Goal: Information Seeking & Learning: Learn about a topic

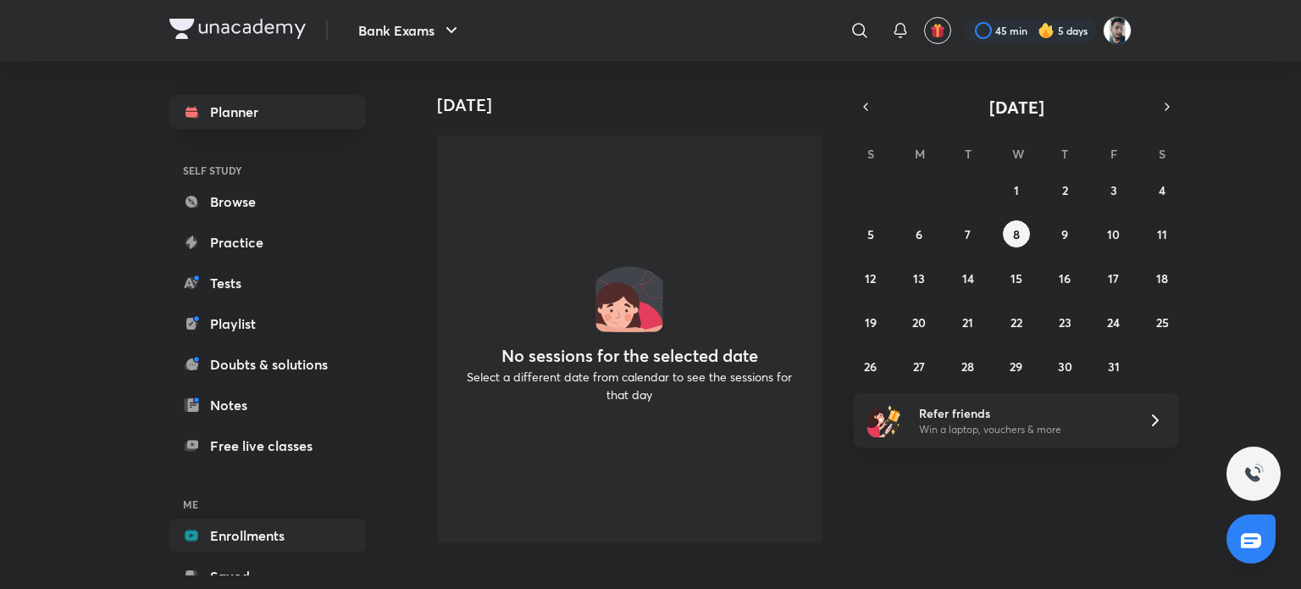
click at [247, 535] on link "Enrollments" at bounding box center [267, 535] width 196 height 34
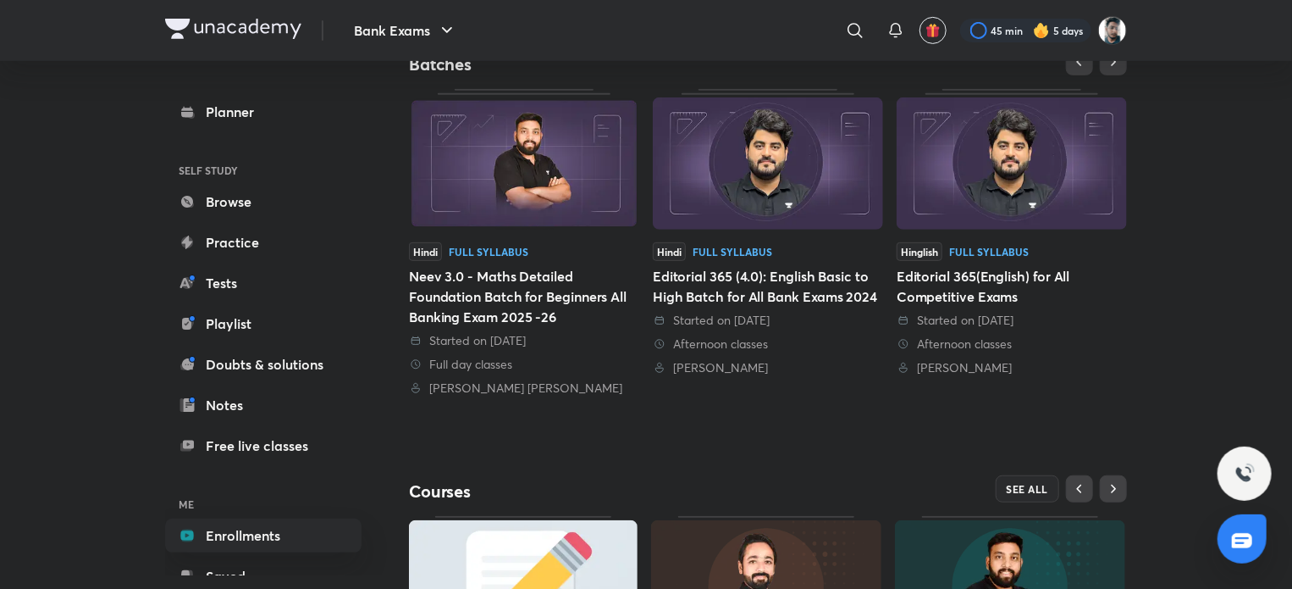
scroll to position [584, 0]
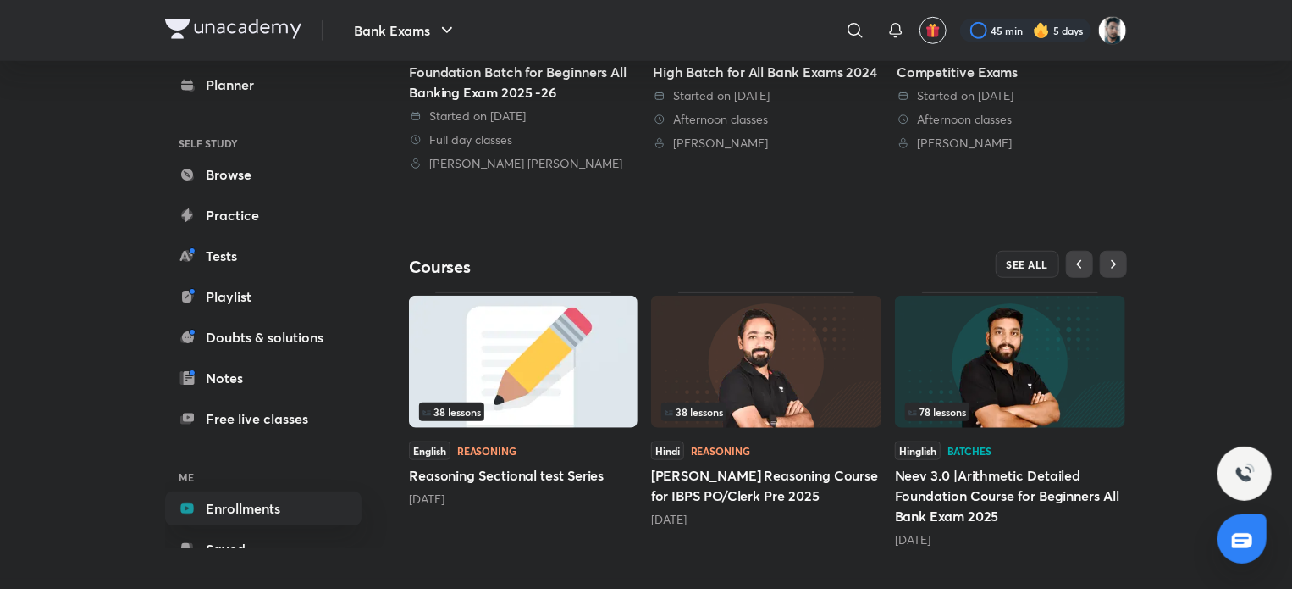
click at [816, 383] on img at bounding box center [766, 362] width 230 height 132
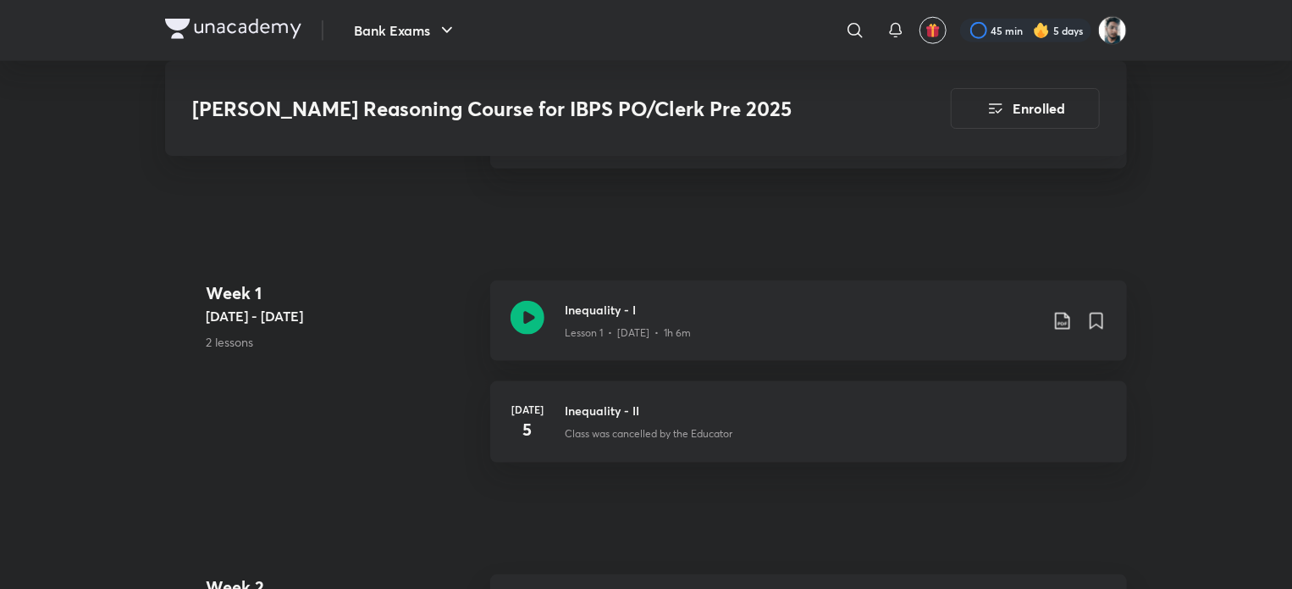
scroll to position [932, 0]
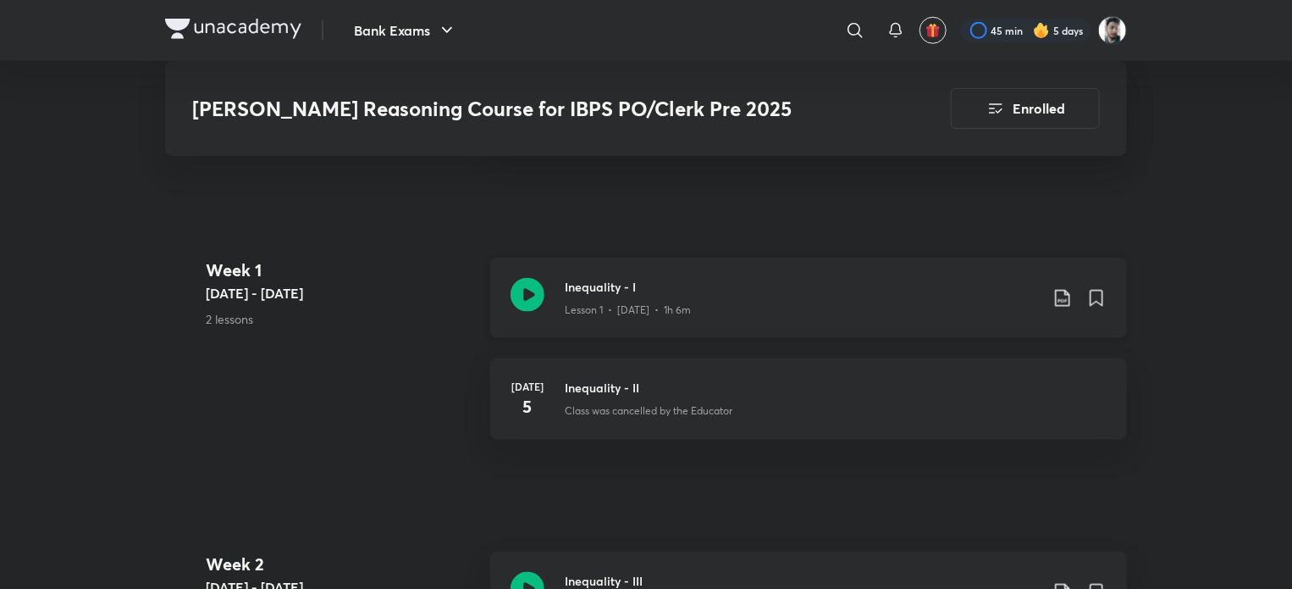
click at [1065, 290] on icon at bounding box center [1062, 298] width 14 height 17
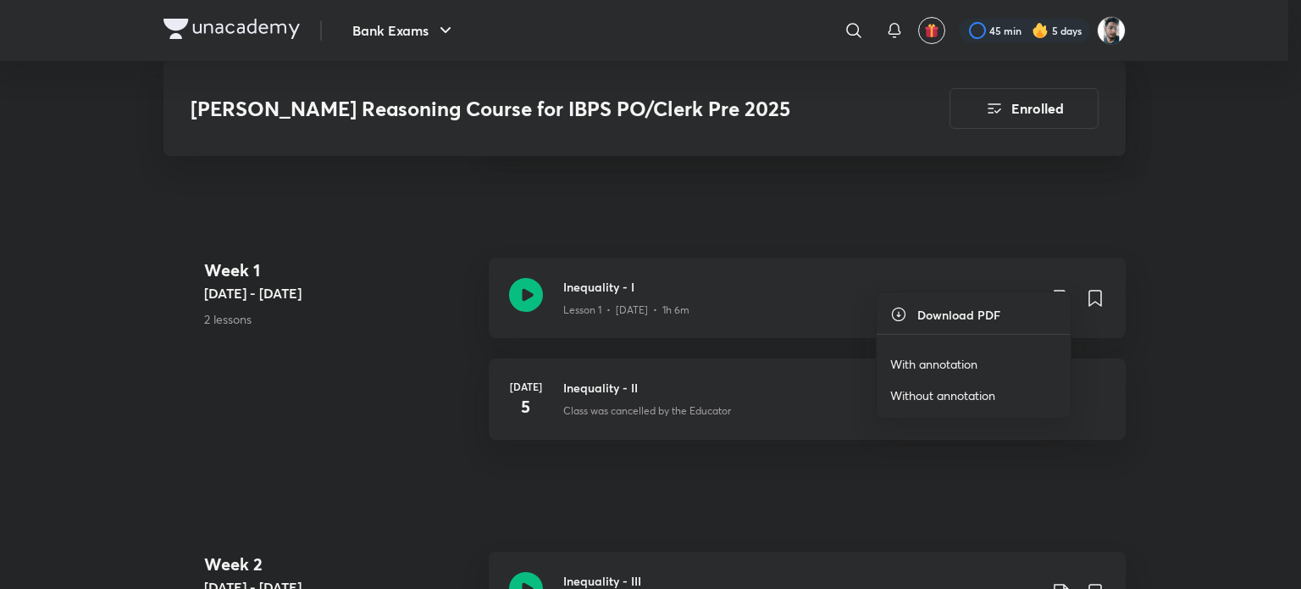
click at [951, 358] on p "With annotation" at bounding box center [933, 364] width 87 height 18
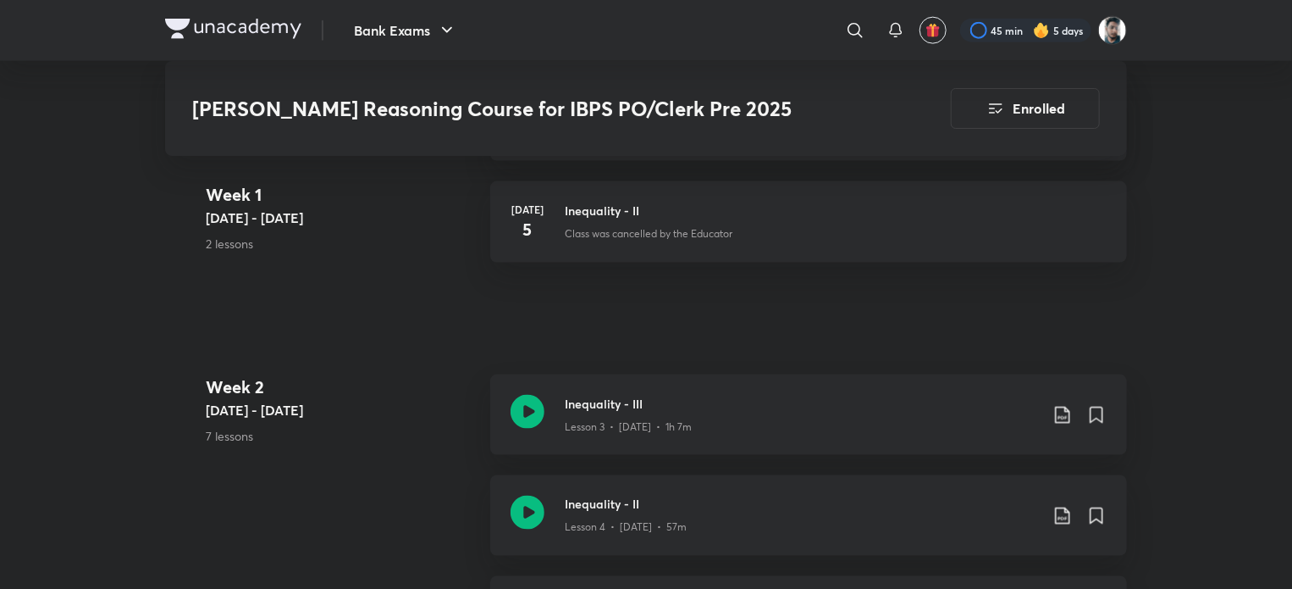
scroll to position [1186, 0]
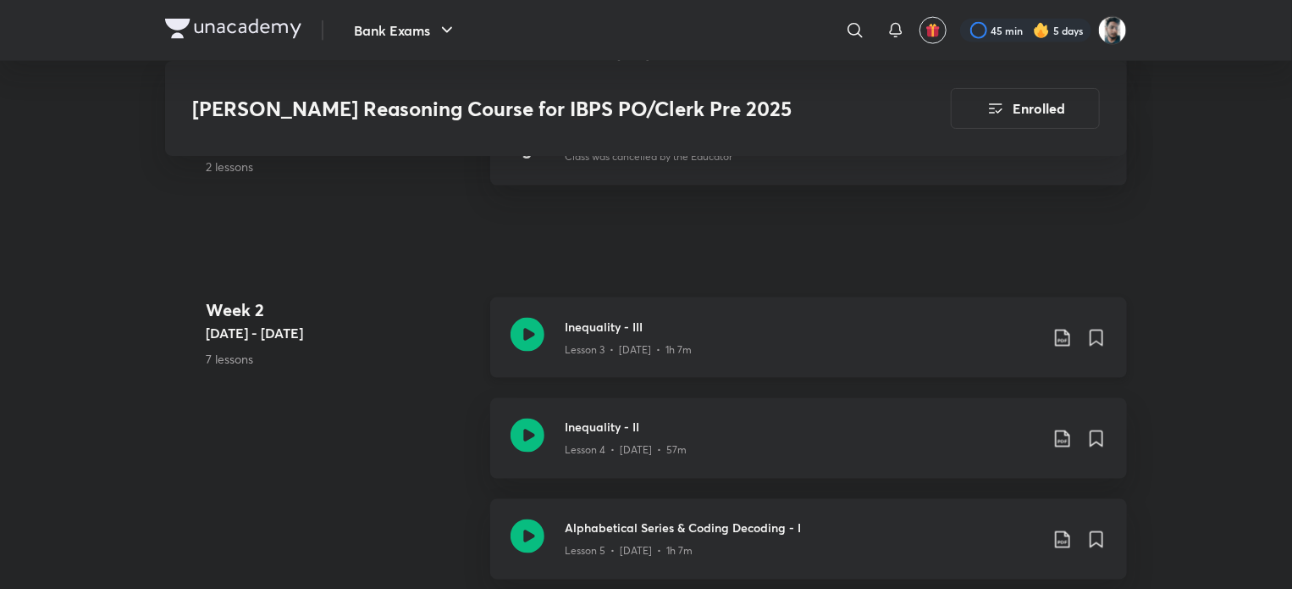
click at [1062, 328] on icon at bounding box center [1063, 338] width 20 height 20
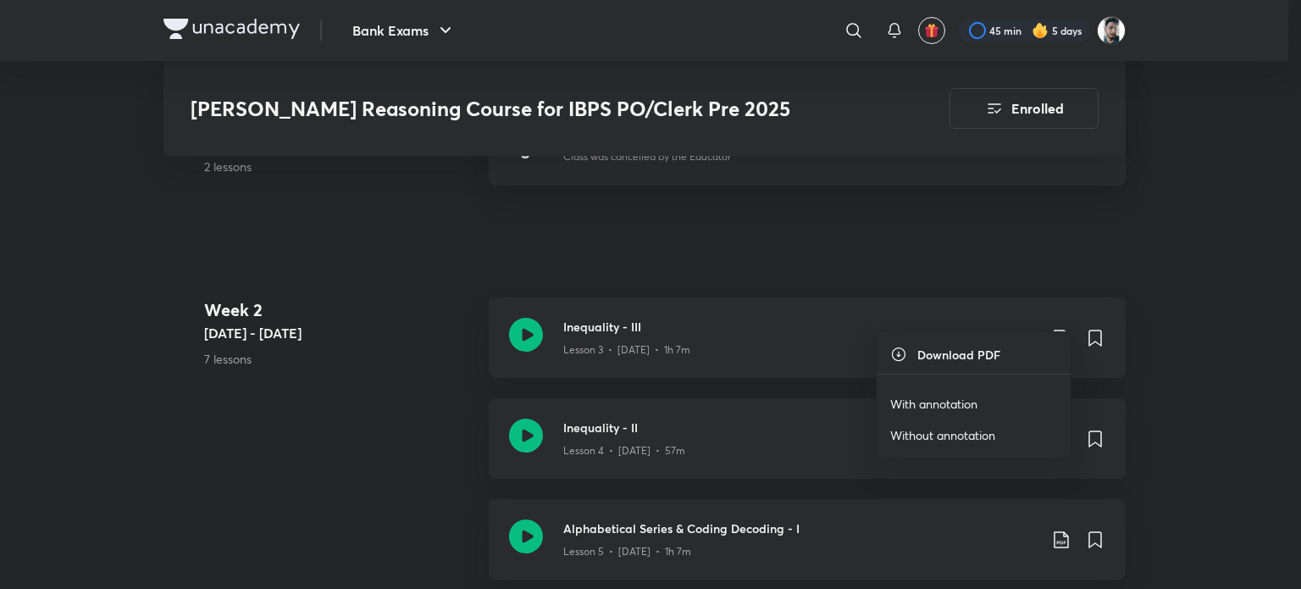
click at [919, 396] on p "With annotation" at bounding box center [933, 404] width 87 height 18
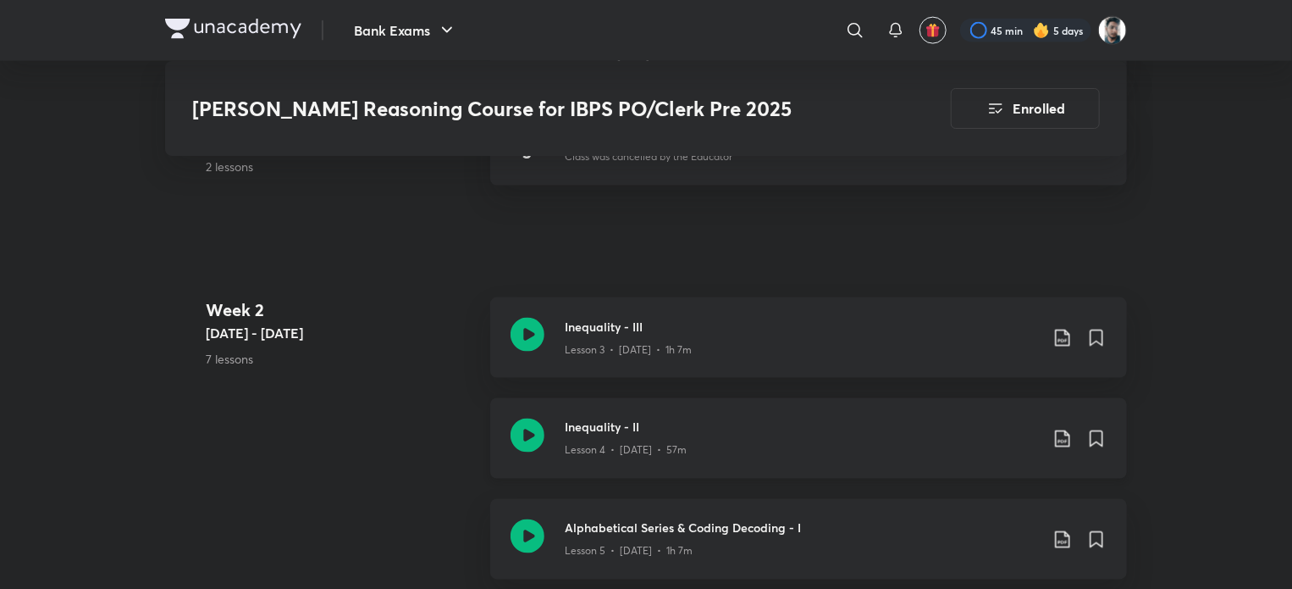
click at [1057, 429] on icon at bounding box center [1063, 439] width 20 height 20
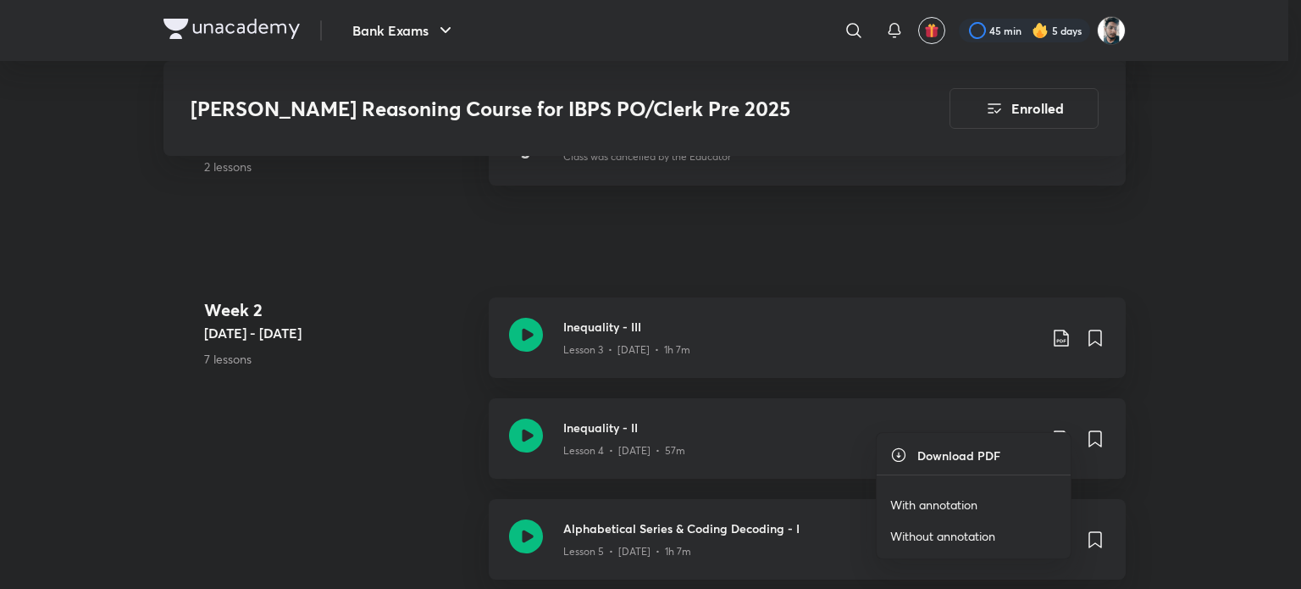
click at [974, 501] on p "With annotation" at bounding box center [933, 504] width 87 height 18
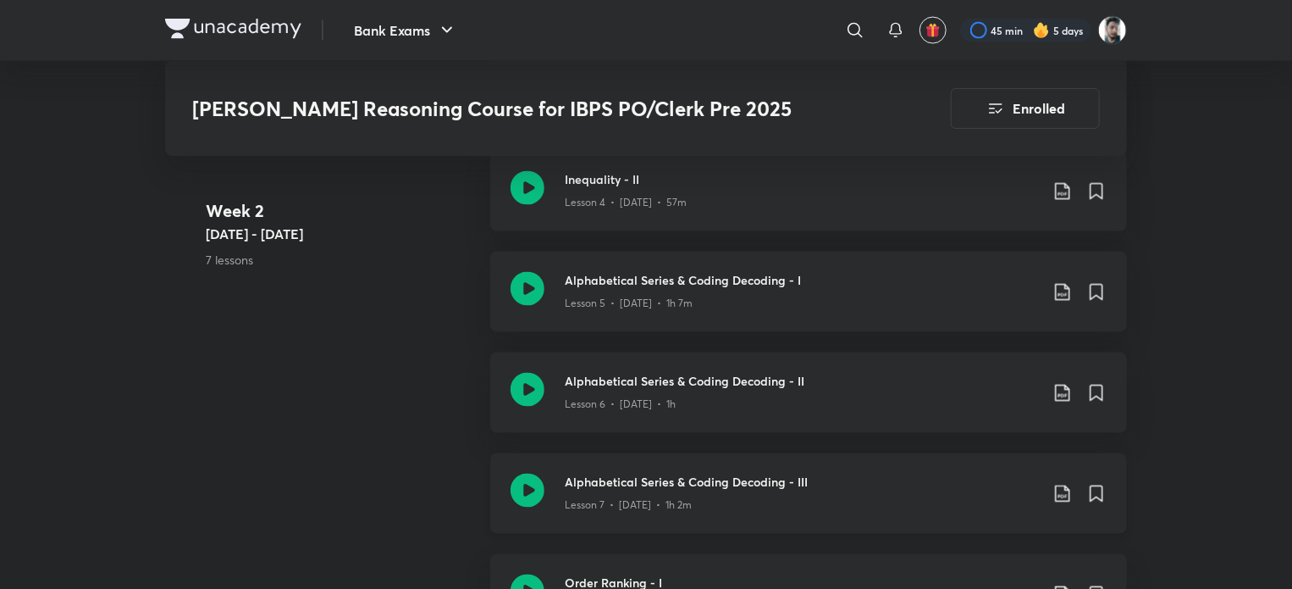
scroll to position [1440, 0]
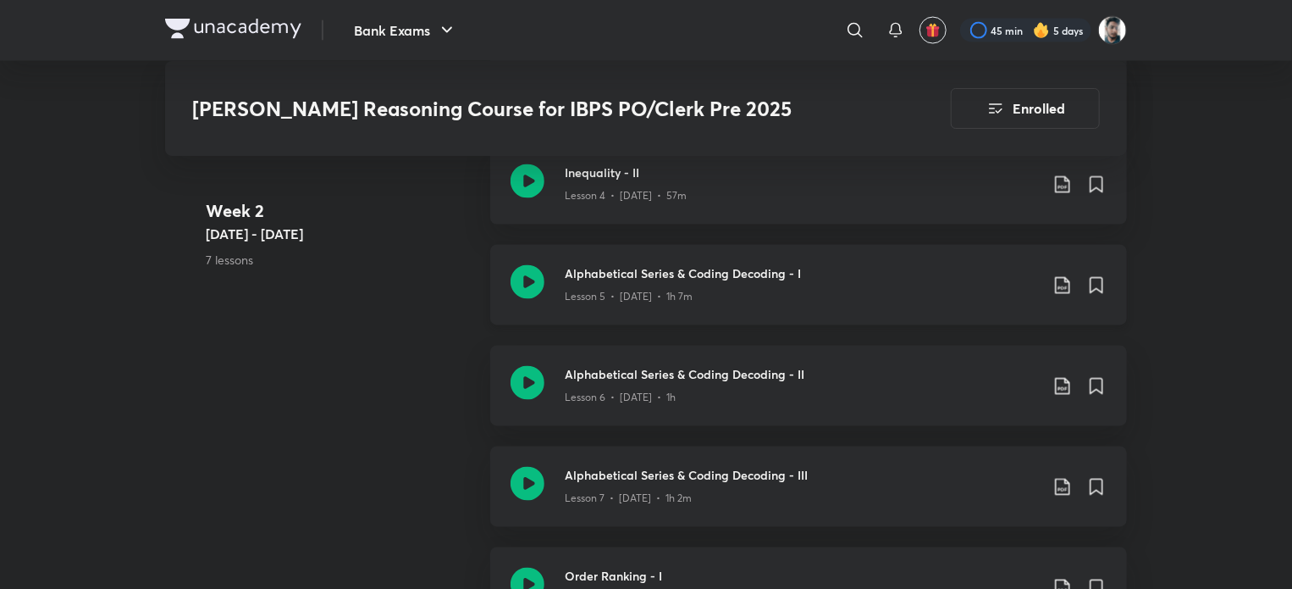
click at [1066, 277] on icon at bounding box center [1062, 285] width 14 height 17
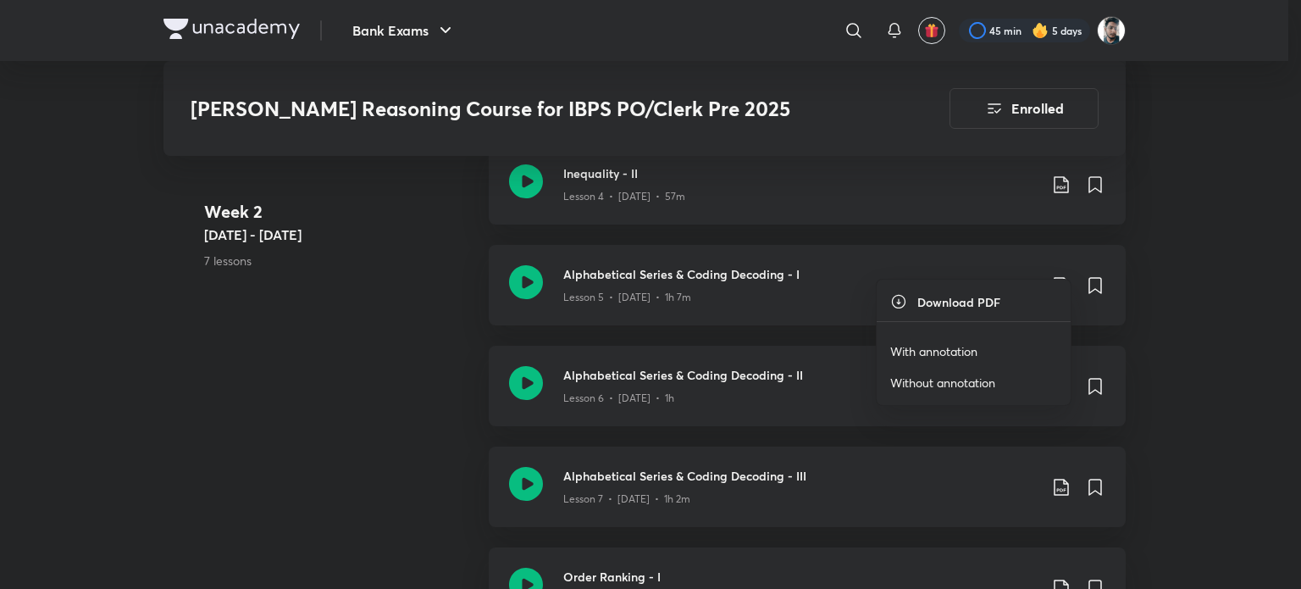
click at [939, 351] on p "With annotation" at bounding box center [933, 351] width 87 height 18
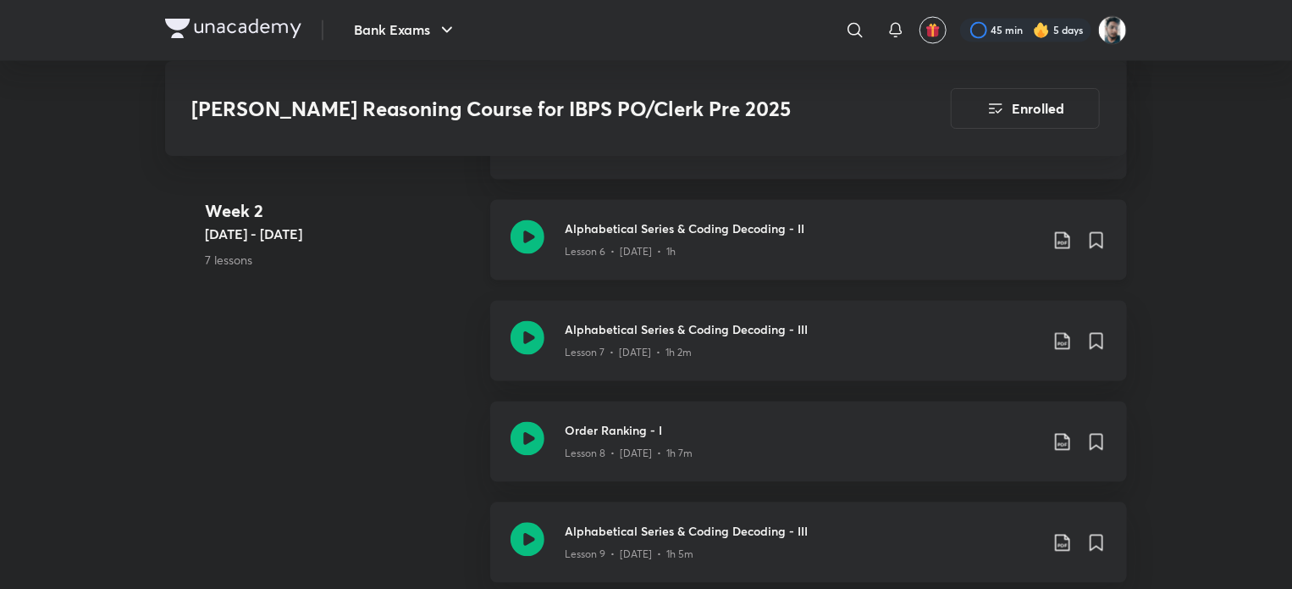
scroll to position [1609, 0]
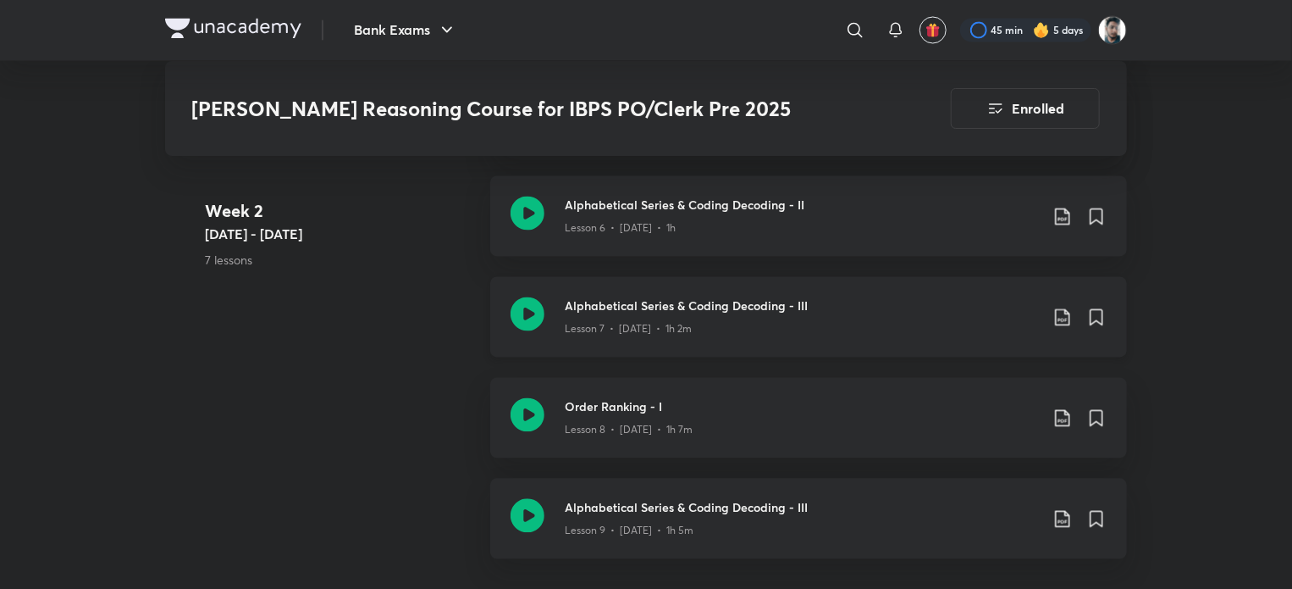
click at [1062, 307] on icon at bounding box center [1063, 317] width 20 height 20
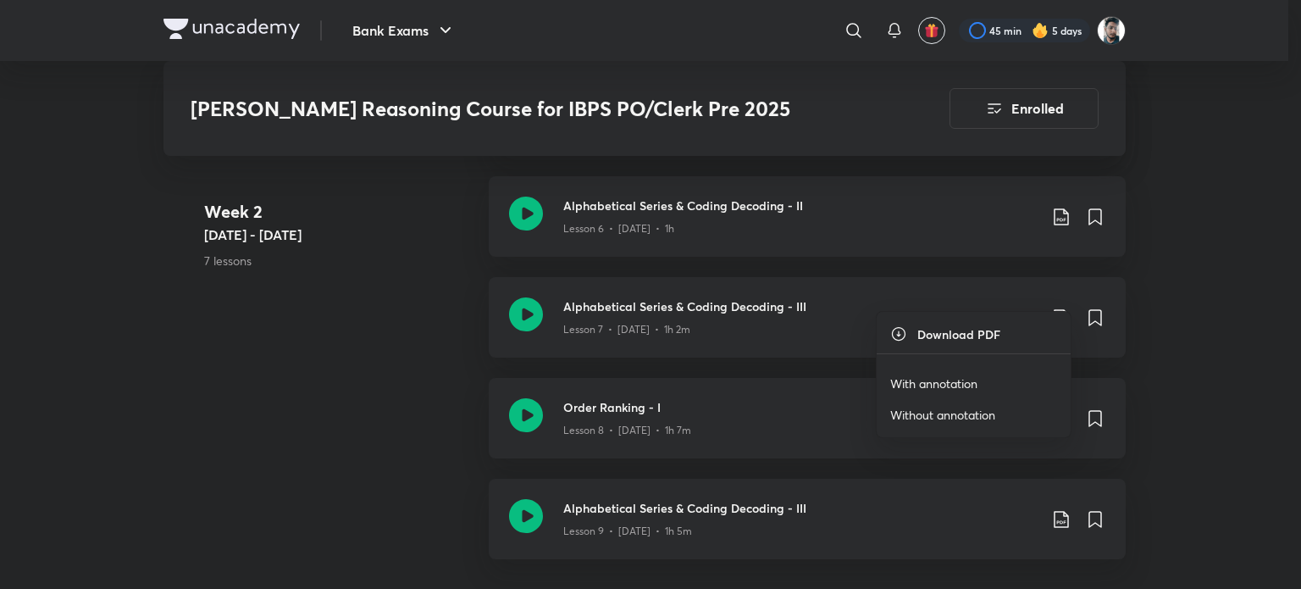
click at [949, 379] on p "With annotation" at bounding box center [933, 383] width 87 height 18
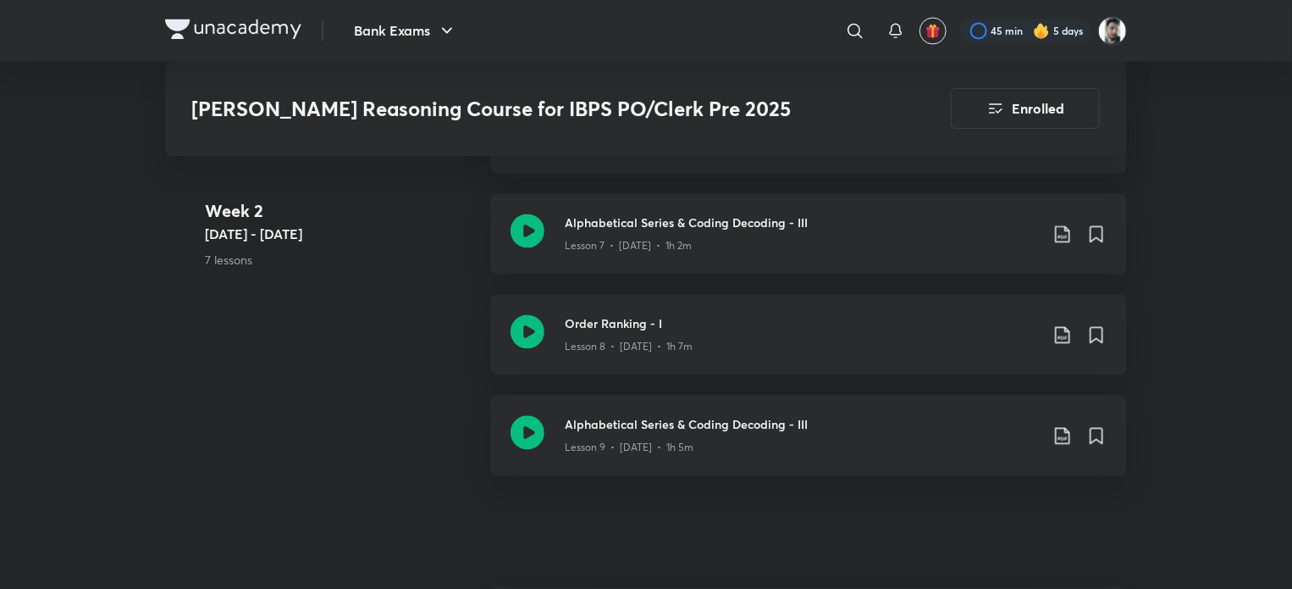
scroll to position [1694, 0]
click at [1054, 324] on icon at bounding box center [1063, 334] width 20 height 20
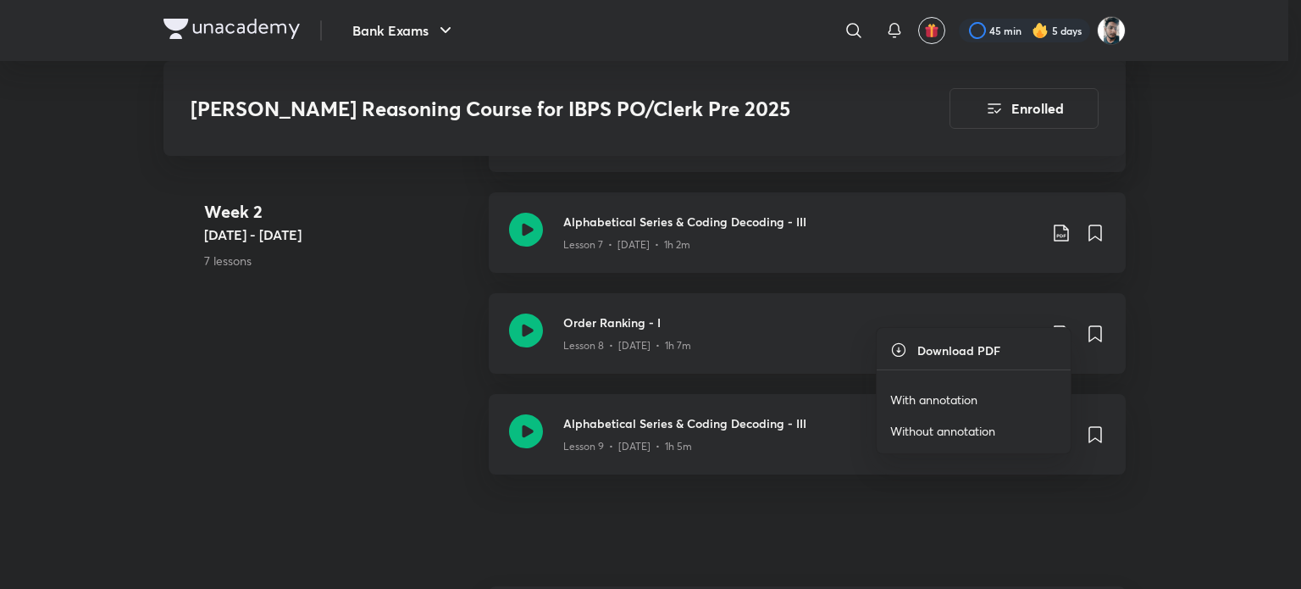
click at [970, 400] on p "With annotation" at bounding box center [933, 399] width 87 height 18
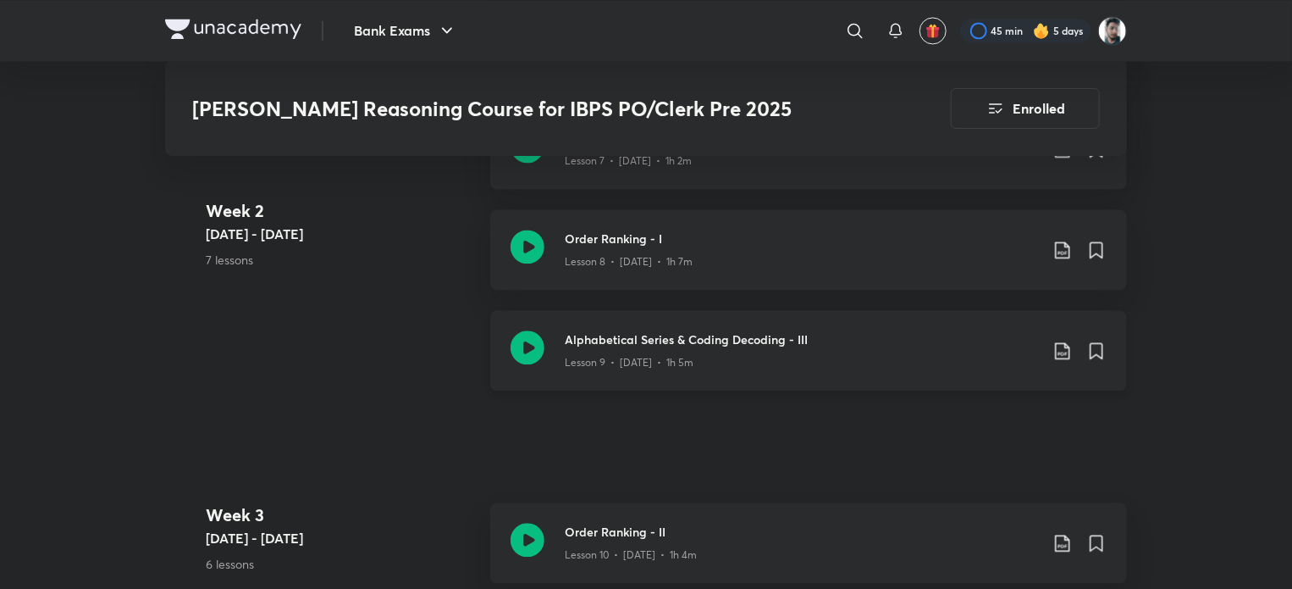
scroll to position [1779, 0]
click at [1067, 340] on icon at bounding box center [1063, 350] width 20 height 20
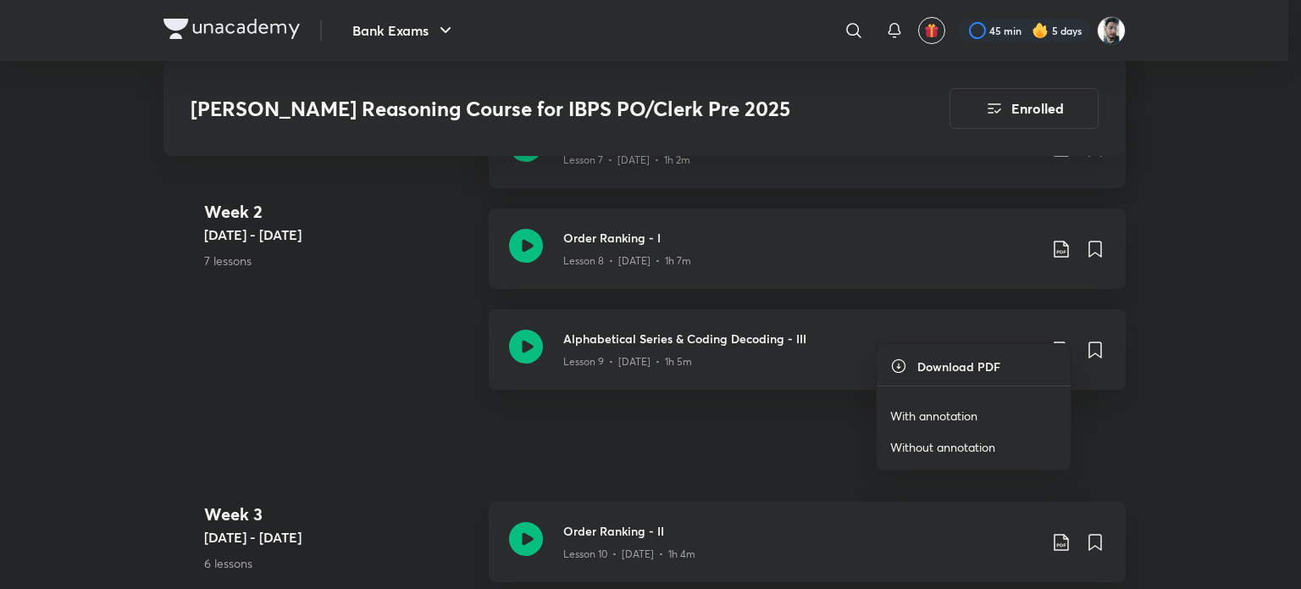
click at [960, 416] on p "With annotation" at bounding box center [933, 416] width 87 height 18
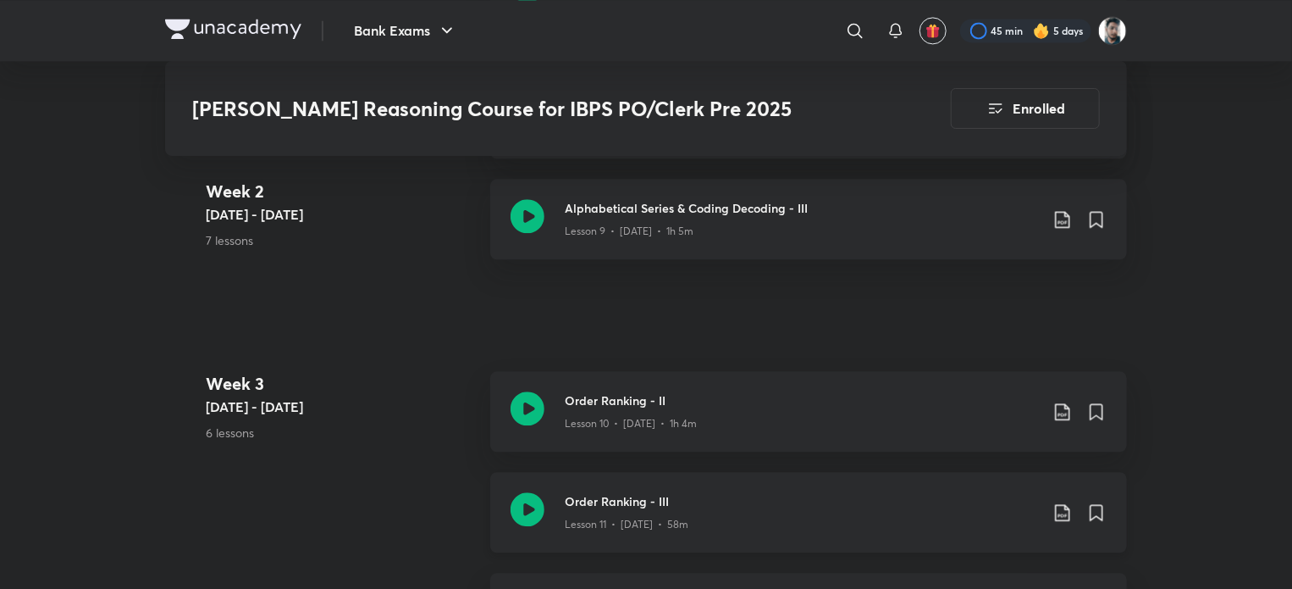
scroll to position [1948, 0]
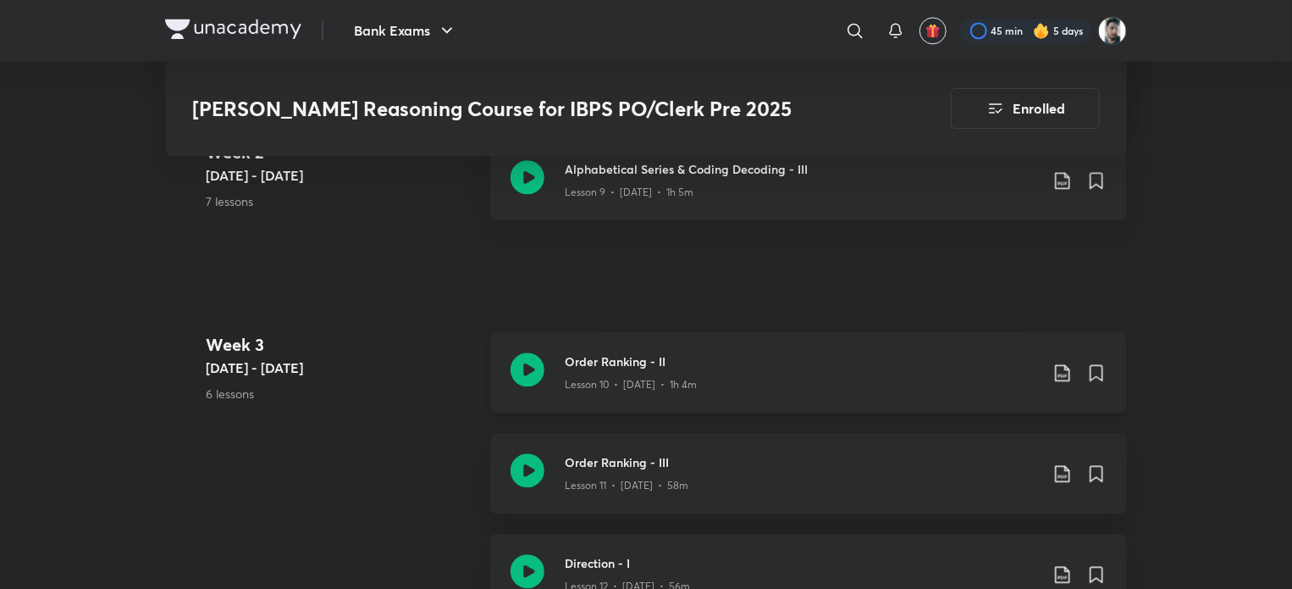
click at [1059, 364] on icon at bounding box center [1062, 372] width 14 height 17
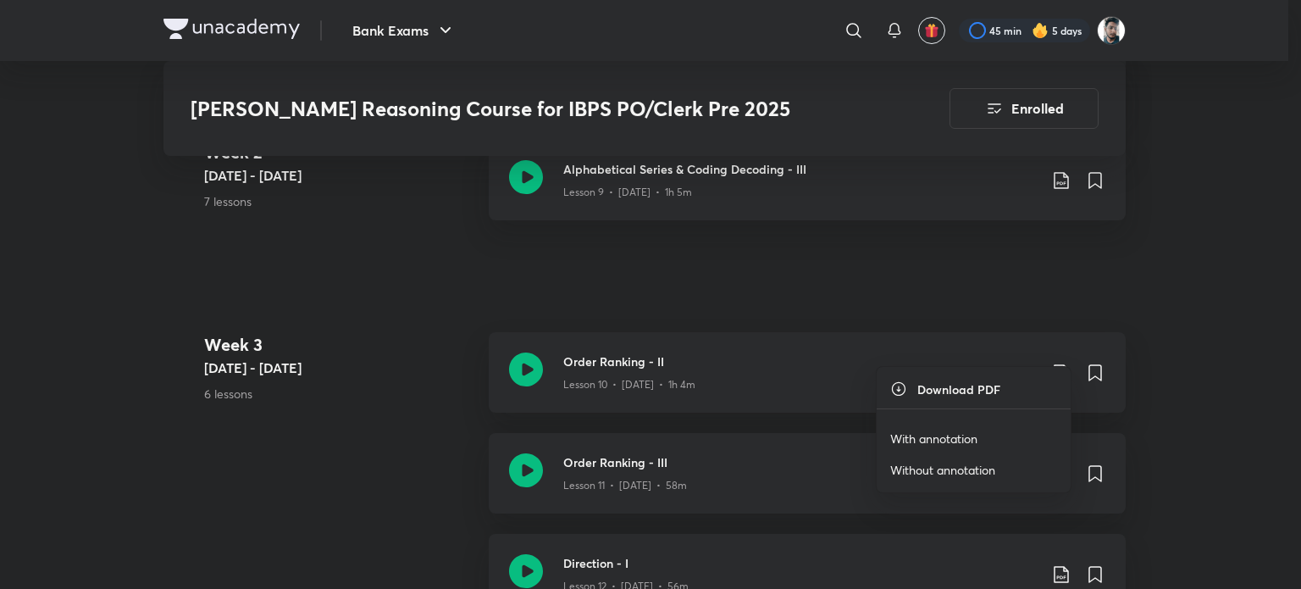
click at [995, 436] on li "With annotation" at bounding box center [974, 438] width 194 height 31
click at [962, 434] on p "With annotation" at bounding box center [933, 438] width 87 height 18
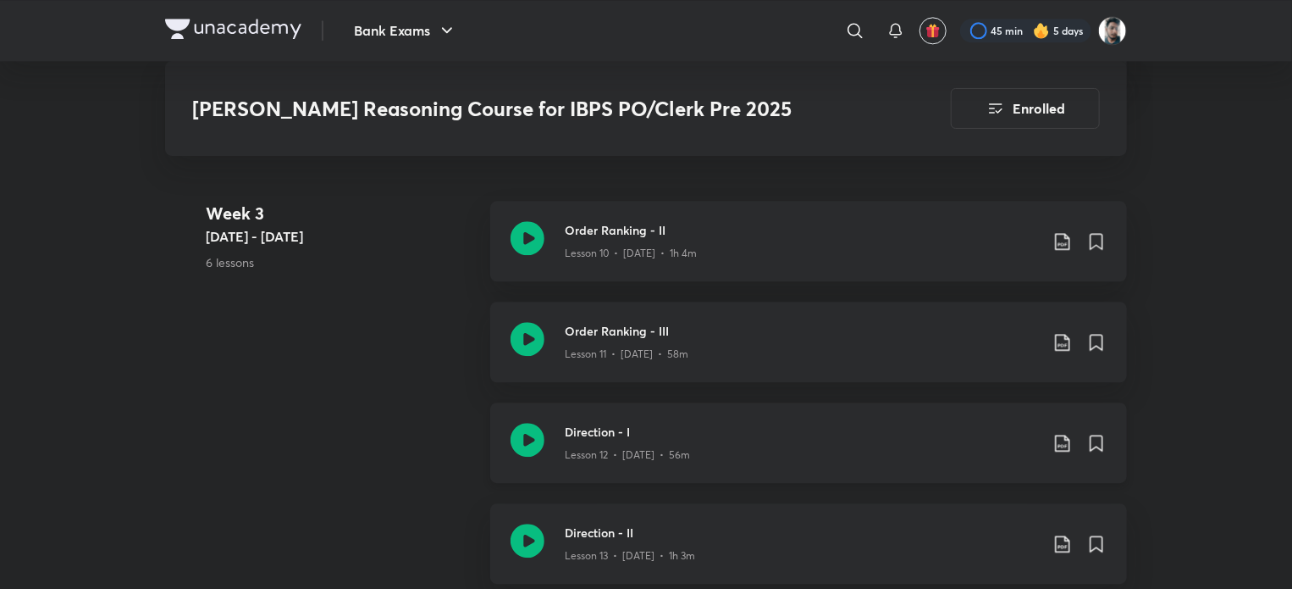
scroll to position [2117, 0]
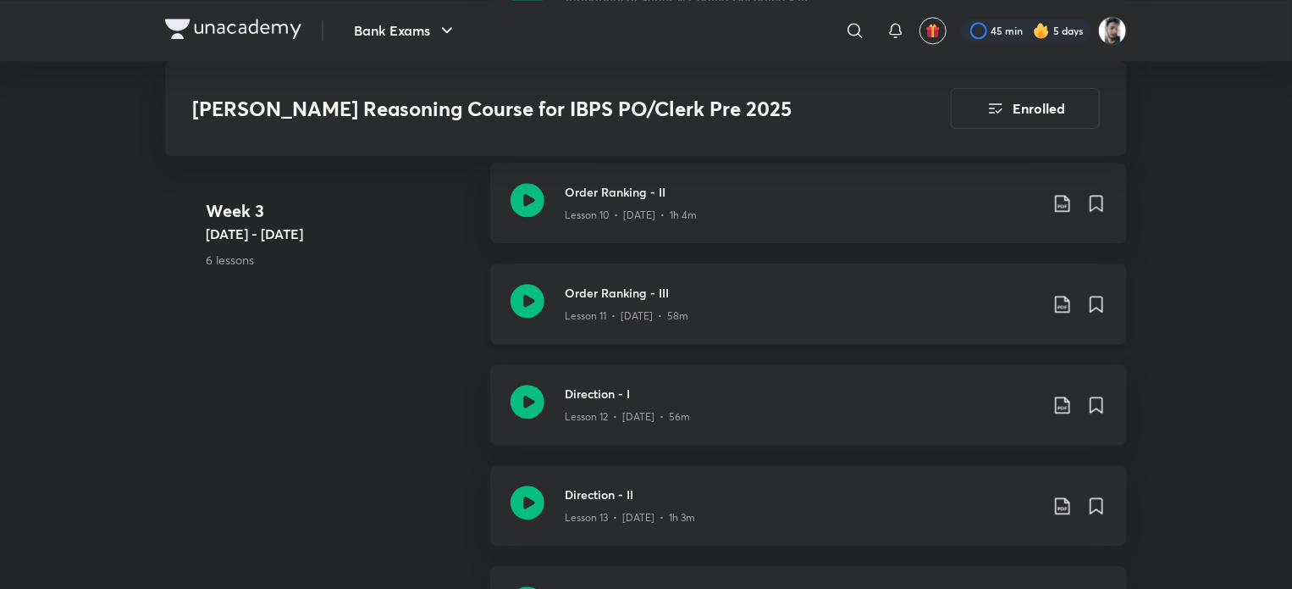
click at [885, 313] on div "Order Ranking - III Lesson 11 • Jul 15 • 58m" at bounding box center [808, 303] width 637 height 80
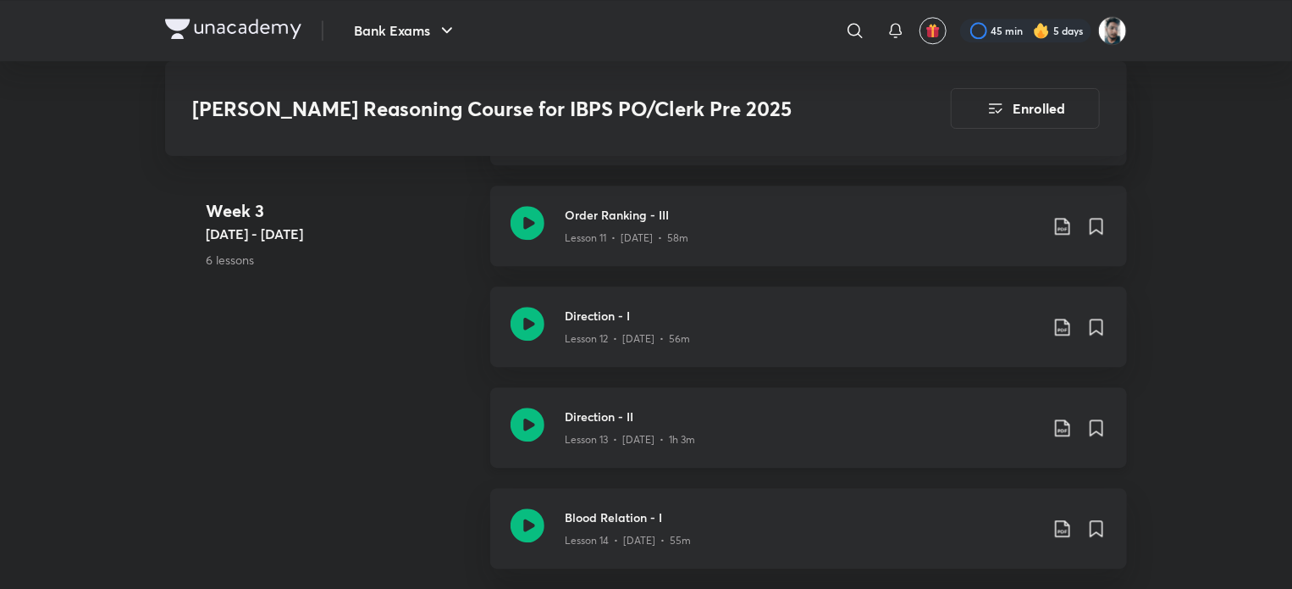
scroll to position [2202, 0]
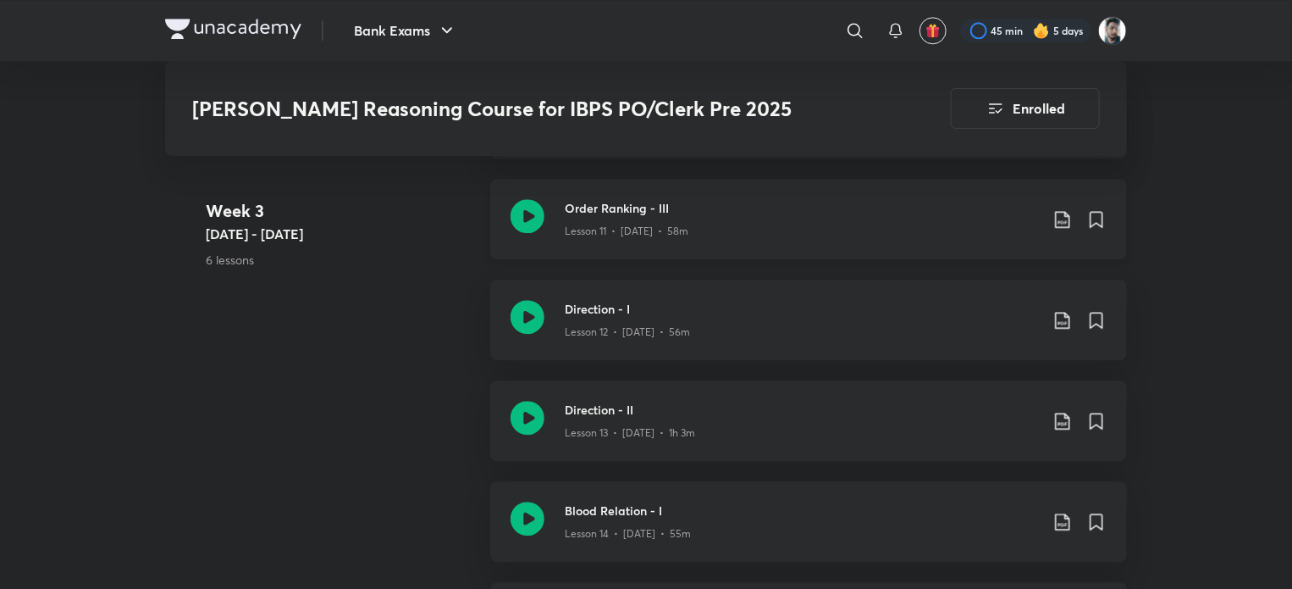
click at [1061, 209] on icon at bounding box center [1063, 219] width 20 height 20
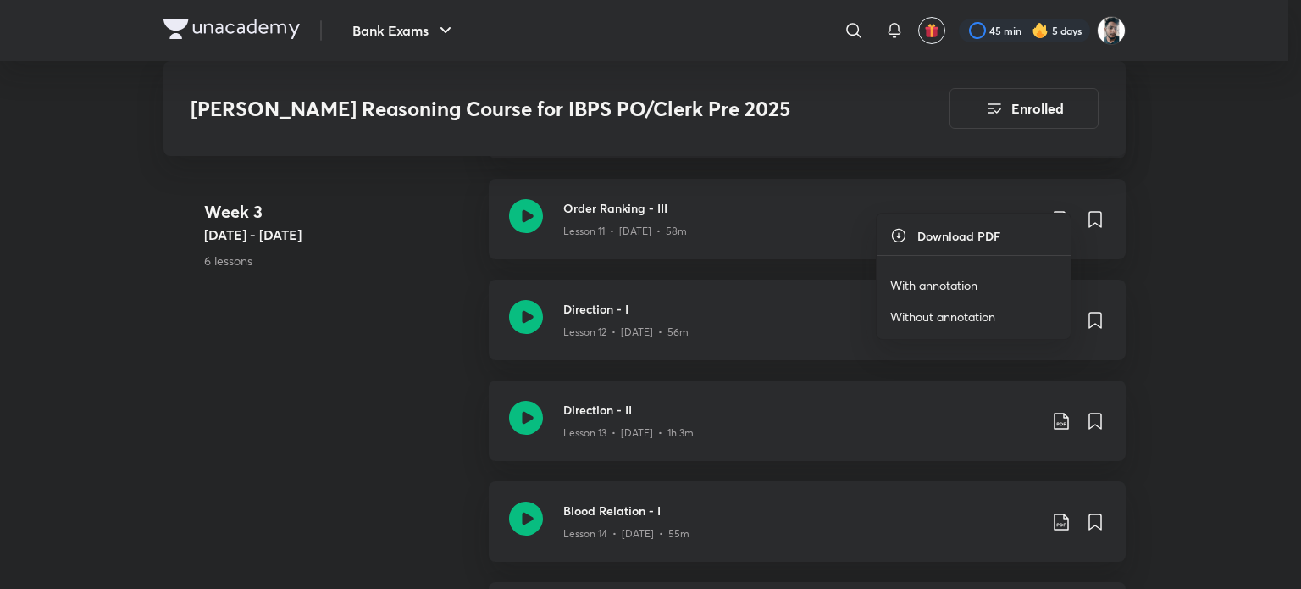
click at [993, 276] on li "With annotation" at bounding box center [974, 284] width 194 height 31
click at [961, 283] on p "With annotation" at bounding box center [933, 285] width 87 height 18
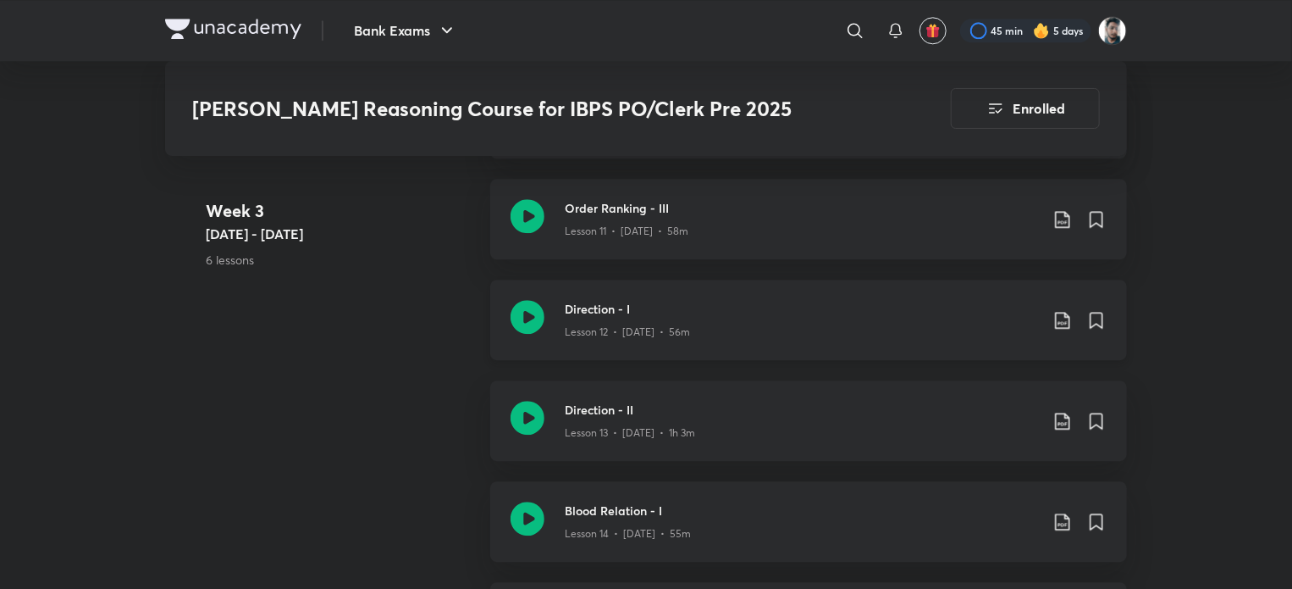
click at [1063, 310] on icon at bounding box center [1063, 320] width 20 height 20
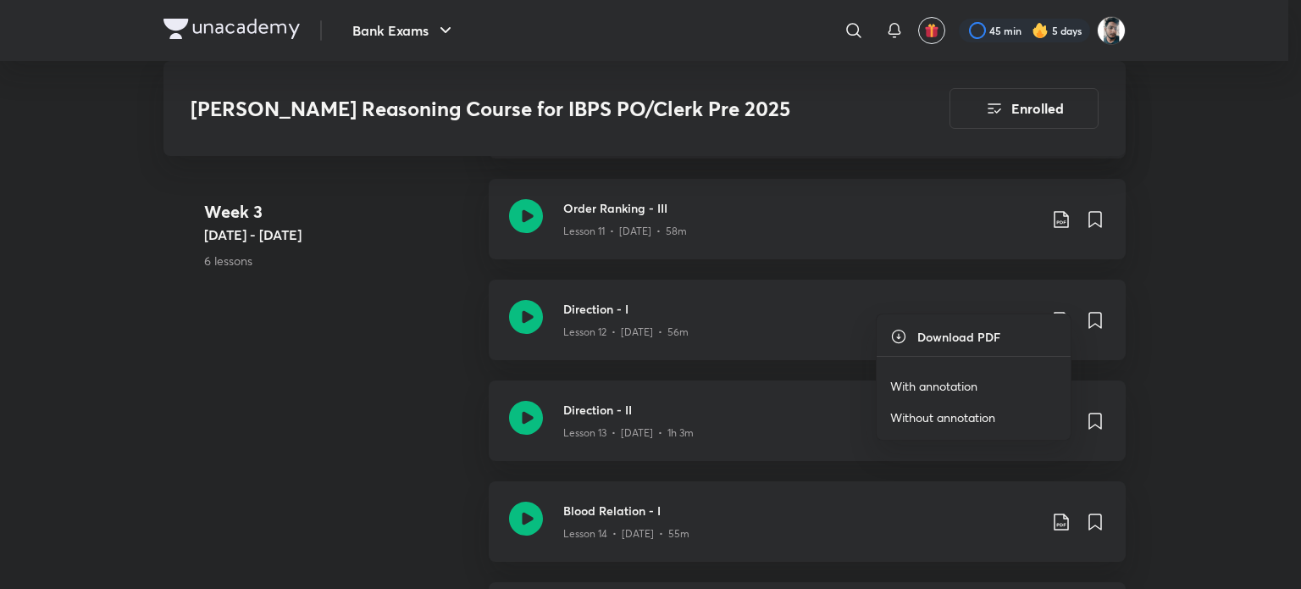
click at [961, 384] on p "With annotation" at bounding box center [933, 386] width 87 height 18
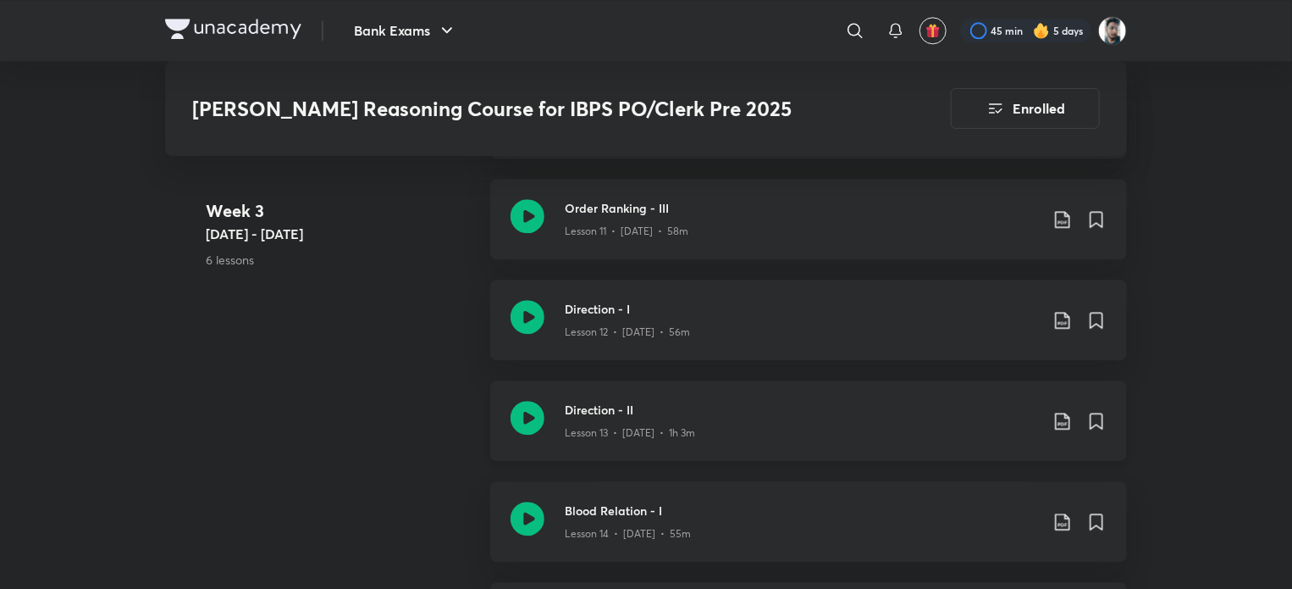
click at [1062, 411] on icon at bounding box center [1063, 421] width 20 height 20
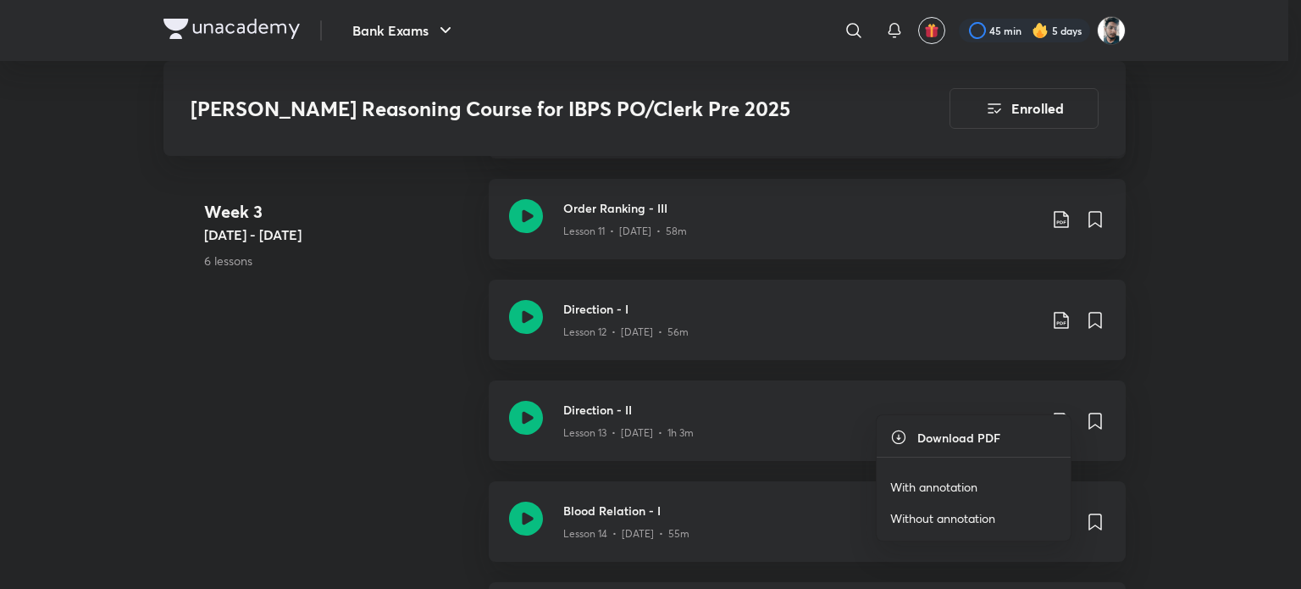
click at [951, 484] on p "With annotation" at bounding box center [933, 487] width 87 height 18
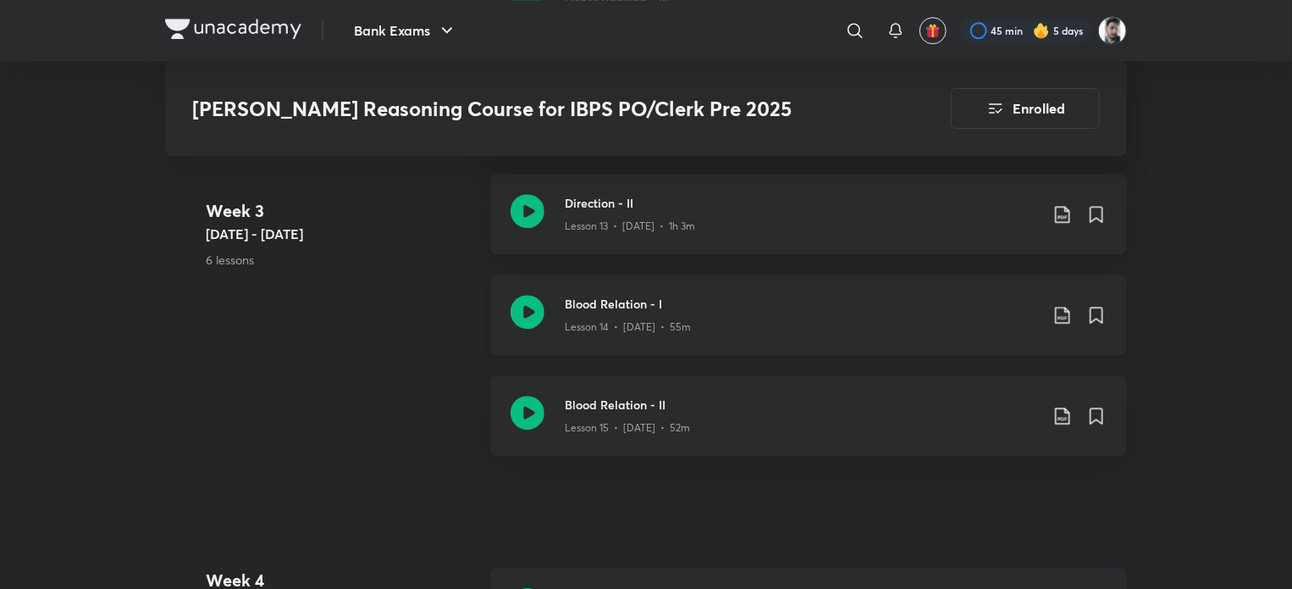
scroll to position [2456, 0]
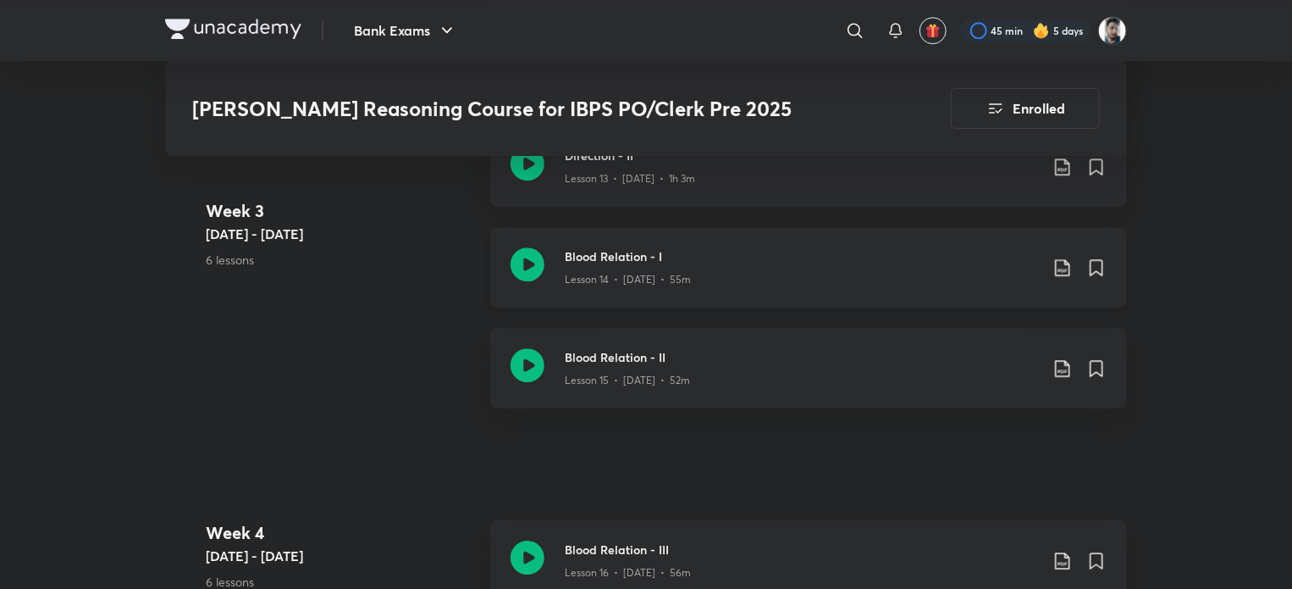
click at [1059, 257] on icon at bounding box center [1063, 267] width 20 height 20
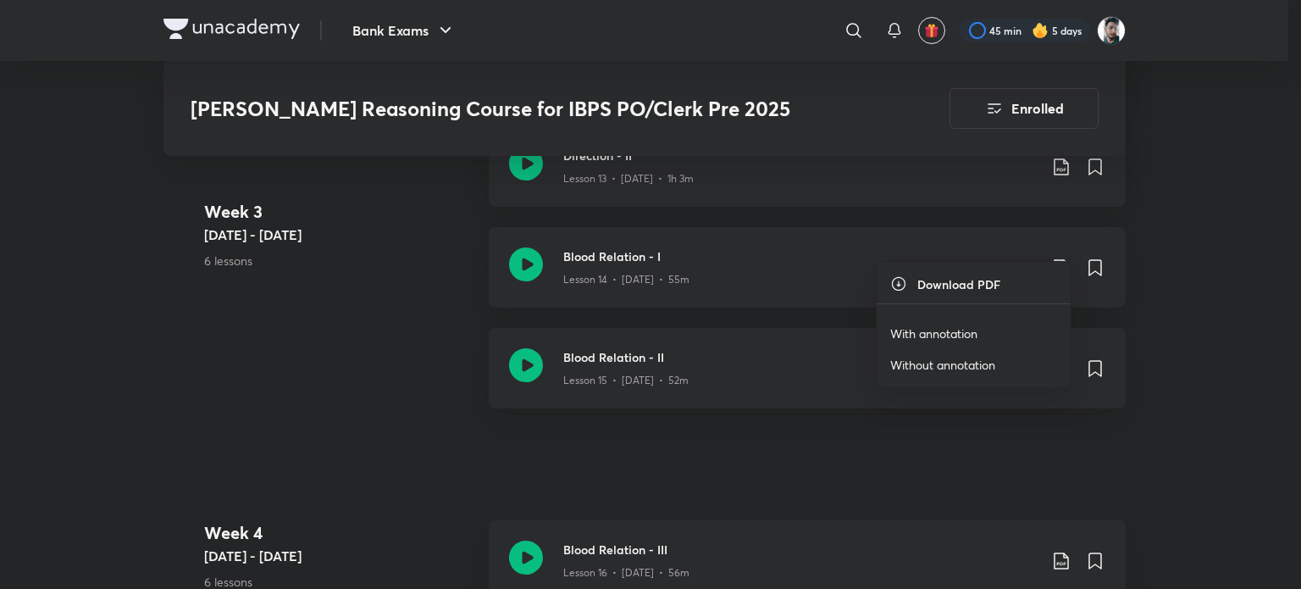
click at [962, 328] on p "With annotation" at bounding box center [933, 333] width 87 height 18
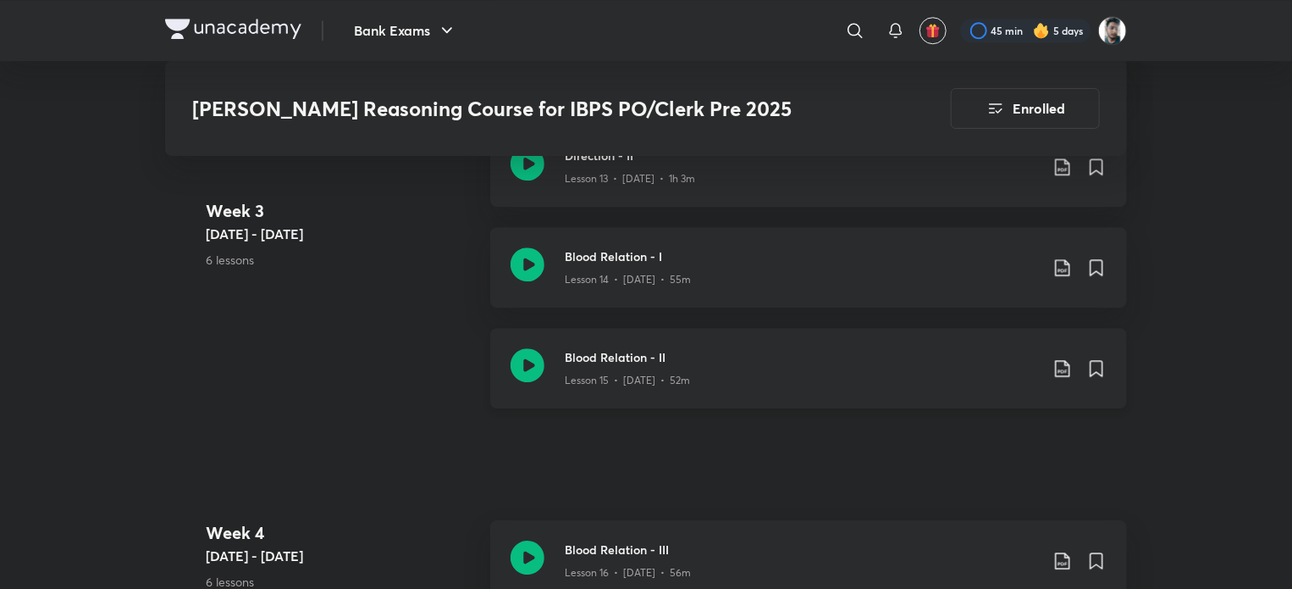
click at [1053, 358] on icon at bounding box center [1063, 368] width 20 height 20
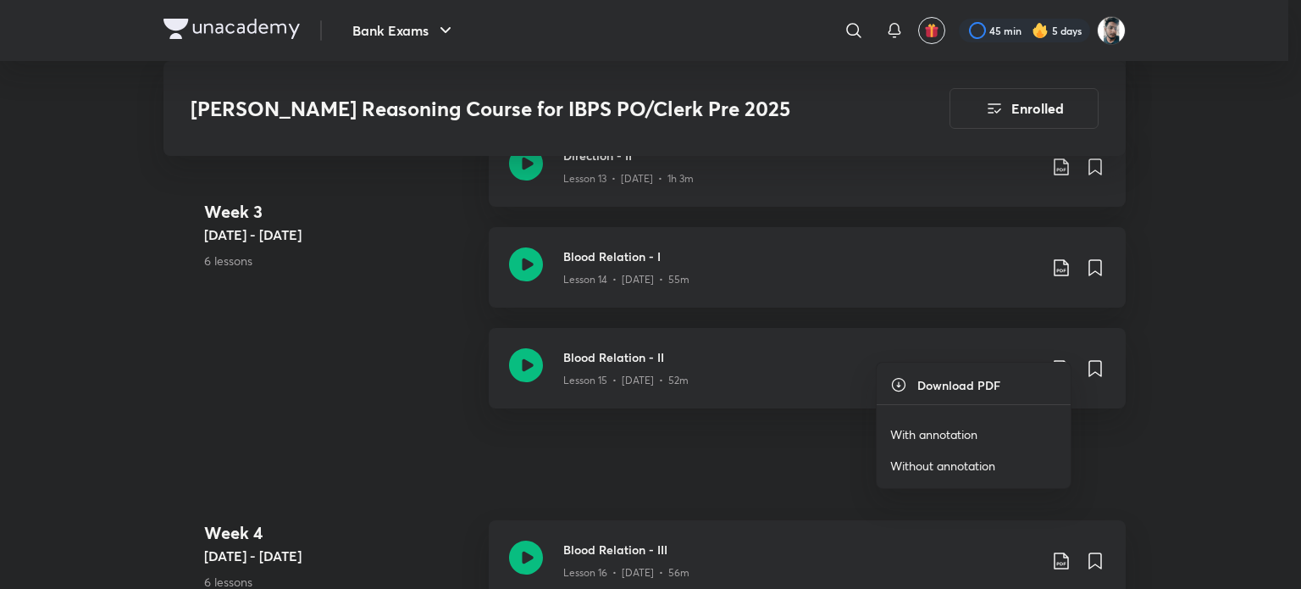
click at [972, 426] on p "With annotation" at bounding box center [933, 434] width 87 height 18
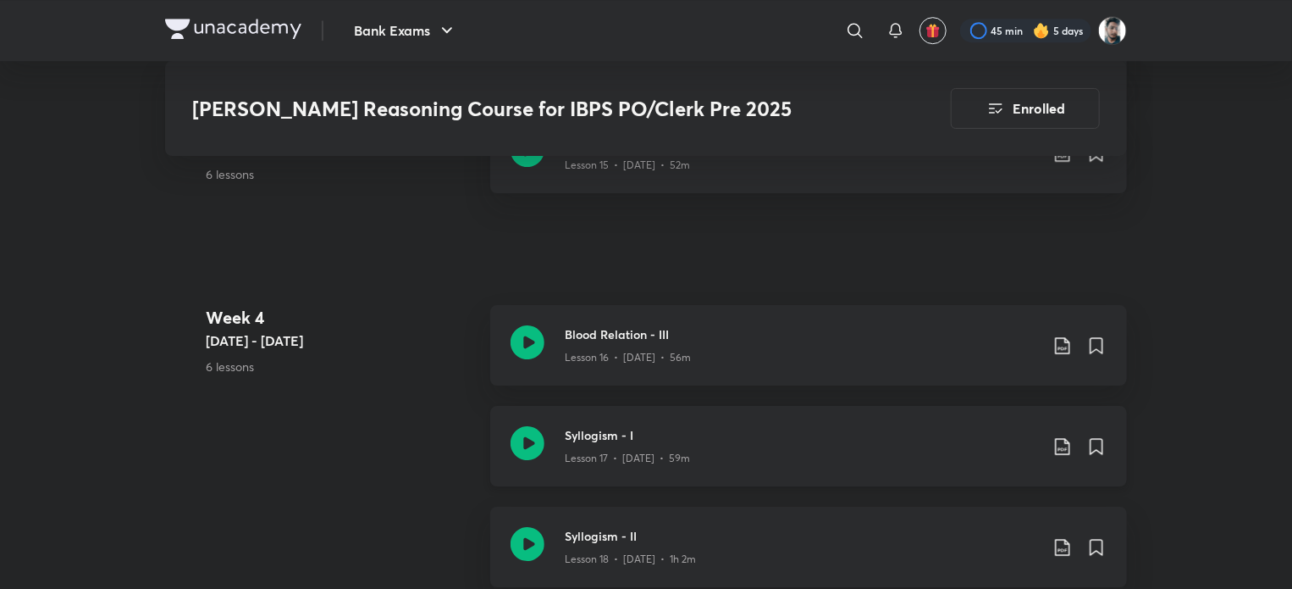
scroll to position [2710, 0]
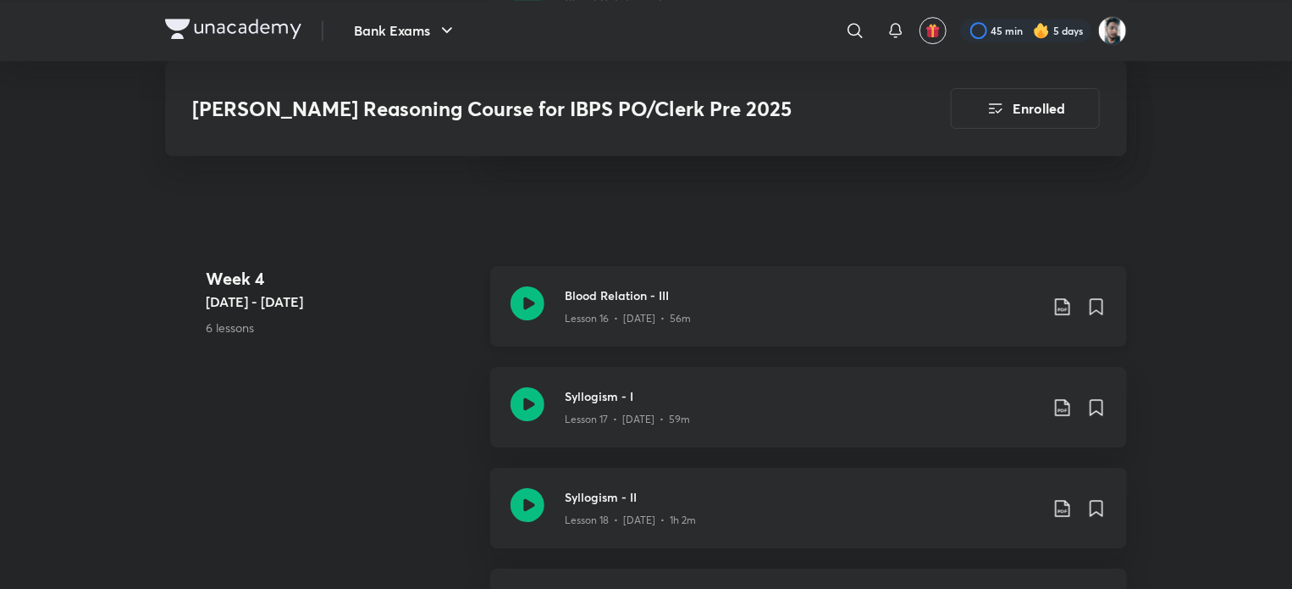
click at [1058, 296] on icon at bounding box center [1063, 306] width 20 height 20
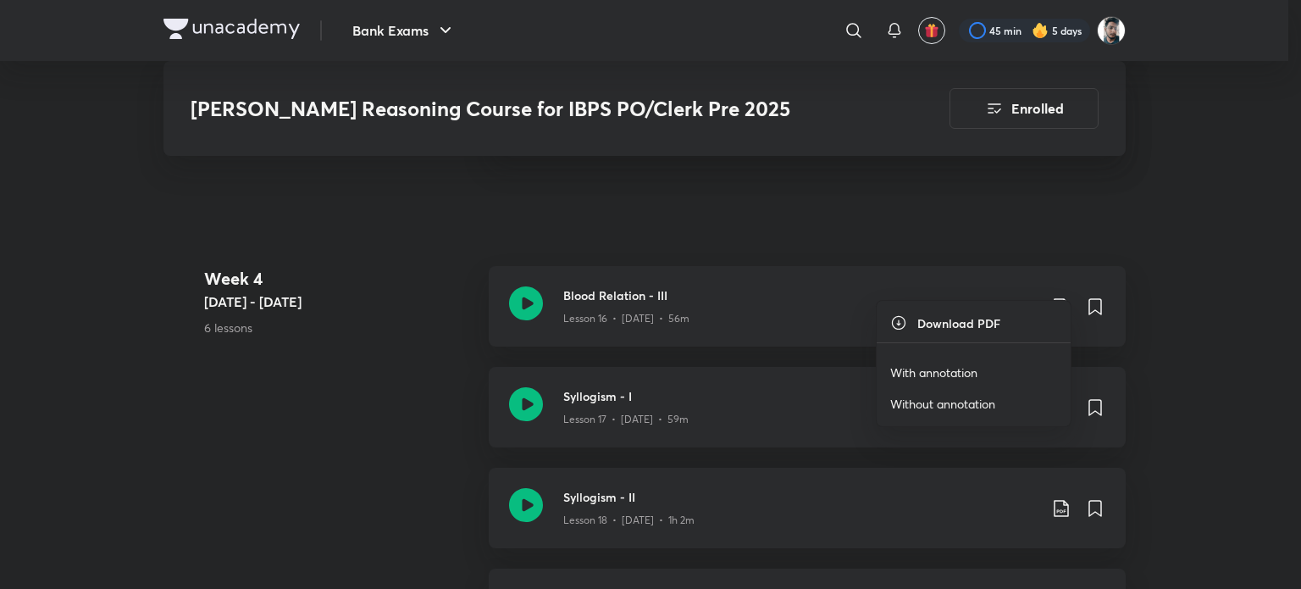
click at [852, 302] on div at bounding box center [650, 294] width 1301 height 589
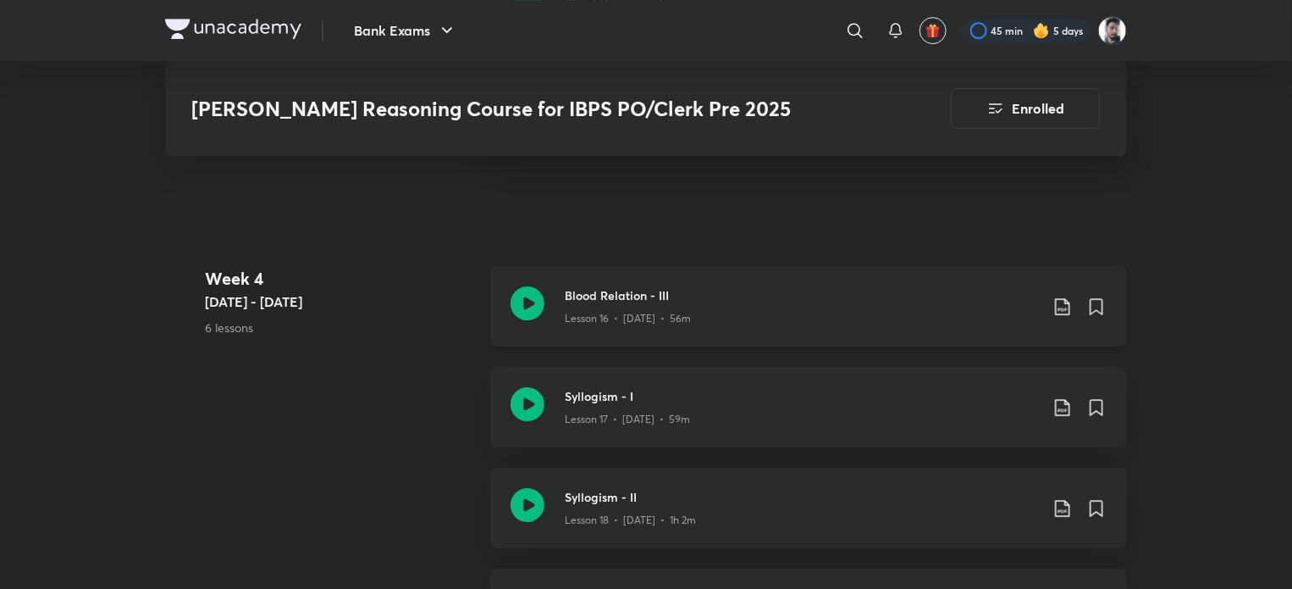
click at [1057, 296] on icon at bounding box center [1063, 306] width 20 height 20
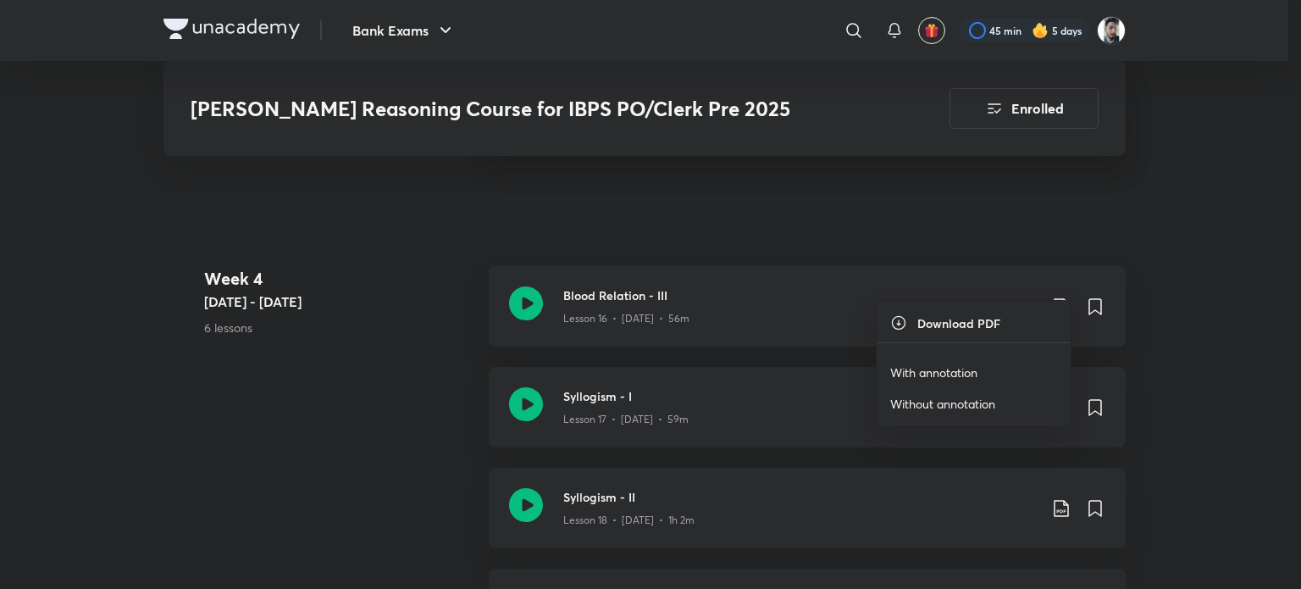
click at [938, 362] on li "With annotation" at bounding box center [974, 372] width 194 height 31
click at [938, 363] on p "With annotation" at bounding box center [933, 372] width 87 height 18
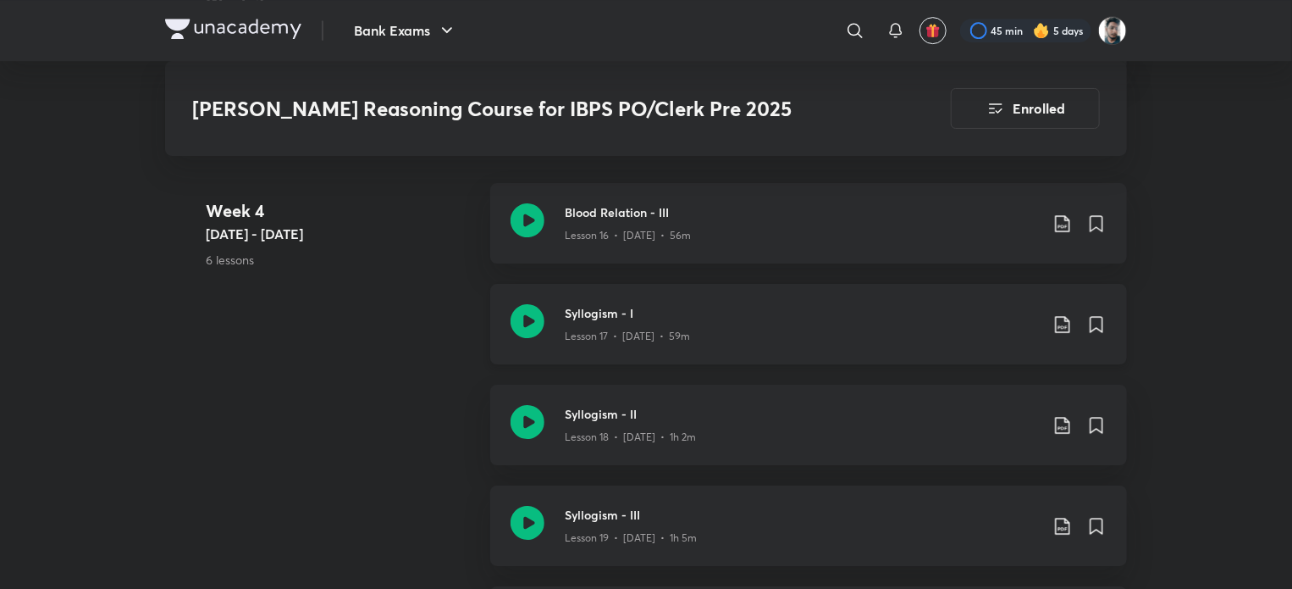
scroll to position [2795, 0]
click at [1058, 313] on icon at bounding box center [1063, 323] width 20 height 20
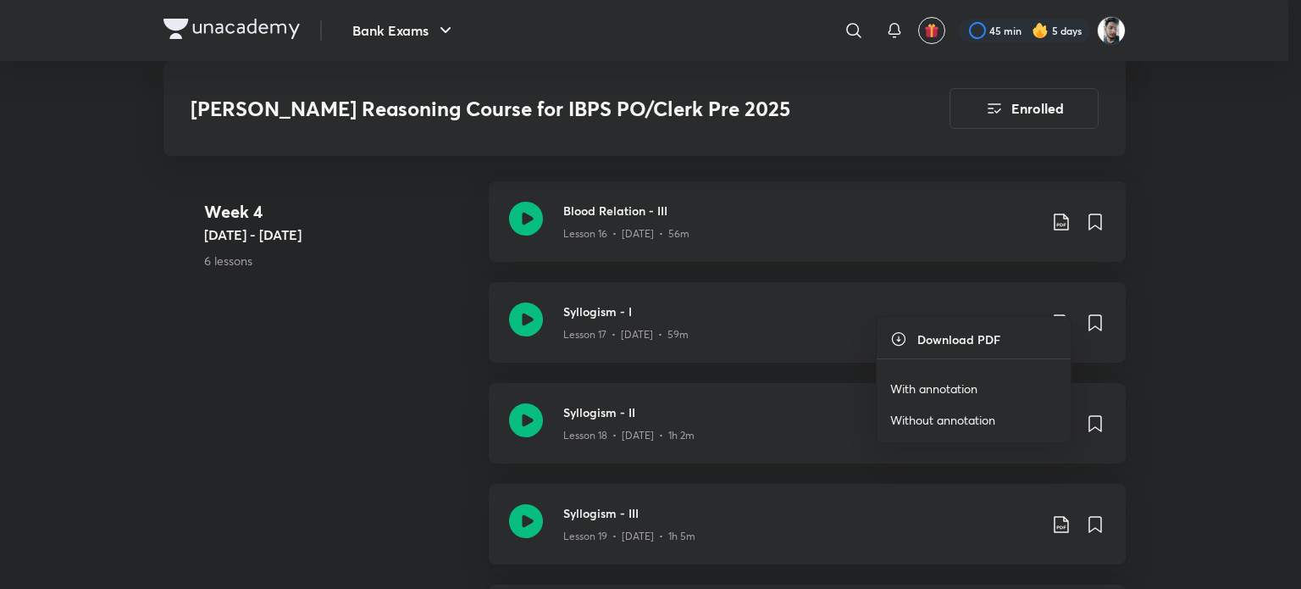
click at [966, 384] on p "With annotation" at bounding box center [933, 388] width 87 height 18
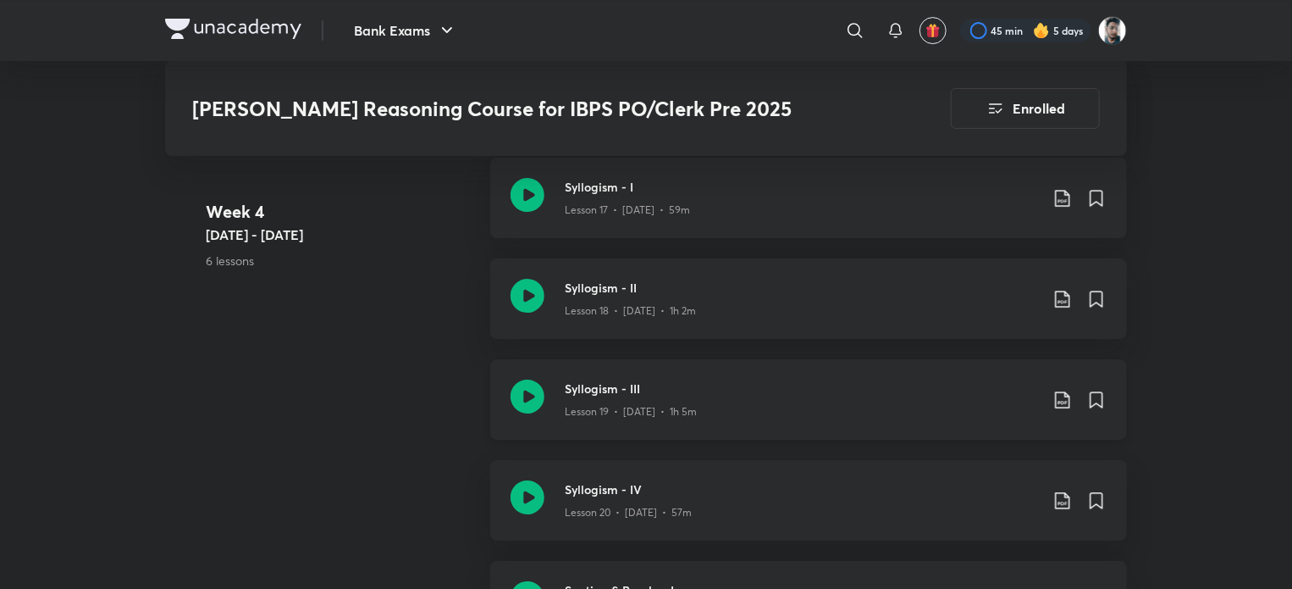
scroll to position [2964, 0]
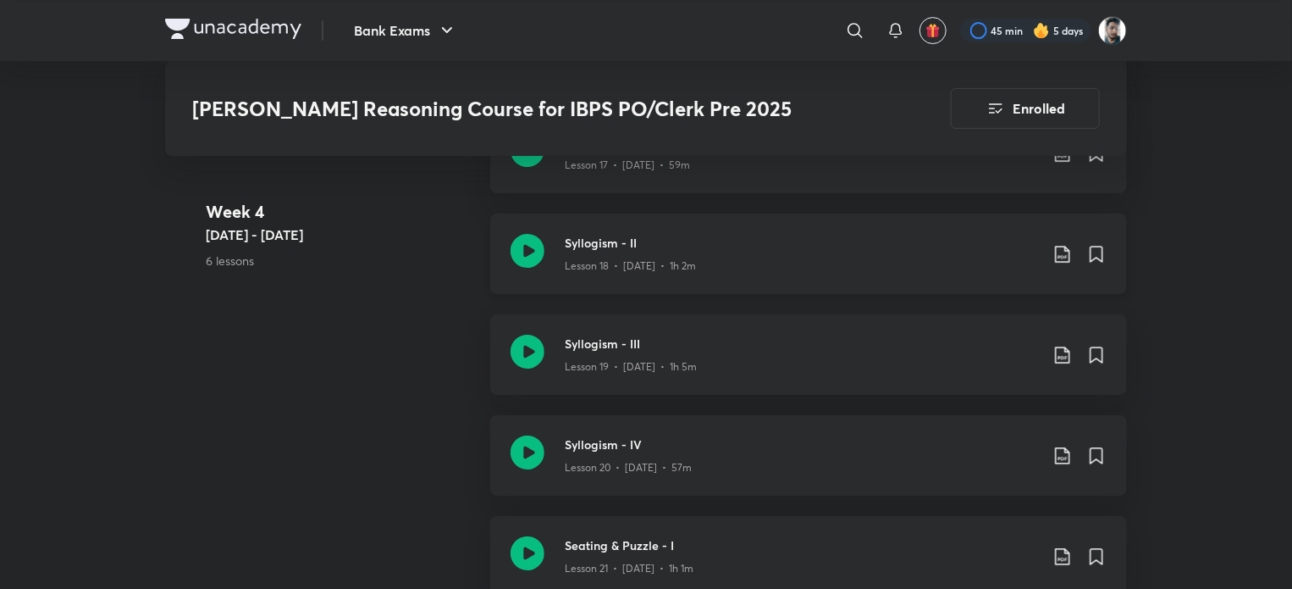
click at [1062, 244] on icon at bounding box center [1063, 254] width 20 height 20
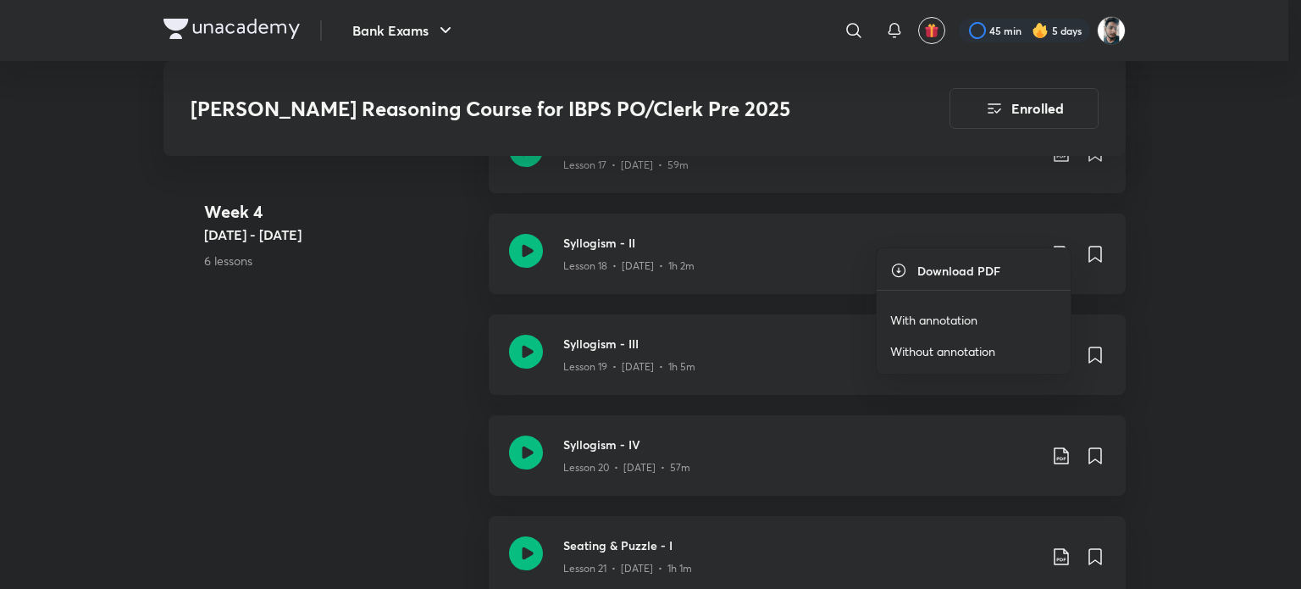
click at [960, 314] on p "With annotation" at bounding box center [933, 320] width 87 height 18
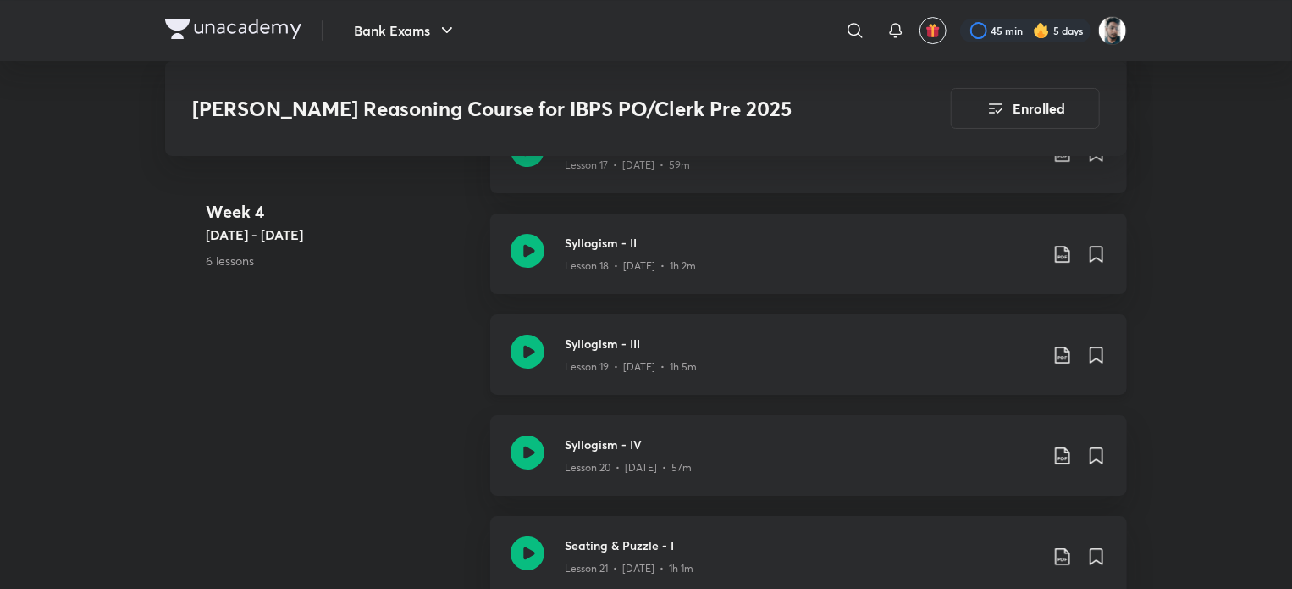
click at [894, 335] on h3 "Syllogism - III" at bounding box center [802, 344] width 474 height 18
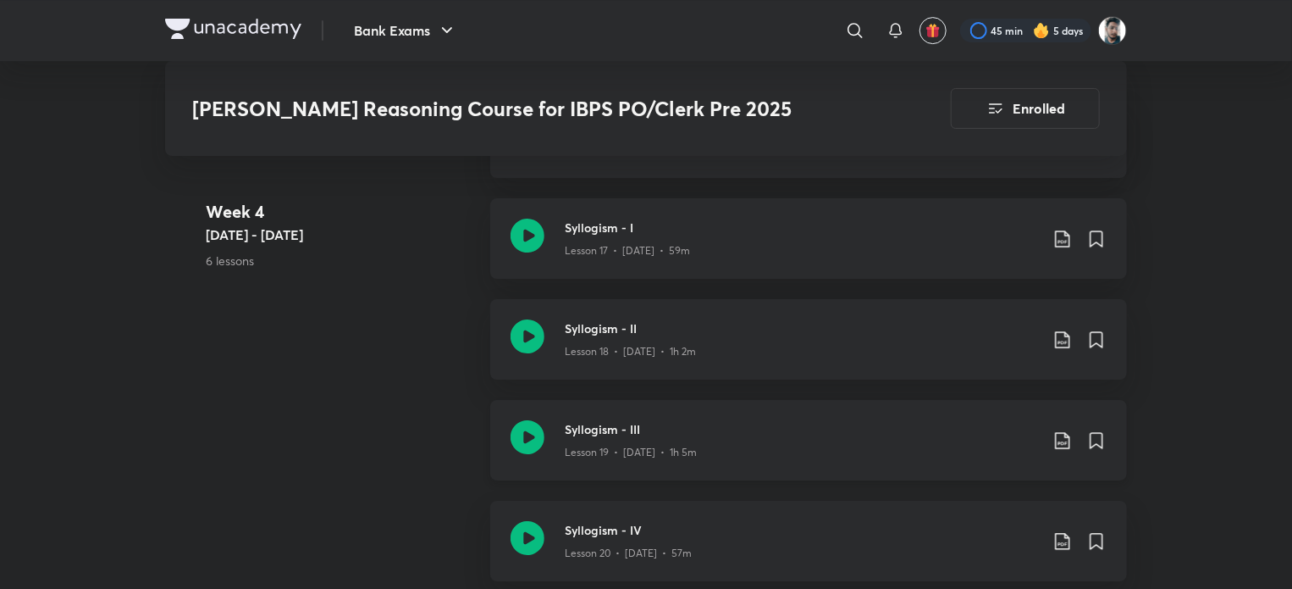
scroll to position [2880, 0]
click at [1061, 429] on icon at bounding box center [1063, 439] width 20 height 20
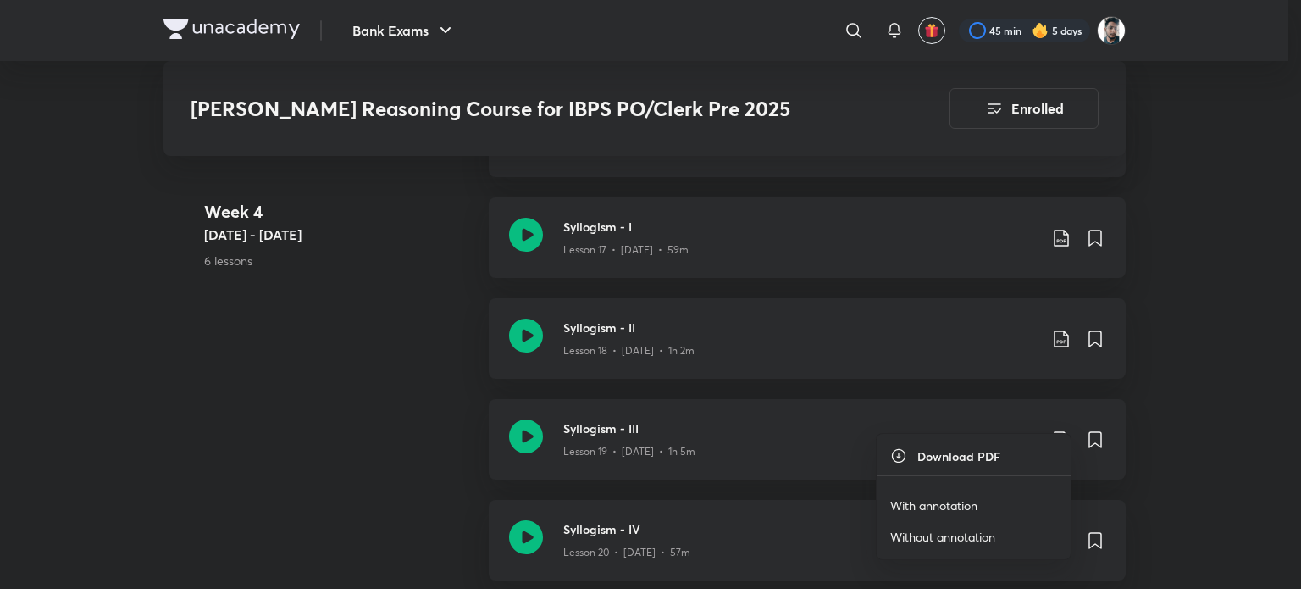
click at [979, 502] on li "With annotation" at bounding box center [974, 505] width 194 height 31
click at [947, 501] on p "With annotation" at bounding box center [933, 505] width 87 height 18
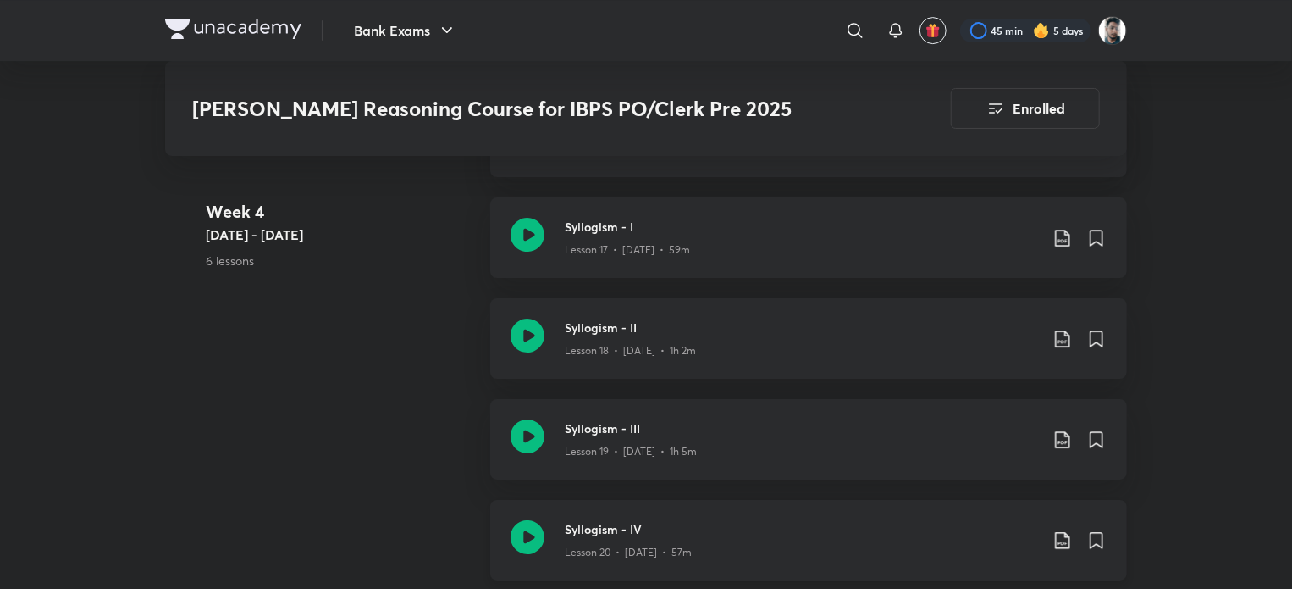
scroll to position [3049, 0]
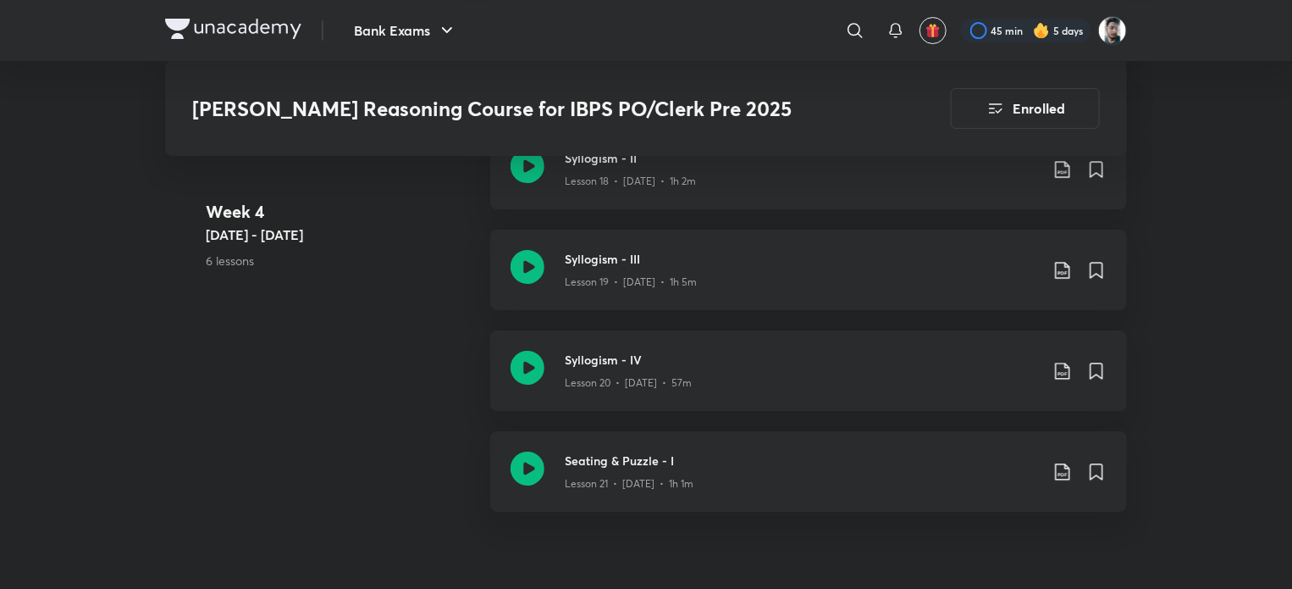
click at [1209, 387] on div "Bank Exams ​ 45 min 5 days Nishchay Reasoning Course for IBPS PO/Clerk Pre 2025…" at bounding box center [646, 294] width 1292 height 6687
click at [1065, 361] on icon at bounding box center [1063, 371] width 20 height 20
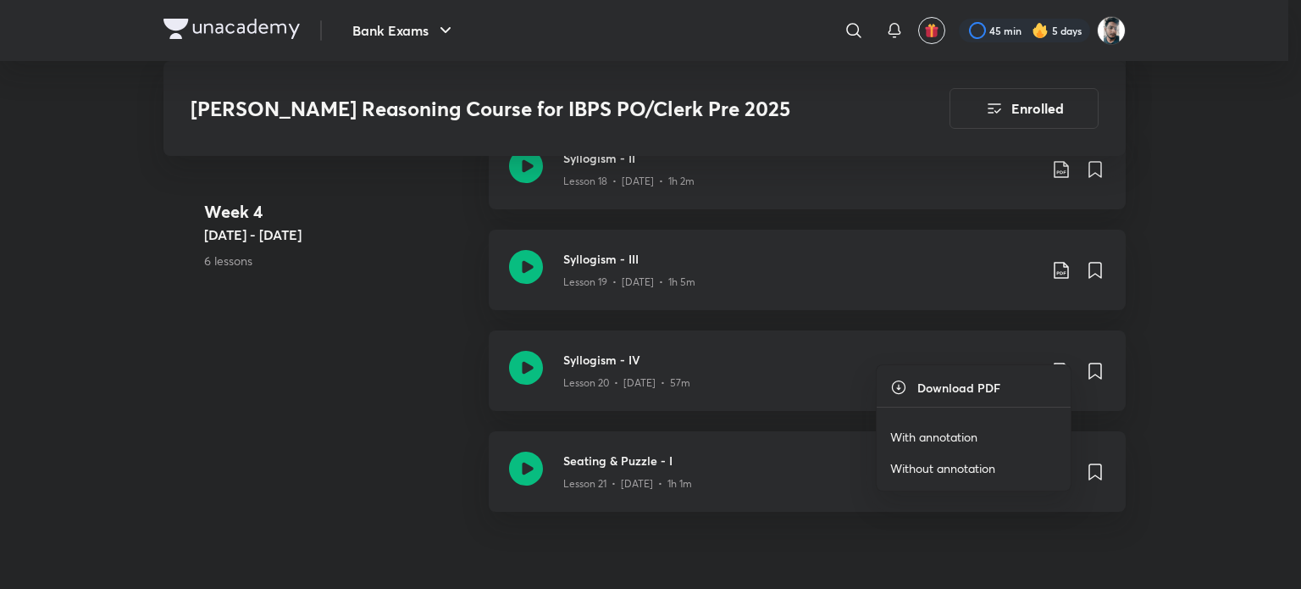
click at [938, 436] on p "With annotation" at bounding box center [933, 437] width 87 height 18
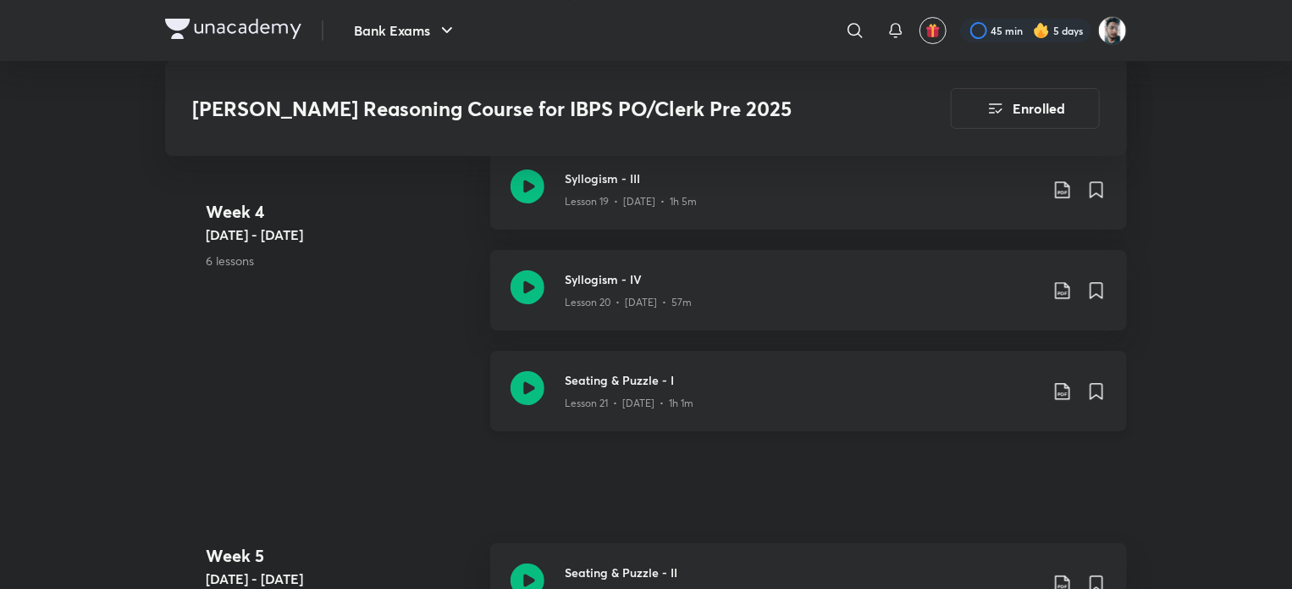
scroll to position [3134, 0]
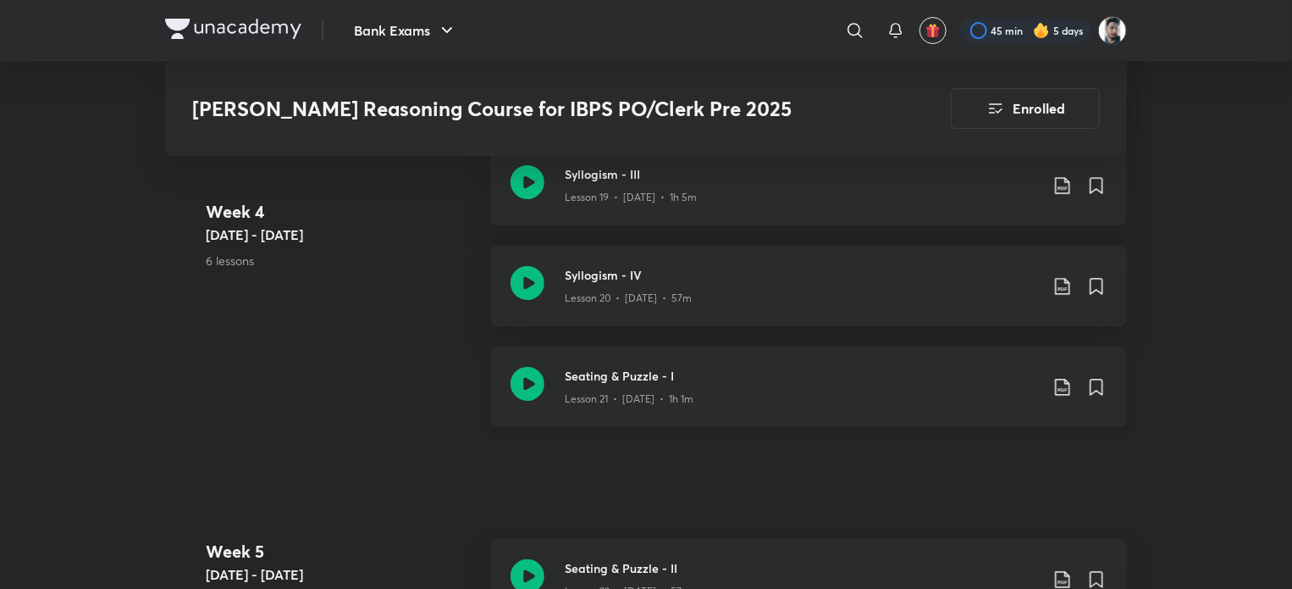
click at [1060, 377] on icon at bounding box center [1063, 387] width 20 height 20
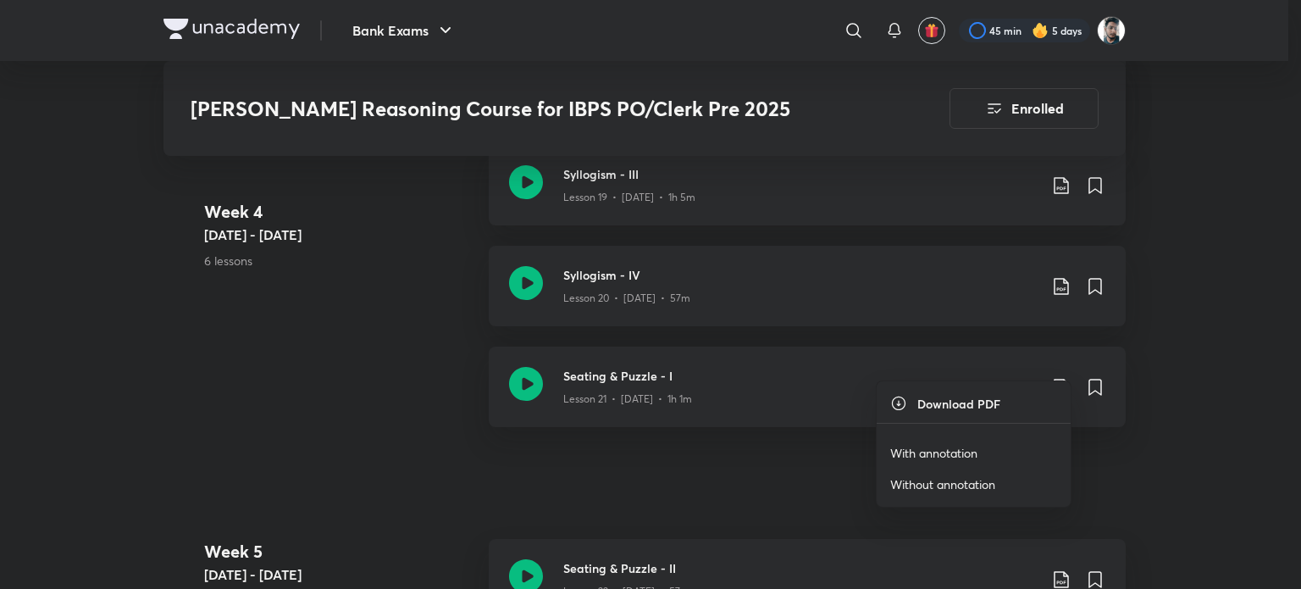
click at [964, 449] on p "With annotation" at bounding box center [933, 453] width 87 height 18
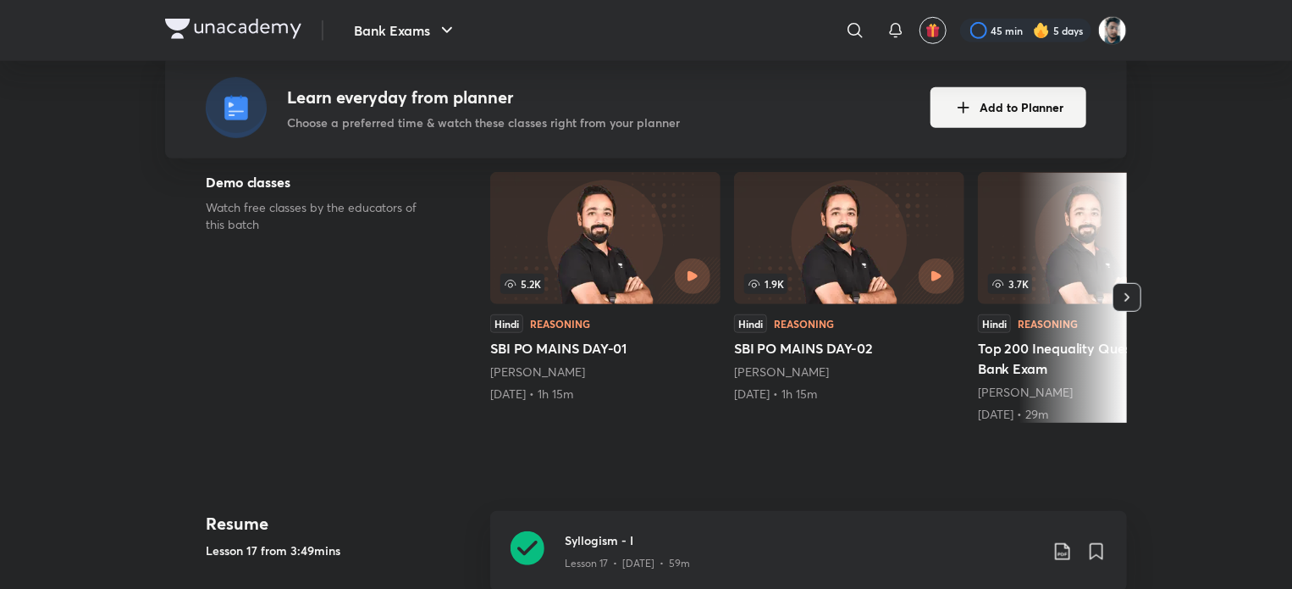
scroll to position [508, 0]
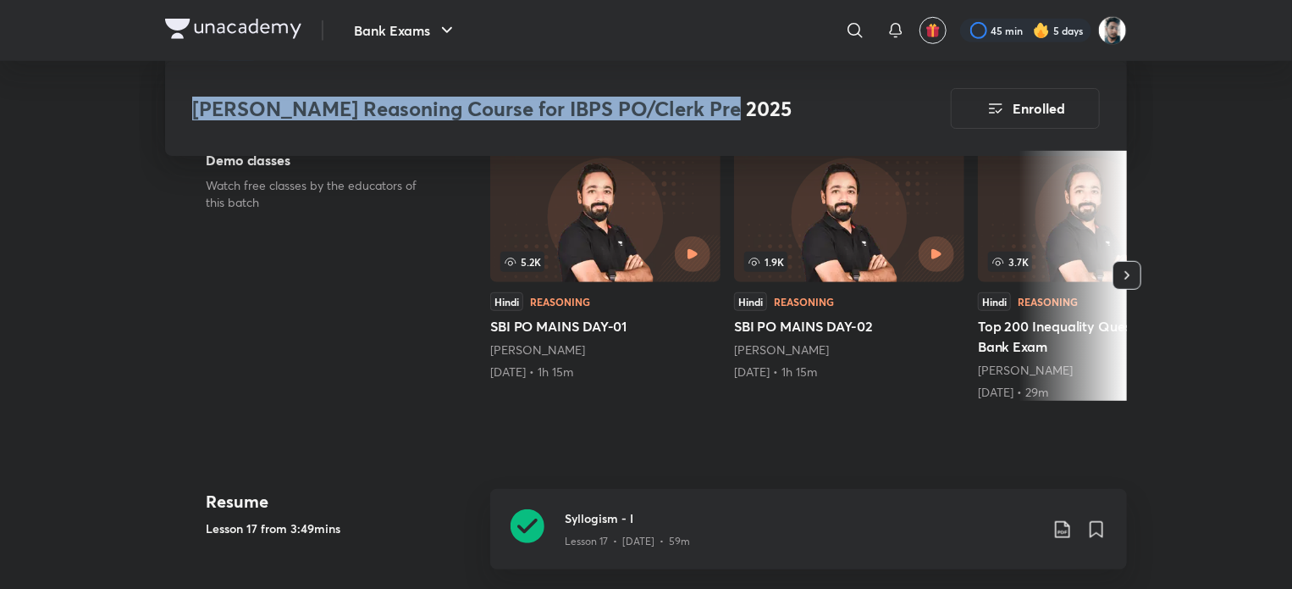
drag, startPoint x: 189, startPoint y: 105, endPoint x: 720, endPoint y: 122, distance: 531.3
click at [720, 122] on div "Nishchay Reasoning Course for IBPS PO/Clerk Pre 2025 Enrolled" at bounding box center [646, 108] width 962 height 95
drag, startPoint x: 710, startPoint y: 108, endPoint x: 251, endPoint y: 125, distance: 459.3
drag, startPoint x: 251, startPoint y: 125, endPoint x: 783, endPoint y: 99, distance: 533.4
click at [783, 99] on h3 "[PERSON_NAME] Reasoning Course for IBPS PO/Clerk Pre 2025" at bounding box center [523, 109] width 663 height 25
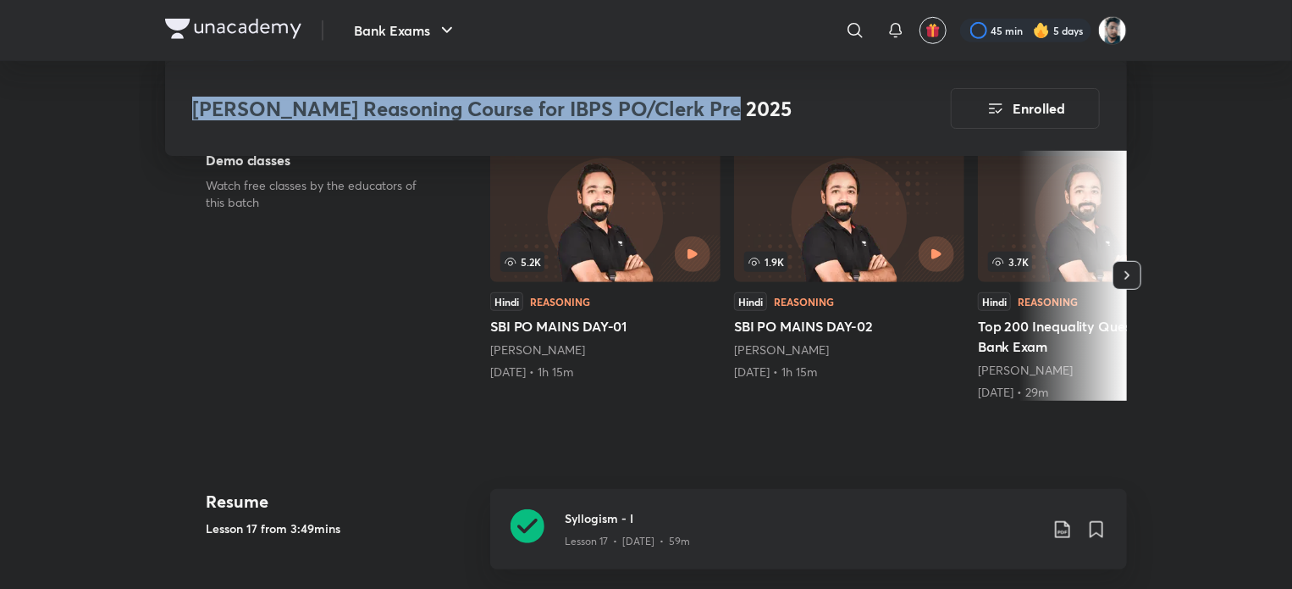
copy h3 "[PERSON_NAME] Reasoning Course for IBPS PO/Clerk Pre 2025"
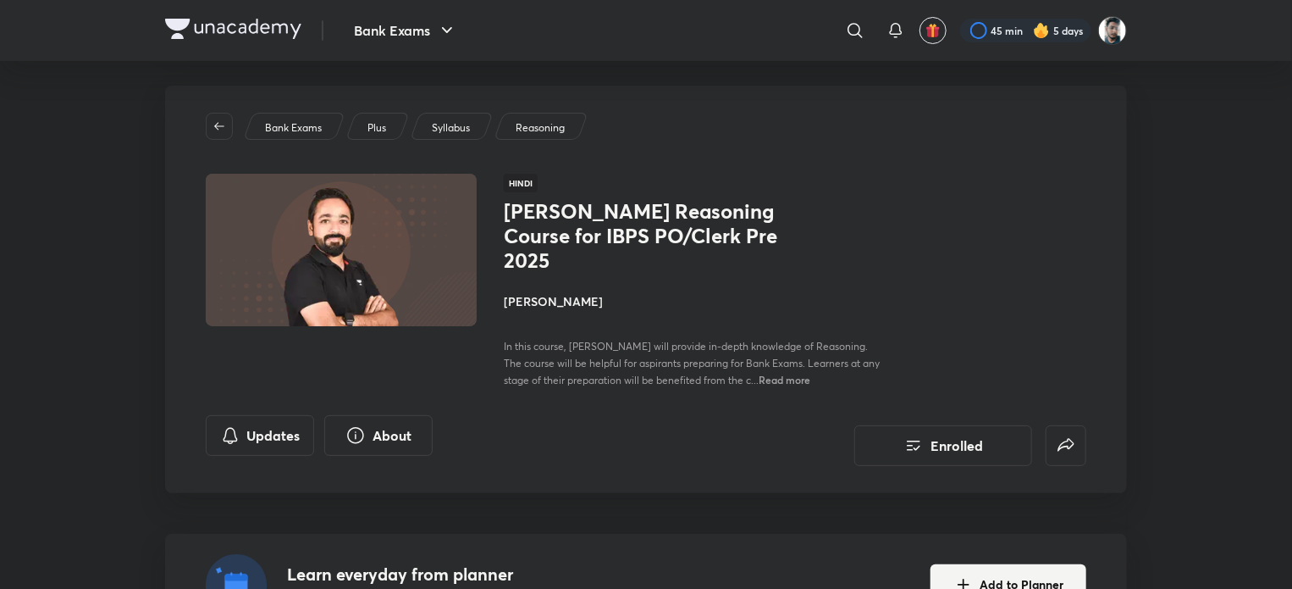
scroll to position [0, 0]
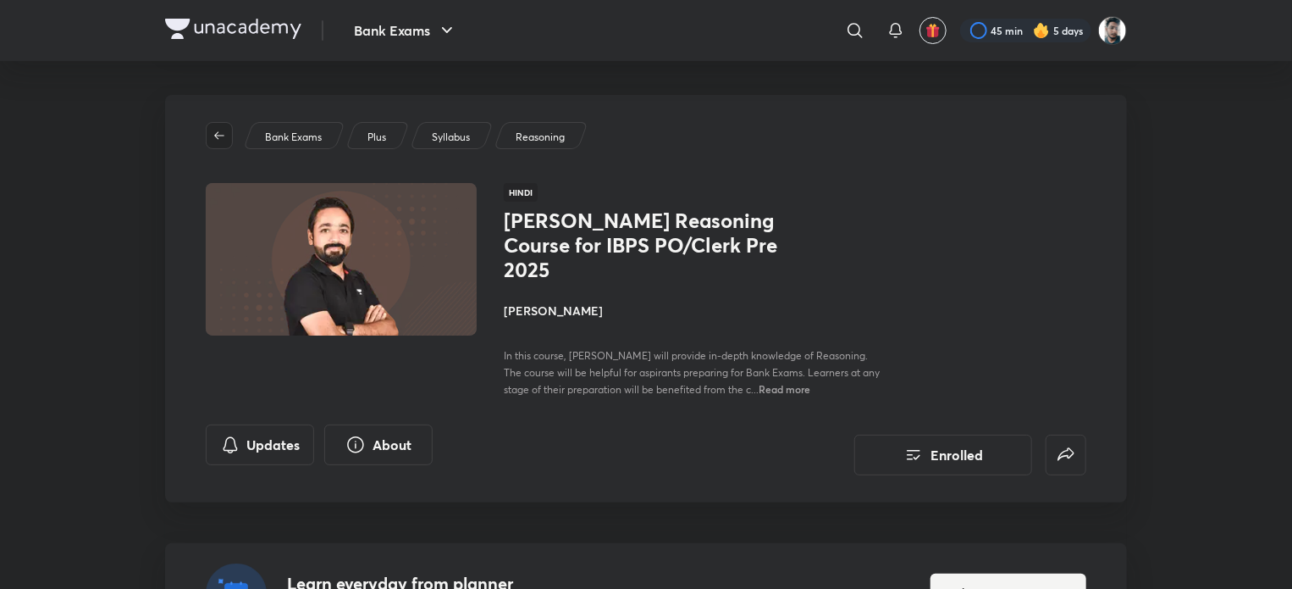
click at [218, 128] on button "button" at bounding box center [219, 135] width 27 height 27
click at [218, 129] on icon "button" at bounding box center [220, 136] width 14 height 14
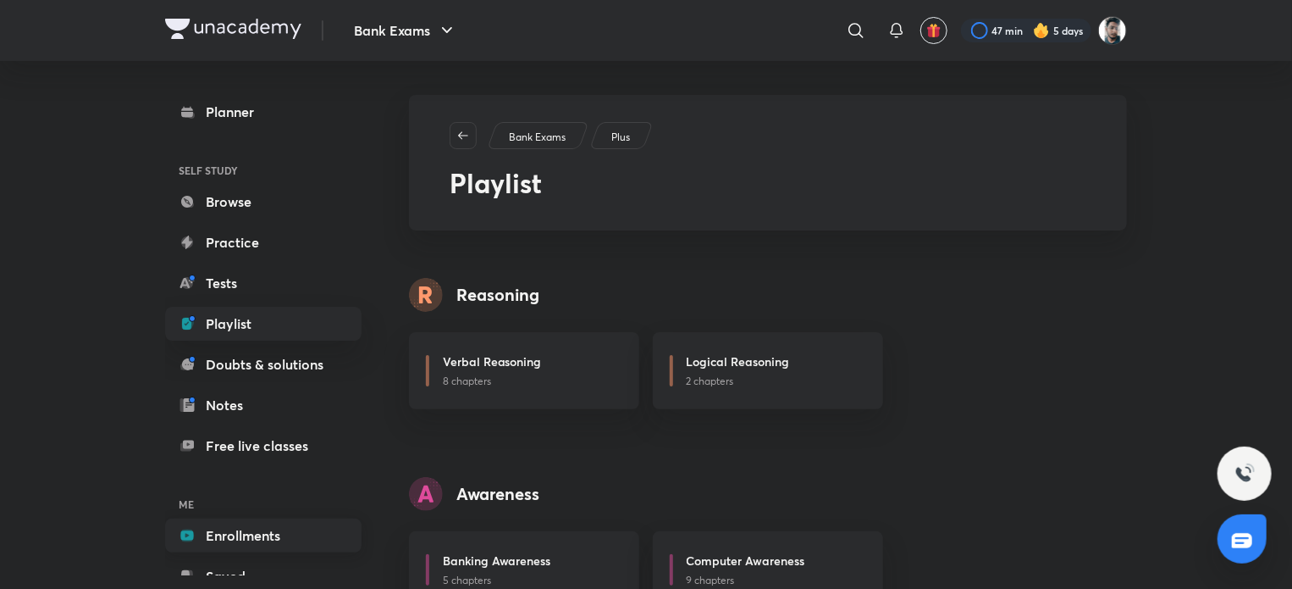
click at [282, 536] on link "Enrollments" at bounding box center [263, 535] width 196 height 34
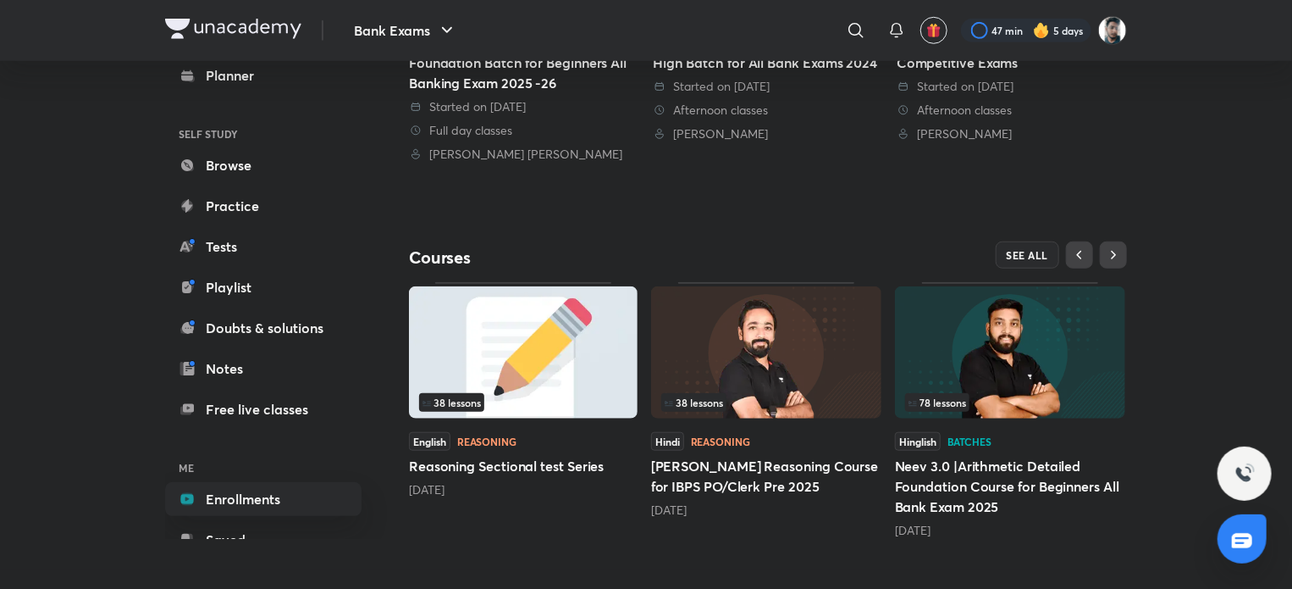
scroll to position [599, 0]
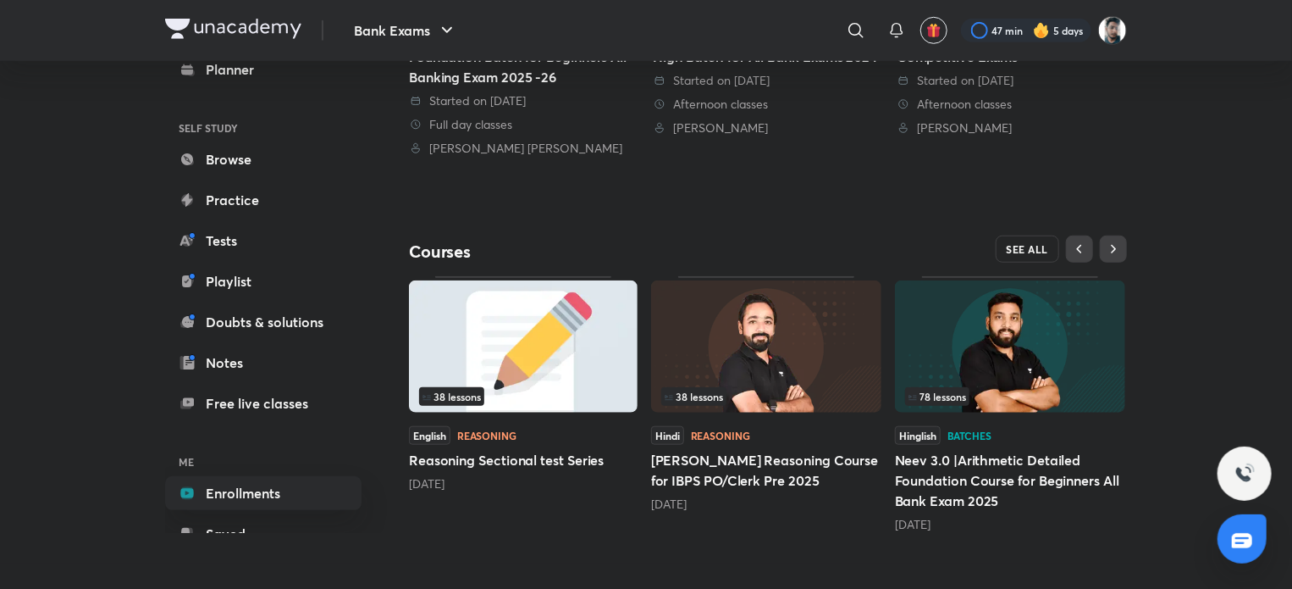
click at [1019, 239] on button "SEE ALL" at bounding box center [1028, 248] width 64 height 27
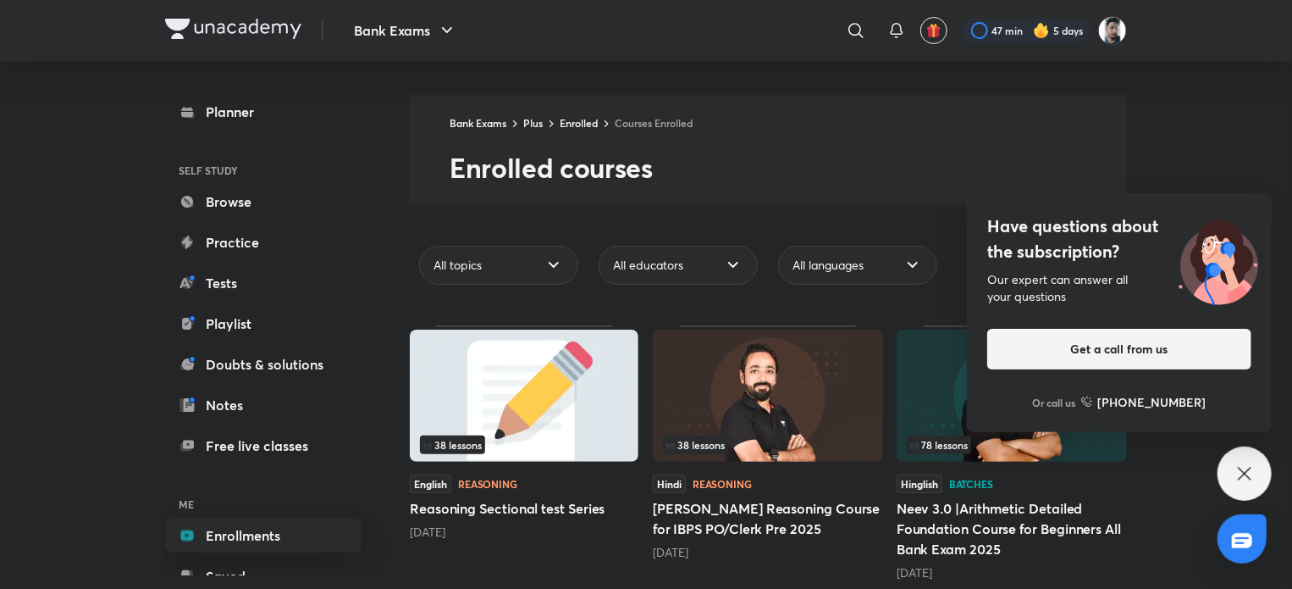
click at [1243, 449] on div "Have questions about the subscription? Our expert can answer all your questions…" at bounding box center [1245, 473] width 54 height 54
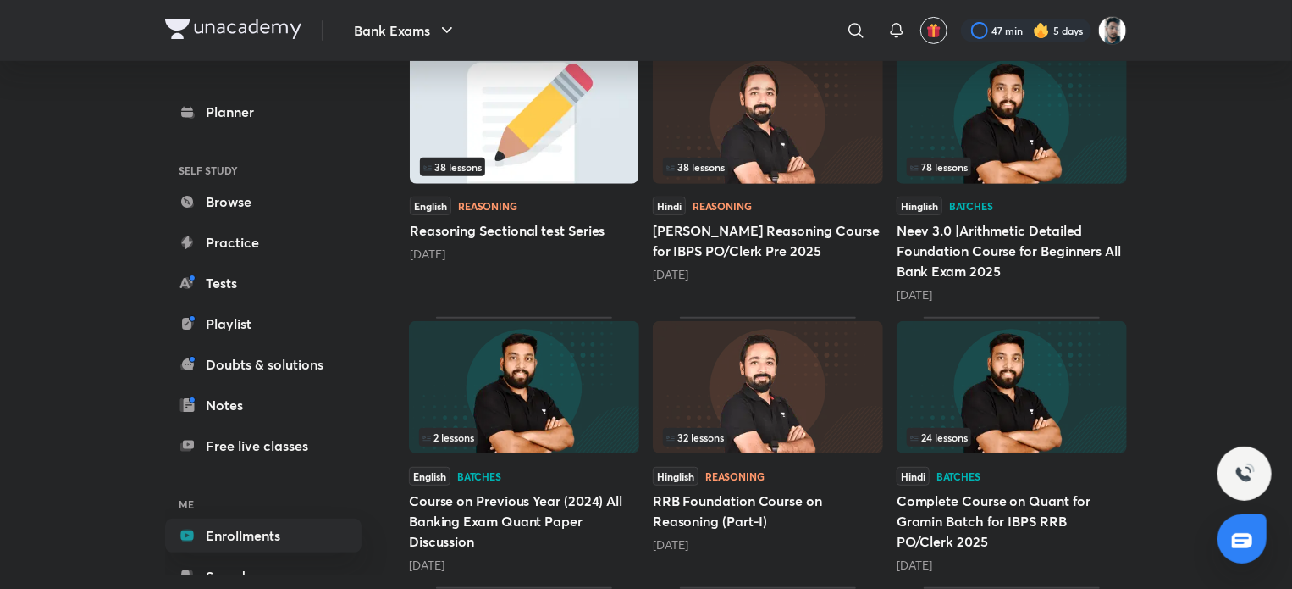
scroll to position [254, 0]
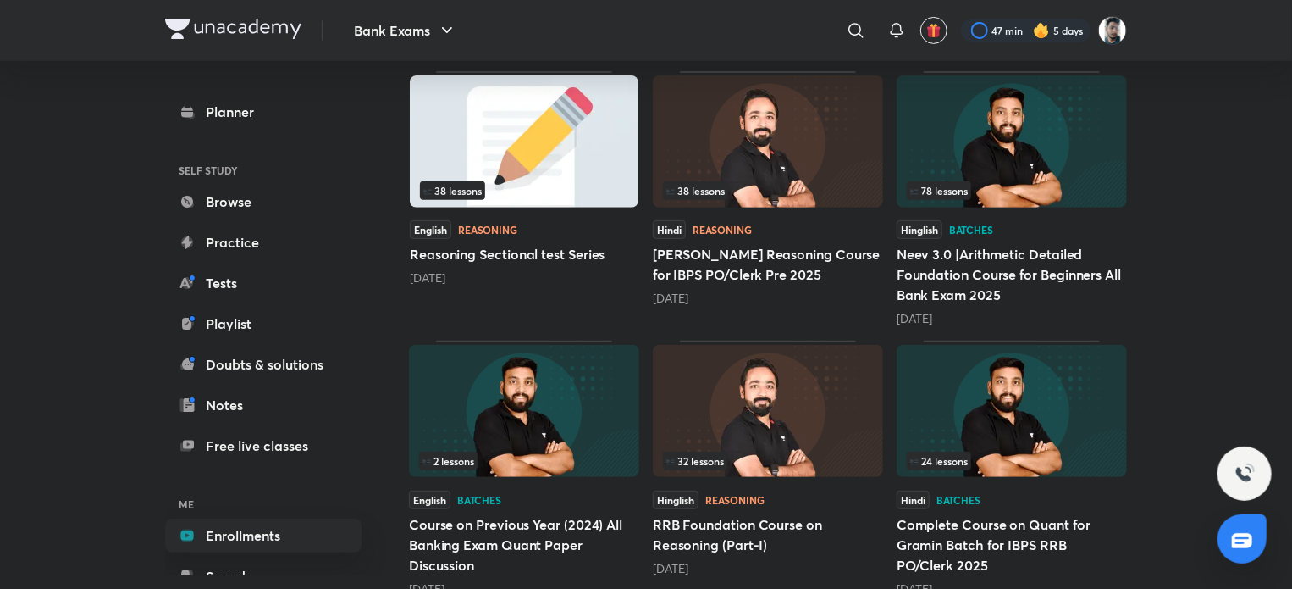
click at [1013, 182] on div "78 lessons" at bounding box center [1012, 190] width 210 height 19
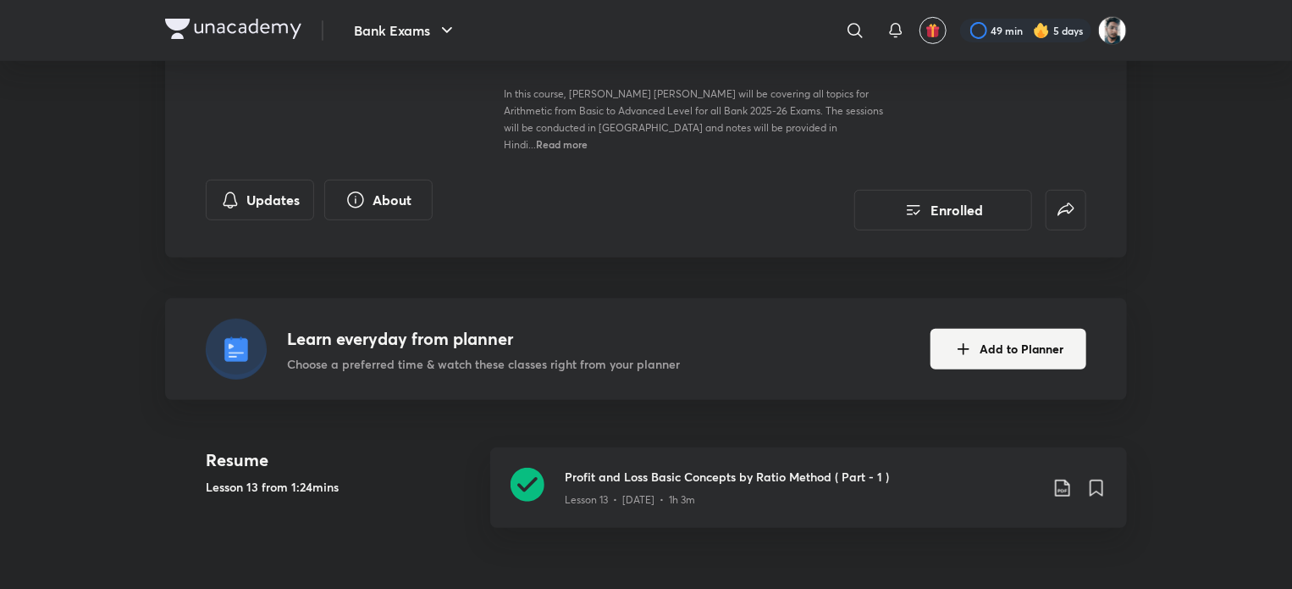
scroll to position [254, 0]
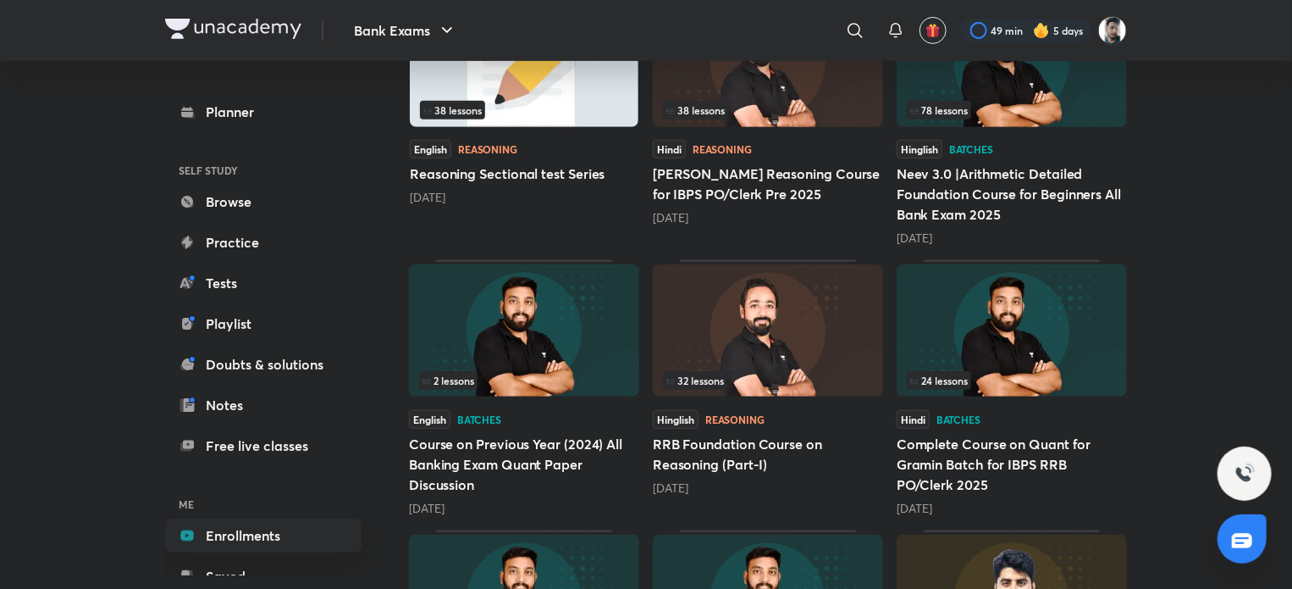
scroll to position [423, 0]
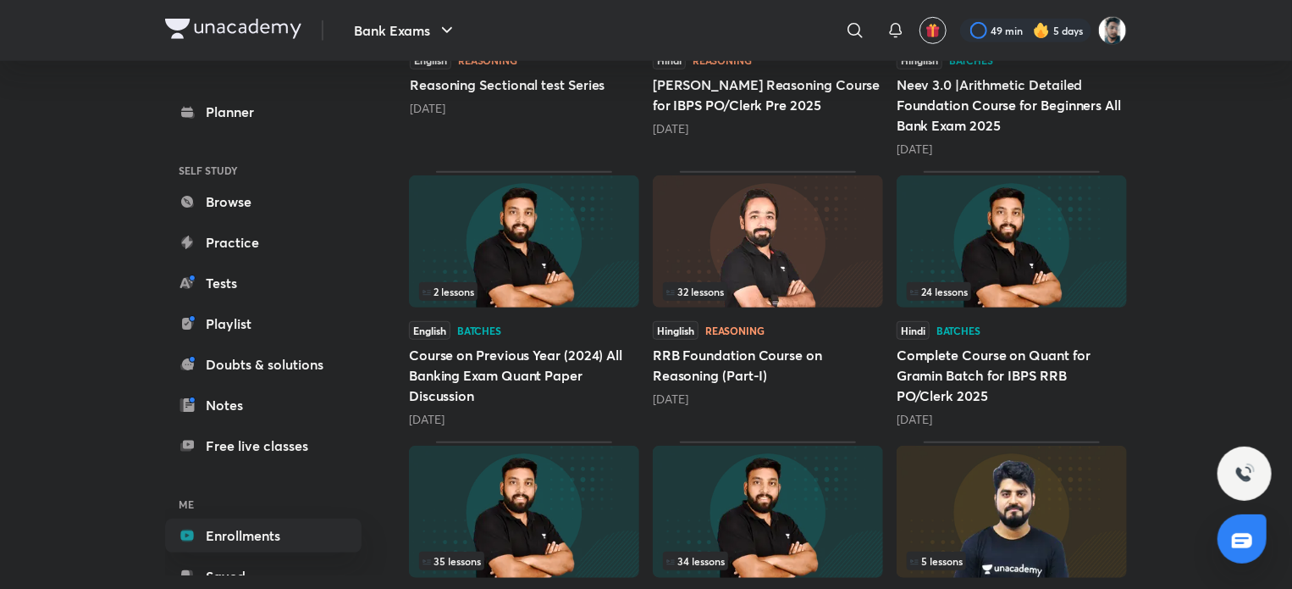
click at [1077, 253] on img at bounding box center [1012, 241] width 230 height 132
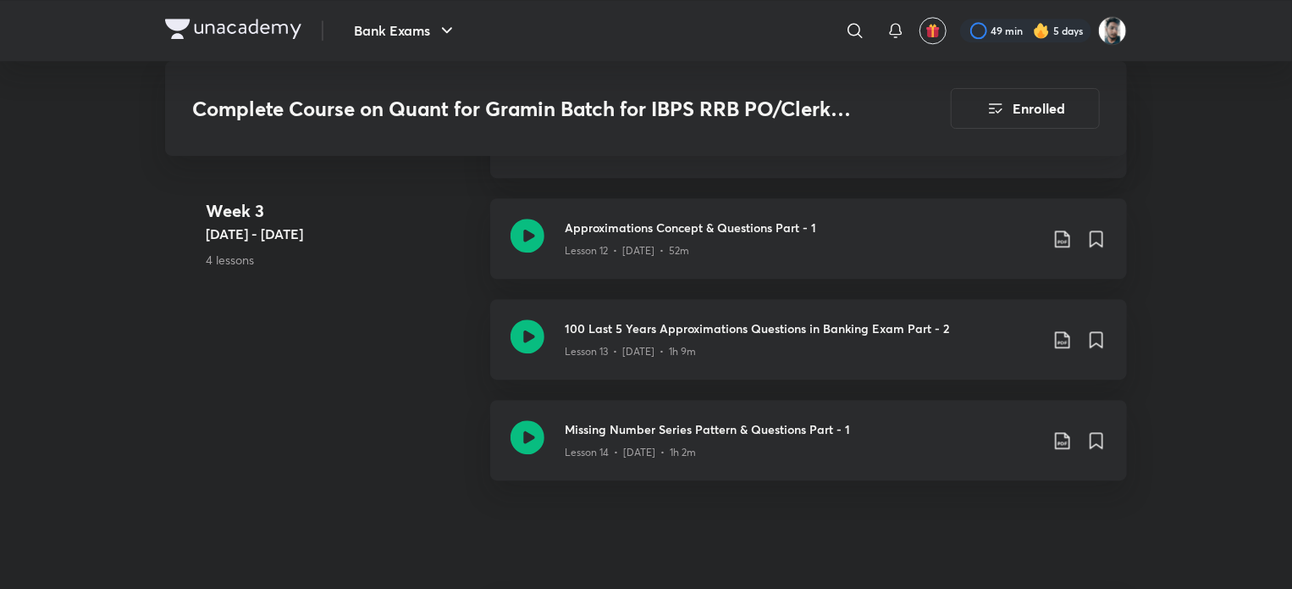
scroll to position [2372, 0]
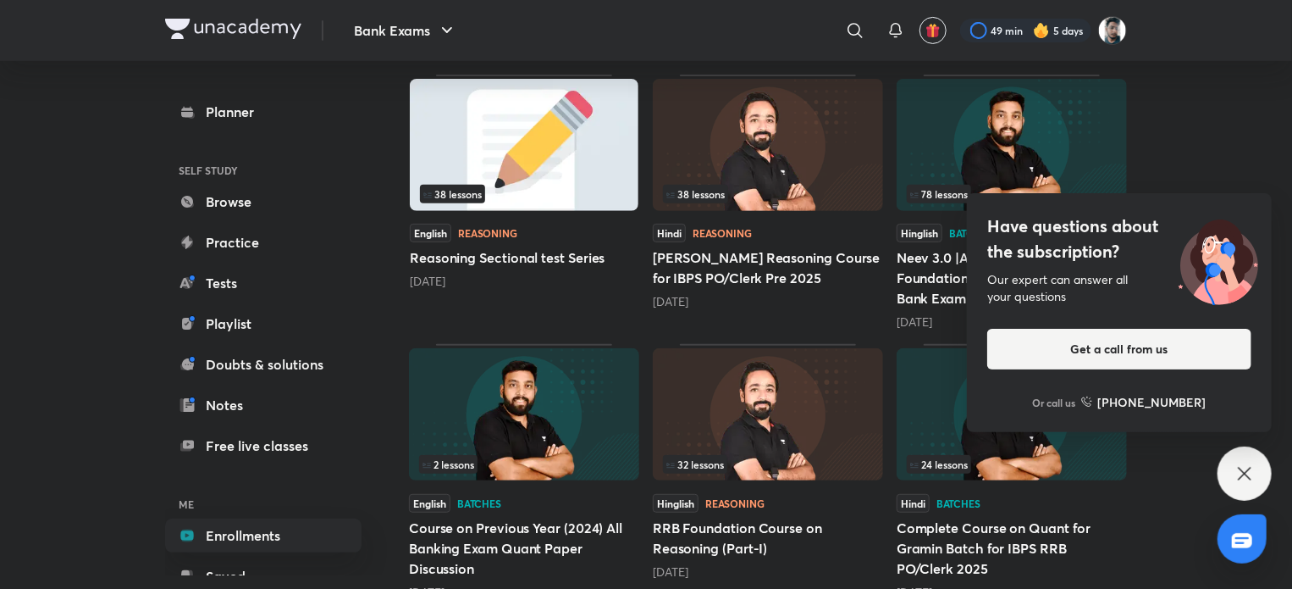
scroll to position [254, 0]
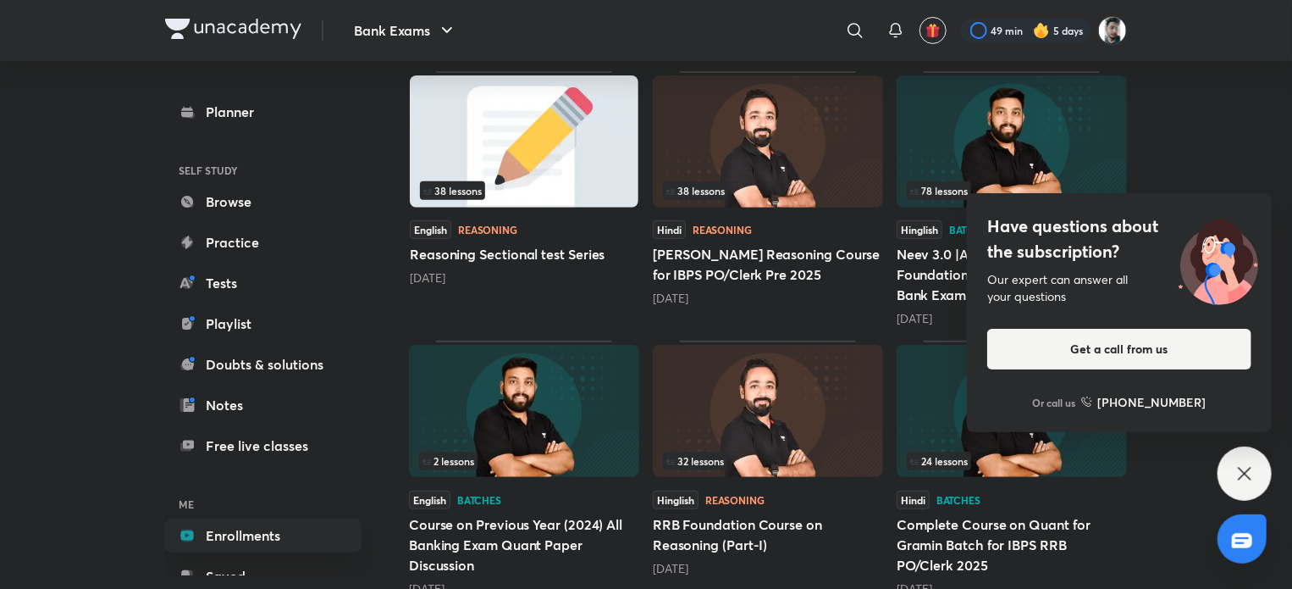
click at [1060, 444] on img at bounding box center [1012, 411] width 230 height 132
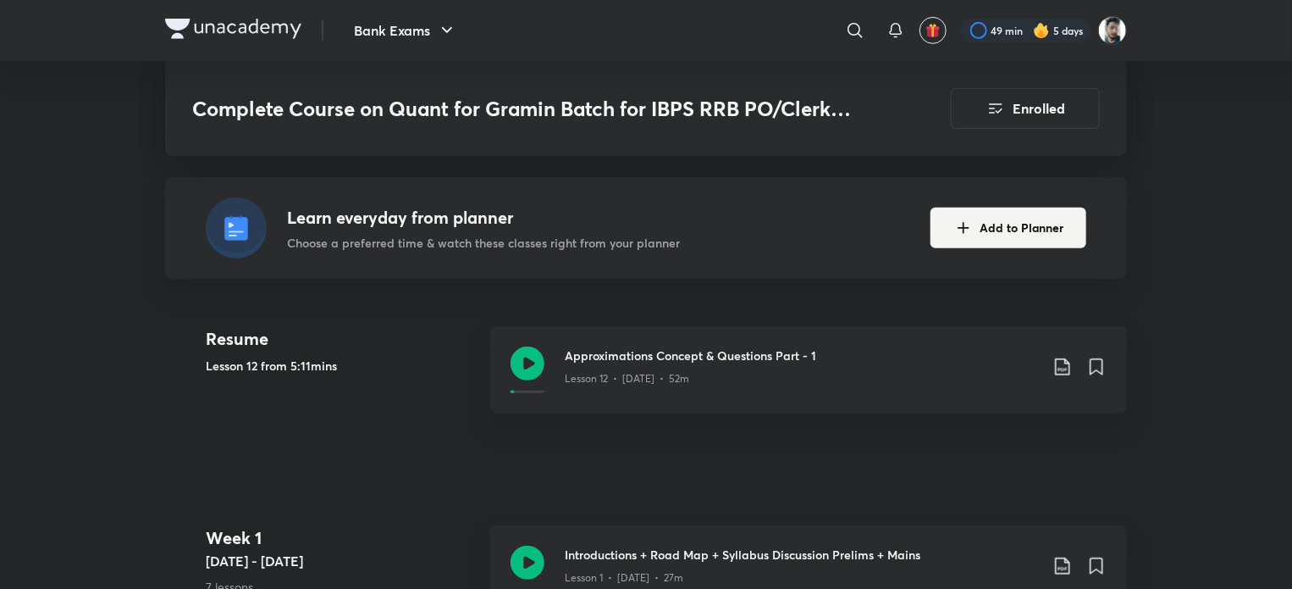
scroll to position [593, 0]
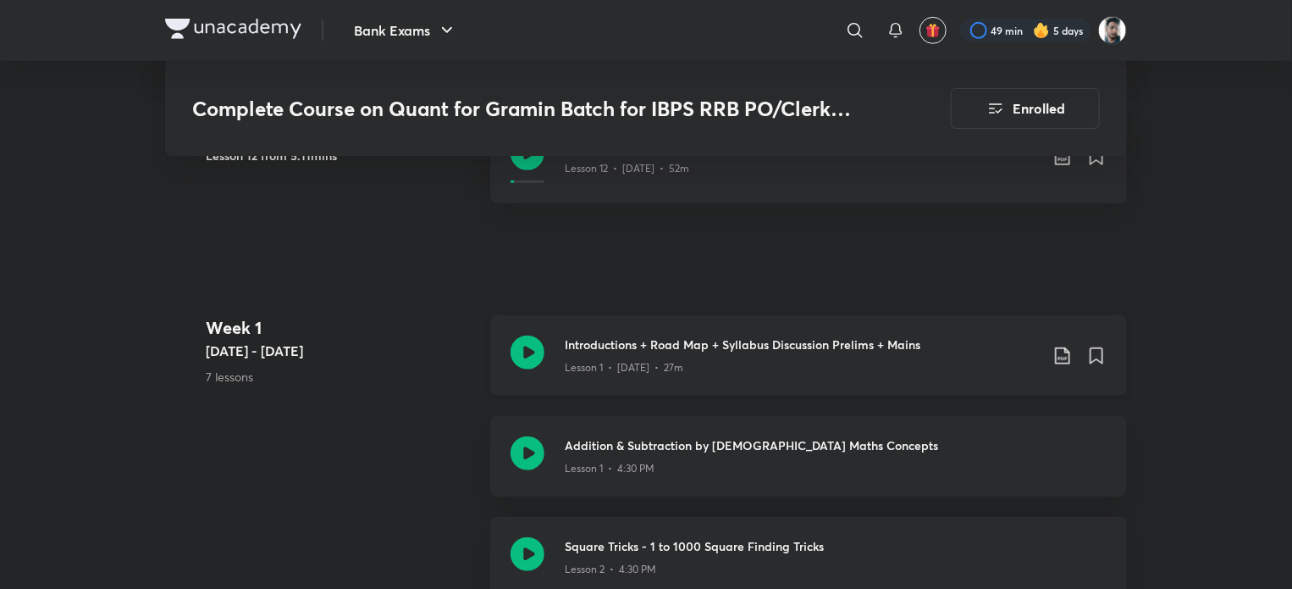
click at [1064, 346] on icon at bounding box center [1063, 356] width 20 height 20
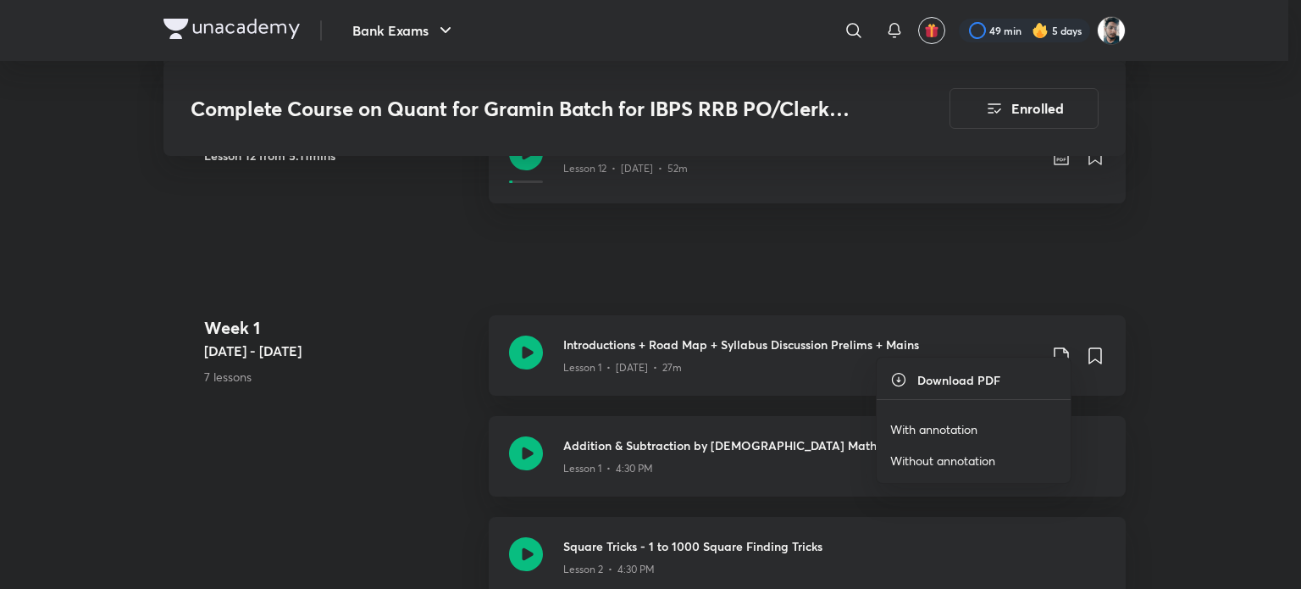
click at [936, 430] on p "With annotation" at bounding box center [933, 429] width 87 height 18
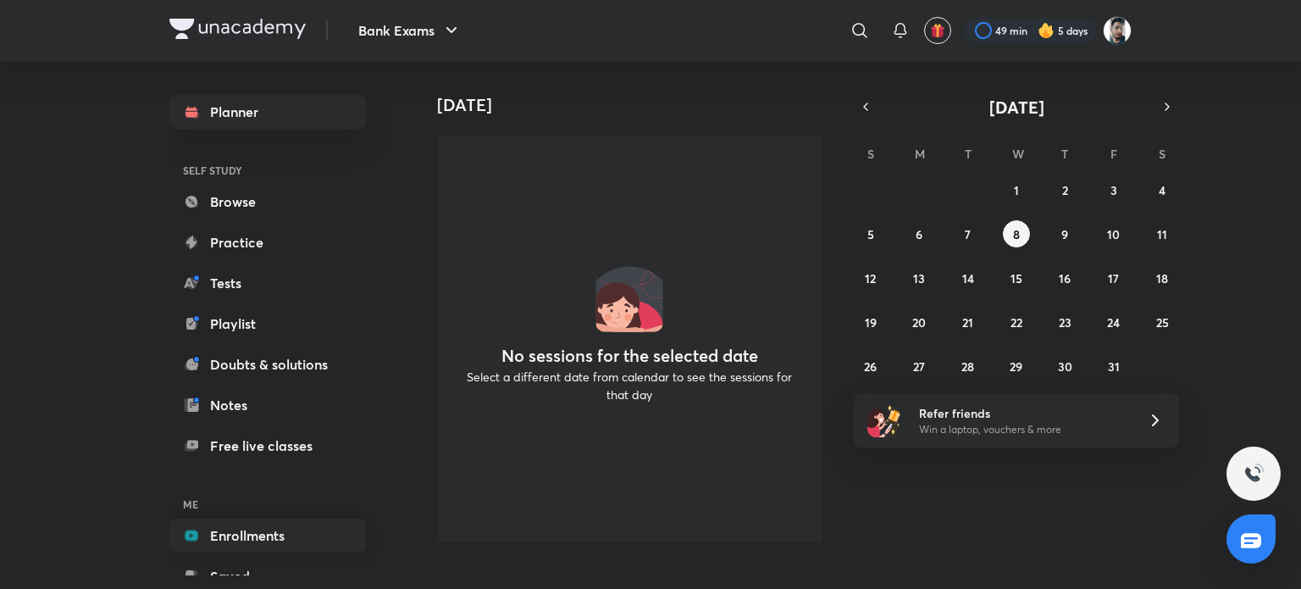
click at [280, 537] on link "Enrollments" at bounding box center [267, 535] width 196 height 34
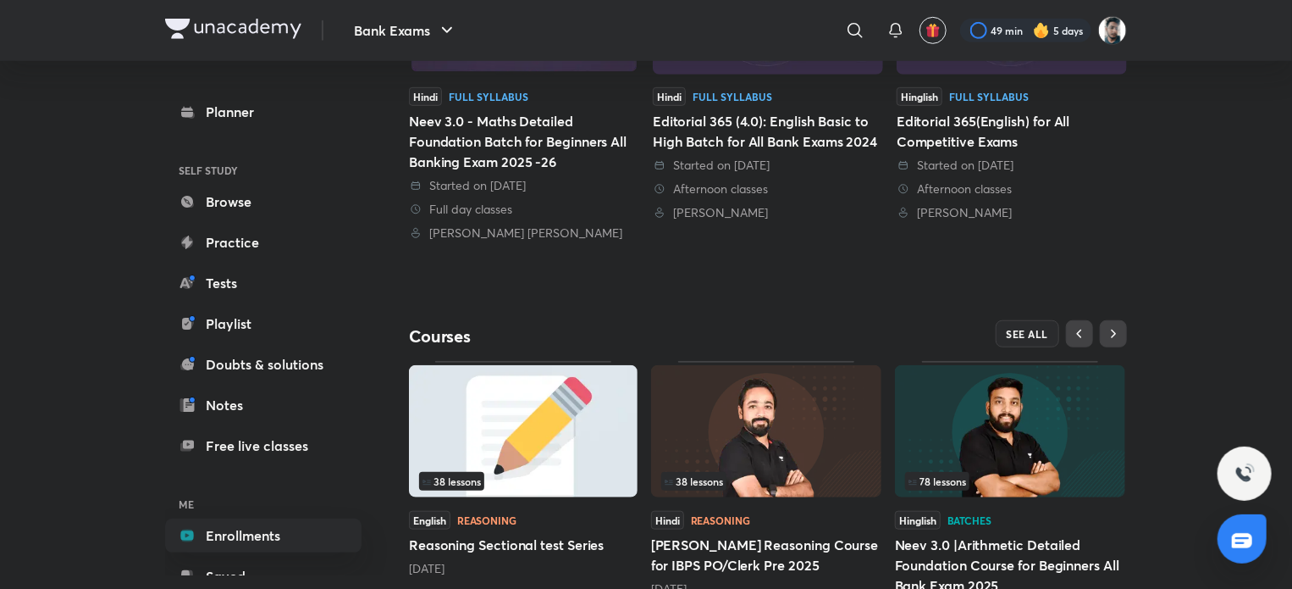
scroll to position [593, 0]
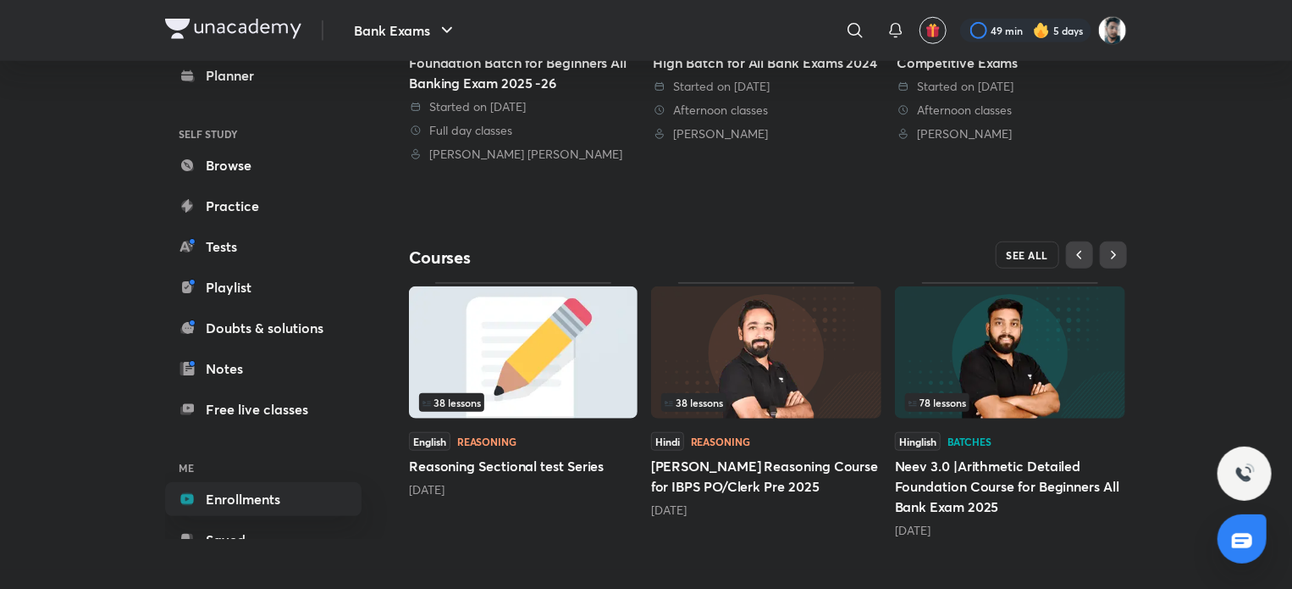
click at [1030, 253] on span "SEE ALL" at bounding box center [1028, 255] width 42 height 12
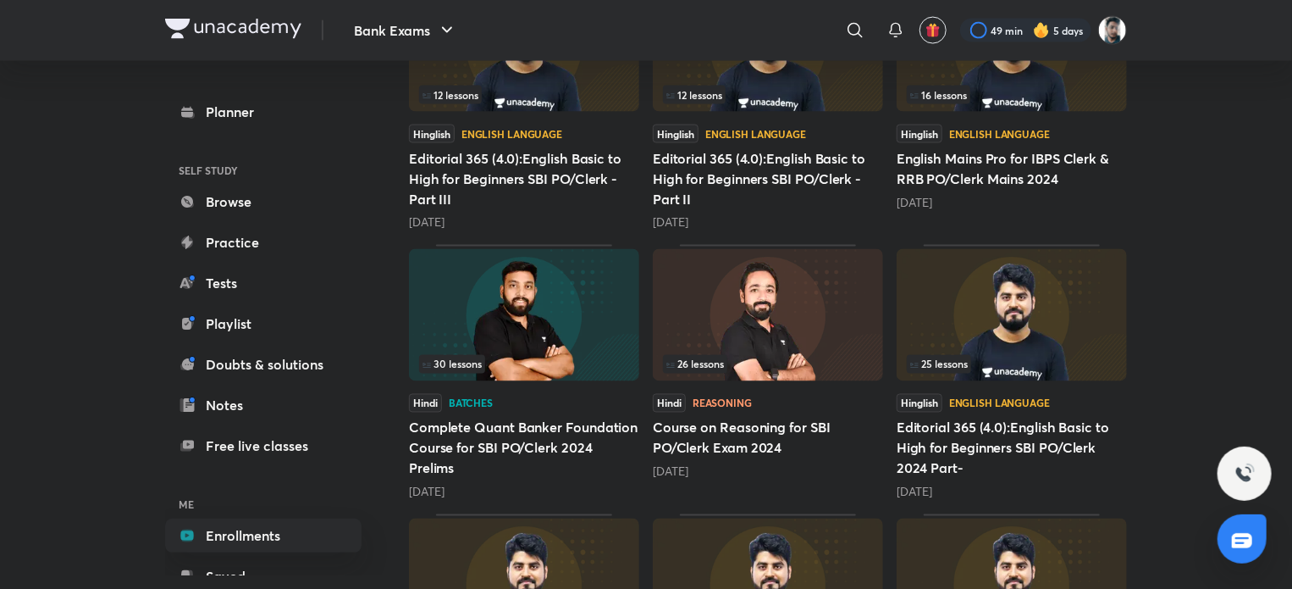
scroll to position [1487, 0]
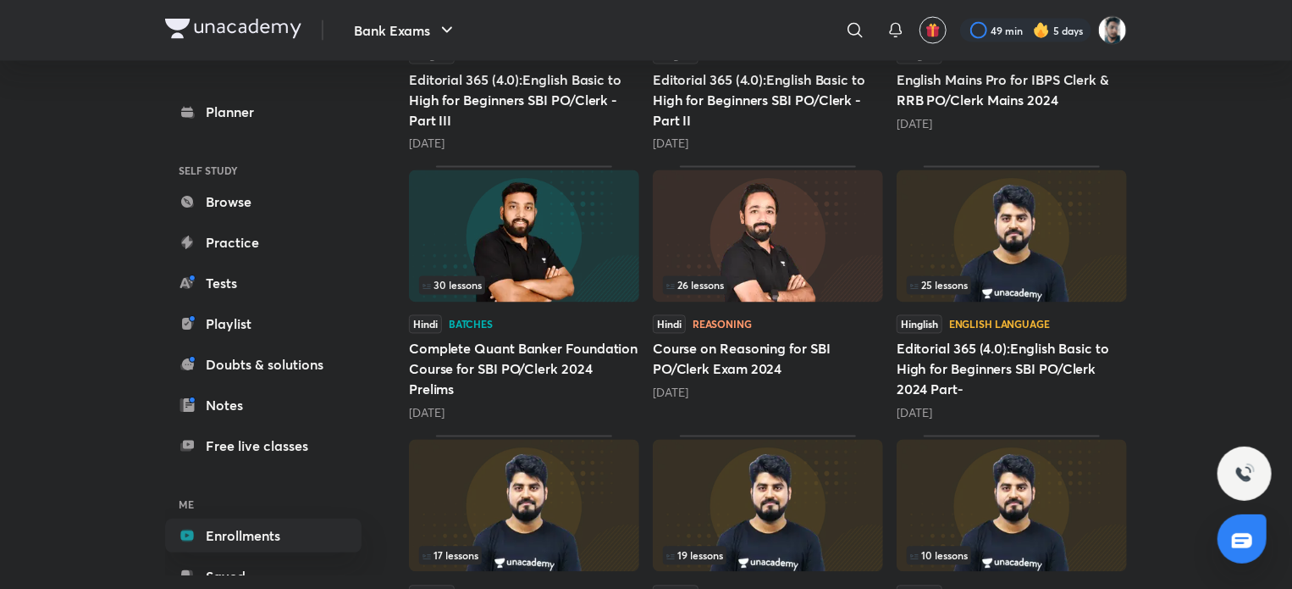
click at [842, 300] on div "26 lessons" at bounding box center [768, 237] width 230 height 135
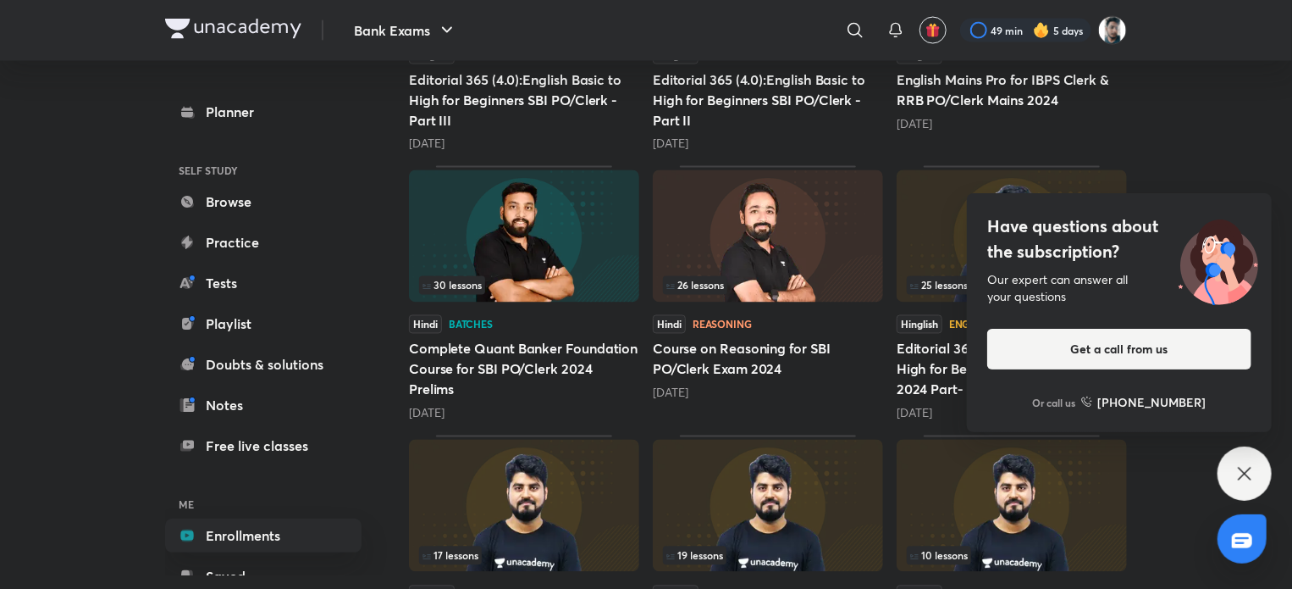
click at [829, 262] on img at bounding box center [768, 236] width 230 height 132
click at [818, 236] on img at bounding box center [768, 236] width 230 height 132
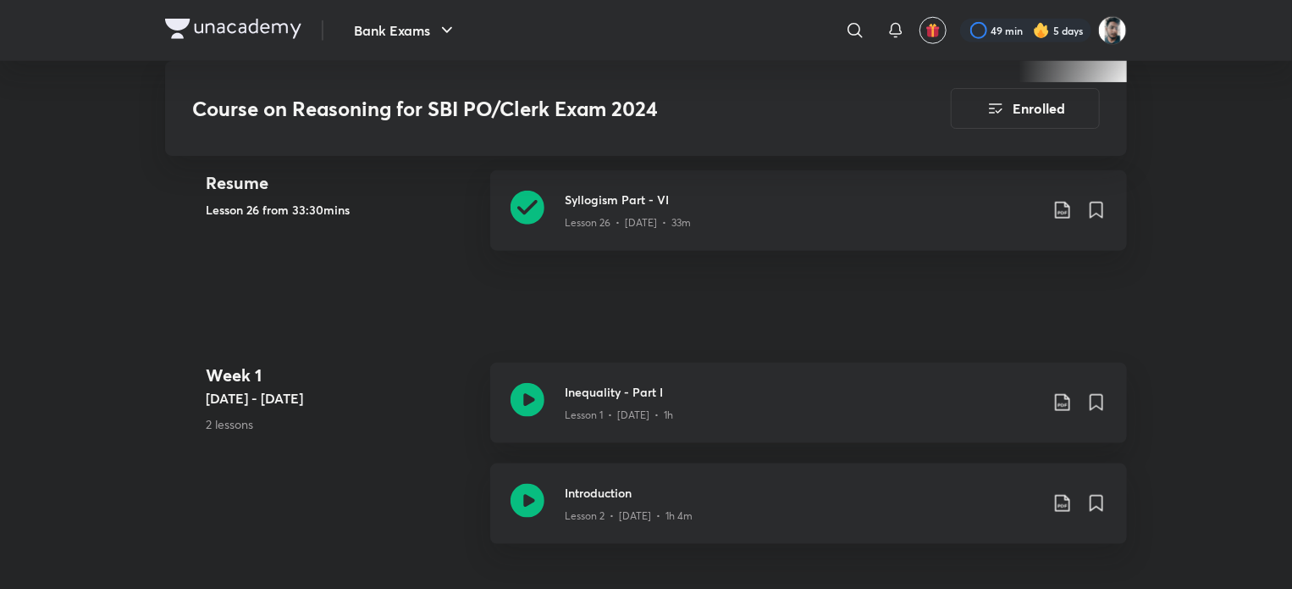
scroll to position [847, 0]
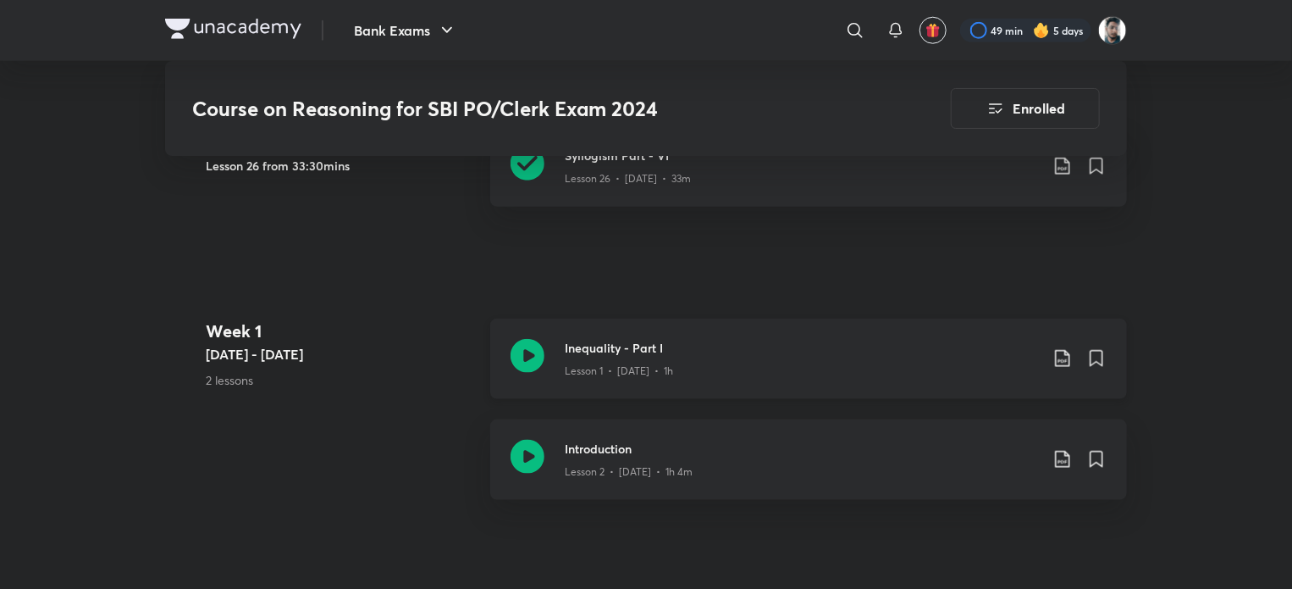
click at [1067, 364] on icon at bounding box center [1062, 358] width 14 height 17
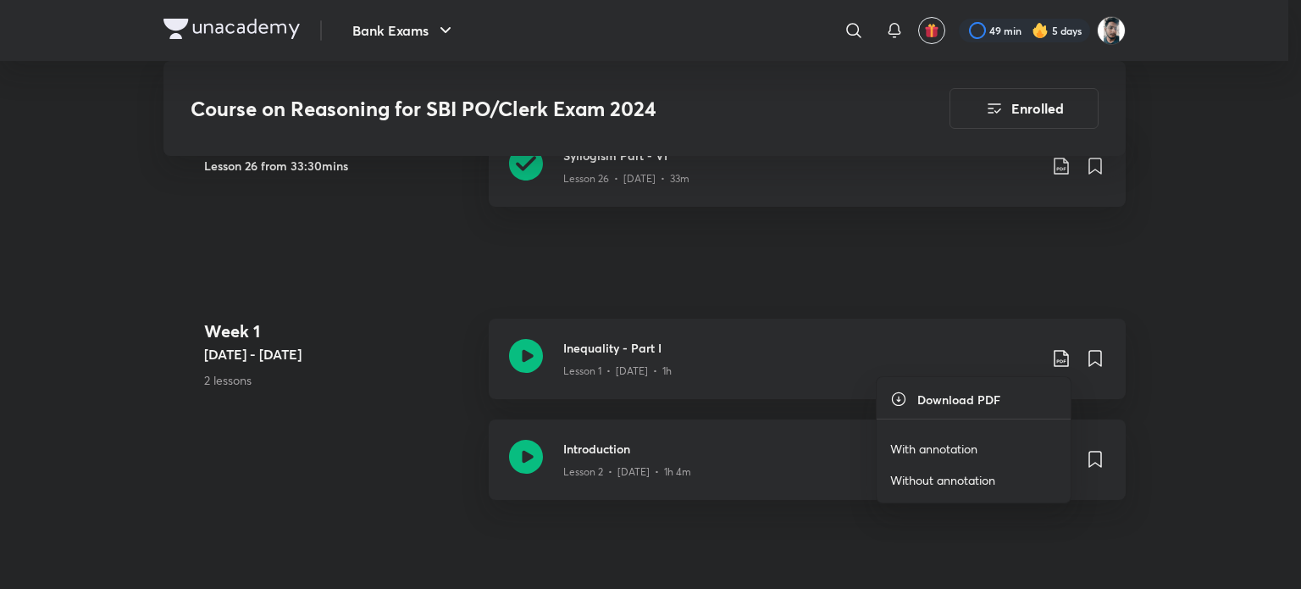
click at [966, 443] on p "With annotation" at bounding box center [933, 449] width 87 height 18
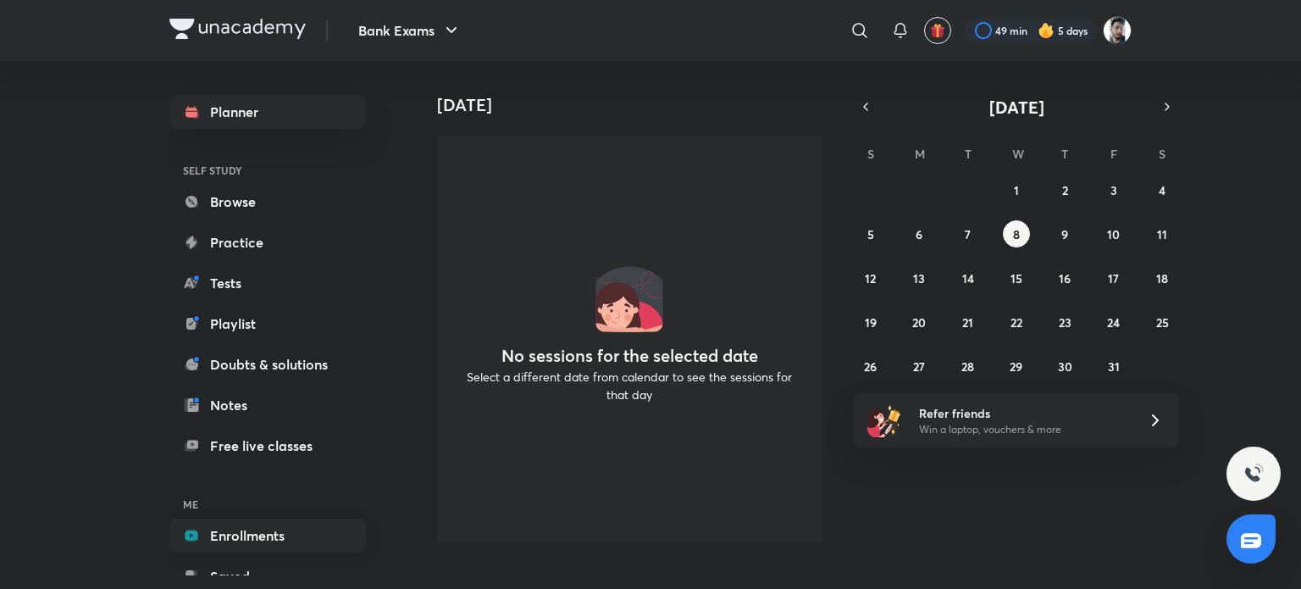
click at [261, 529] on link "Enrollments" at bounding box center [267, 535] width 196 height 34
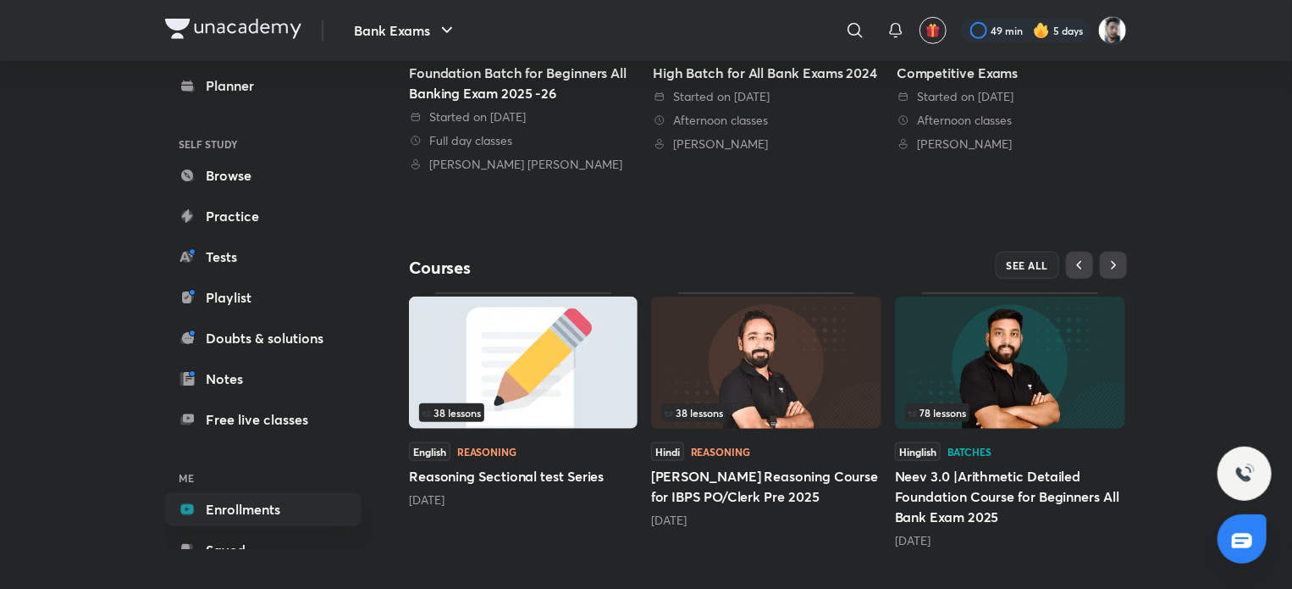
scroll to position [593, 0]
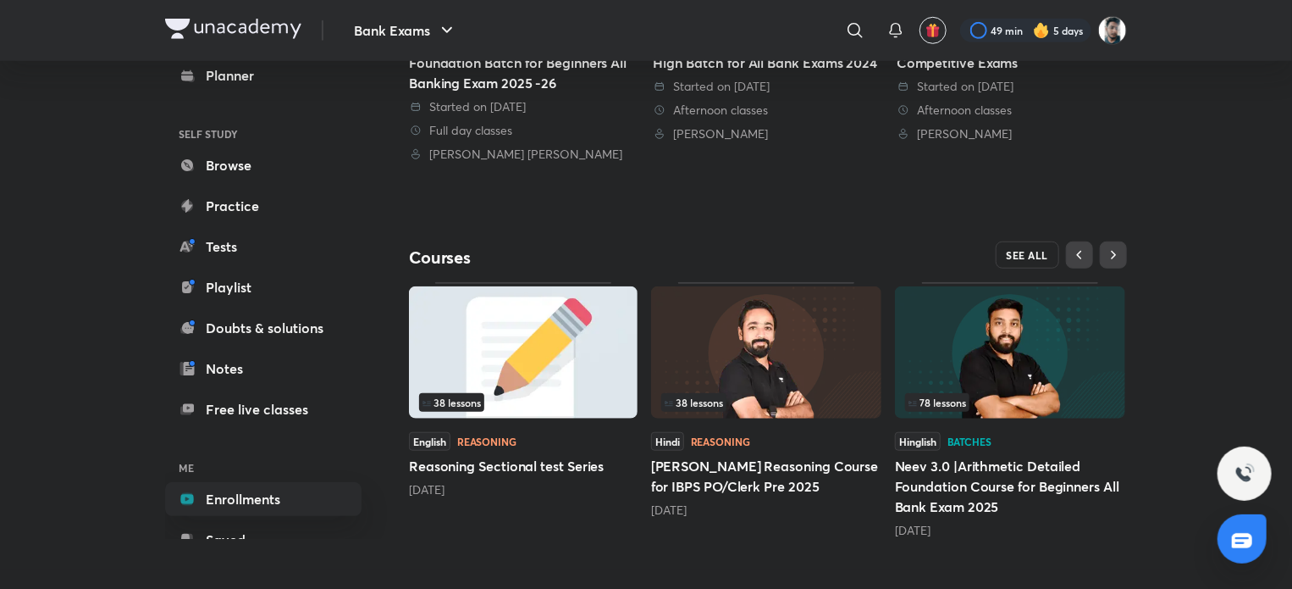
click at [1034, 250] on span "SEE ALL" at bounding box center [1028, 255] width 42 height 12
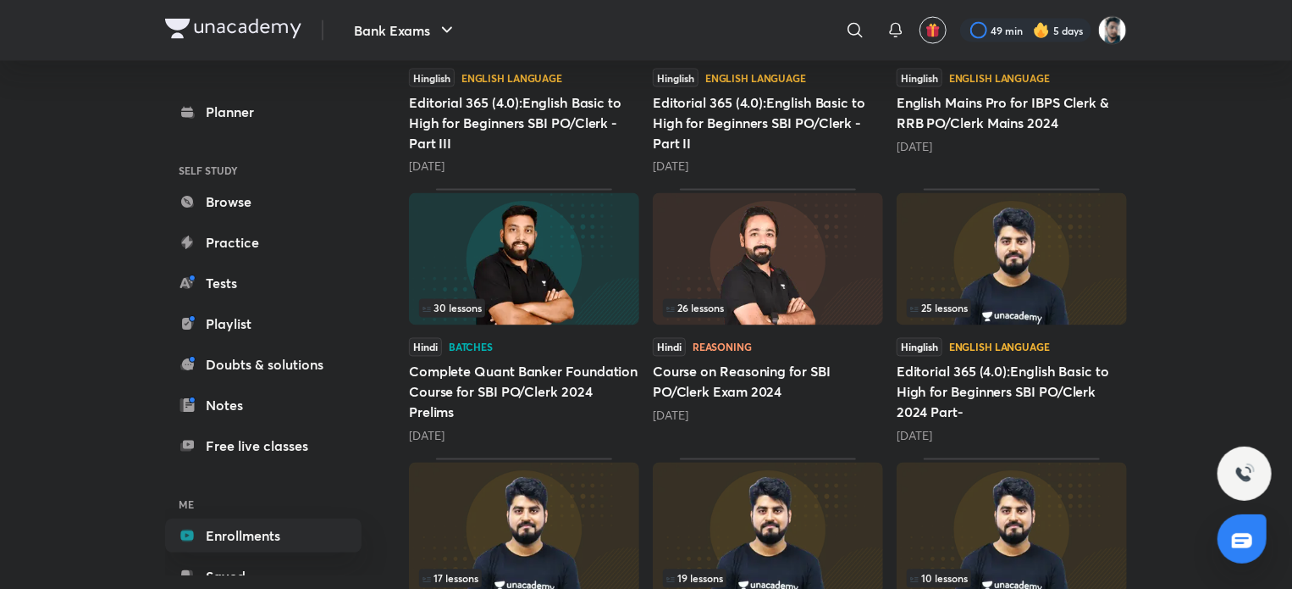
scroll to position [1377, 0]
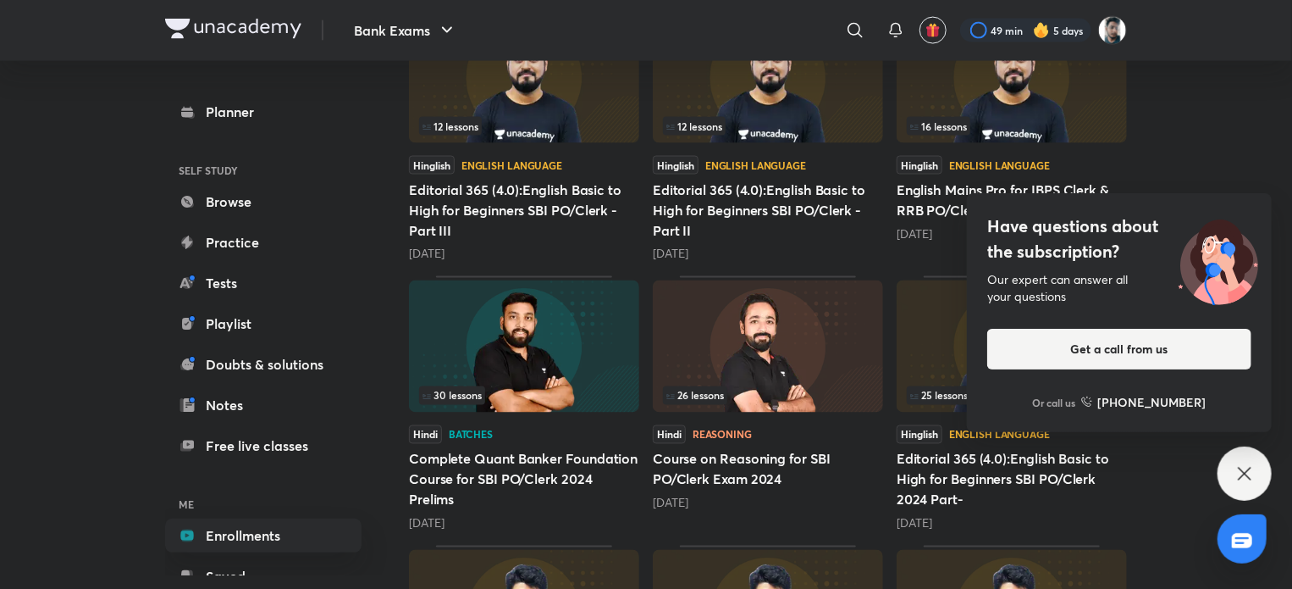
click at [801, 365] on img at bounding box center [768, 346] width 230 height 132
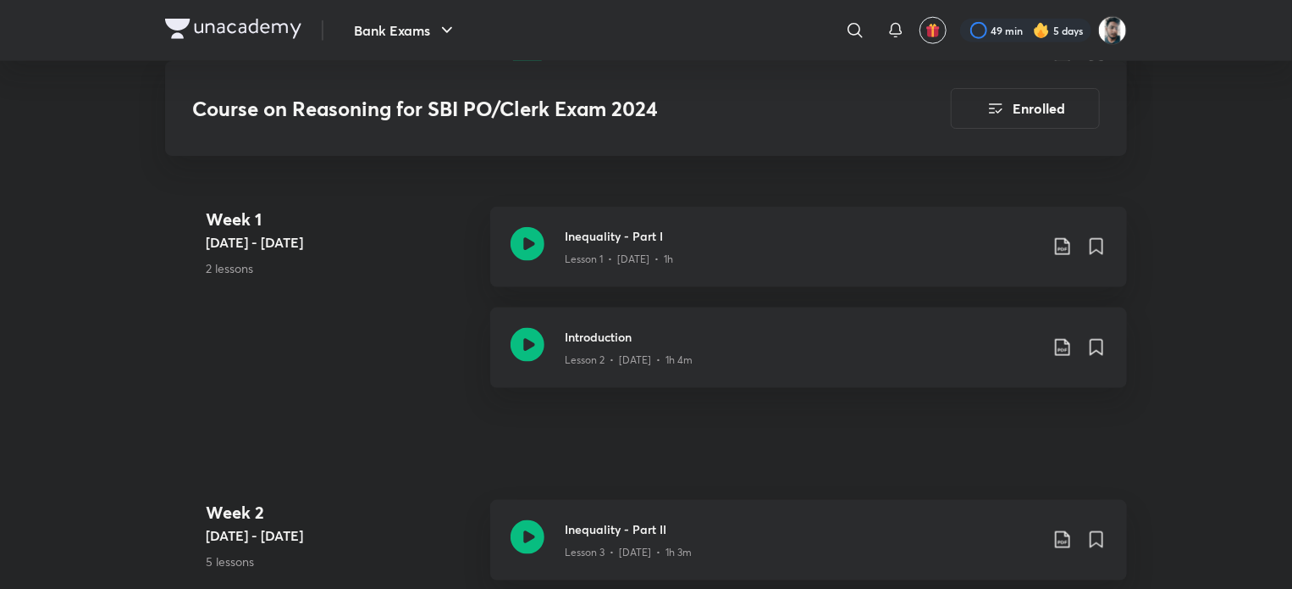
scroll to position [1016, 0]
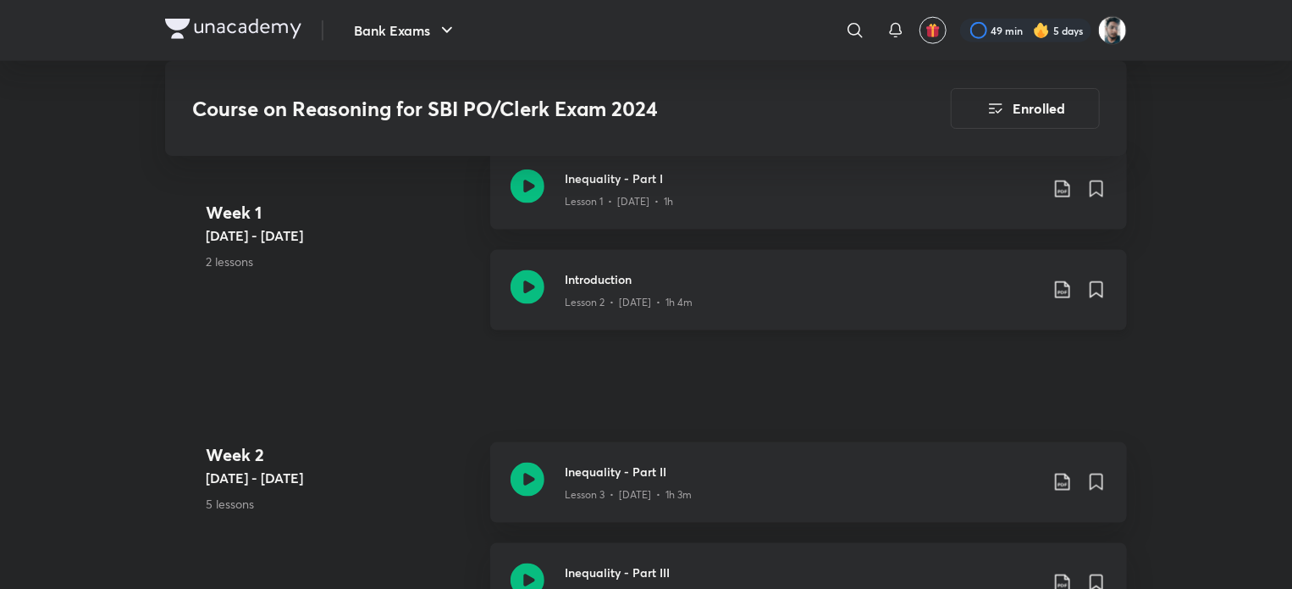
click at [1060, 283] on icon at bounding box center [1063, 290] width 20 height 20
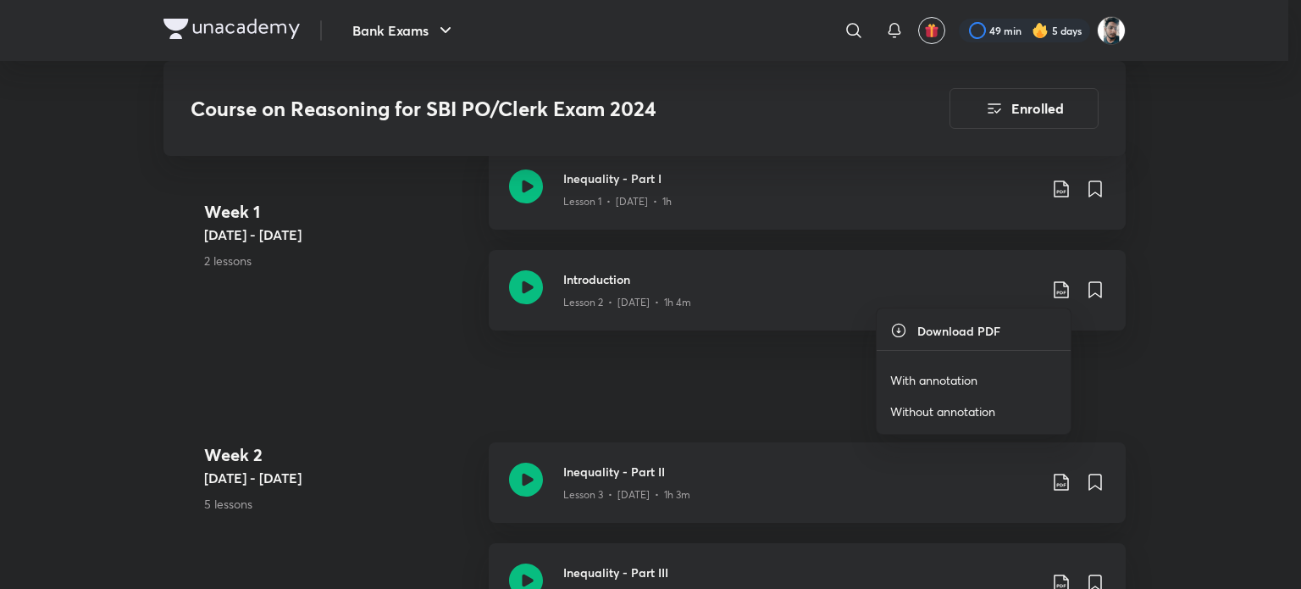
click at [1023, 374] on li "With annotation" at bounding box center [974, 379] width 194 height 31
click at [949, 373] on p "With annotation" at bounding box center [933, 380] width 87 height 18
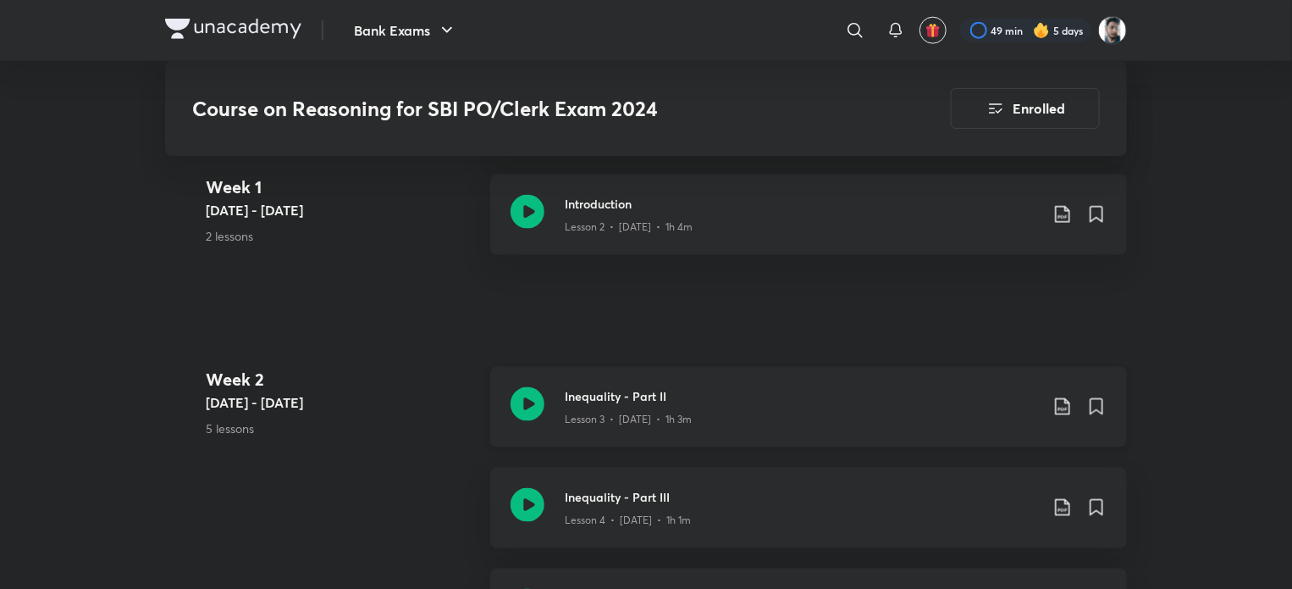
scroll to position [1186, 0]
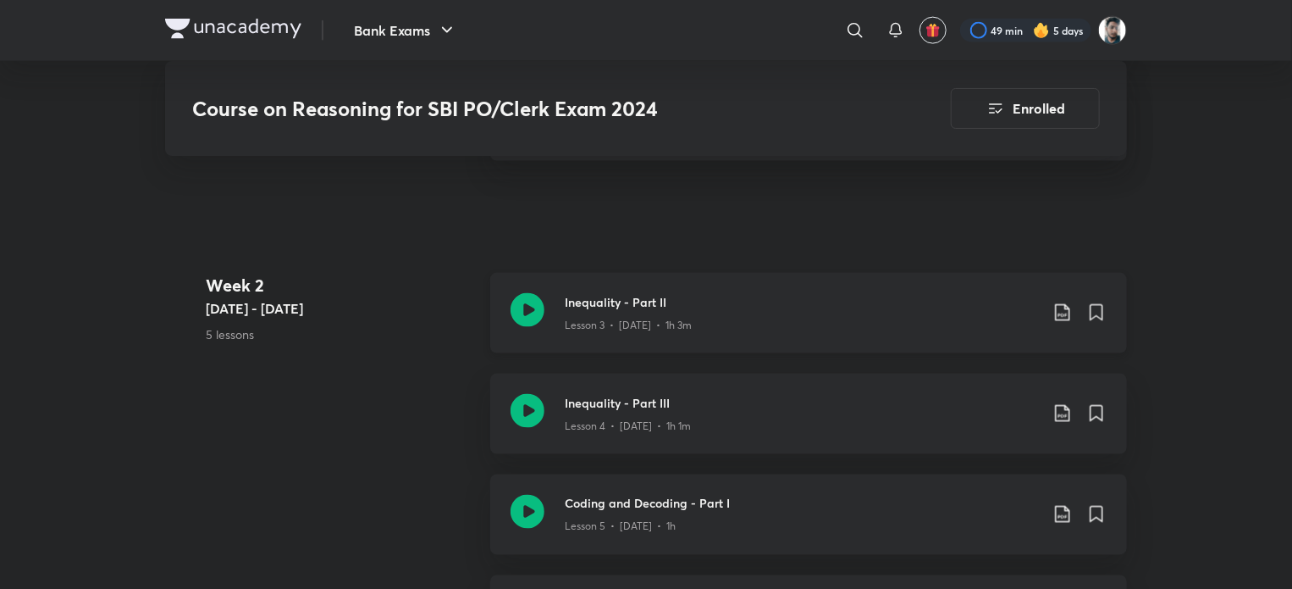
click at [1056, 305] on icon at bounding box center [1062, 312] width 14 height 17
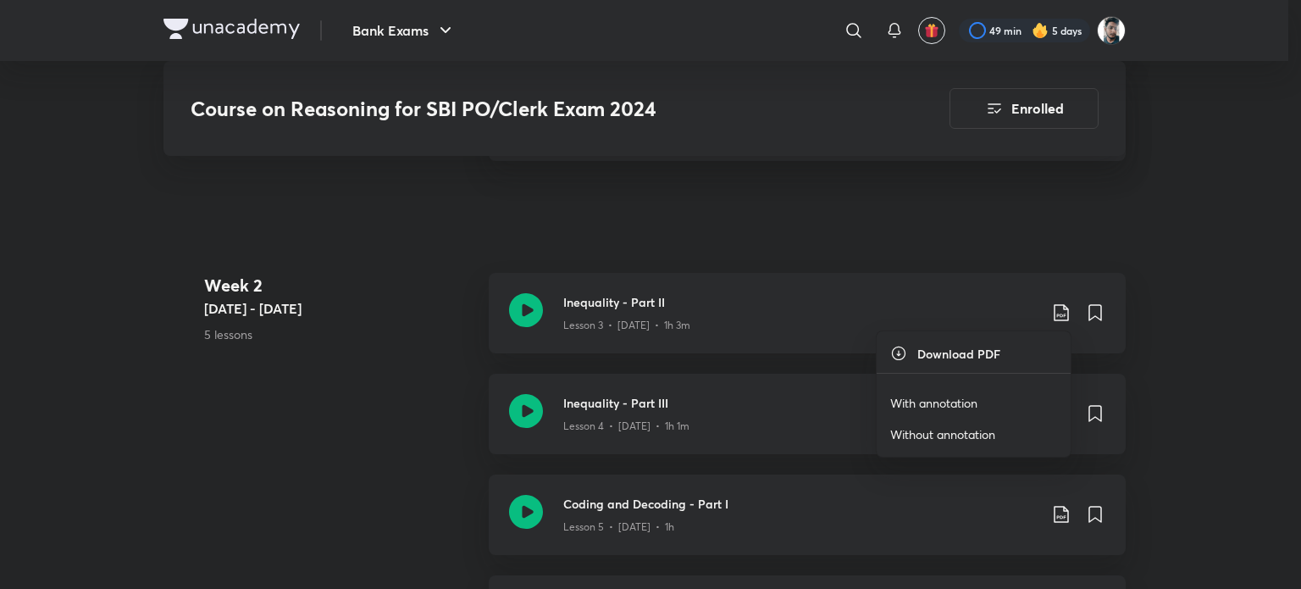
click at [976, 390] on li "With annotation" at bounding box center [974, 402] width 194 height 31
click at [955, 401] on p "With annotation" at bounding box center [933, 403] width 87 height 18
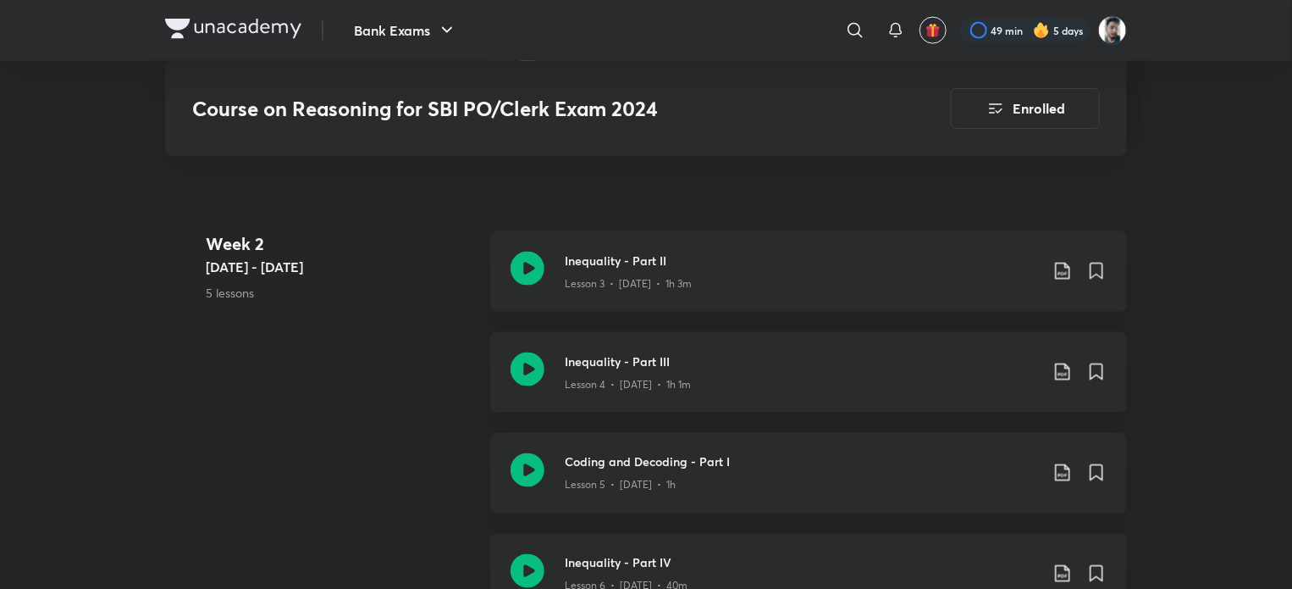
scroll to position [1270, 0]
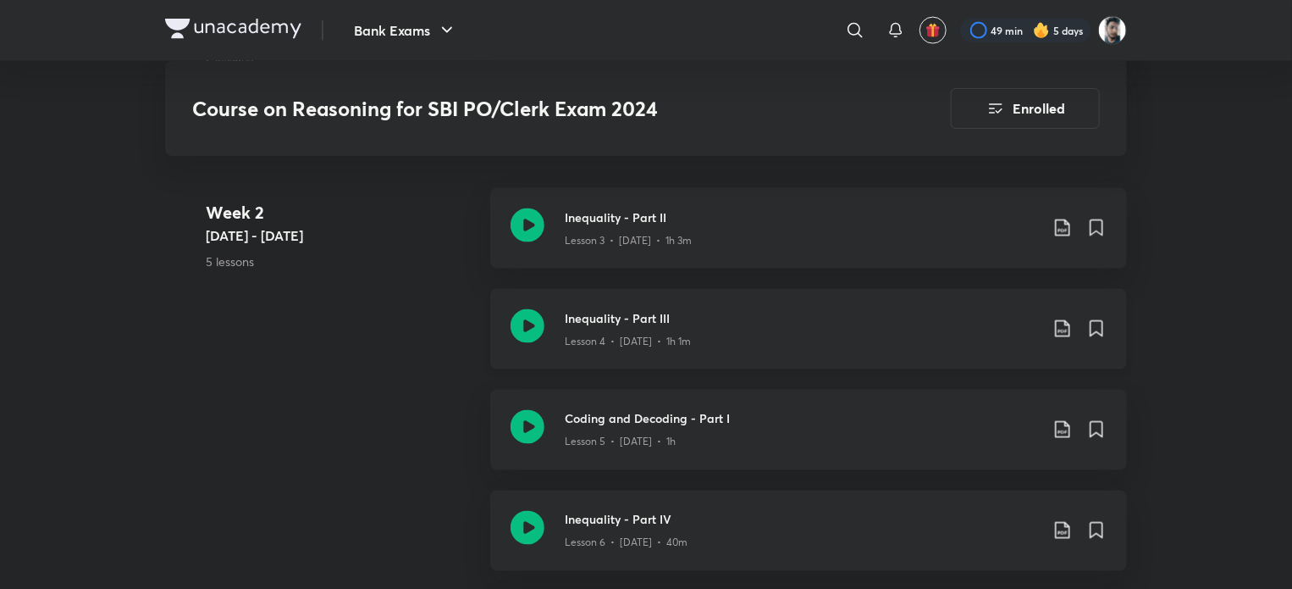
click at [1060, 332] on icon at bounding box center [1063, 328] width 20 height 20
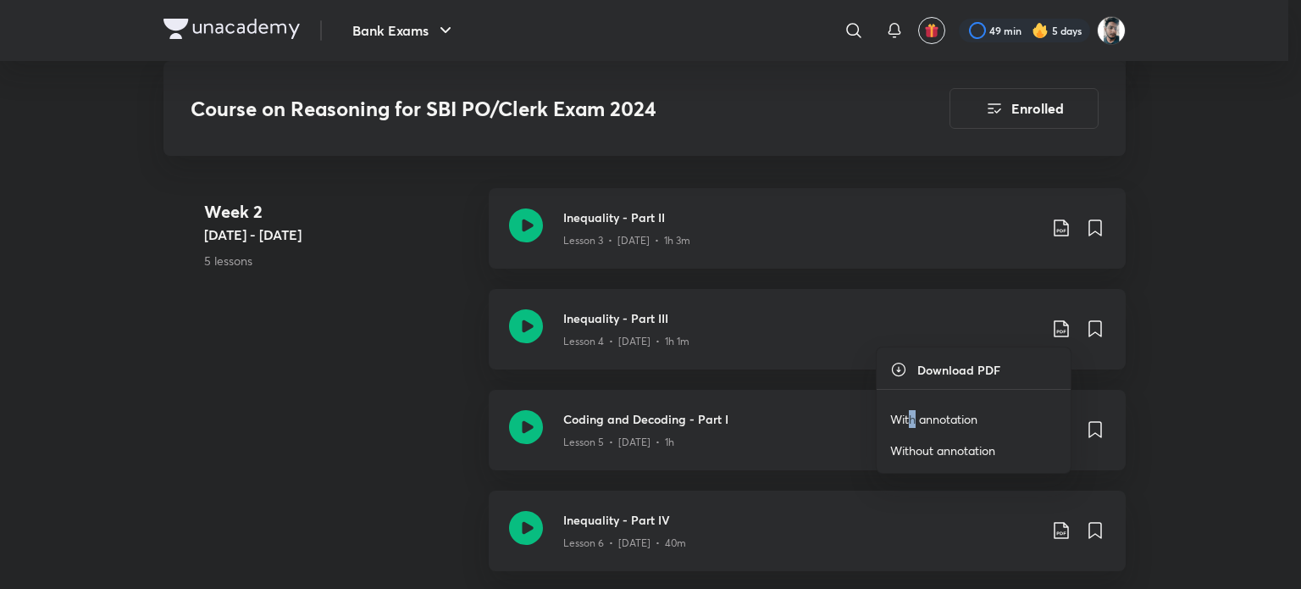
click at [912, 412] on p "With annotation" at bounding box center [933, 419] width 87 height 18
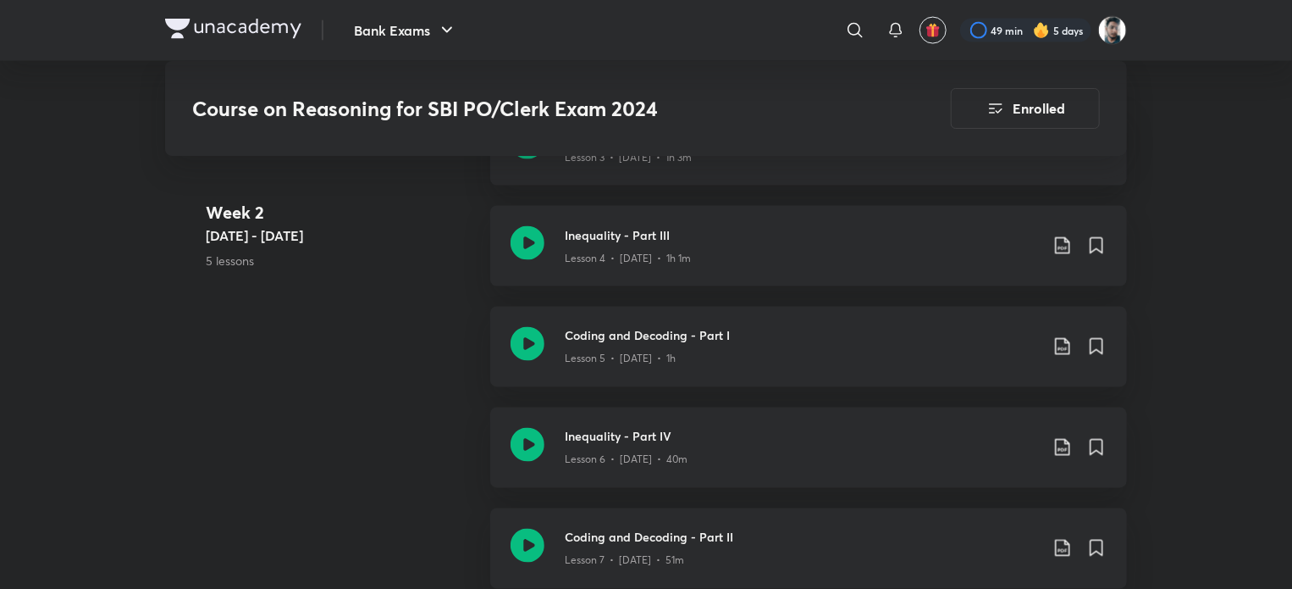
scroll to position [1355, 0]
click at [1057, 348] on icon at bounding box center [1063, 345] width 20 height 20
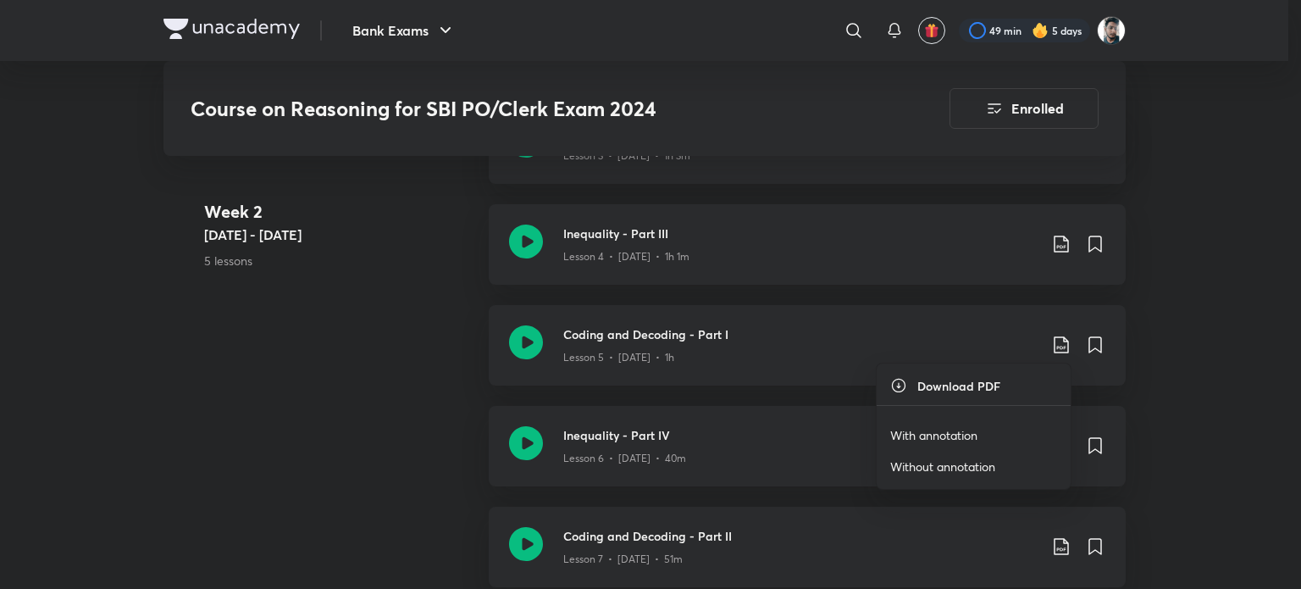
click at [959, 430] on p "With annotation" at bounding box center [933, 435] width 87 height 18
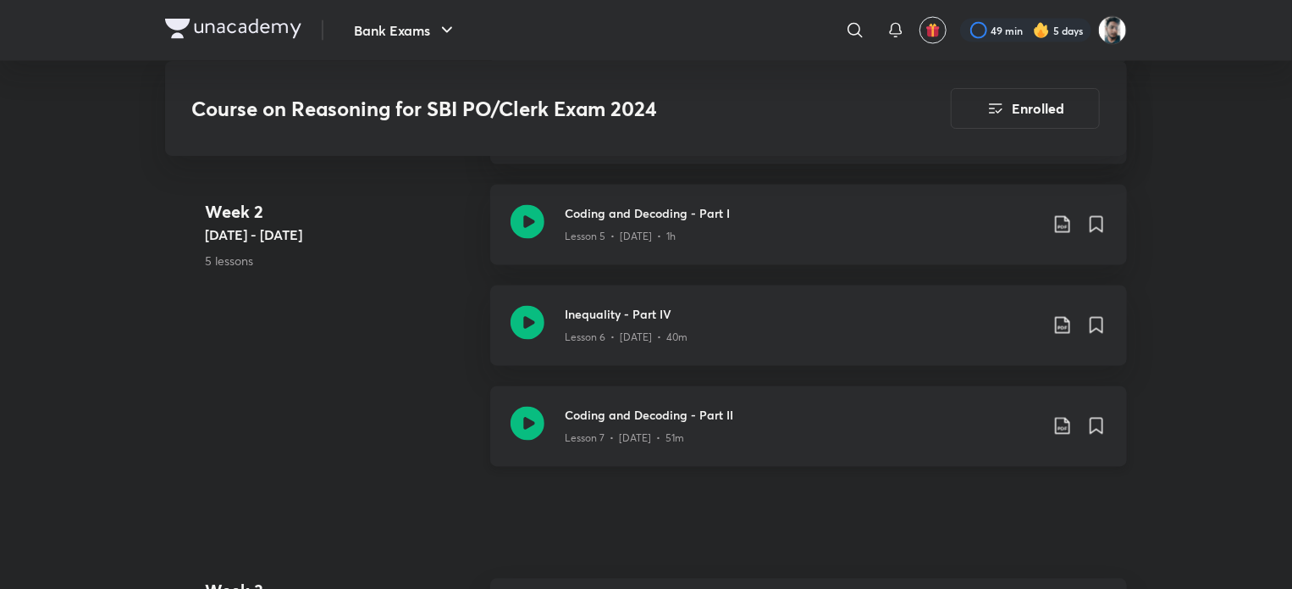
scroll to position [1525, 0]
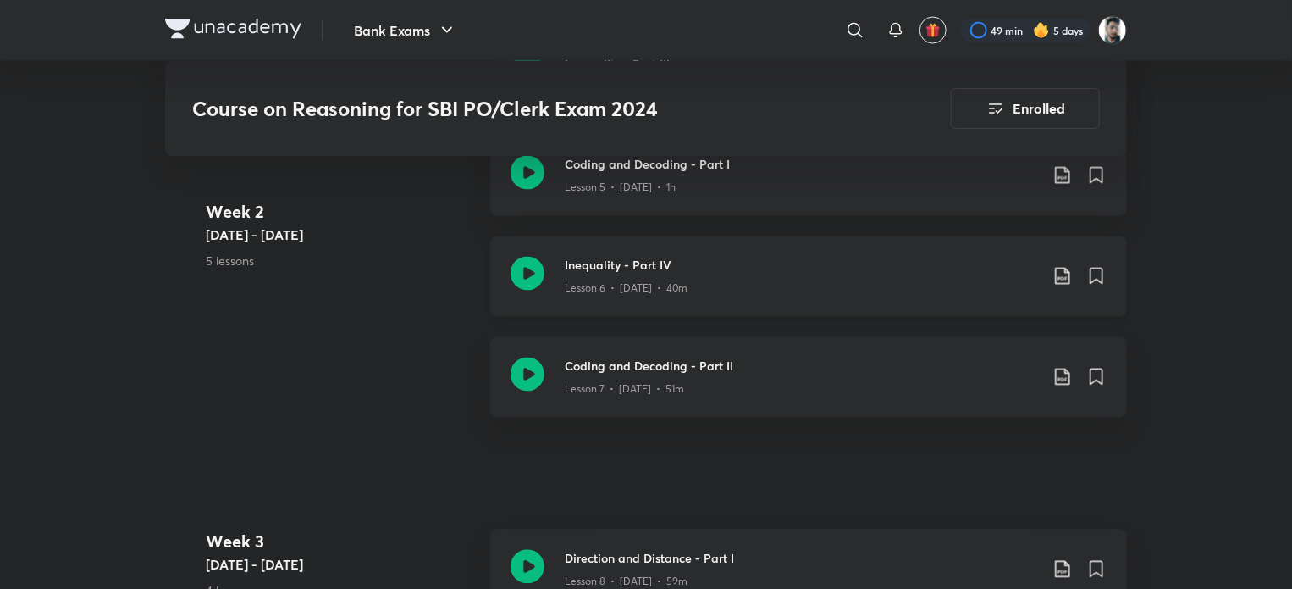
click at [1057, 277] on icon at bounding box center [1063, 276] width 20 height 20
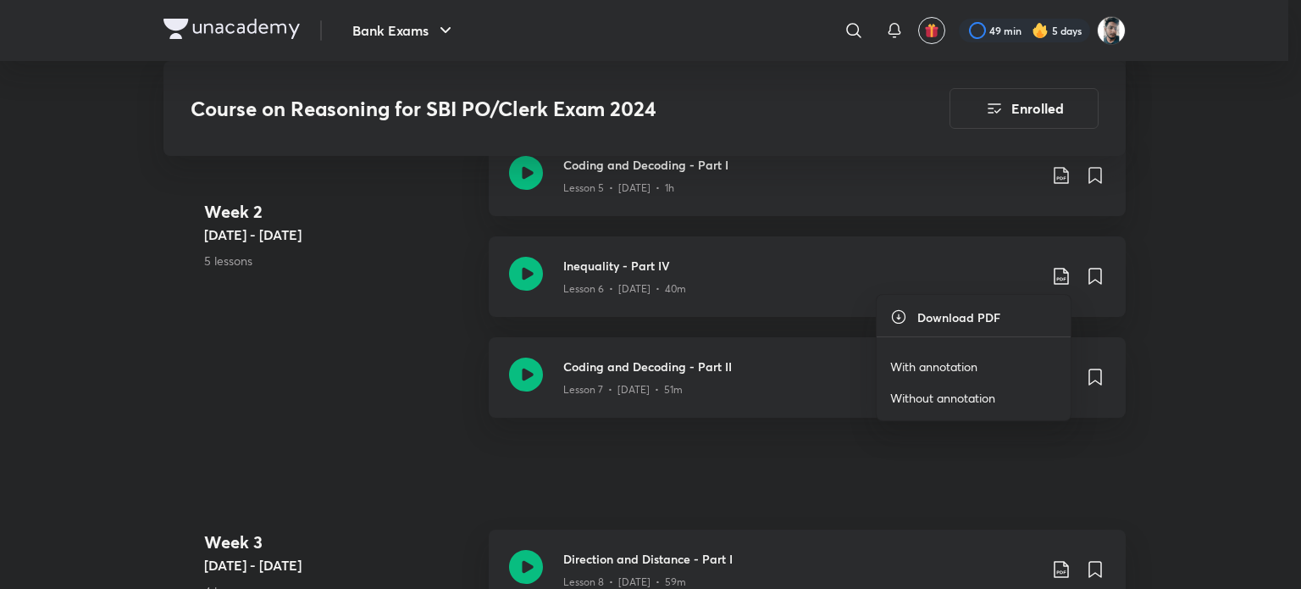
click at [959, 362] on p "With annotation" at bounding box center [933, 366] width 87 height 18
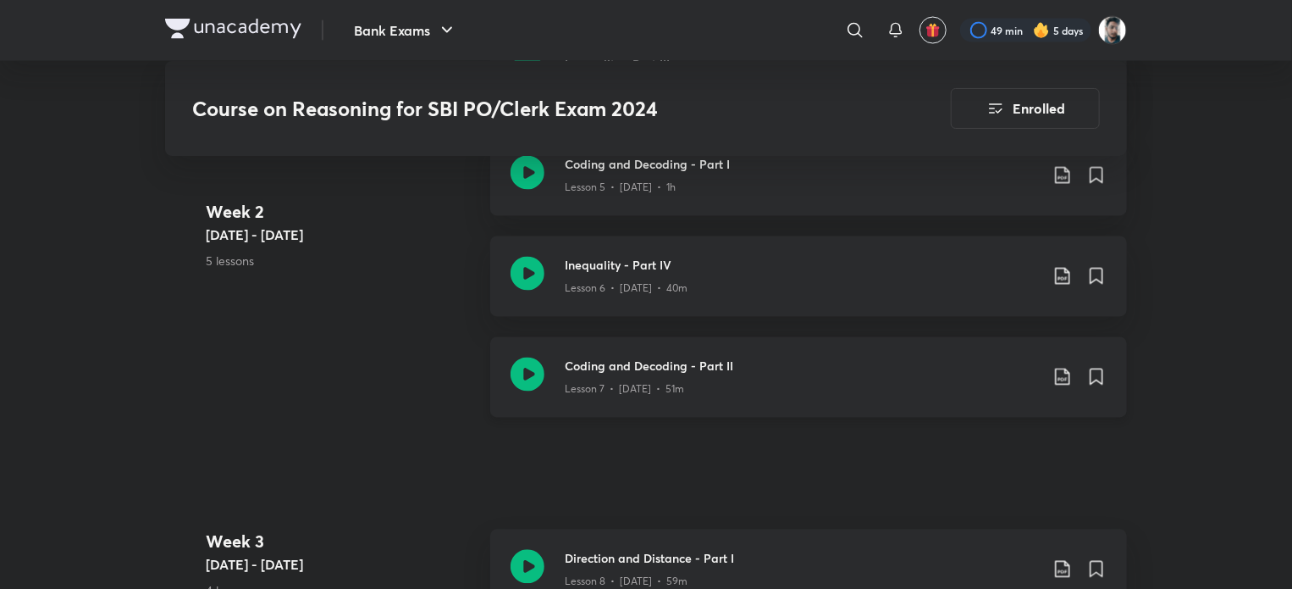
click at [1055, 372] on icon at bounding box center [1063, 377] width 20 height 20
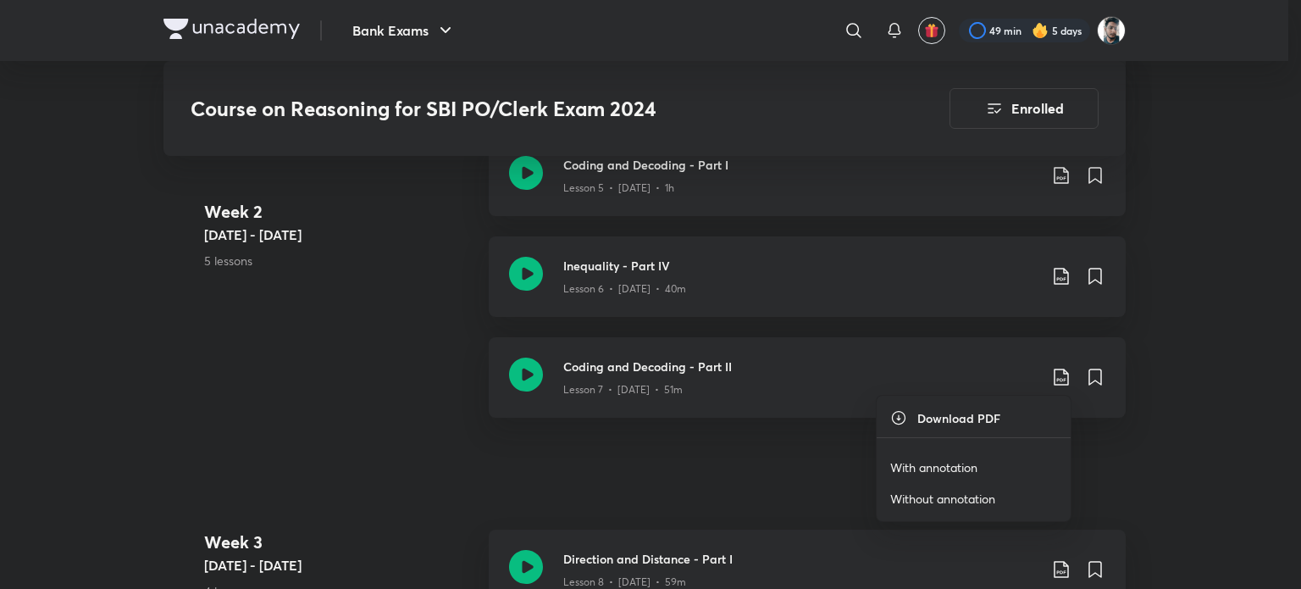
click at [972, 462] on p "With annotation" at bounding box center [933, 467] width 87 height 18
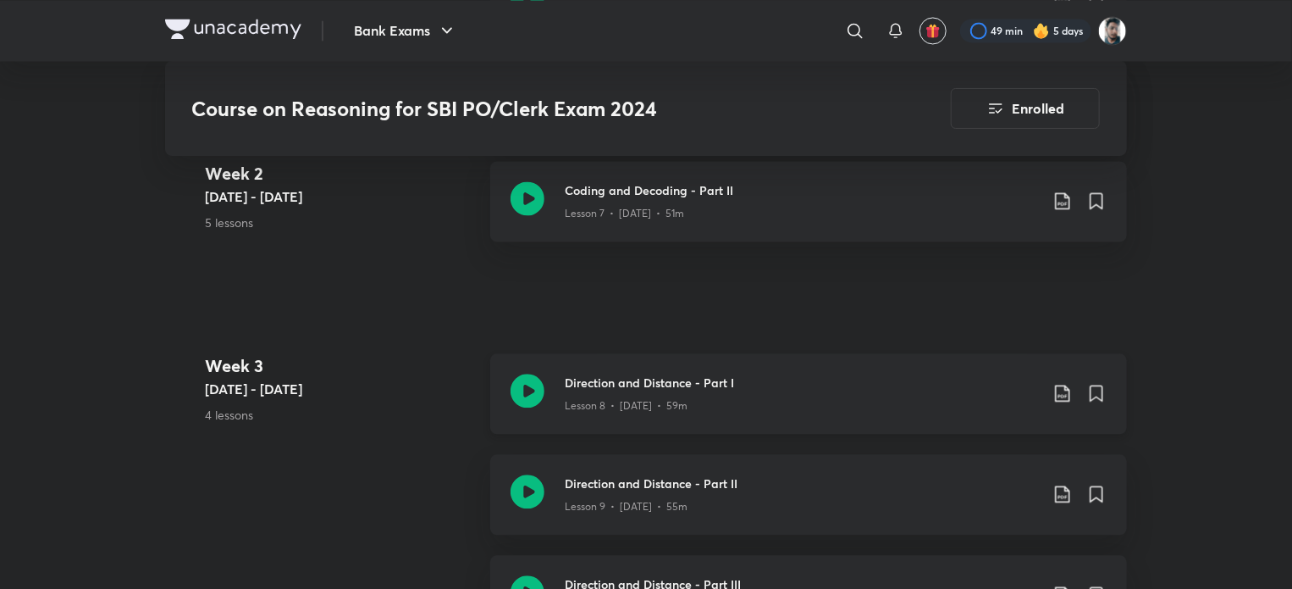
scroll to position [1779, 0]
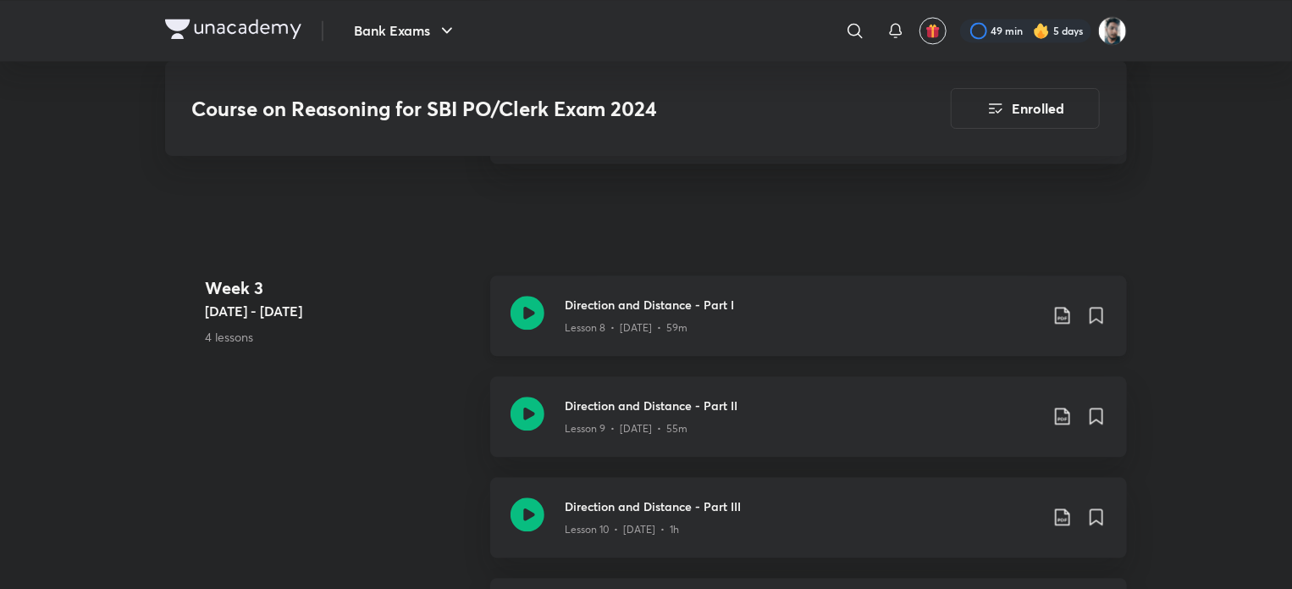
click at [1067, 309] on icon at bounding box center [1063, 315] width 20 height 20
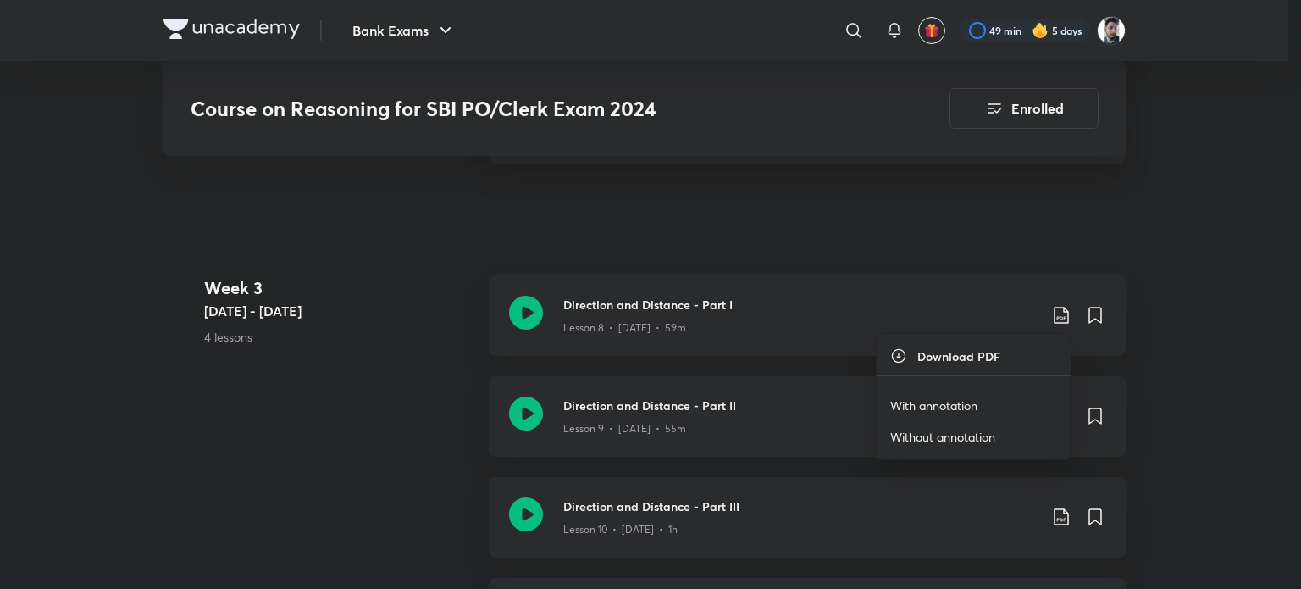
click at [975, 406] on p "With annotation" at bounding box center [933, 405] width 87 height 18
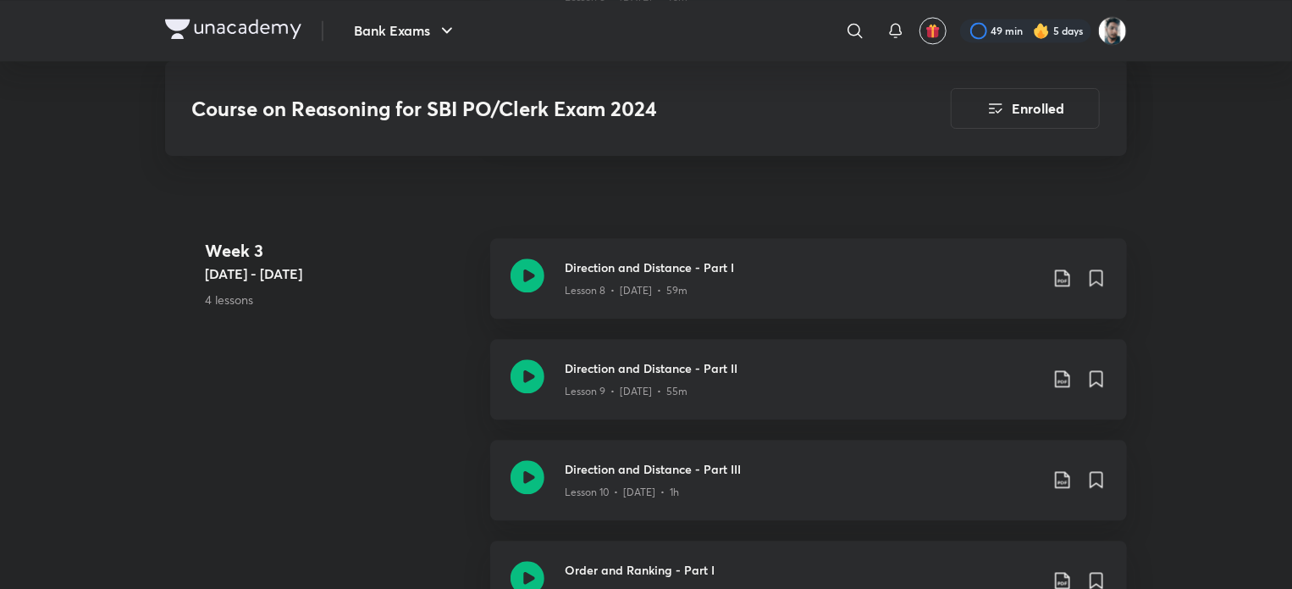
scroll to position [1863, 0]
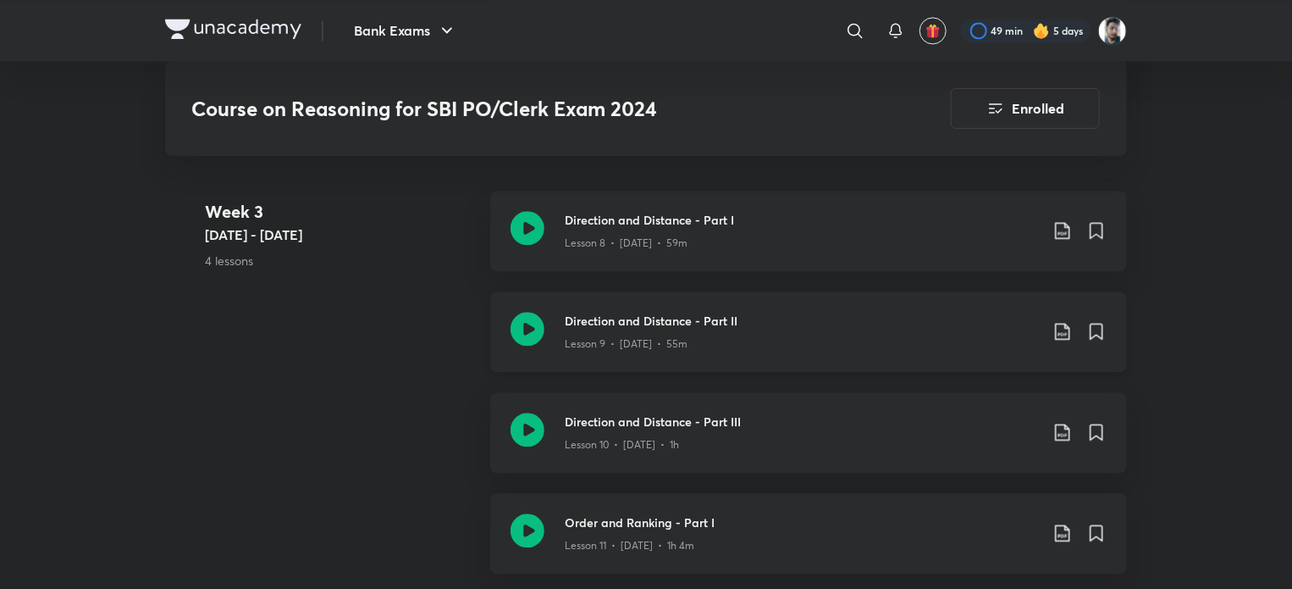
click at [1054, 329] on icon at bounding box center [1063, 331] width 20 height 20
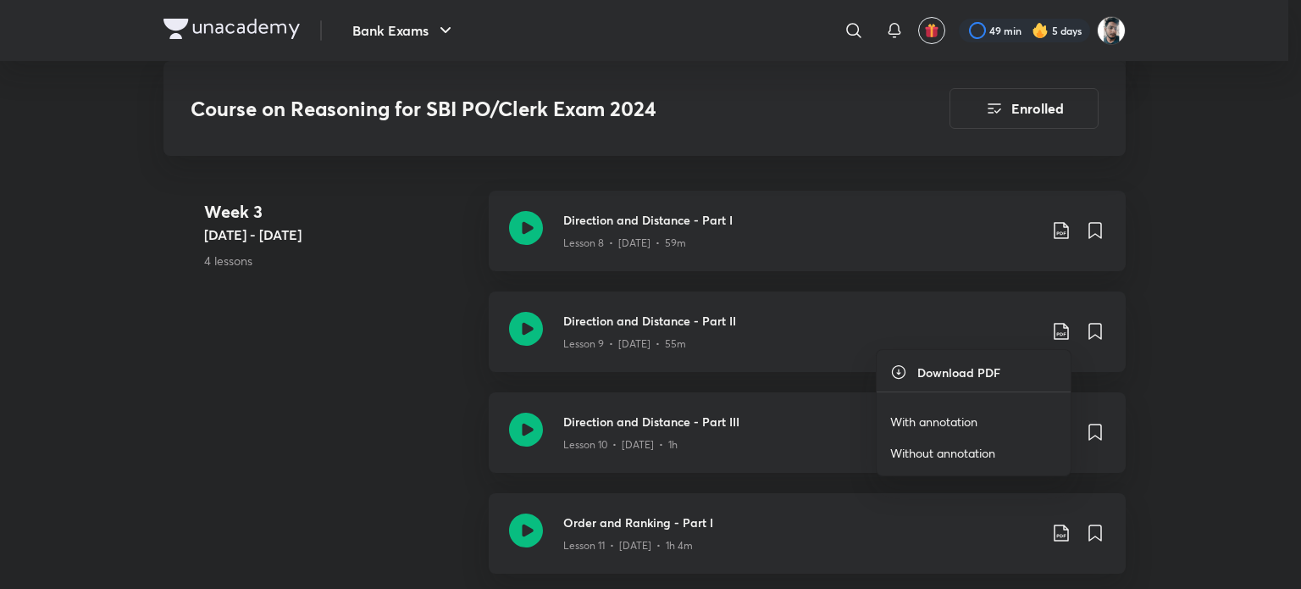
click at [955, 422] on p "With annotation" at bounding box center [933, 421] width 87 height 18
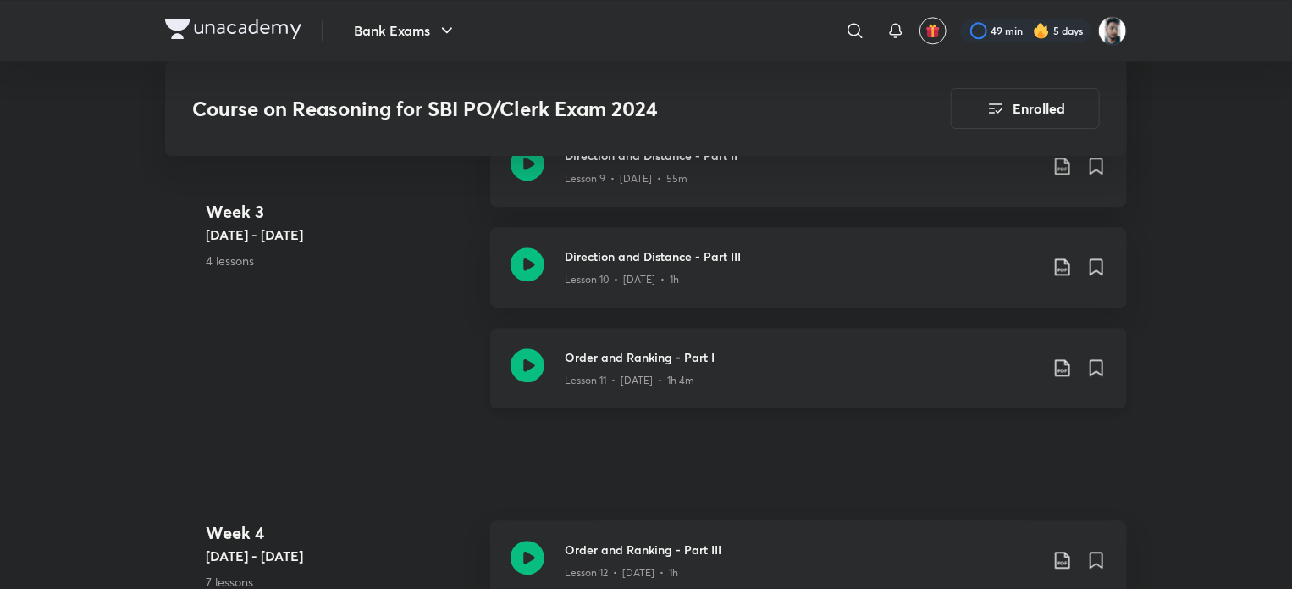
scroll to position [2033, 0]
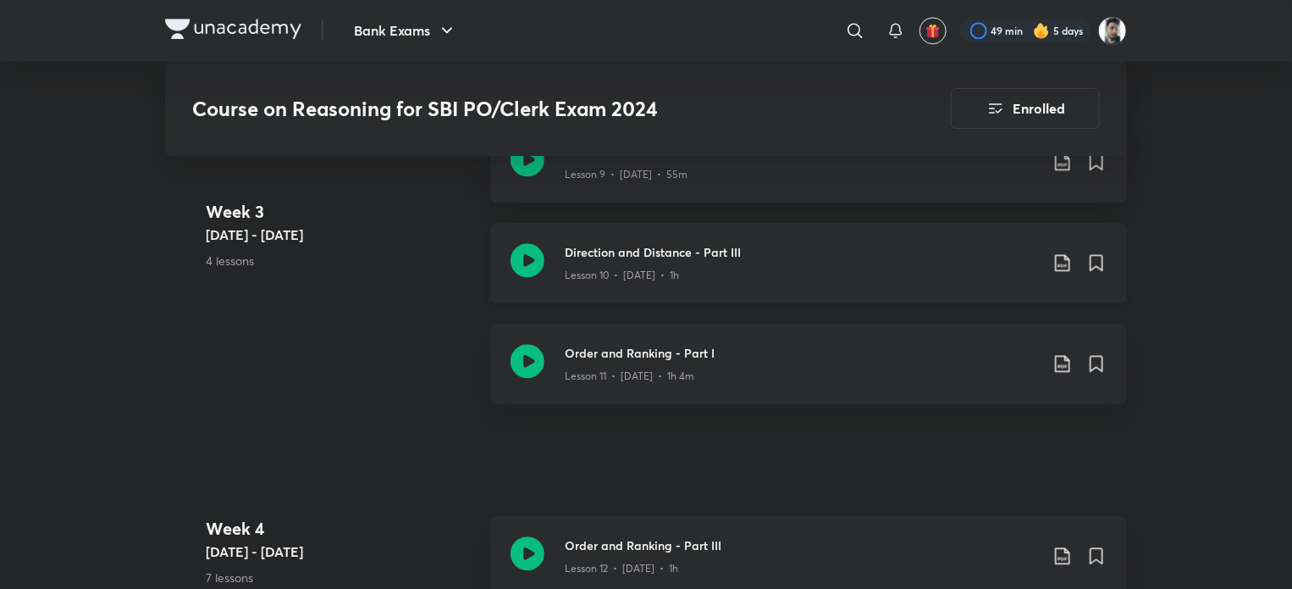
click at [1055, 260] on icon at bounding box center [1063, 262] width 20 height 20
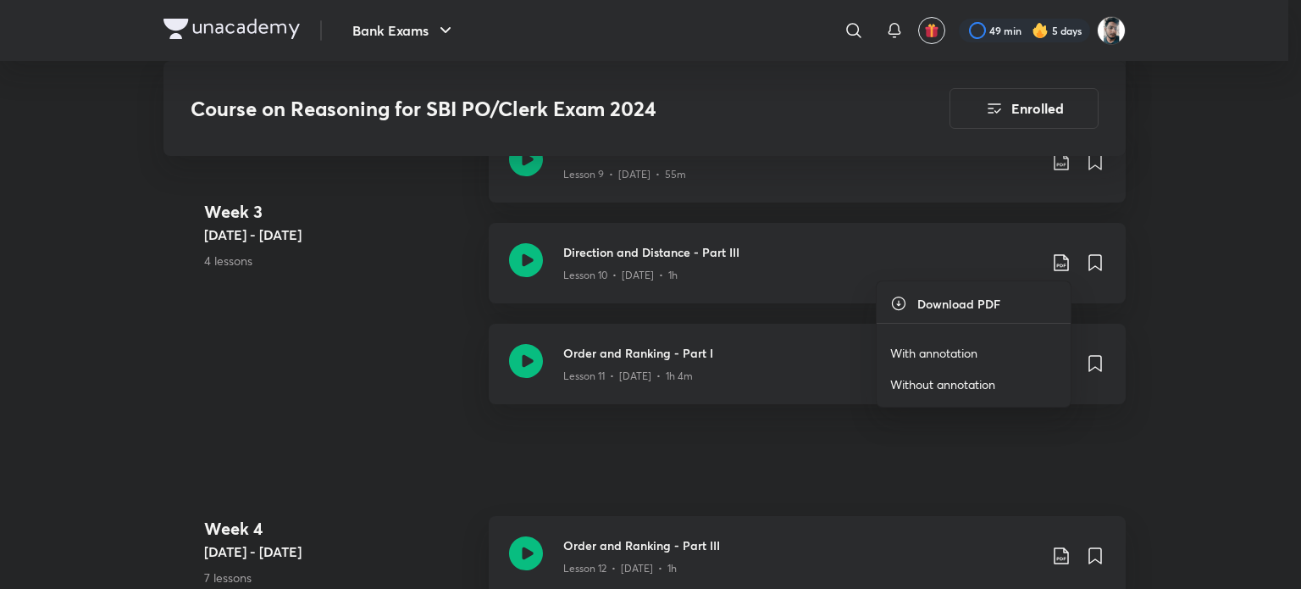
click at [965, 357] on p "With annotation" at bounding box center [933, 353] width 87 height 18
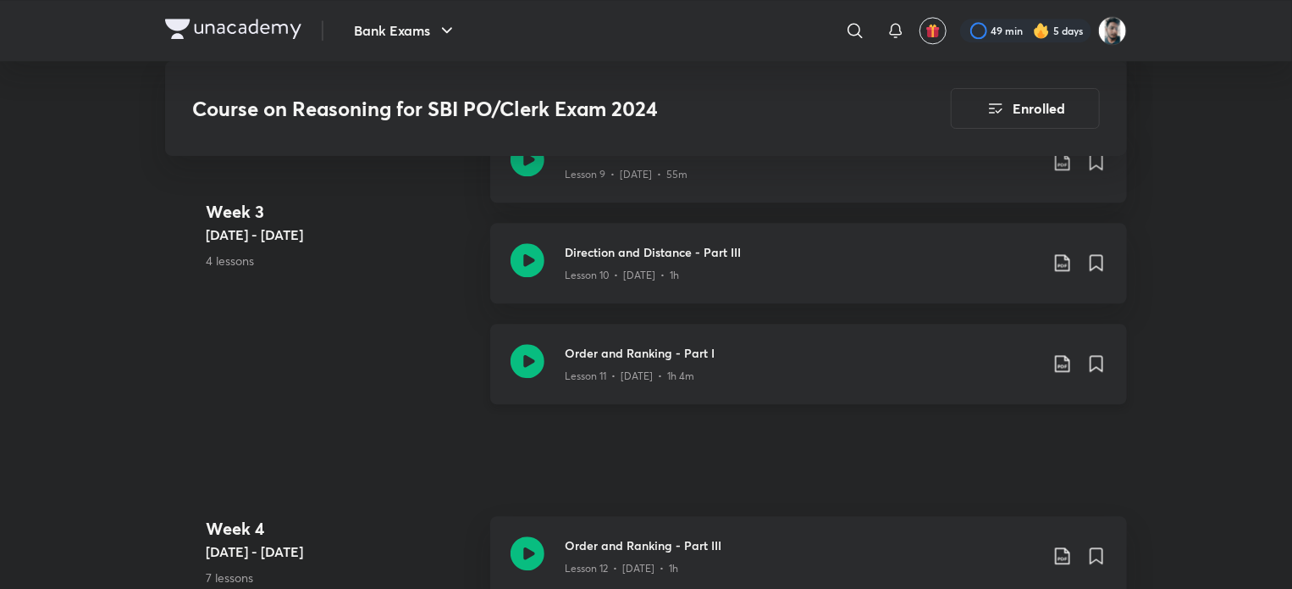
click at [1060, 358] on icon at bounding box center [1063, 363] width 20 height 20
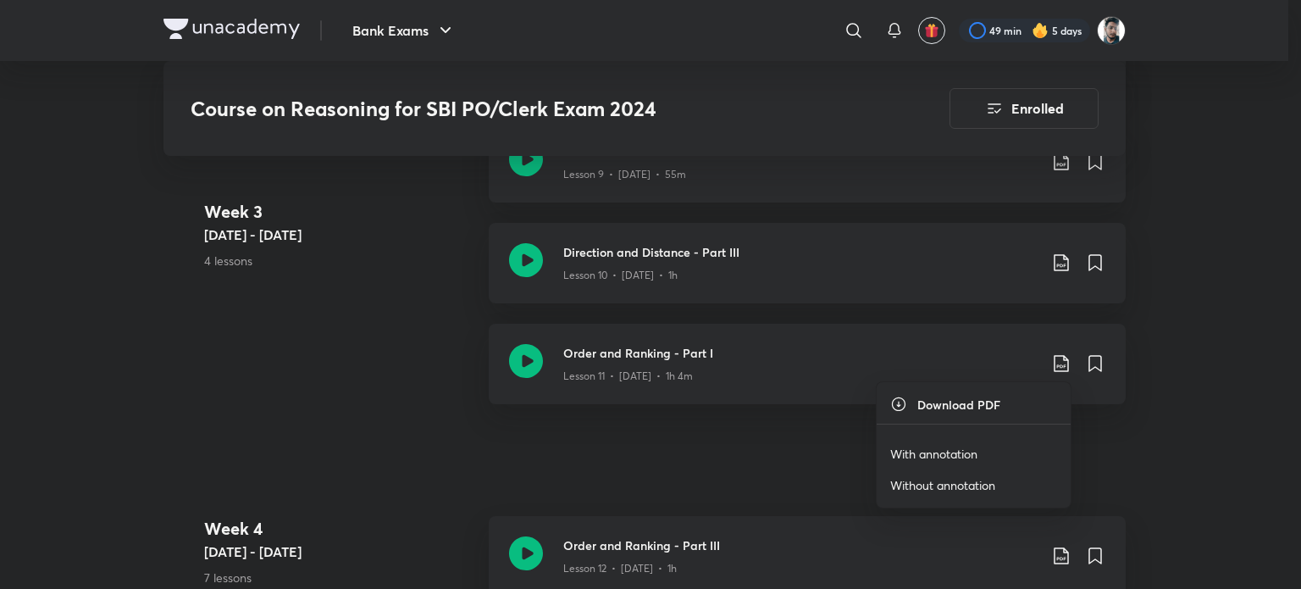
click at [966, 448] on p "With annotation" at bounding box center [933, 454] width 87 height 18
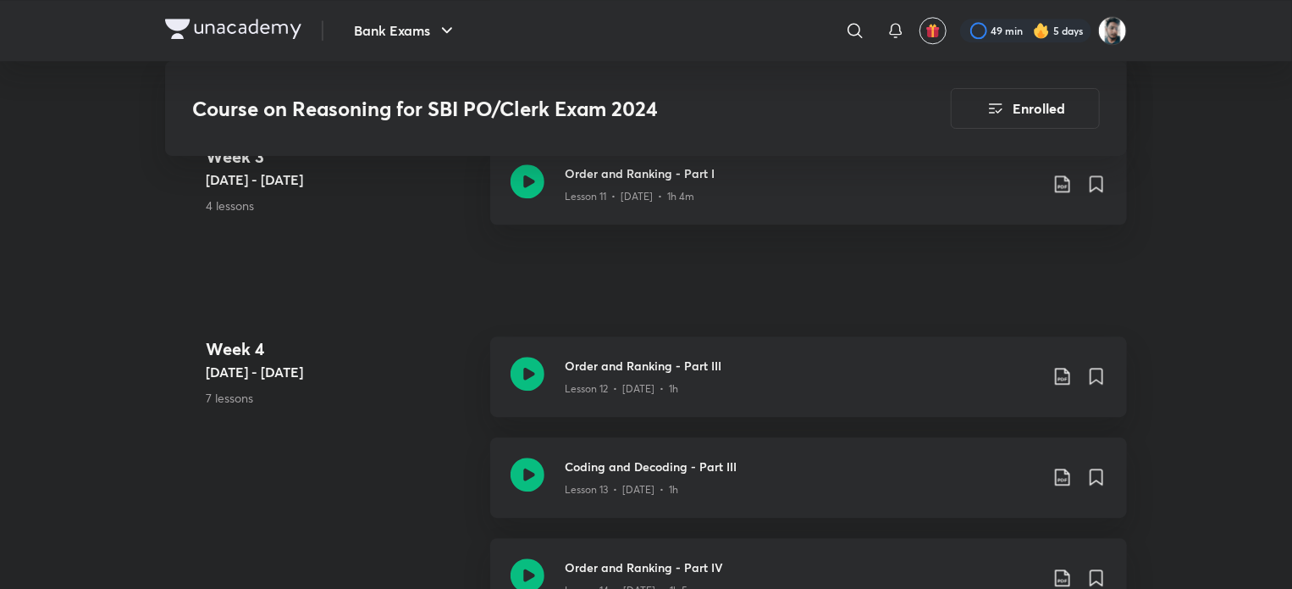
scroll to position [2287, 0]
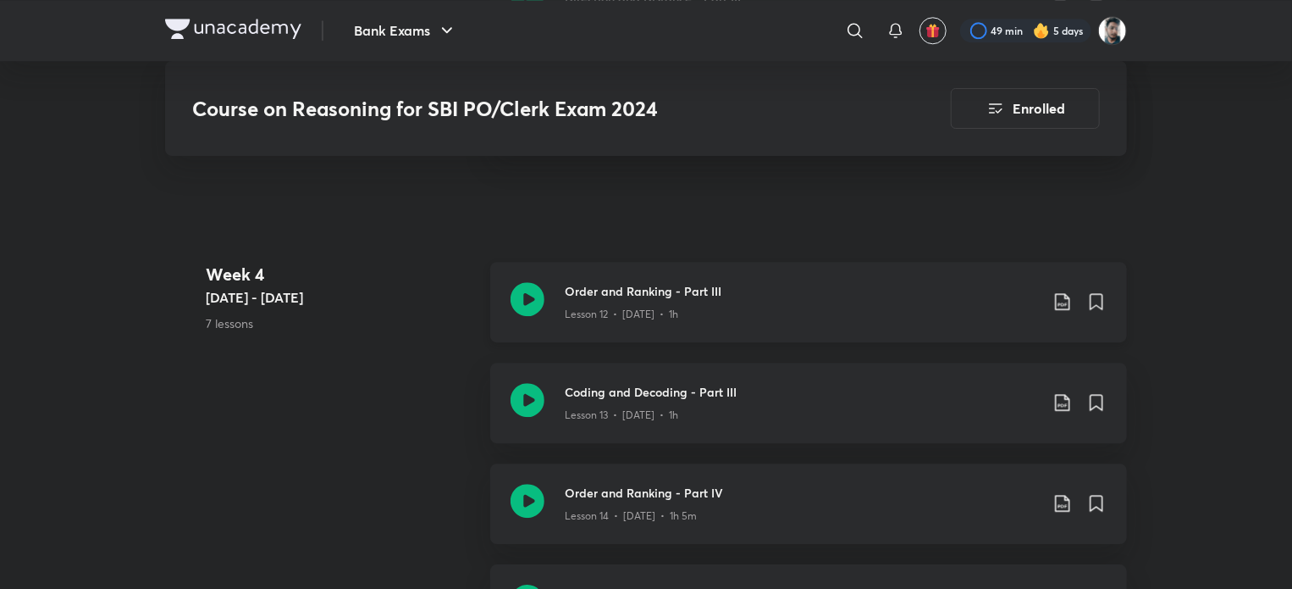
click at [1063, 310] on icon at bounding box center [1063, 301] width 20 height 20
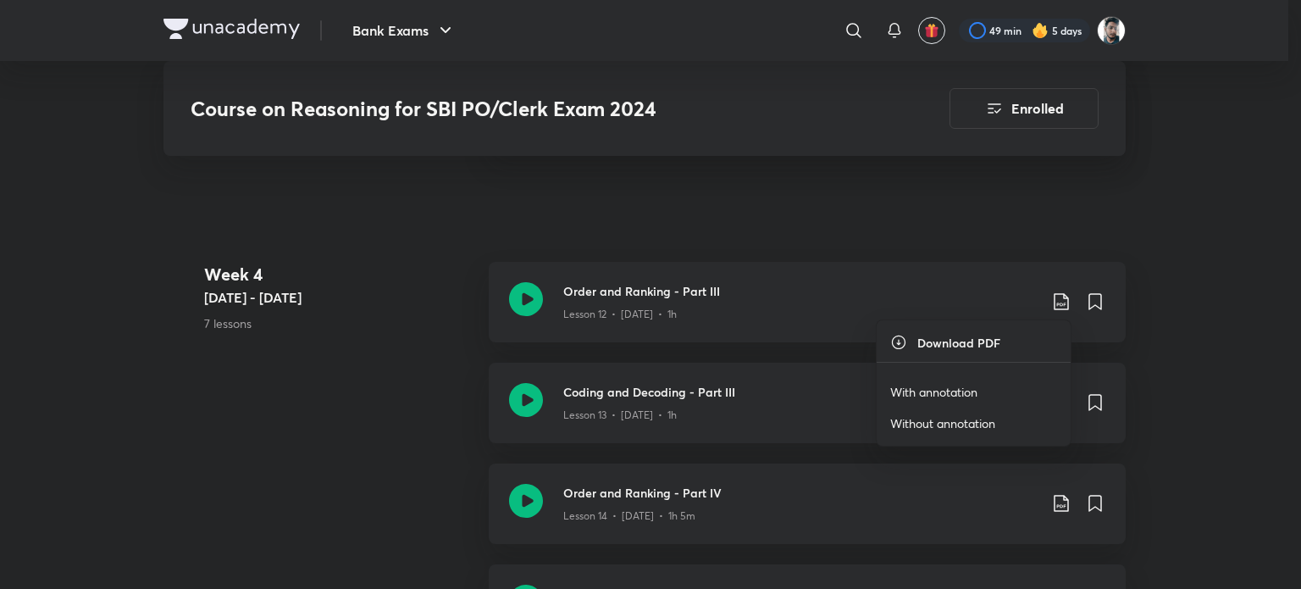
click at [973, 395] on p "With annotation" at bounding box center [933, 392] width 87 height 18
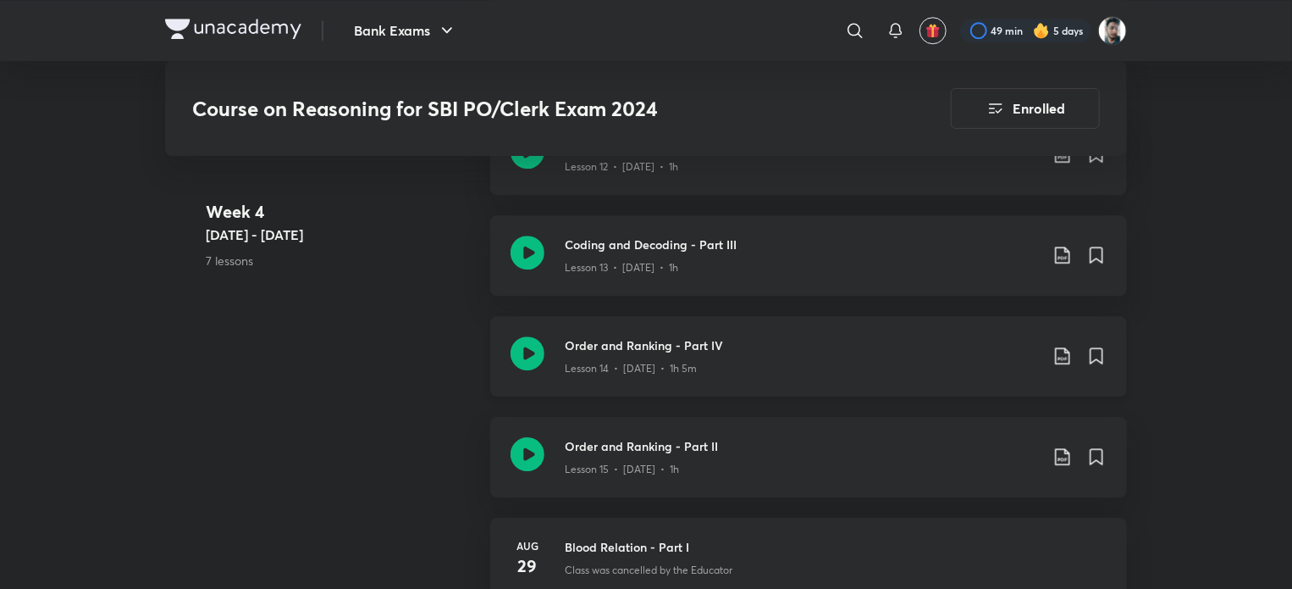
scroll to position [2456, 0]
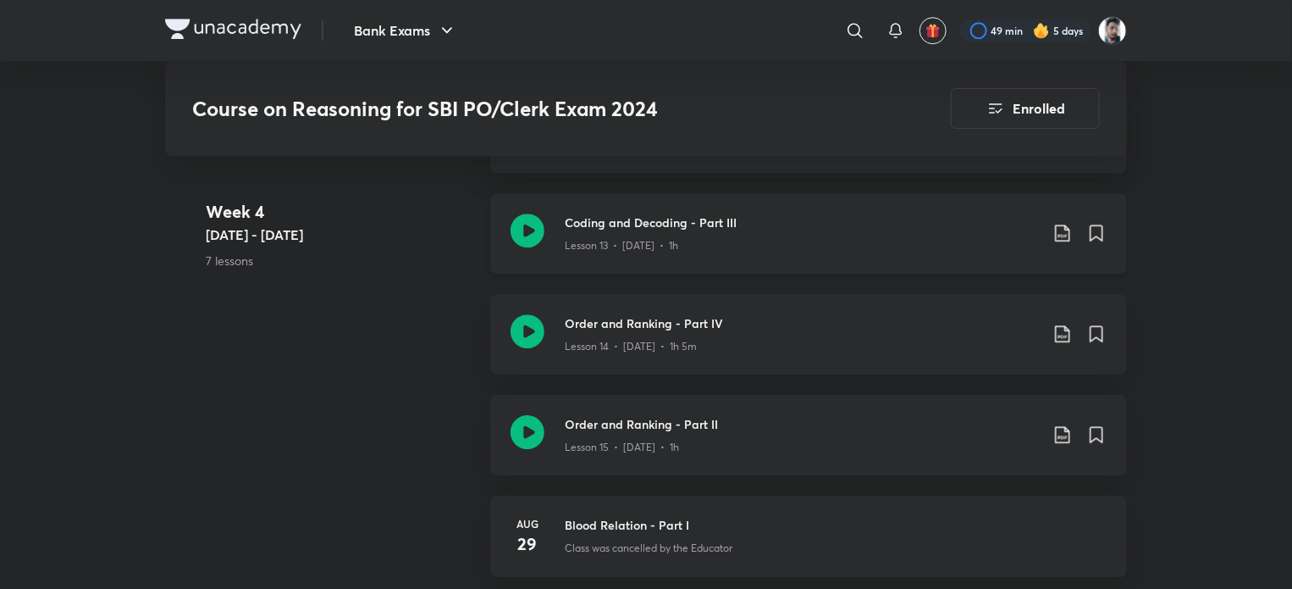
click at [1059, 230] on icon at bounding box center [1063, 233] width 20 height 20
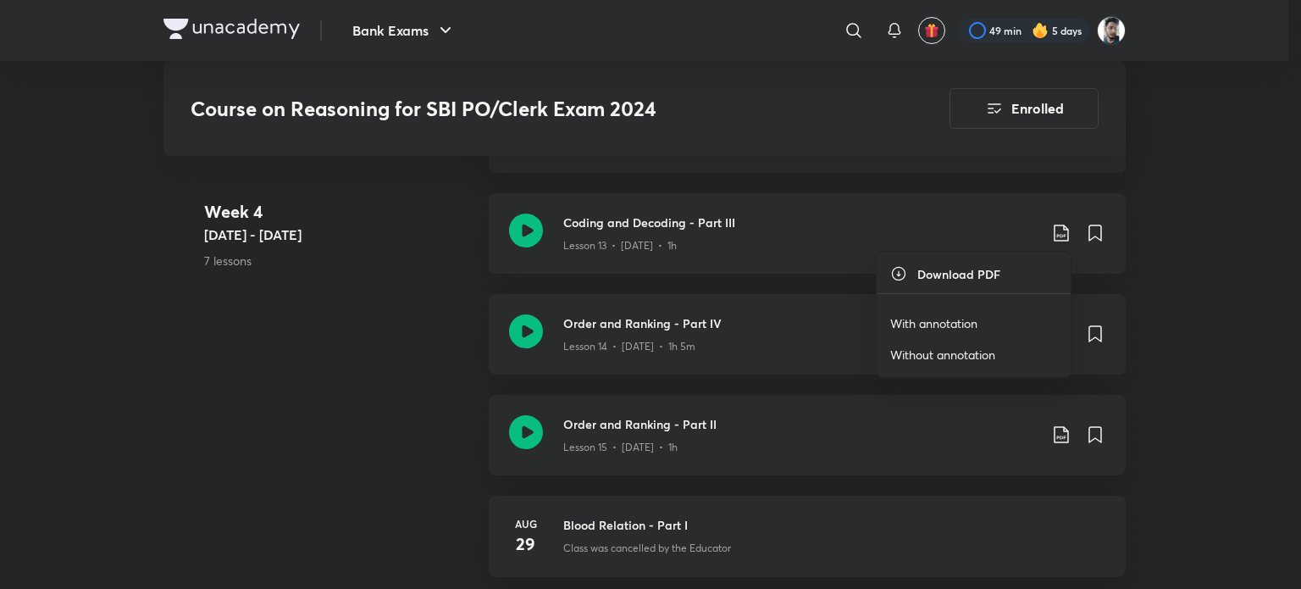
click at [952, 318] on p "With annotation" at bounding box center [933, 323] width 87 height 18
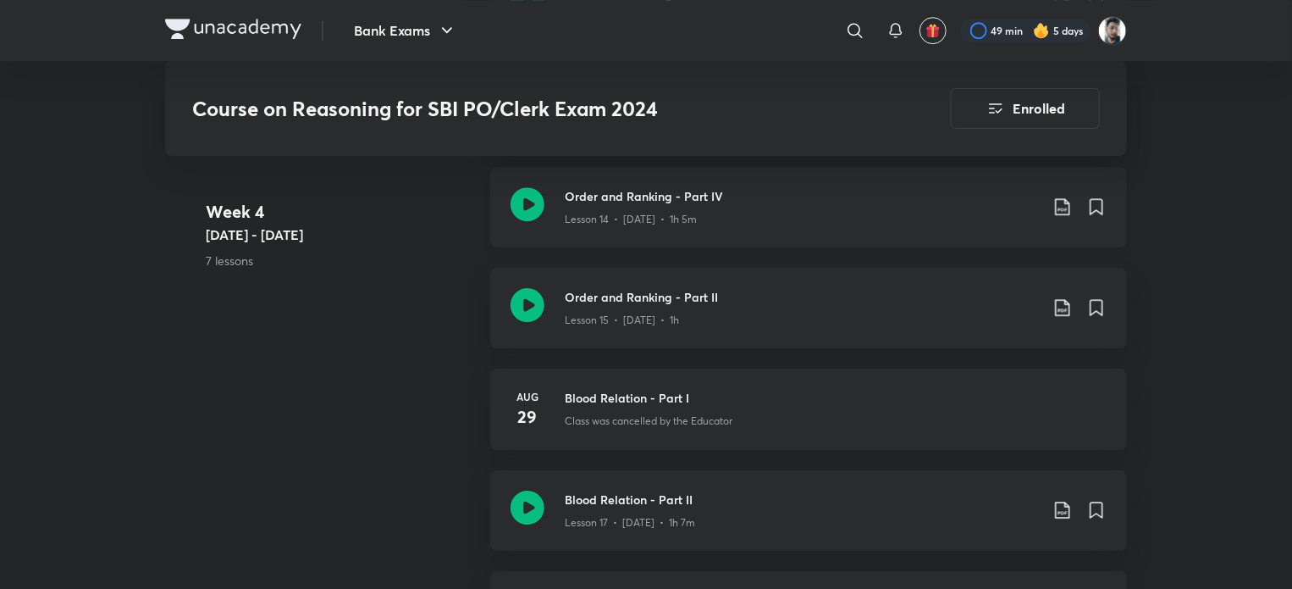
scroll to position [2626, 0]
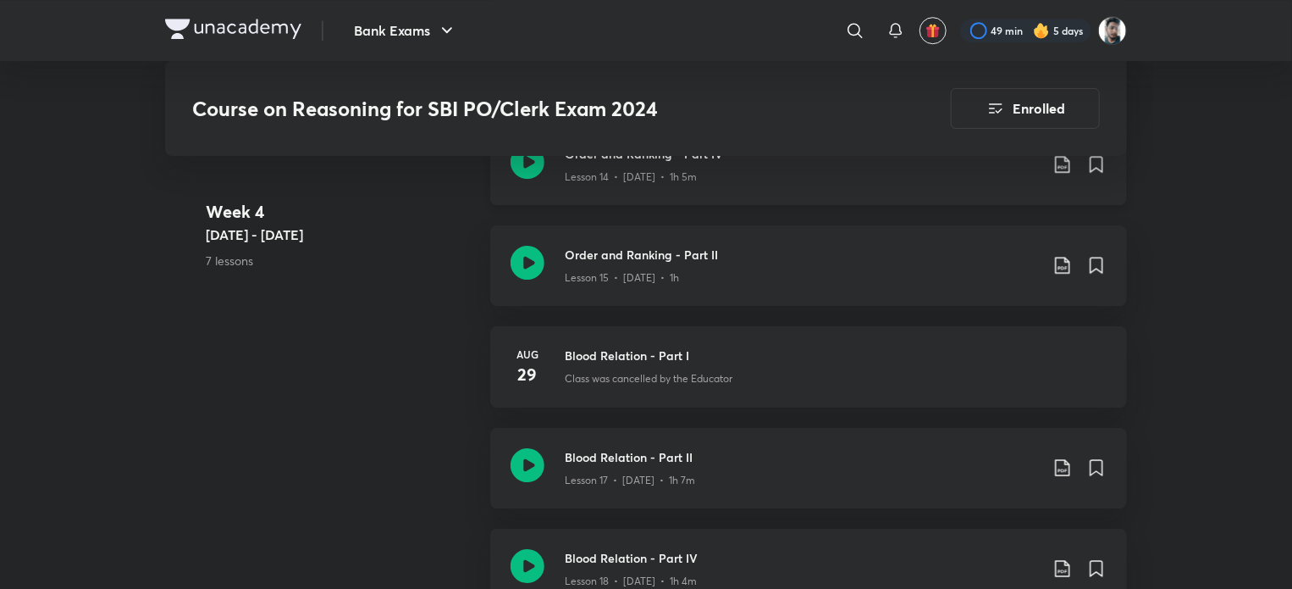
click at [1060, 168] on icon at bounding box center [1063, 164] width 20 height 20
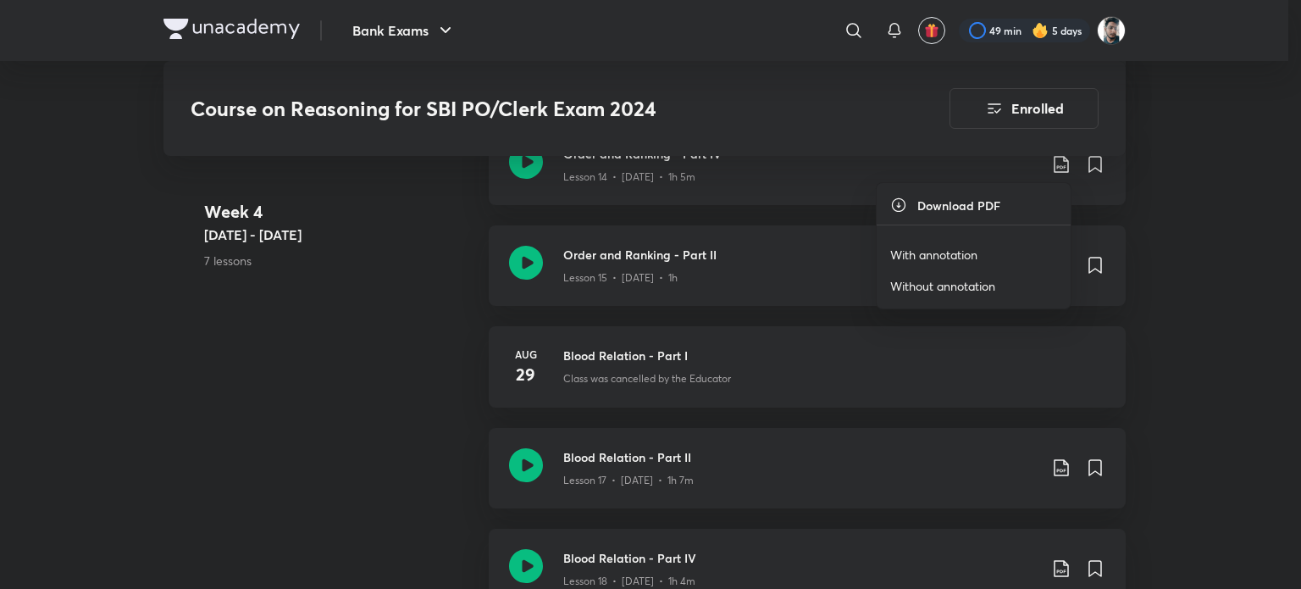
click at [962, 256] on p "With annotation" at bounding box center [933, 255] width 87 height 18
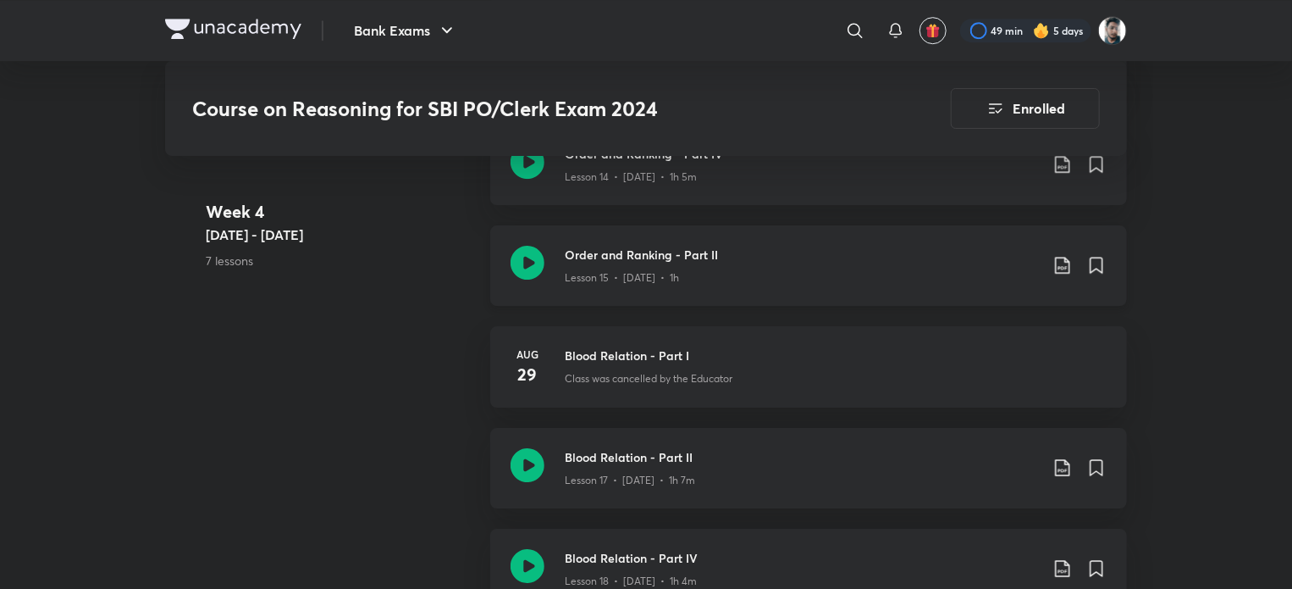
click at [1054, 259] on icon at bounding box center [1063, 265] width 20 height 20
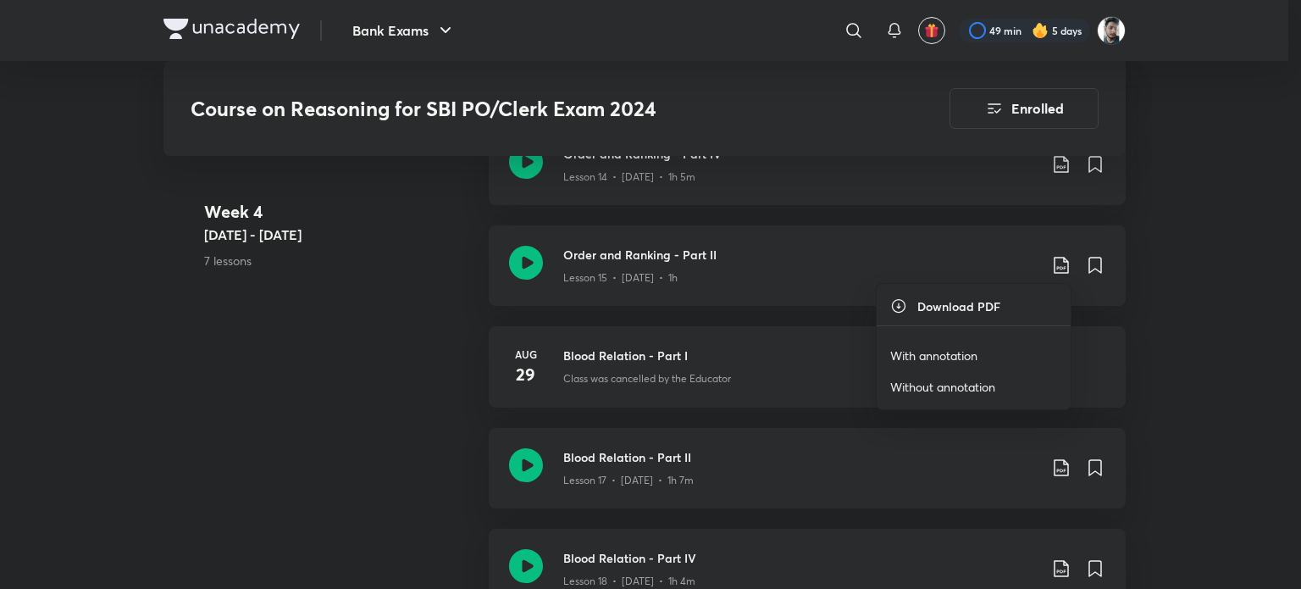
click at [972, 350] on p "With annotation" at bounding box center [933, 355] width 87 height 18
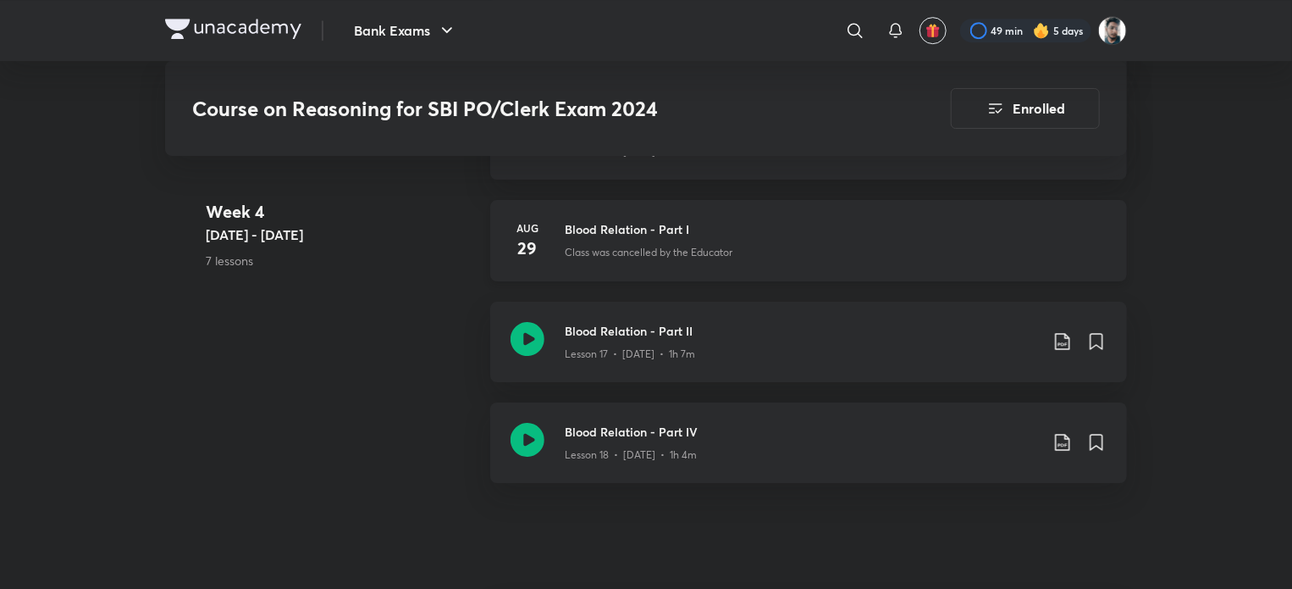
scroll to position [2795, 0]
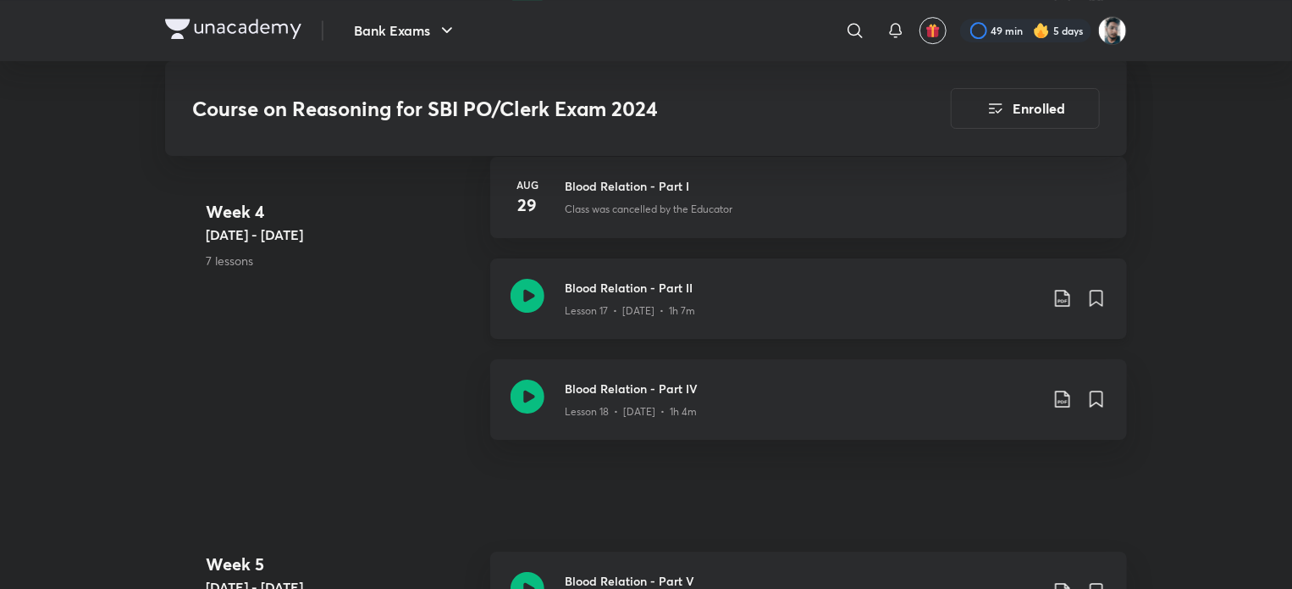
click at [1063, 302] on icon at bounding box center [1063, 298] width 20 height 20
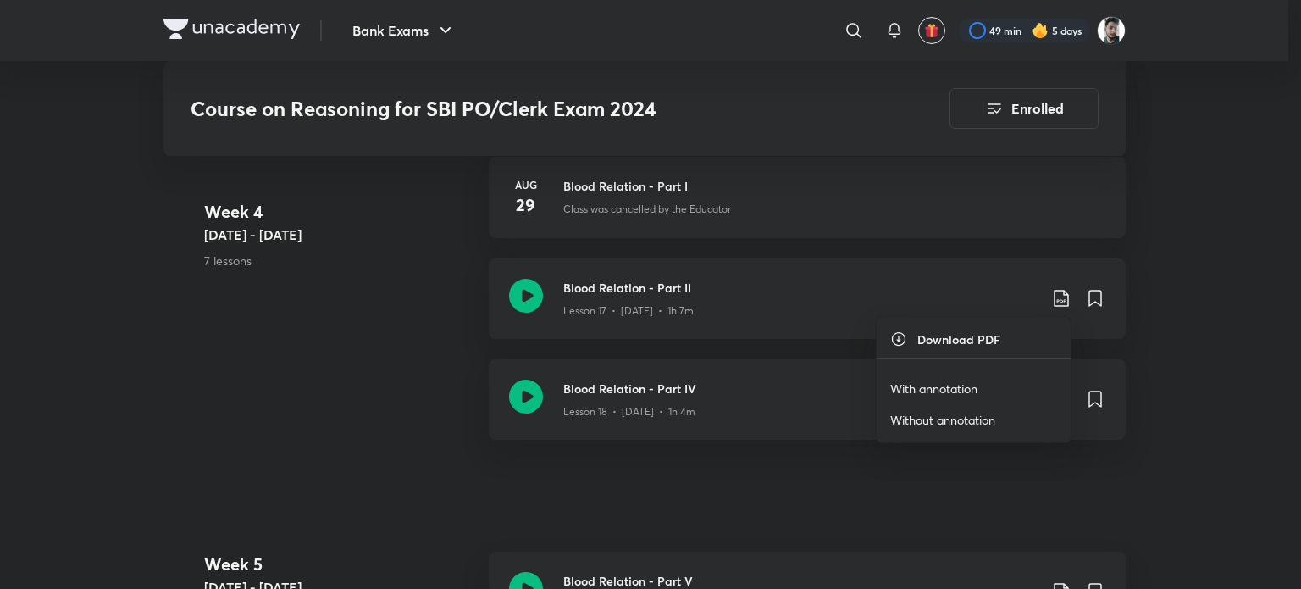
click at [974, 384] on p "With annotation" at bounding box center [933, 388] width 87 height 18
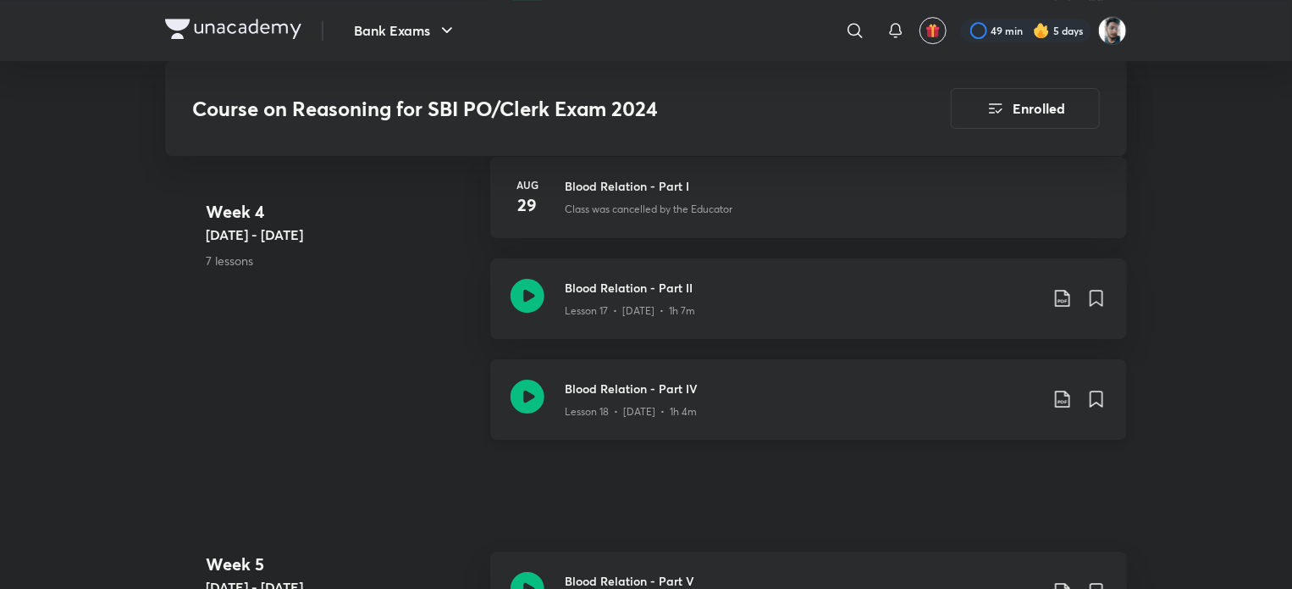
click at [1059, 392] on icon at bounding box center [1063, 399] width 20 height 20
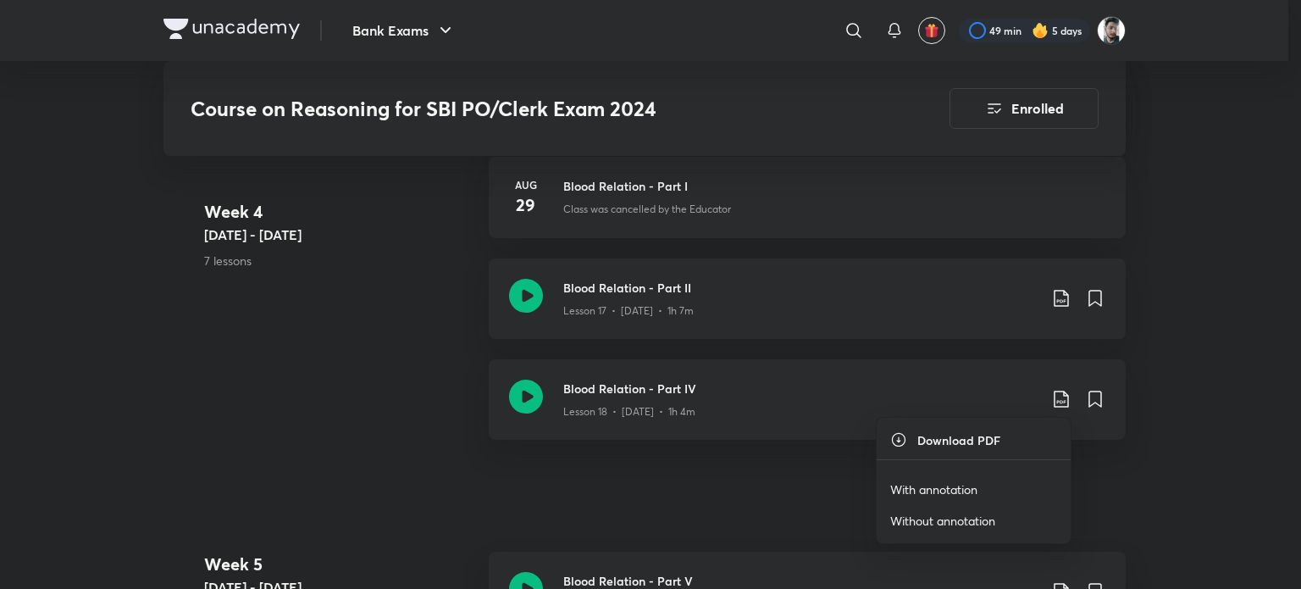
click at [984, 484] on li "With annotation" at bounding box center [974, 488] width 194 height 31
click at [952, 484] on p "With annotation" at bounding box center [933, 489] width 87 height 18
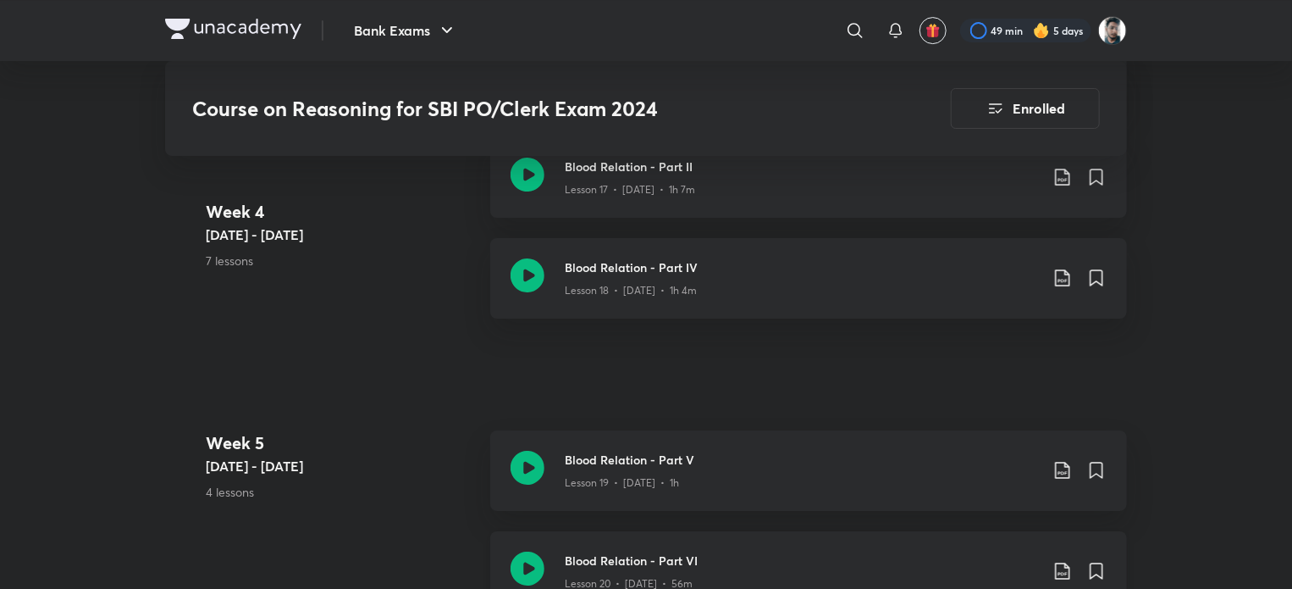
scroll to position [3049, 0]
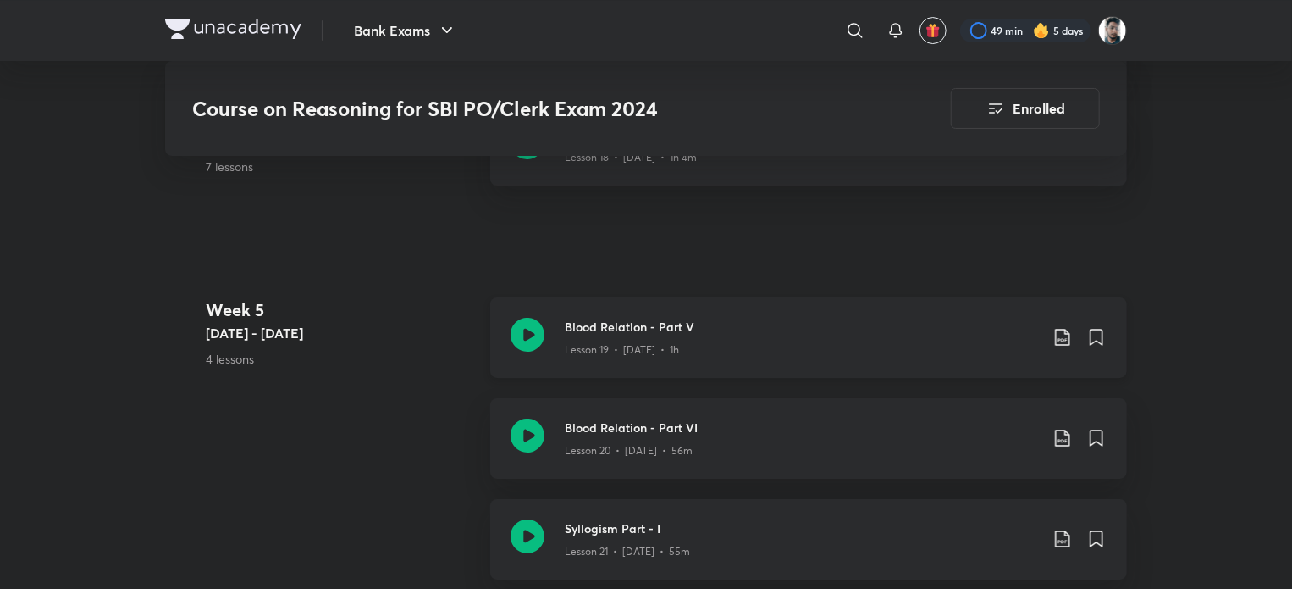
click at [1067, 335] on icon at bounding box center [1063, 337] width 20 height 20
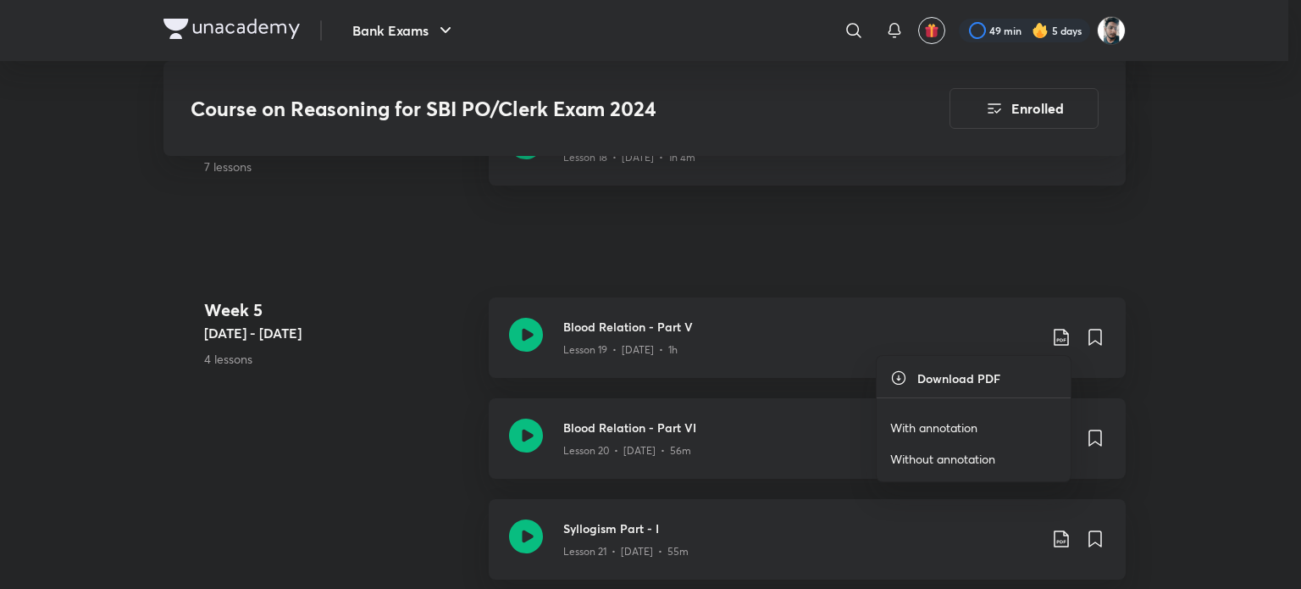
click at [952, 414] on li "With annotation" at bounding box center [974, 427] width 194 height 31
click at [952, 426] on p "With annotation" at bounding box center [933, 427] width 87 height 18
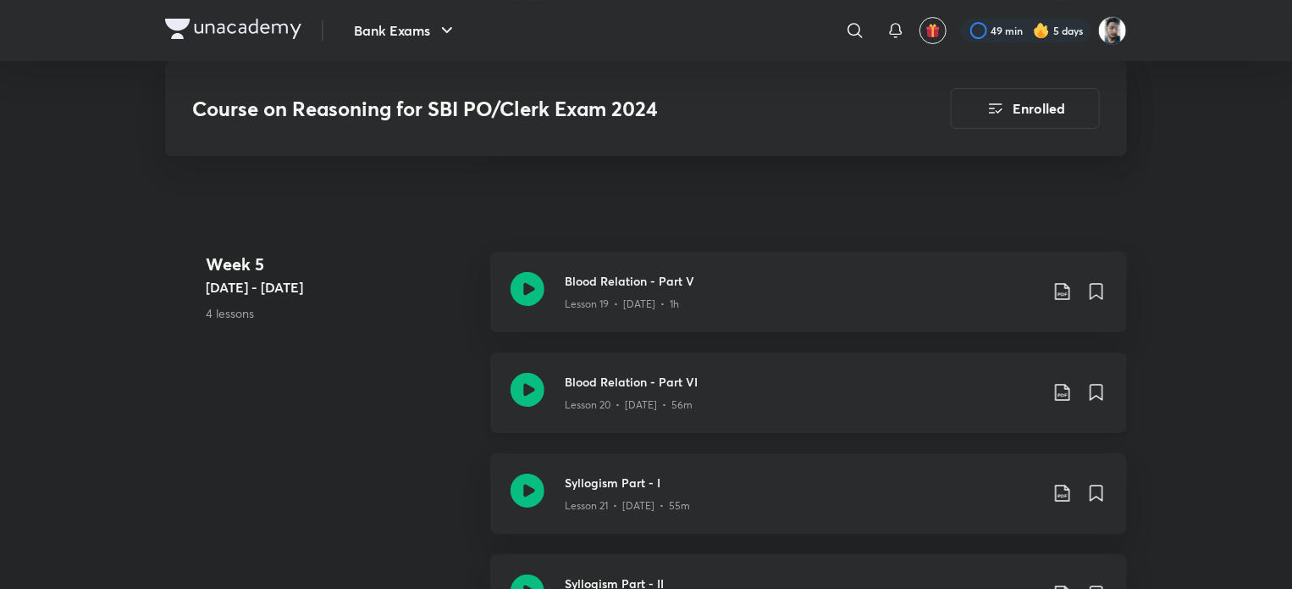
scroll to position [3219, 0]
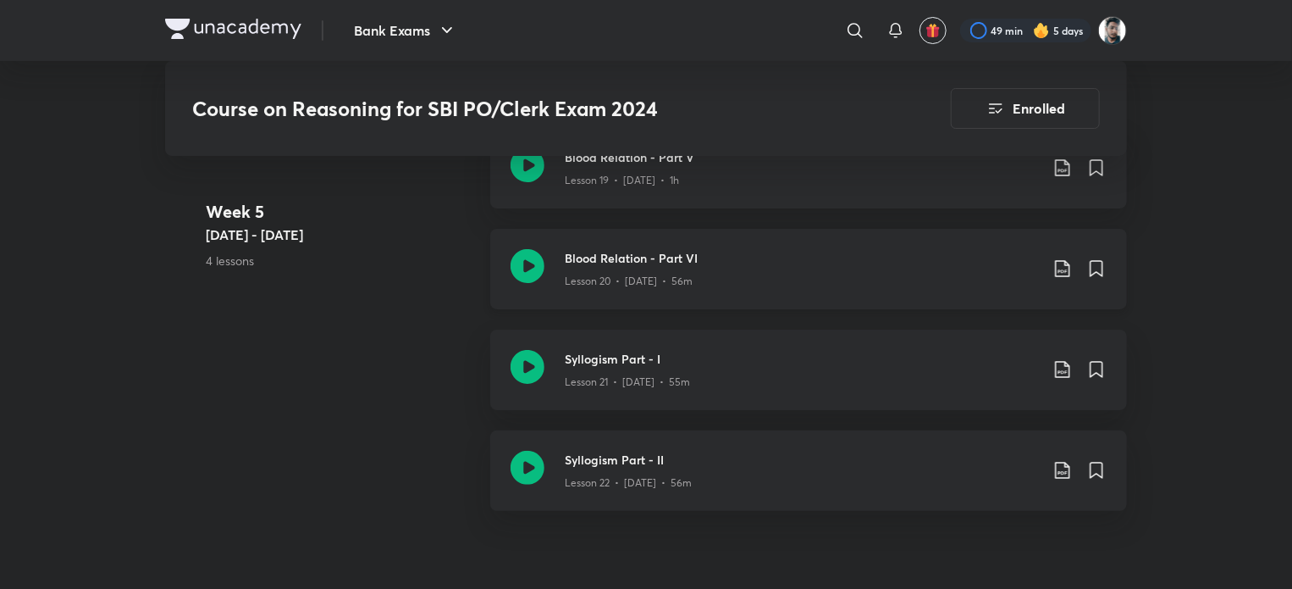
click at [1059, 267] on icon at bounding box center [1063, 268] width 20 height 20
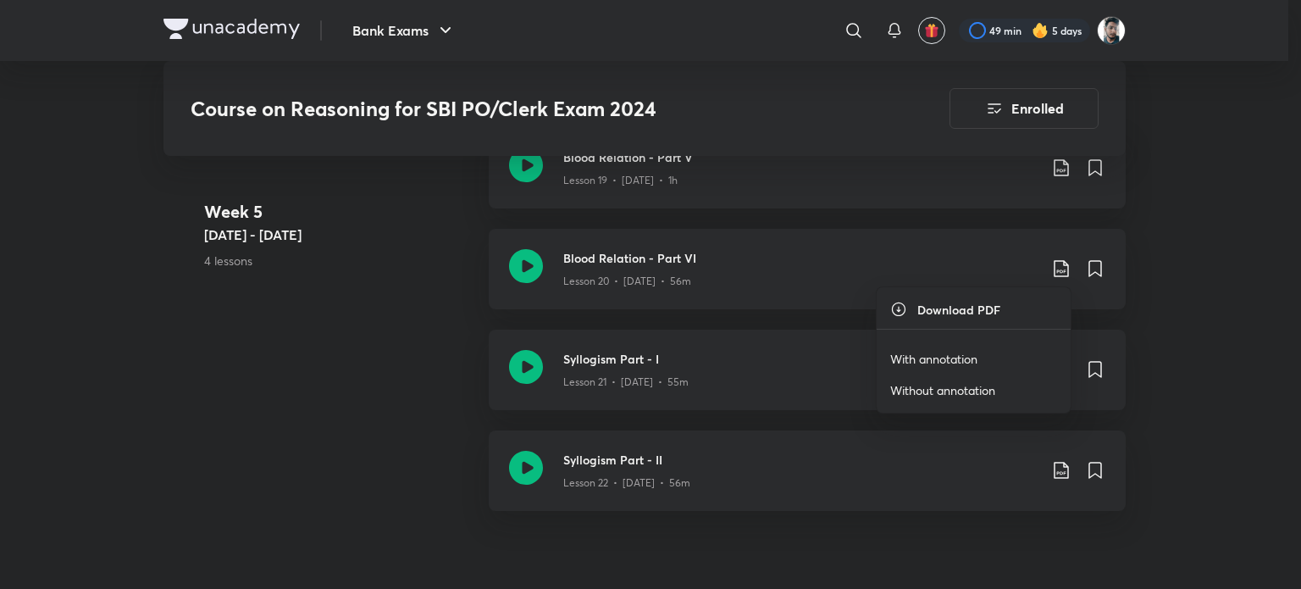
click at [954, 359] on p "With annotation" at bounding box center [933, 359] width 87 height 18
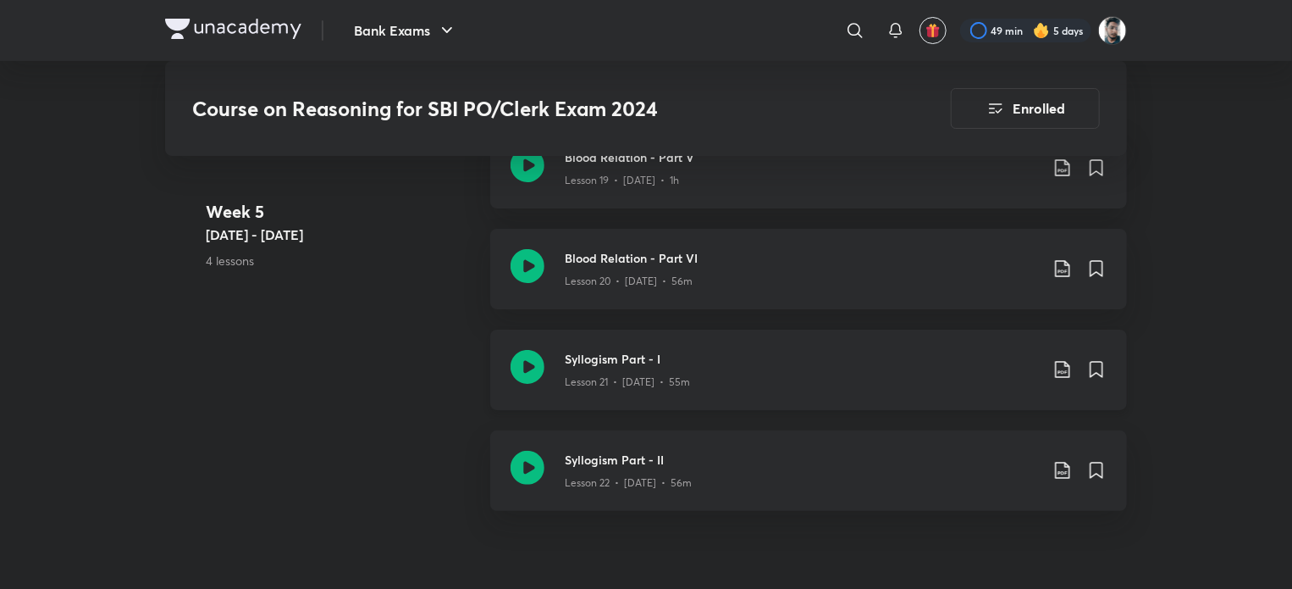
click at [1057, 366] on icon at bounding box center [1063, 369] width 20 height 20
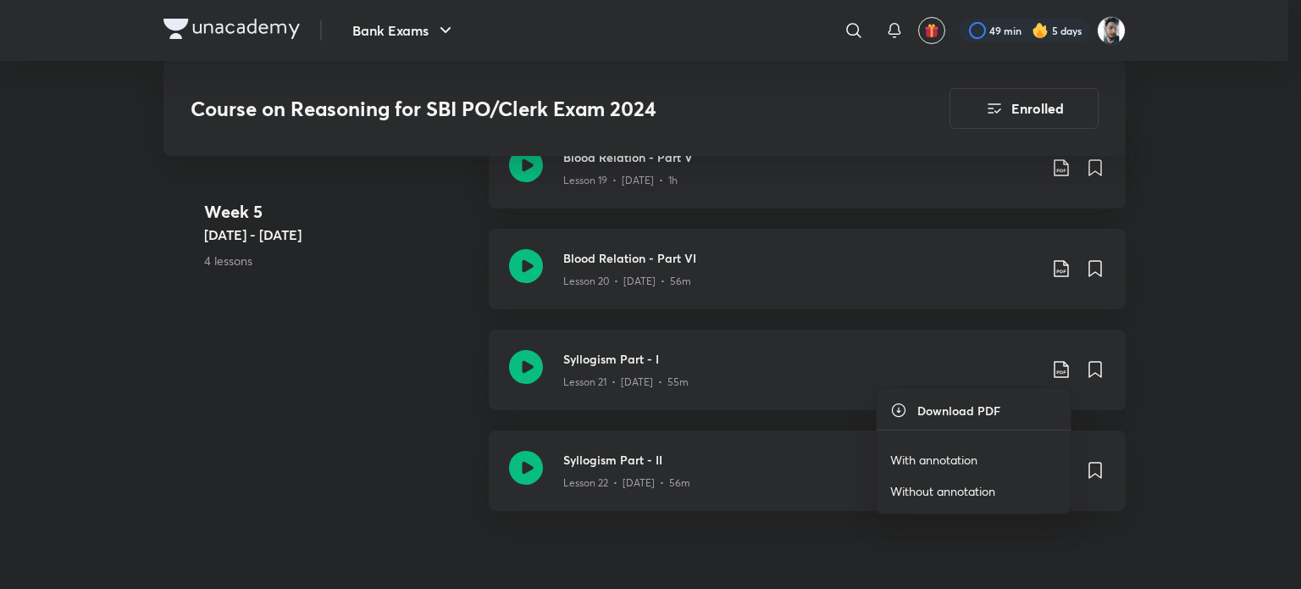
click at [955, 457] on p "With annotation" at bounding box center [933, 460] width 87 height 18
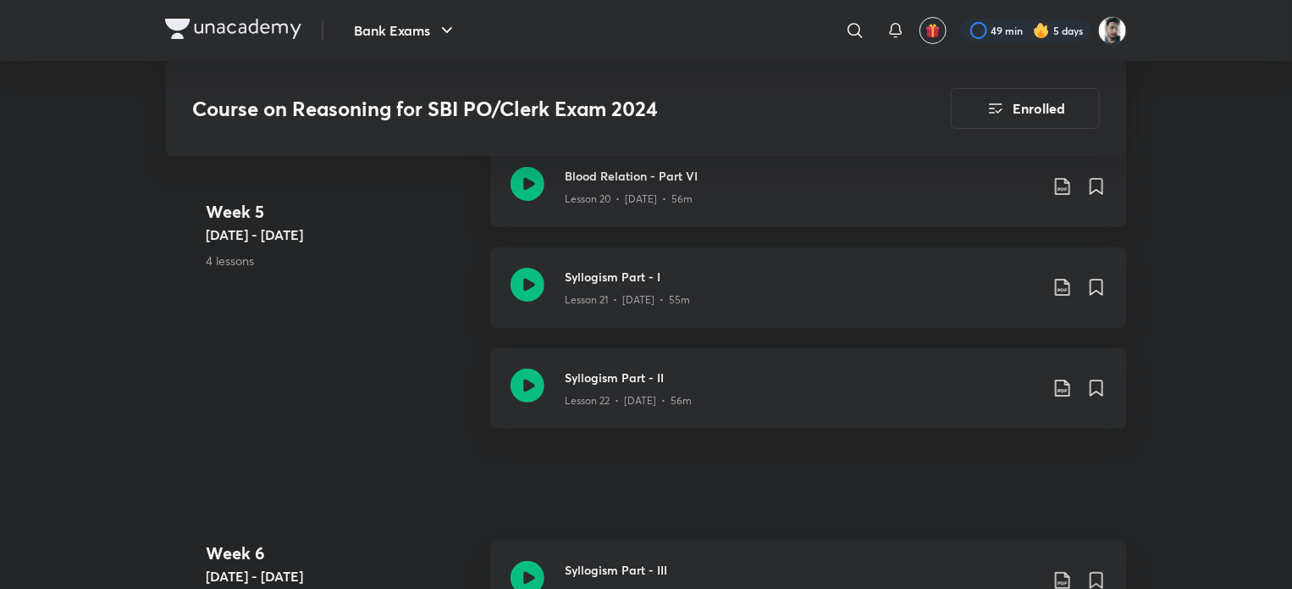
scroll to position [3303, 0]
click at [1055, 379] on icon at bounding box center [1063, 385] width 20 height 20
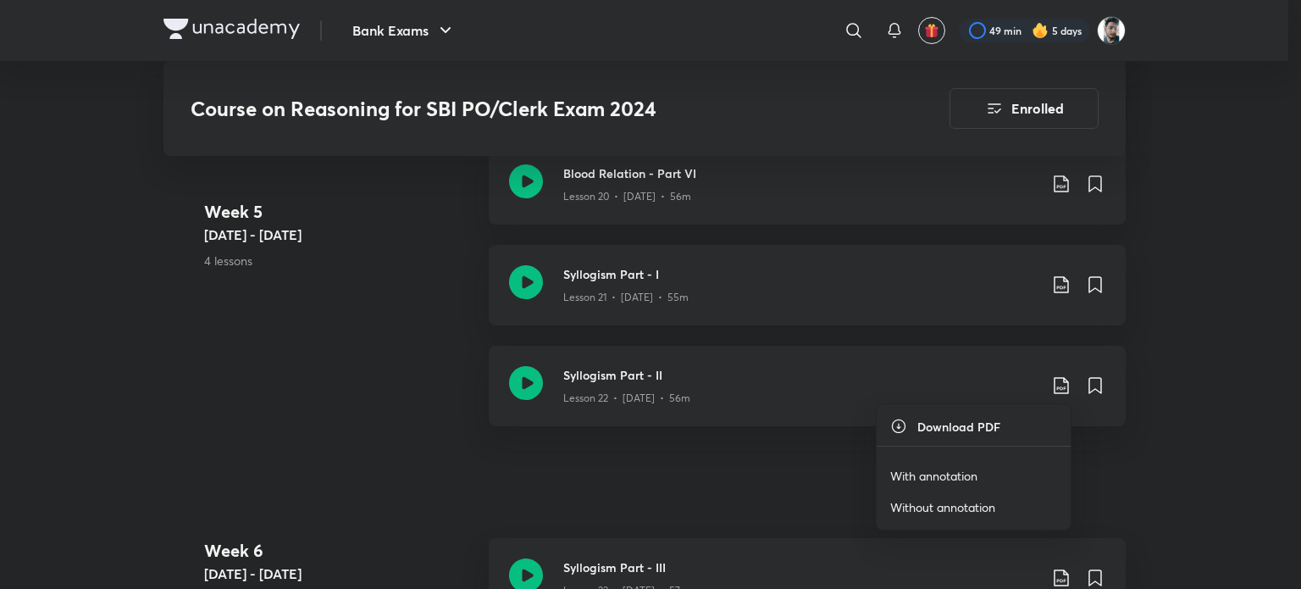
click at [969, 463] on li "With annotation" at bounding box center [974, 475] width 194 height 31
click at [950, 480] on p "With annotation" at bounding box center [933, 476] width 87 height 18
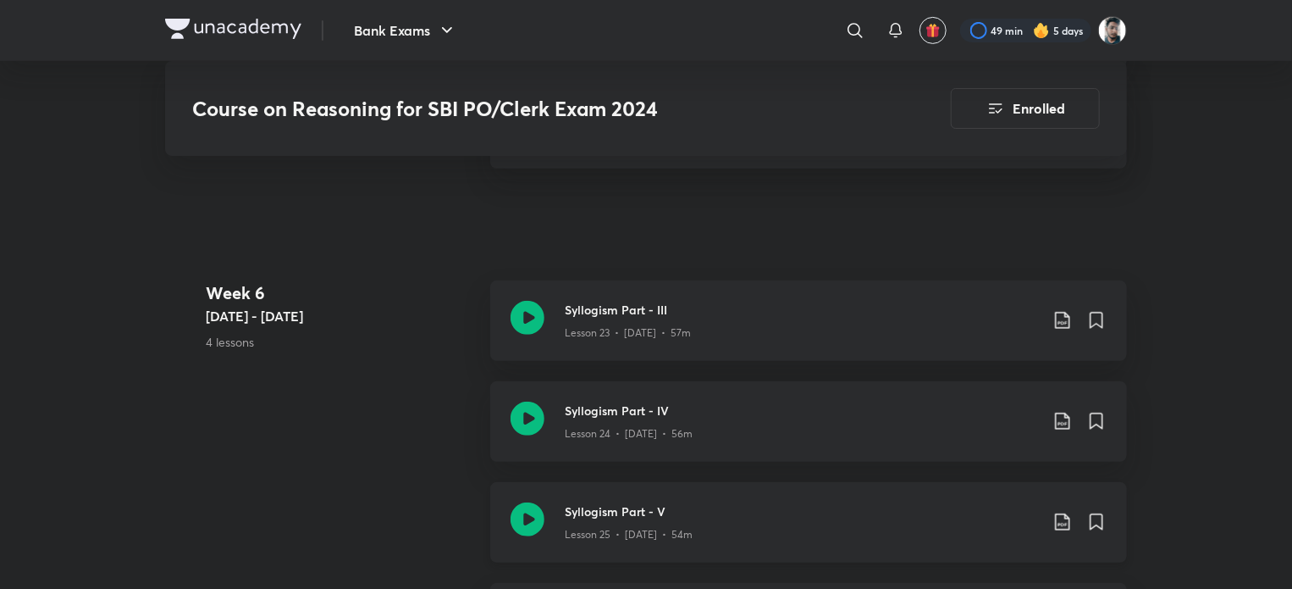
scroll to position [3642, 0]
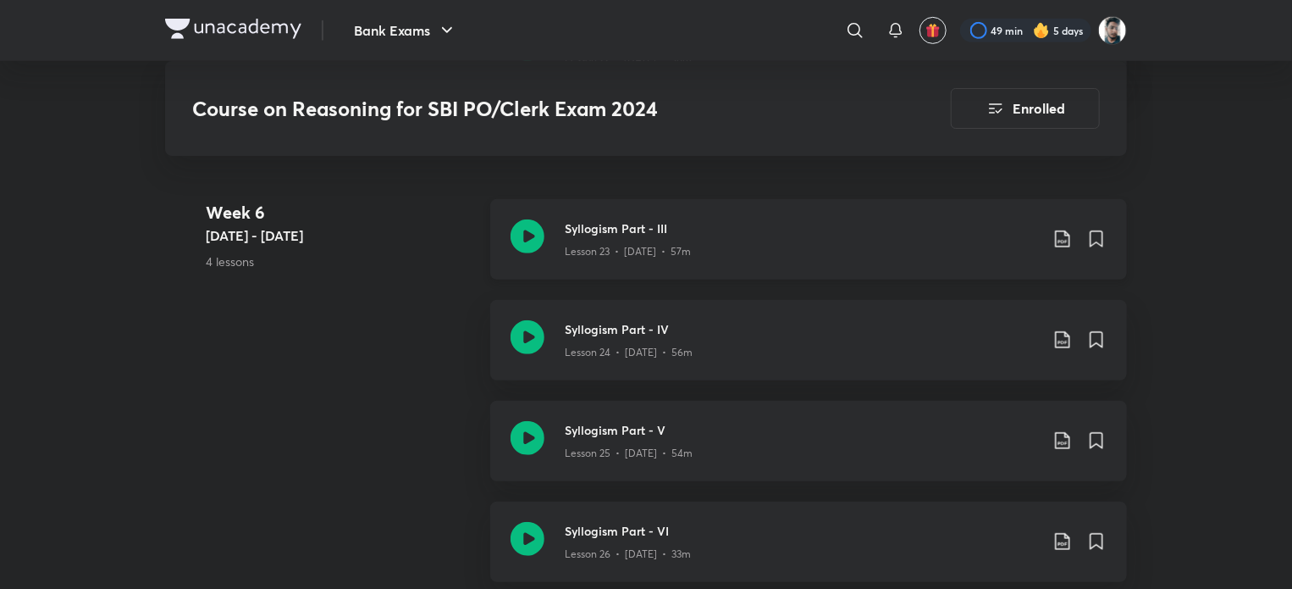
click at [1055, 234] on icon at bounding box center [1063, 239] width 20 height 20
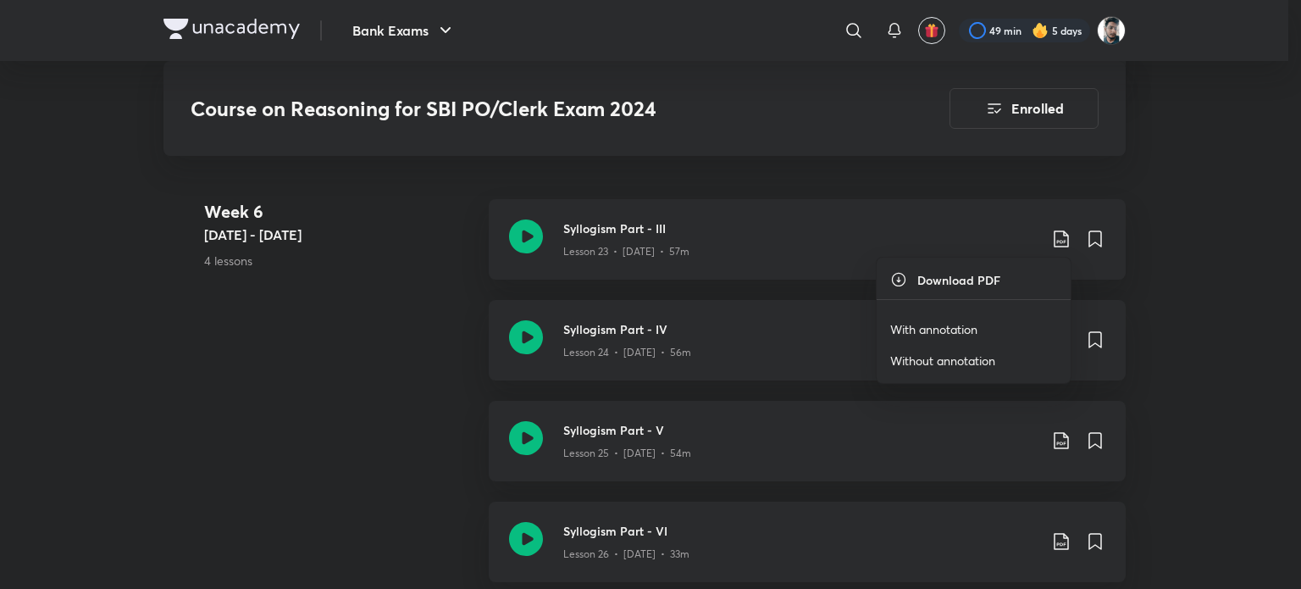
click at [927, 321] on p "With annotation" at bounding box center [933, 329] width 87 height 18
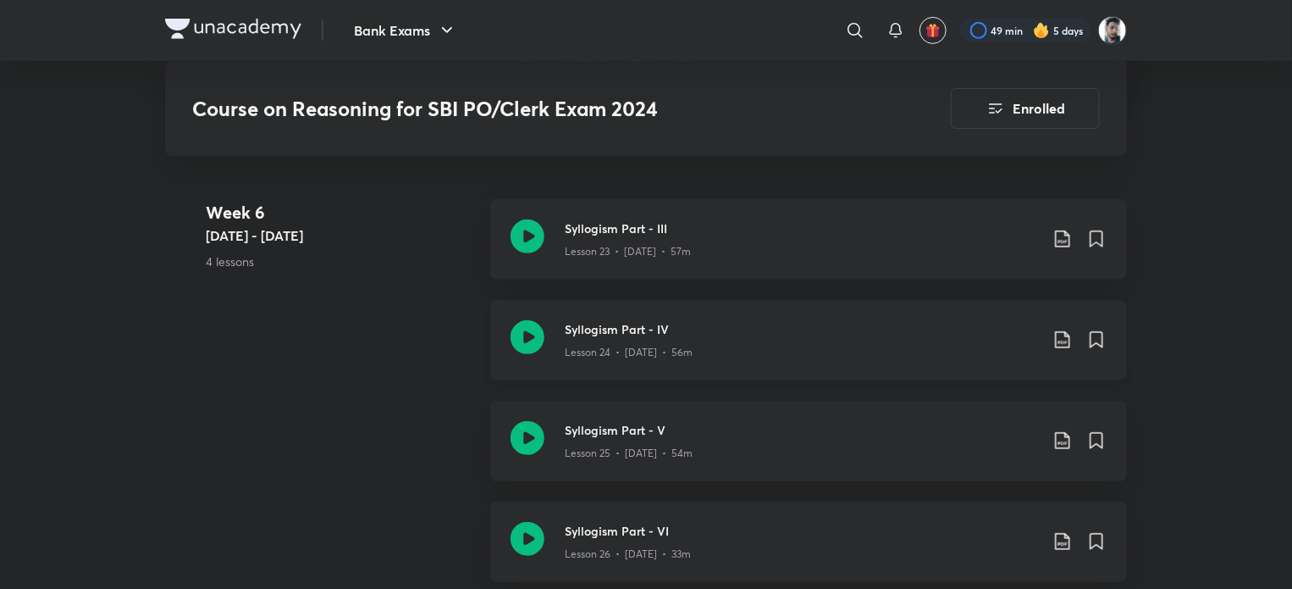
click at [1053, 335] on icon at bounding box center [1063, 339] width 20 height 20
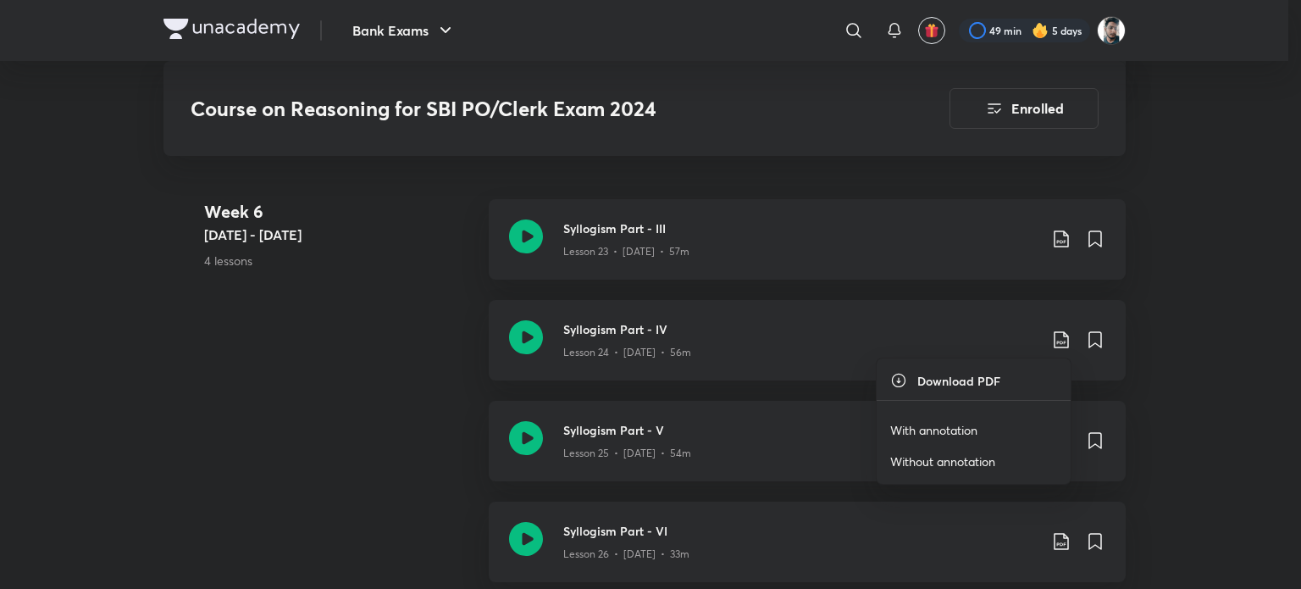
click at [964, 424] on p "With annotation" at bounding box center [933, 430] width 87 height 18
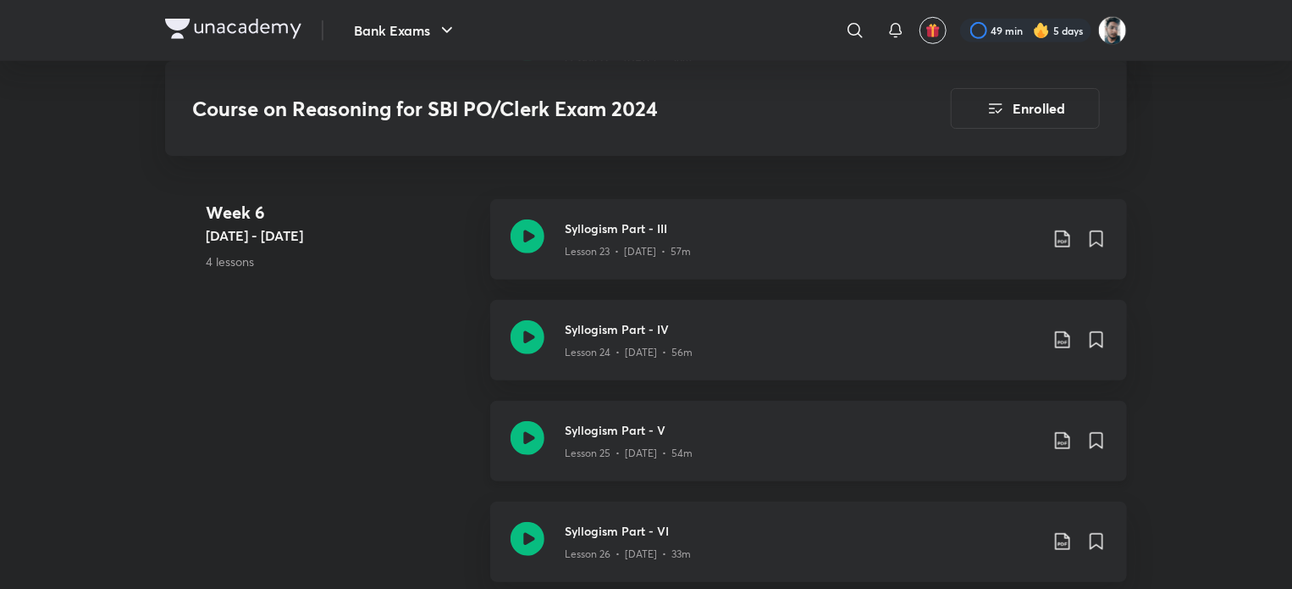
click at [1057, 433] on icon at bounding box center [1063, 440] width 20 height 20
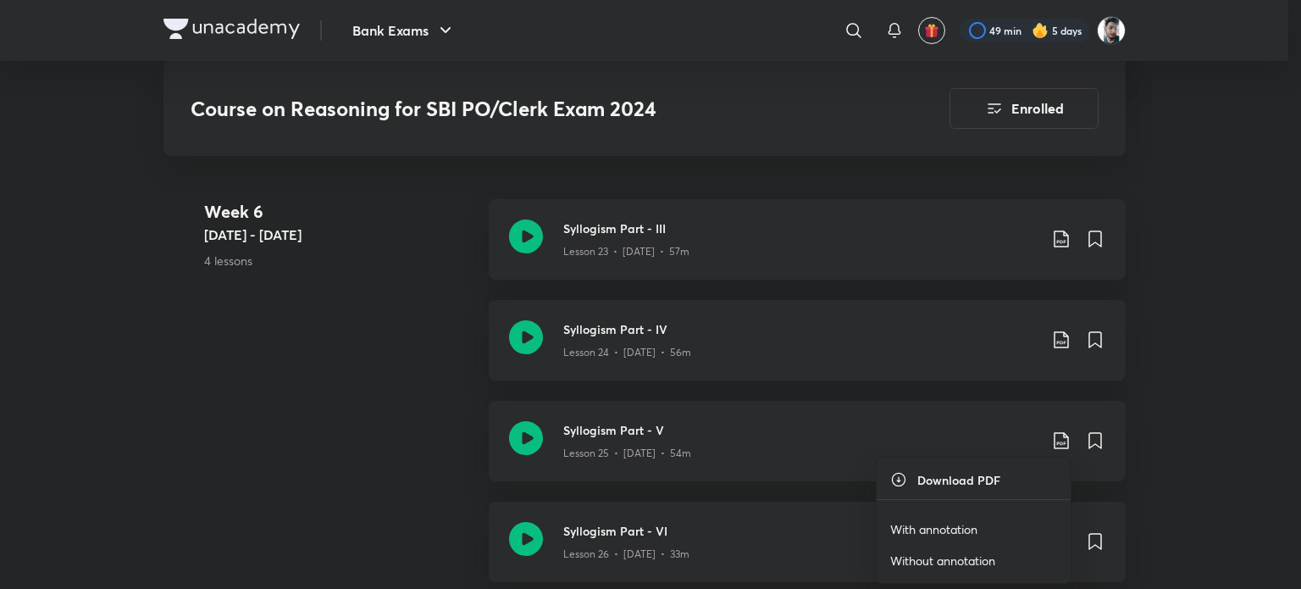
click at [916, 524] on p "With annotation" at bounding box center [933, 529] width 87 height 18
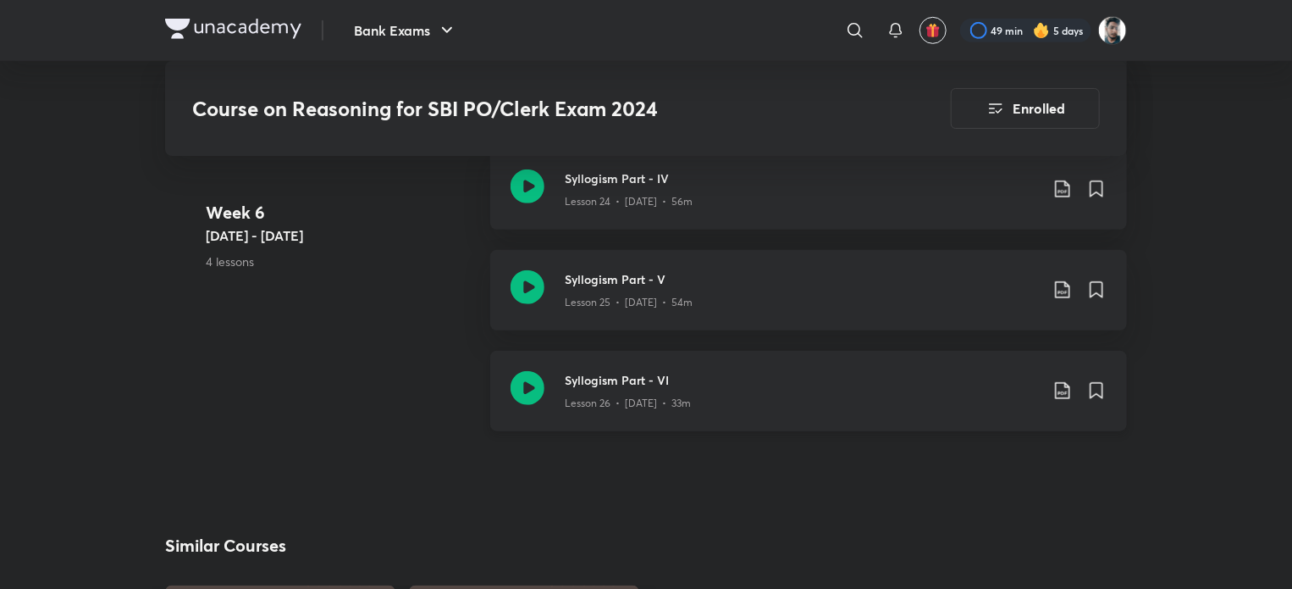
scroll to position [3811, 0]
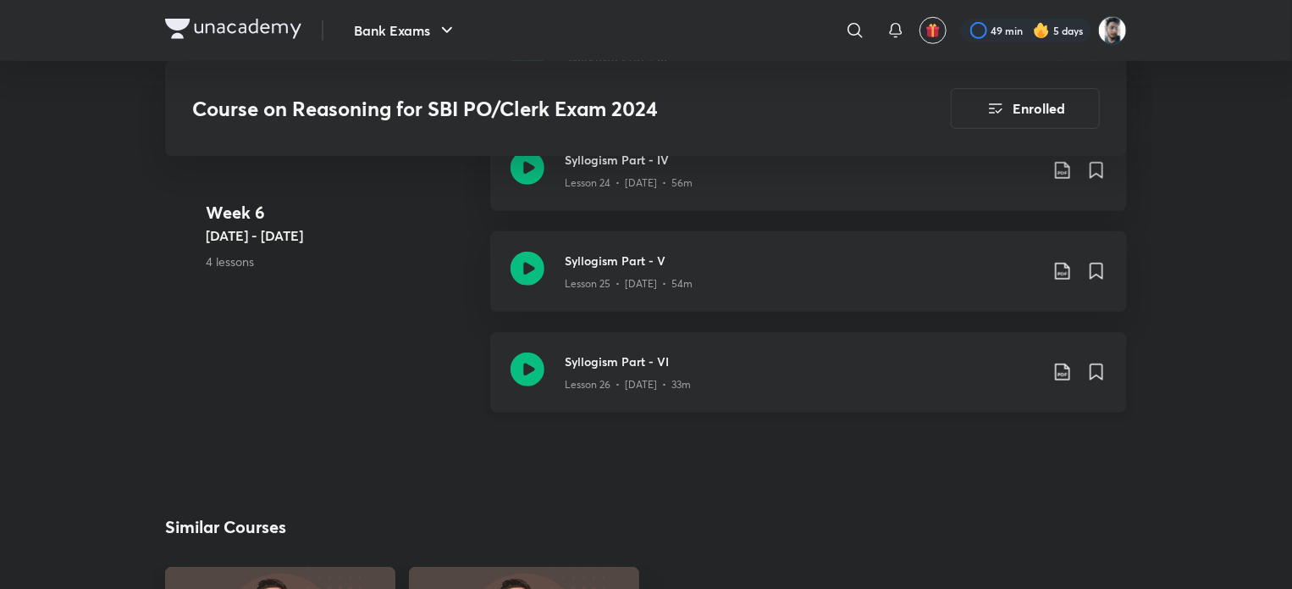
click at [1060, 368] on icon at bounding box center [1063, 372] width 20 height 20
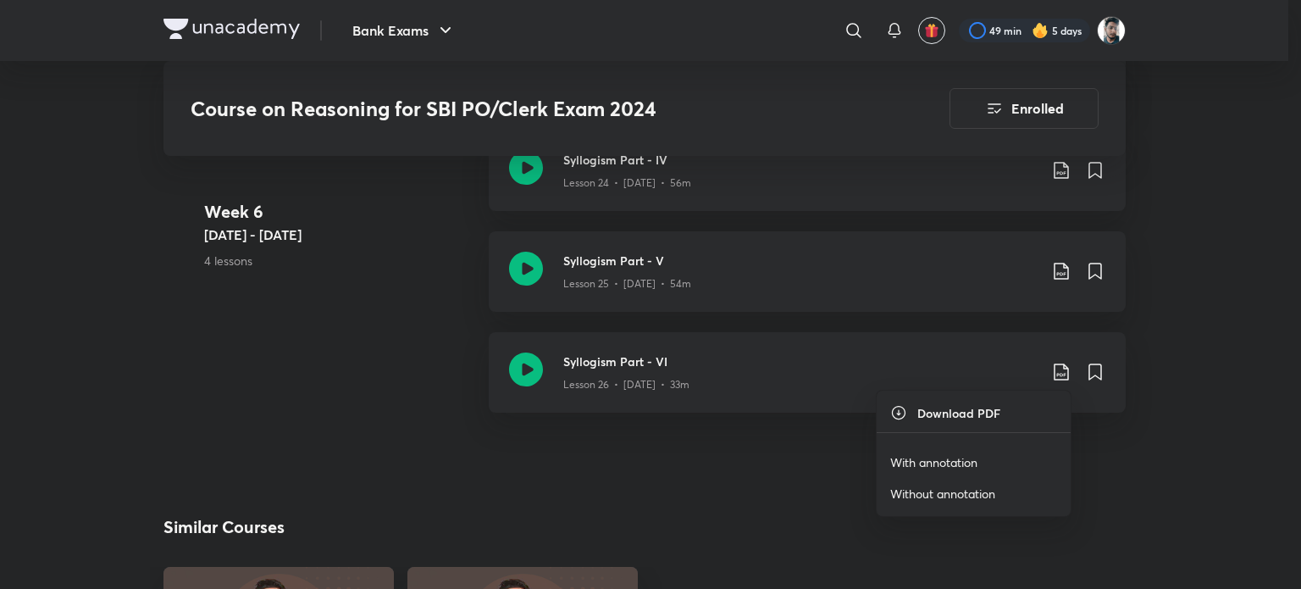
click at [944, 453] on p "With annotation" at bounding box center [933, 462] width 87 height 18
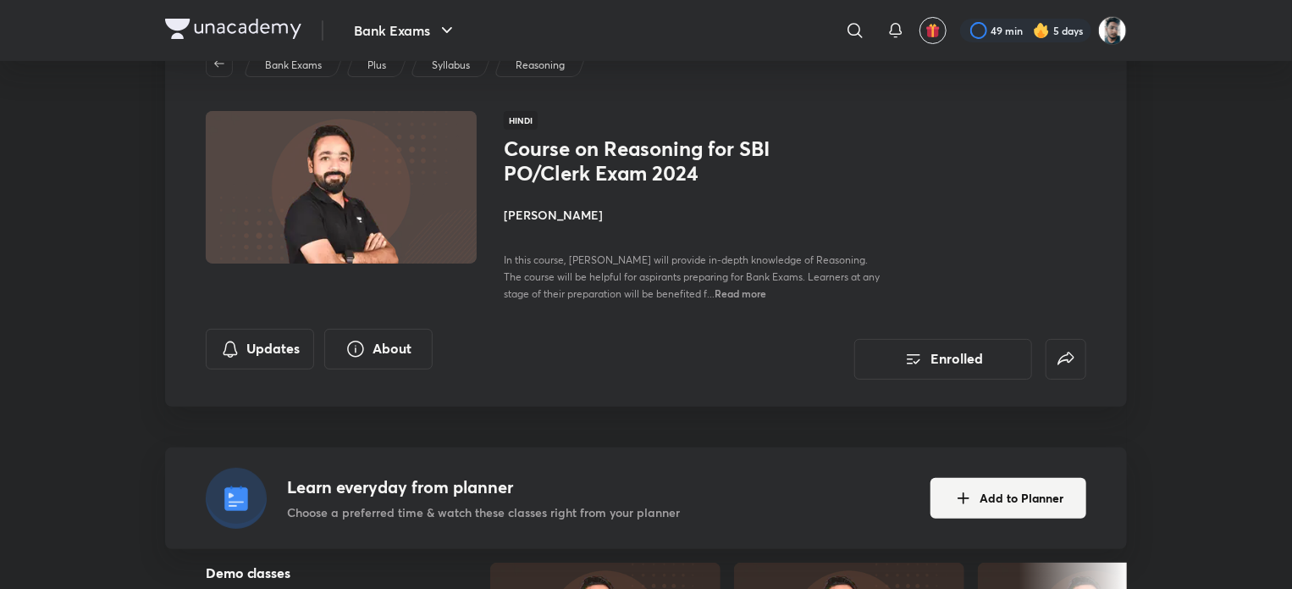
scroll to position [0, 0]
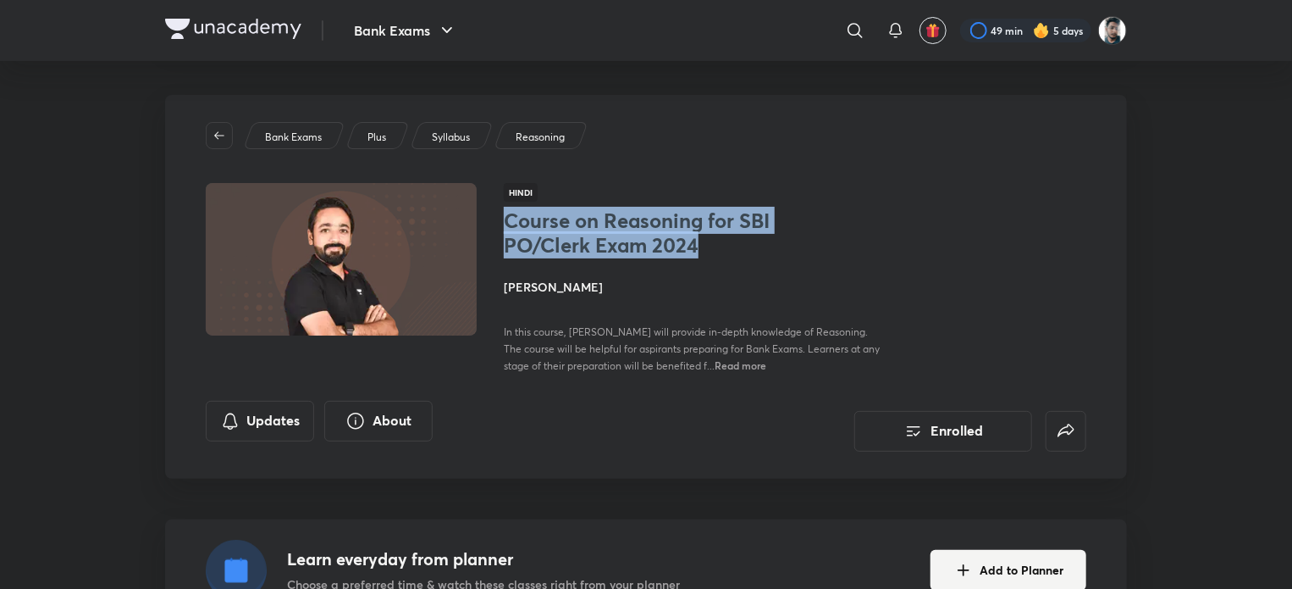
drag, startPoint x: 495, startPoint y: 220, endPoint x: 705, endPoint y: 252, distance: 211.7
click at [705, 252] on div "Hindi Course on Reasoning for SBI PO/Clerk Exam 2024 Puneet Kumar Sharma In thi…" at bounding box center [646, 278] width 881 height 191
copy h1 "Course on Reasoning for SBI PO/Clerk Exam 2024"
click at [222, 129] on icon "button" at bounding box center [220, 136] width 14 height 14
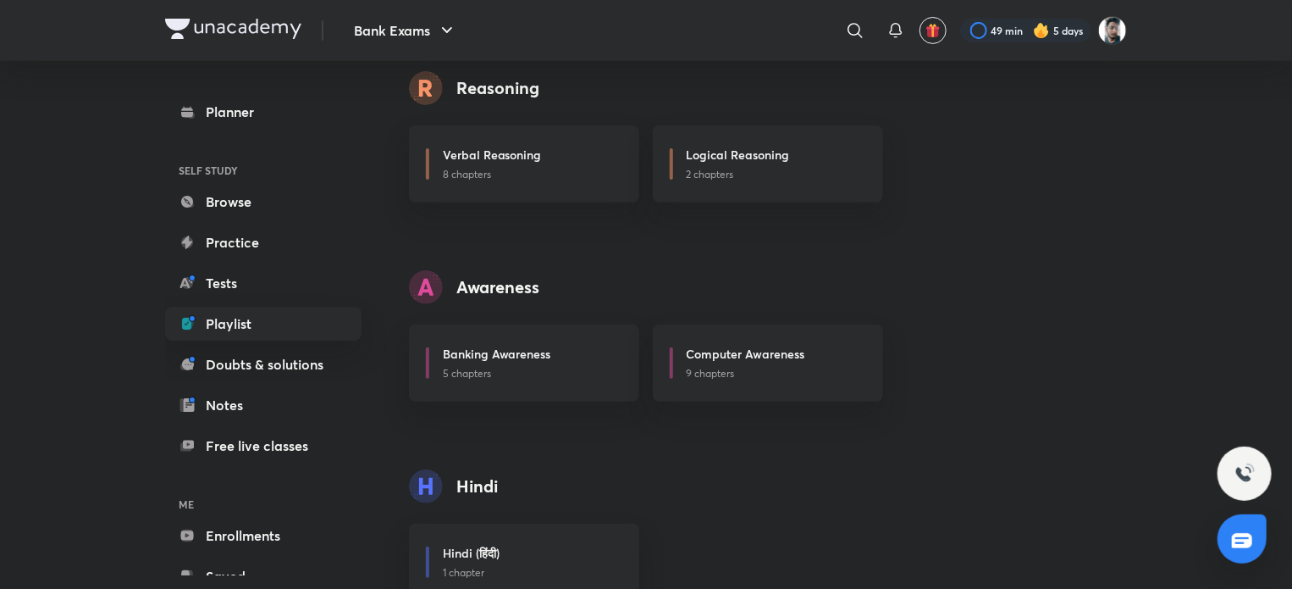
scroll to position [217, 0]
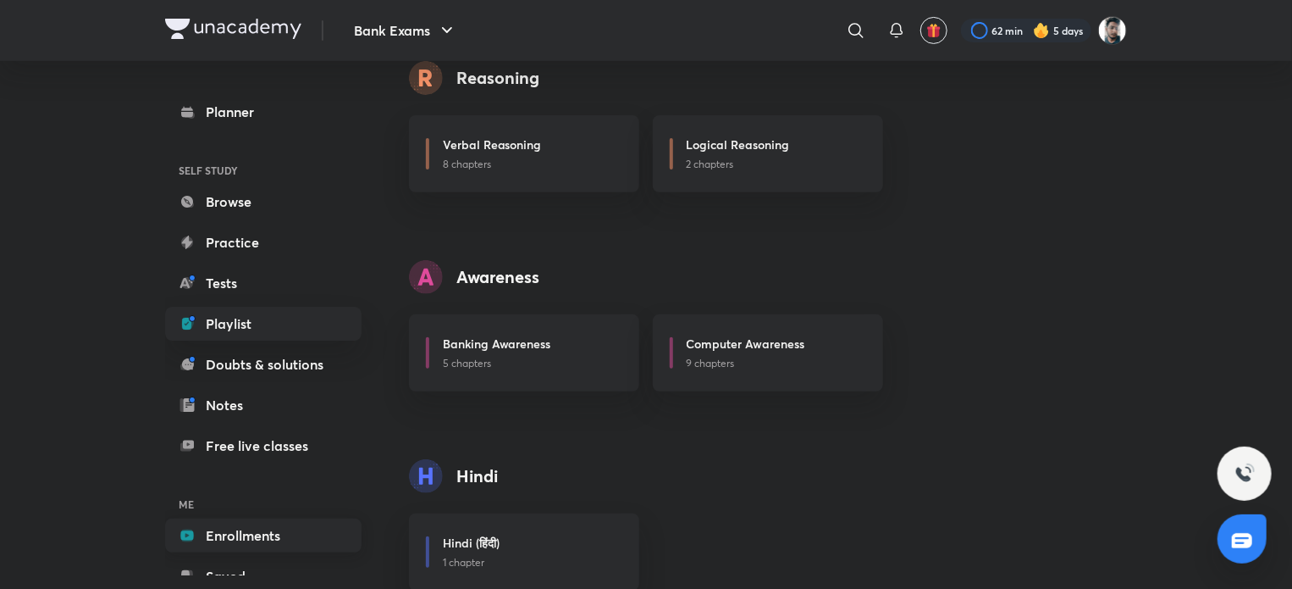
click at [239, 528] on link "Enrollments" at bounding box center [263, 535] width 196 height 34
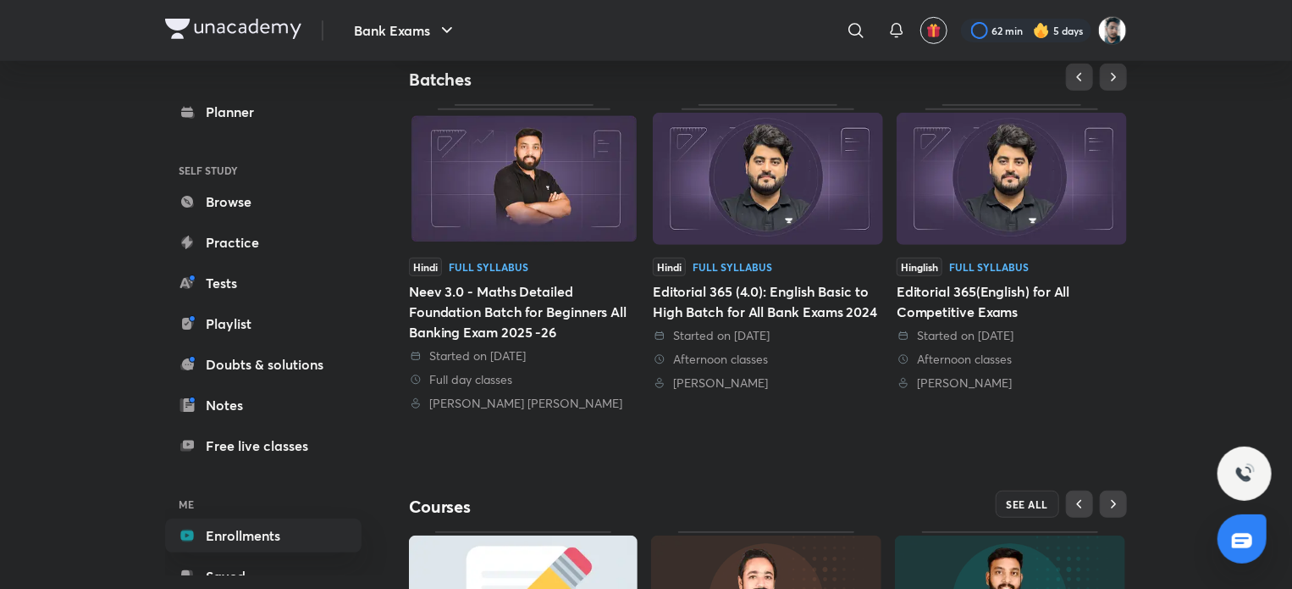
scroll to position [508, 0]
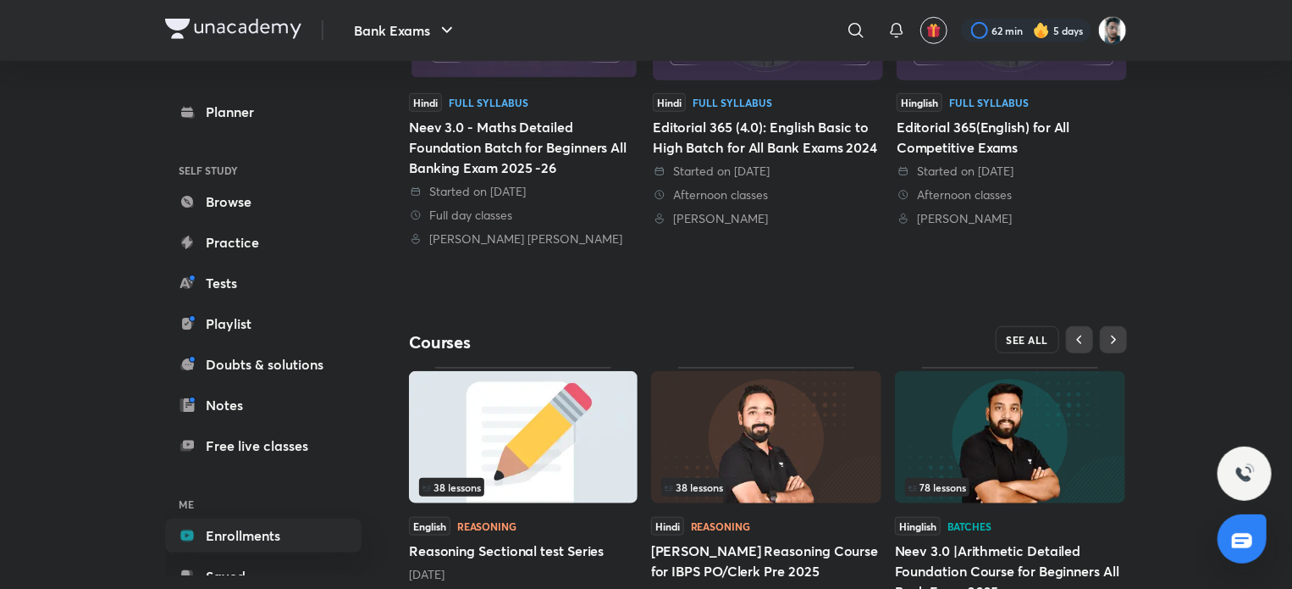
click at [1010, 341] on span "SEE ALL" at bounding box center [1028, 340] width 42 height 12
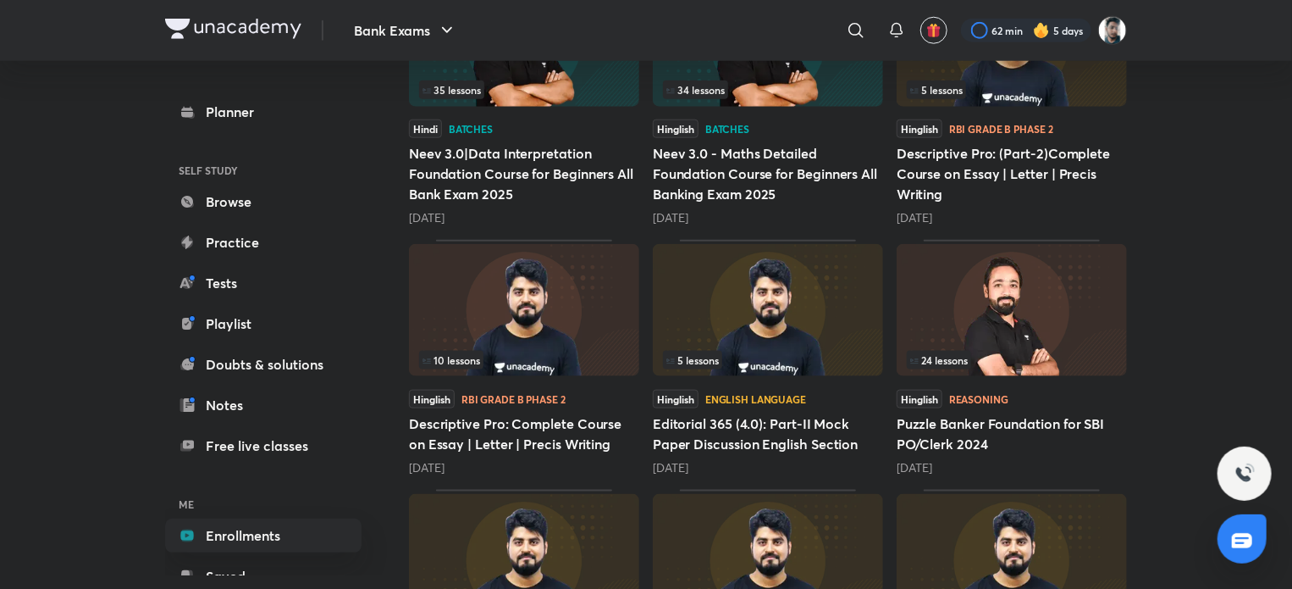
scroll to position [847, 0]
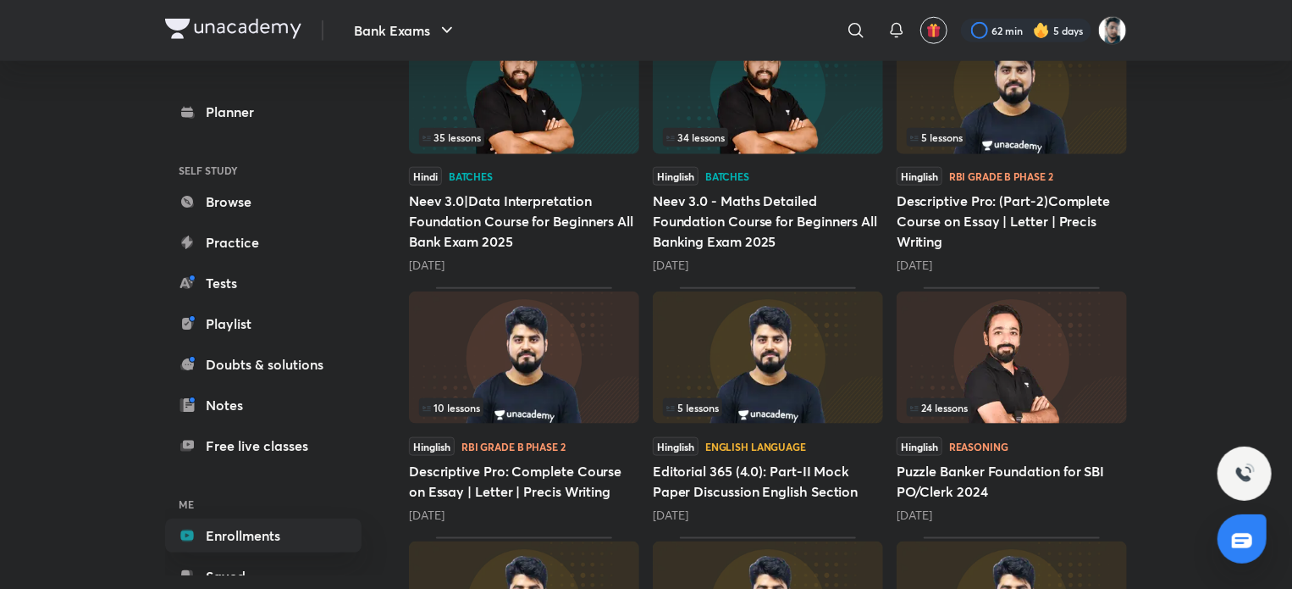
click at [1058, 348] on img at bounding box center [1012, 357] width 230 height 132
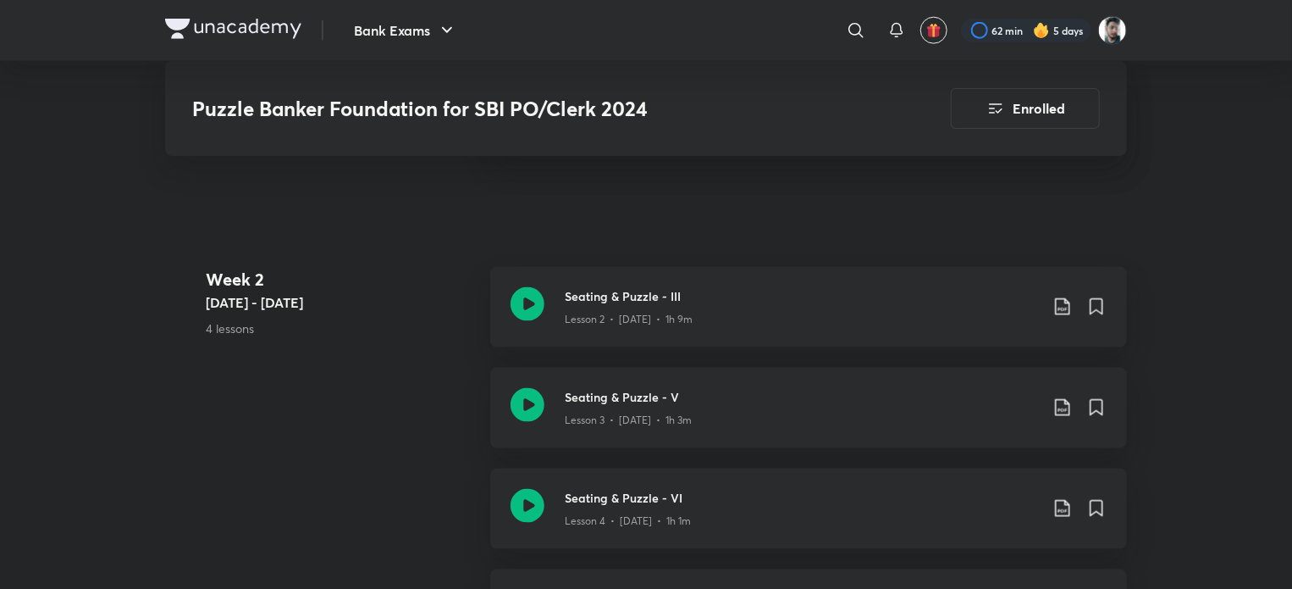
scroll to position [1101, 0]
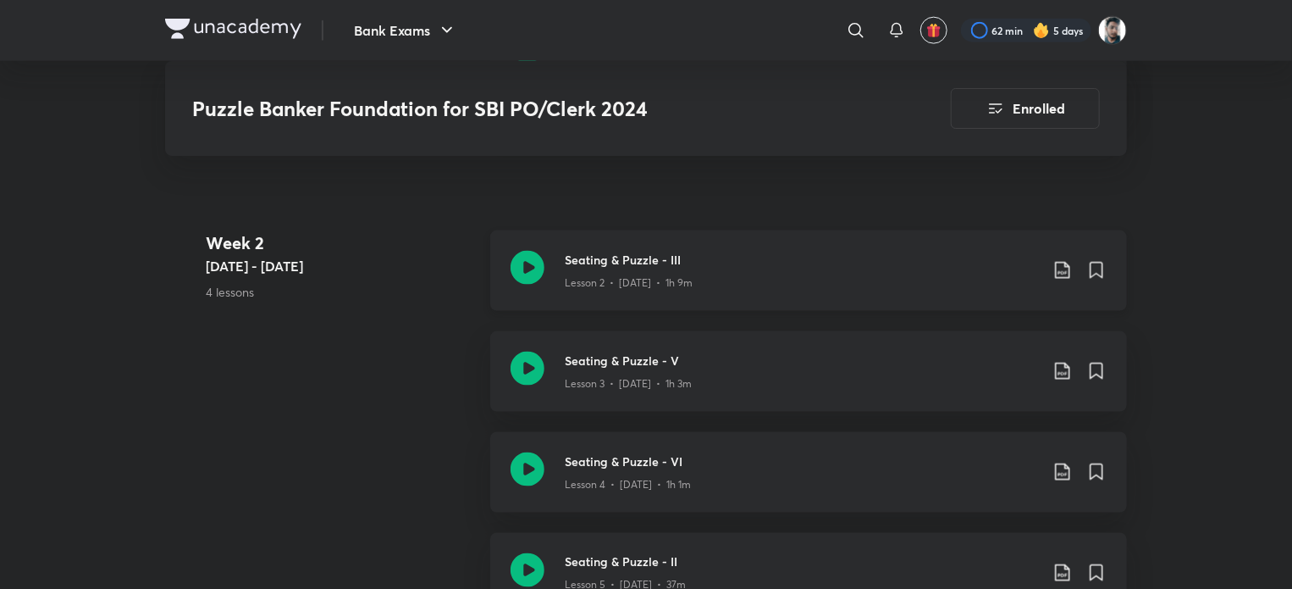
click at [1060, 267] on icon at bounding box center [1063, 270] width 20 height 20
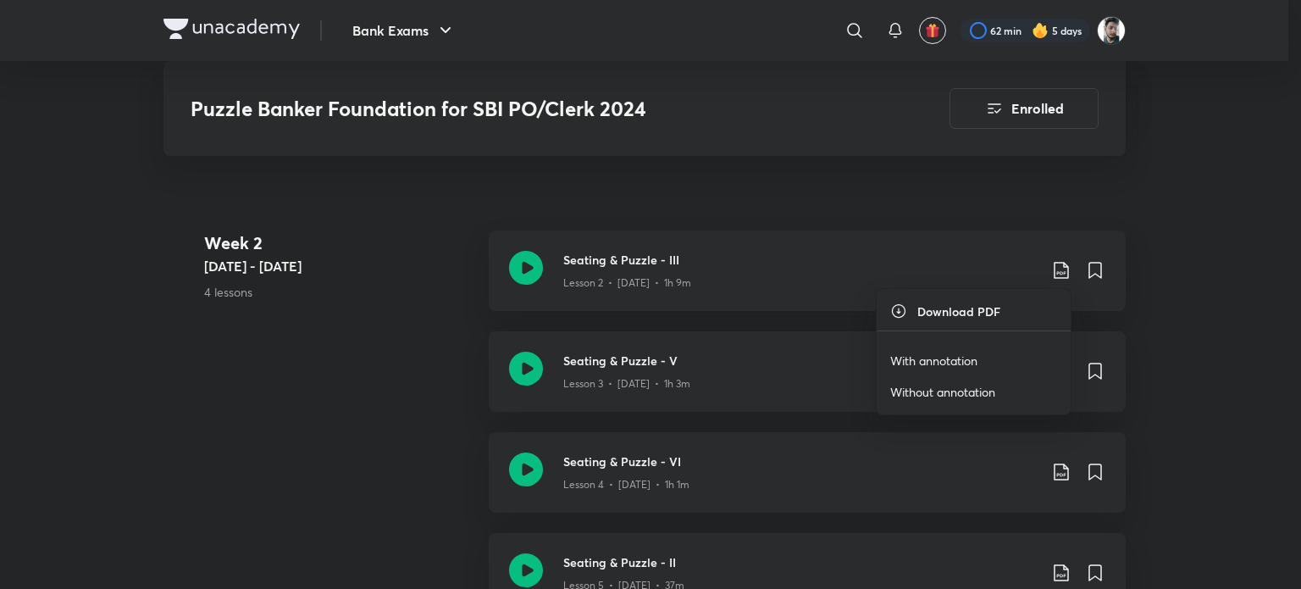
click at [910, 208] on div at bounding box center [650, 294] width 1301 height 589
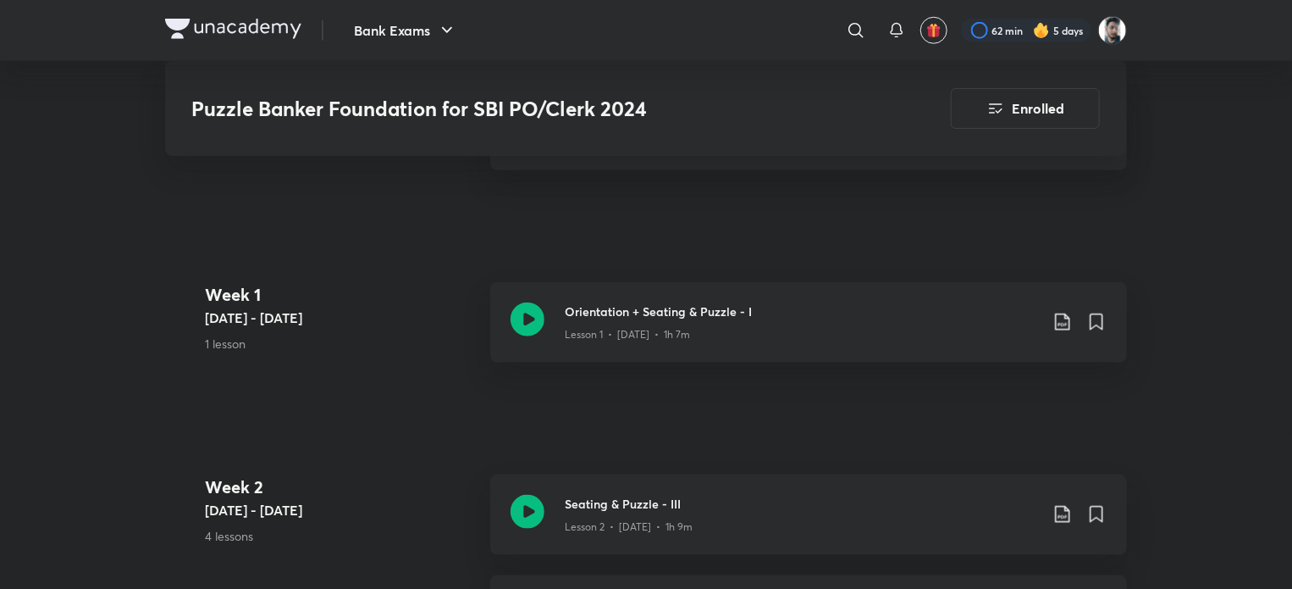
scroll to position [847, 0]
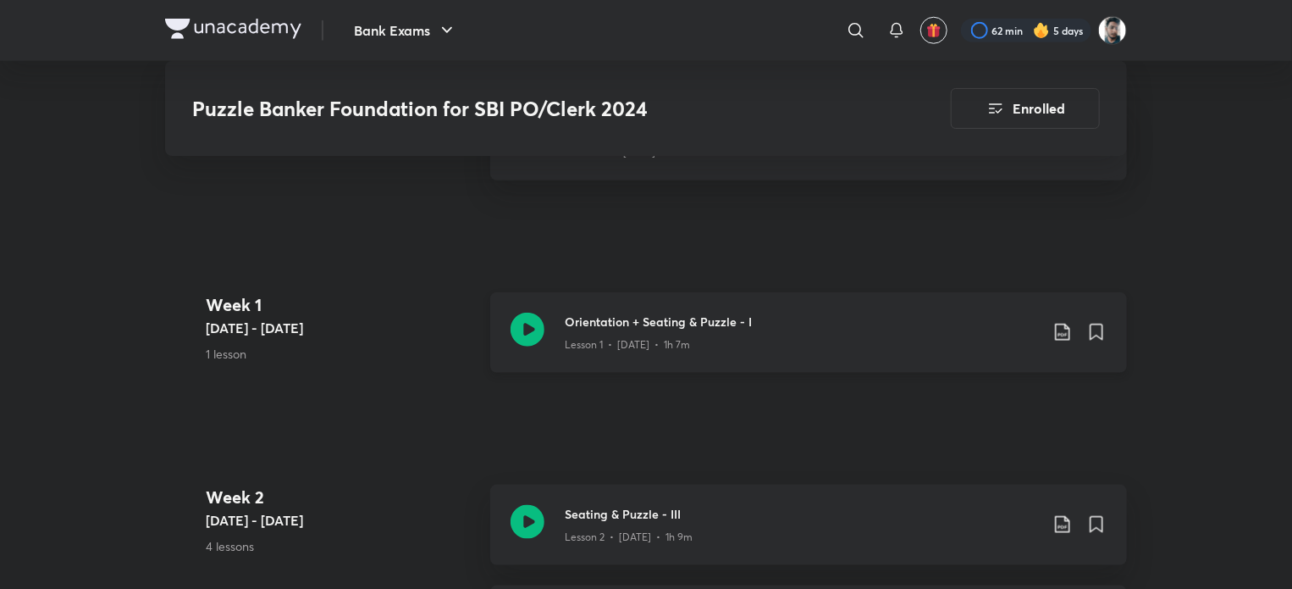
click at [1062, 329] on icon at bounding box center [1063, 332] width 20 height 20
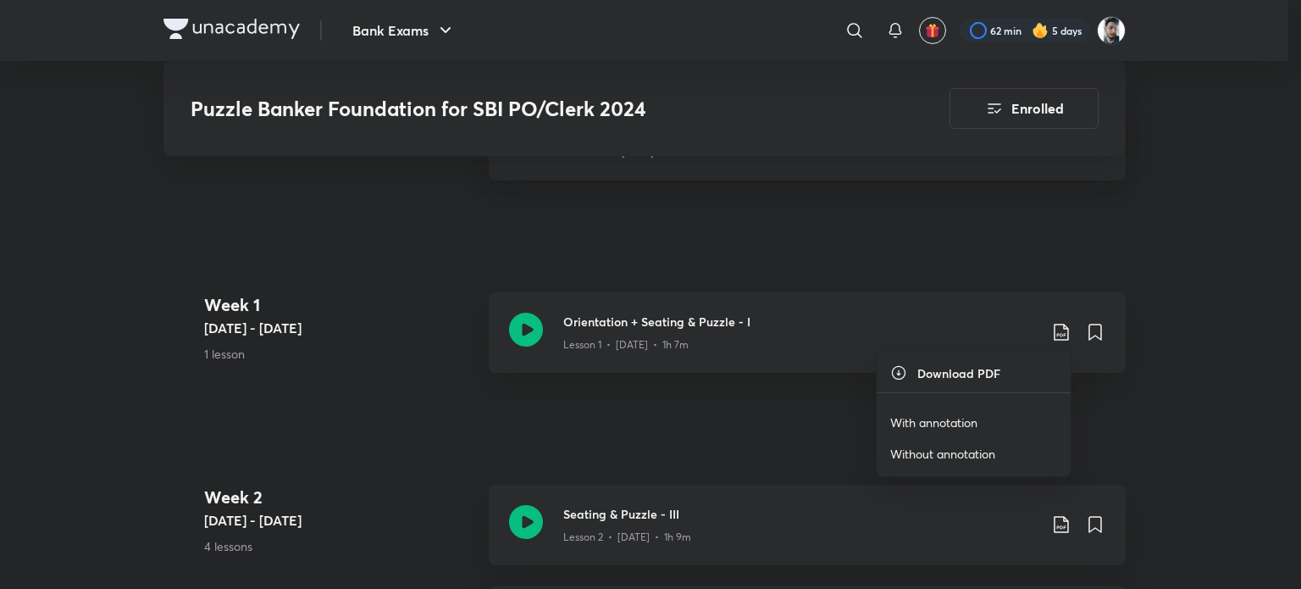
click at [951, 415] on p "With annotation" at bounding box center [933, 422] width 87 height 18
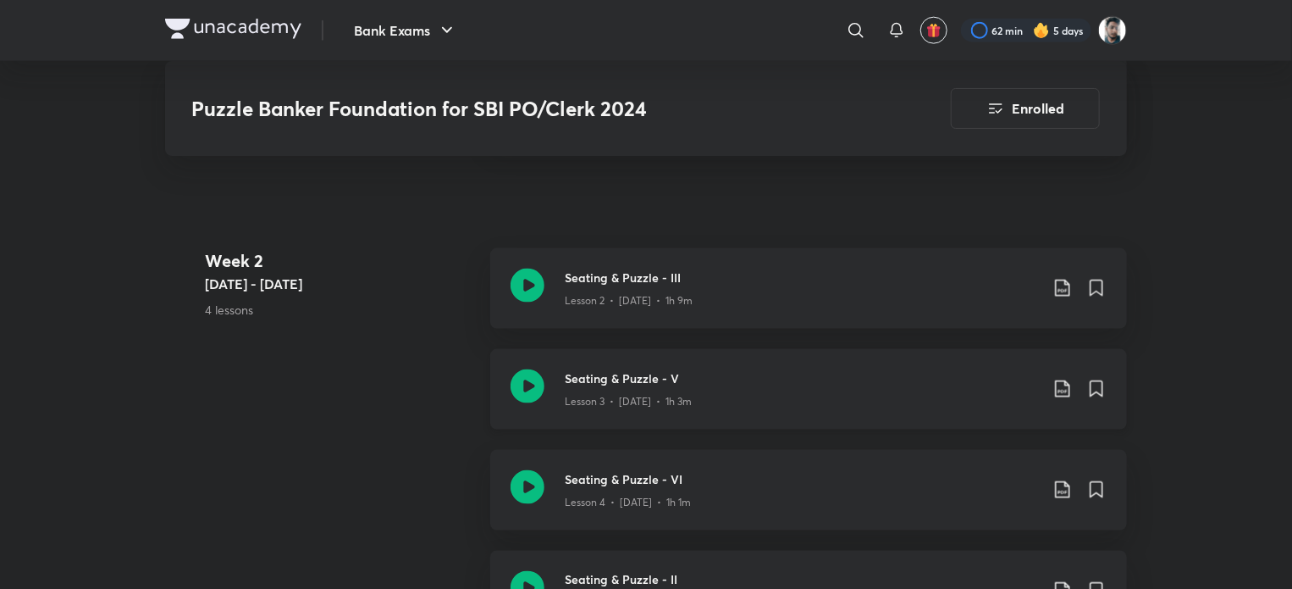
scroll to position [1101, 0]
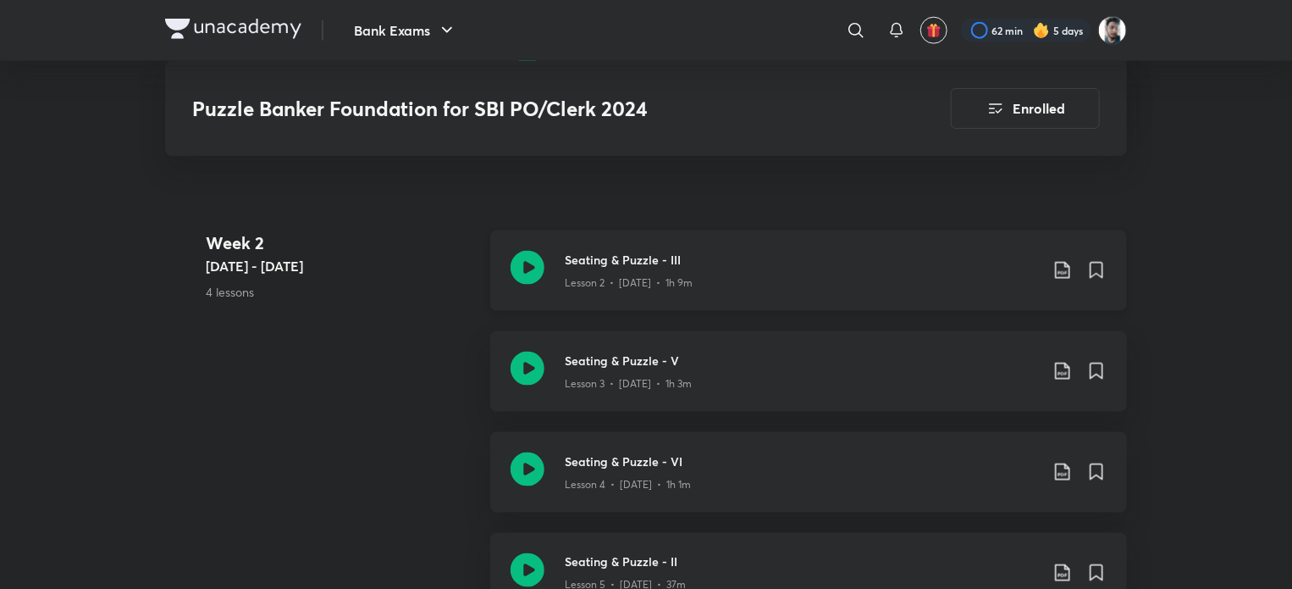
click at [1064, 270] on icon at bounding box center [1063, 270] width 20 height 20
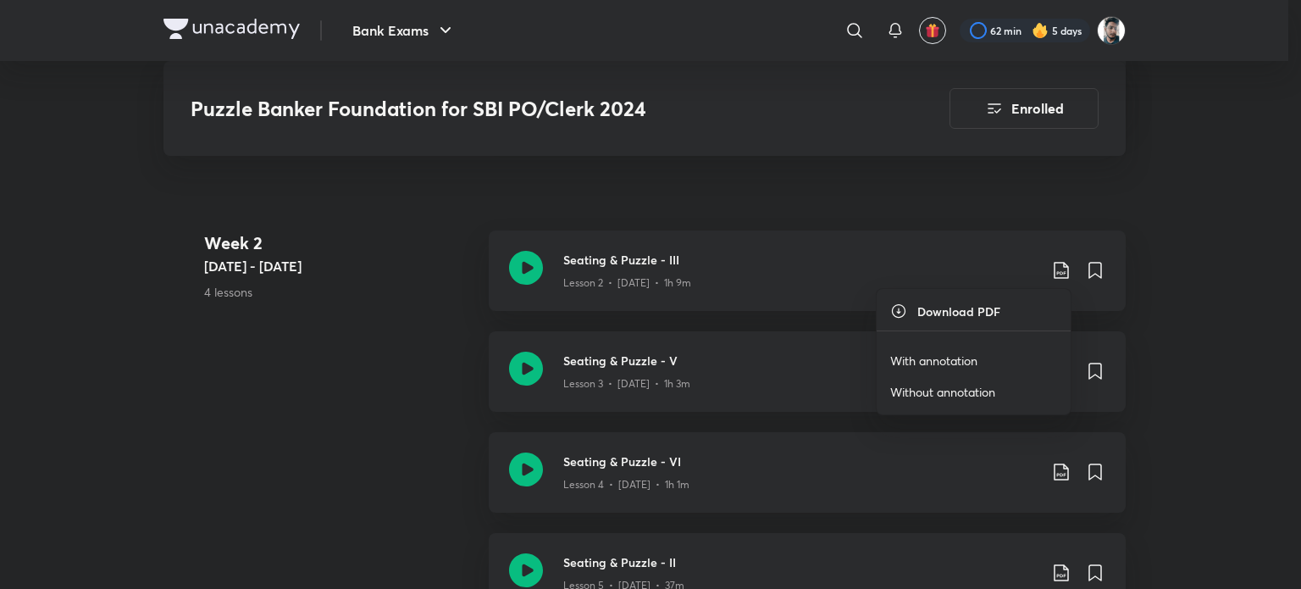
click at [977, 357] on p "With annotation" at bounding box center [933, 360] width 87 height 18
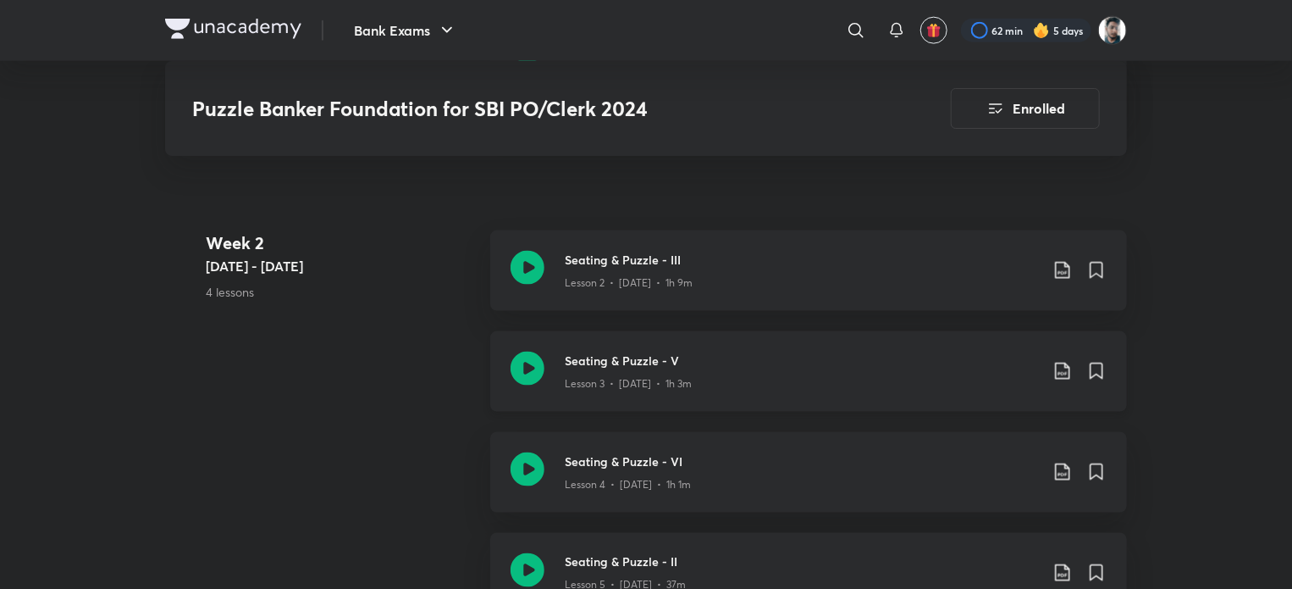
click at [1060, 369] on icon at bounding box center [1063, 371] width 20 height 20
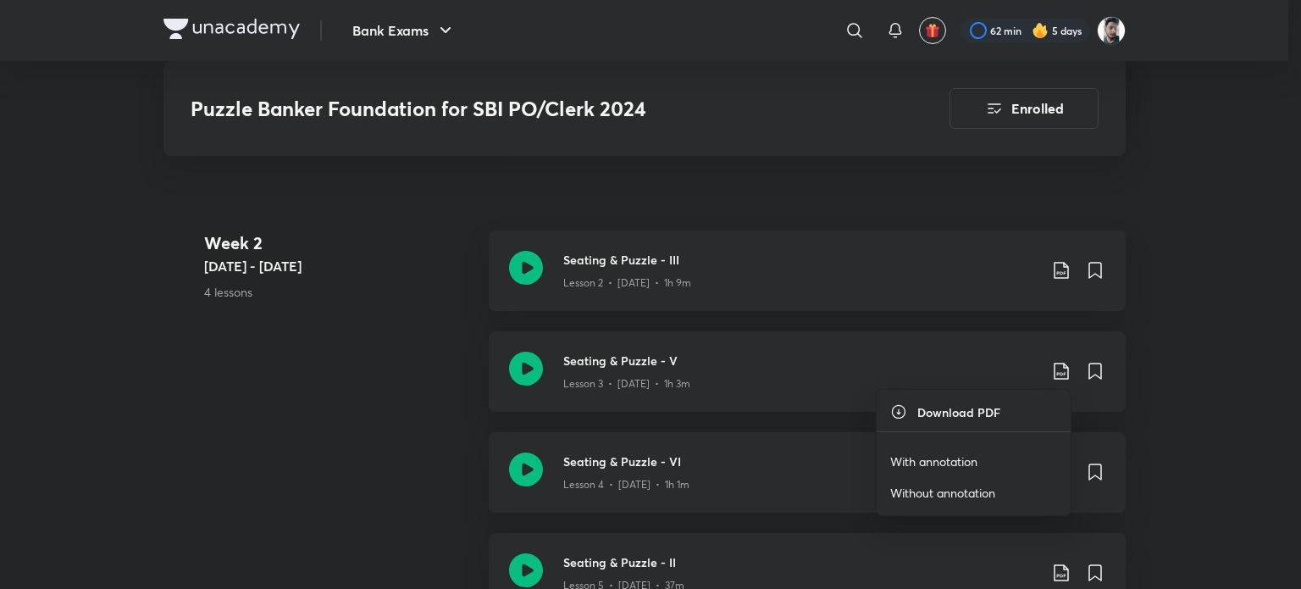
click at [969, 456] on p "With annotation" at bounding box center [933, 461] width 87 height 18
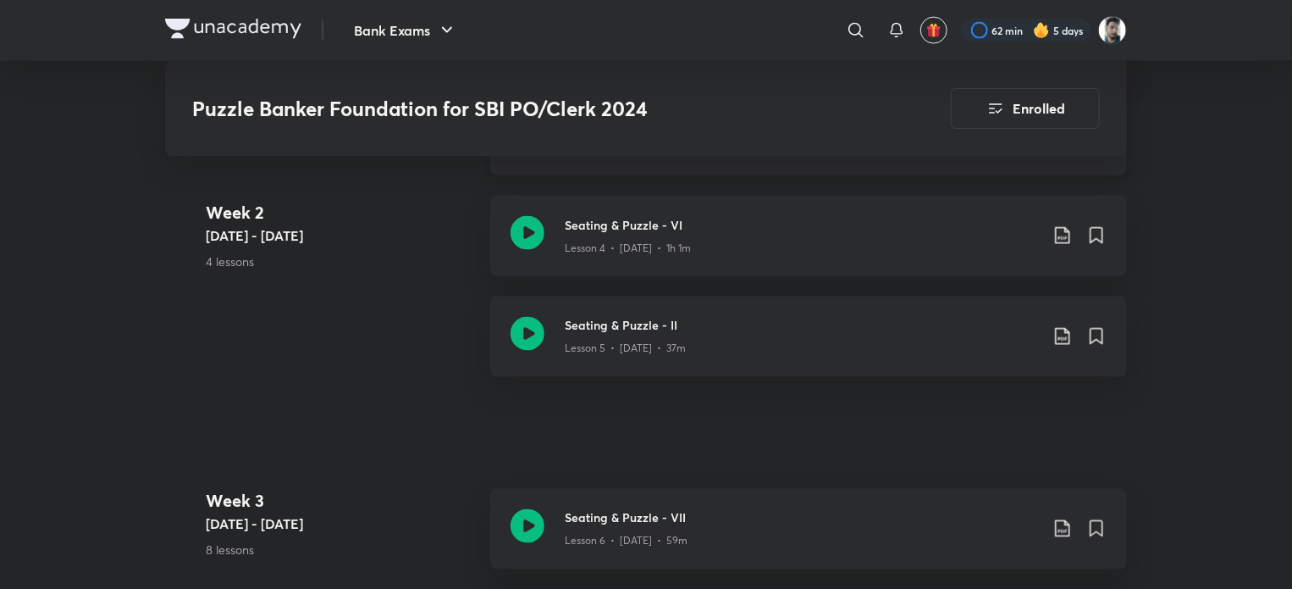
scroll to position [1355, 0]
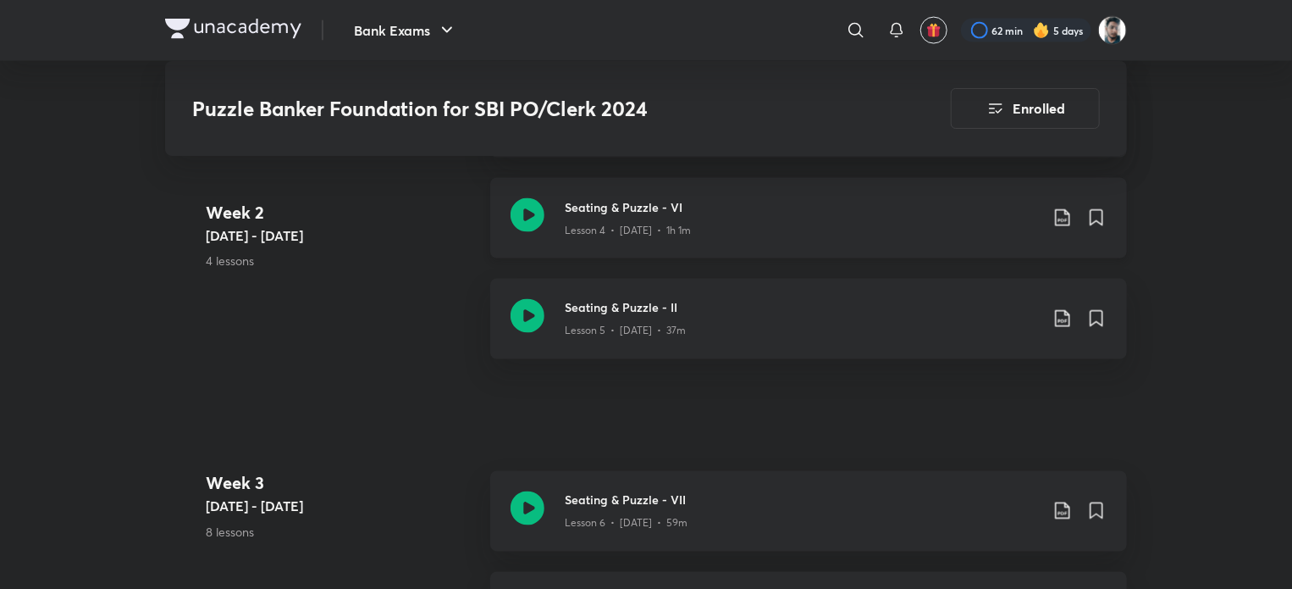
click at [1064, 216] on icon at bounding box center [1063, 218] width 20 height 20
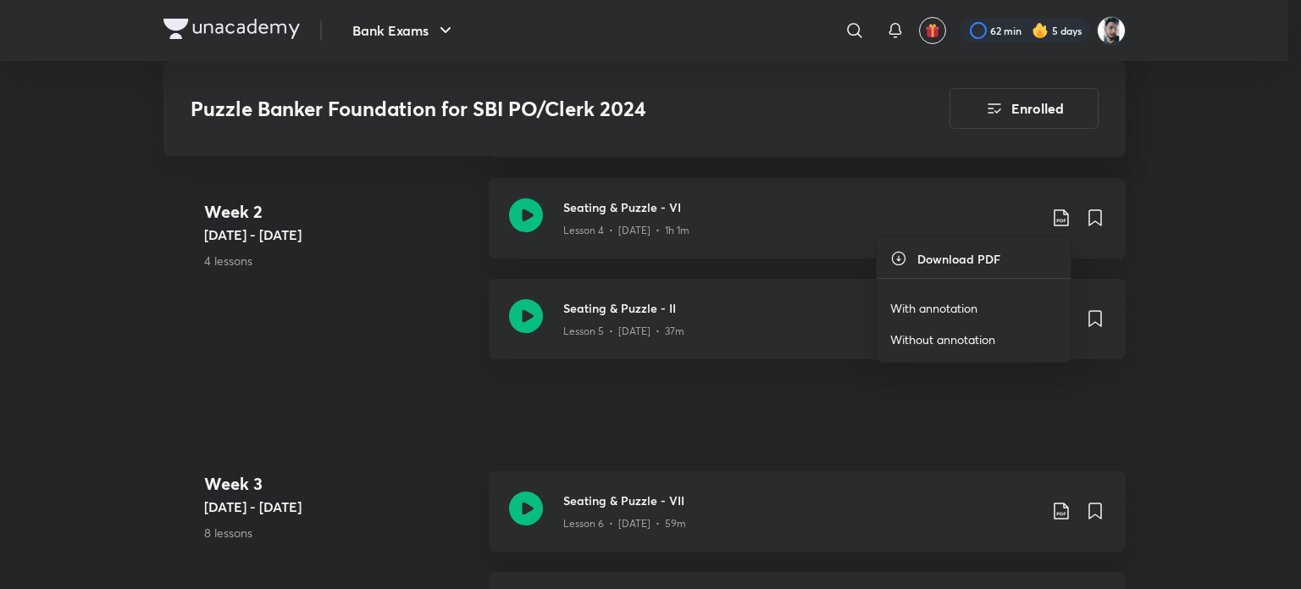
click at [966, 301] on p "With annotation" at bounding box center [933, 308] width 87 height 18
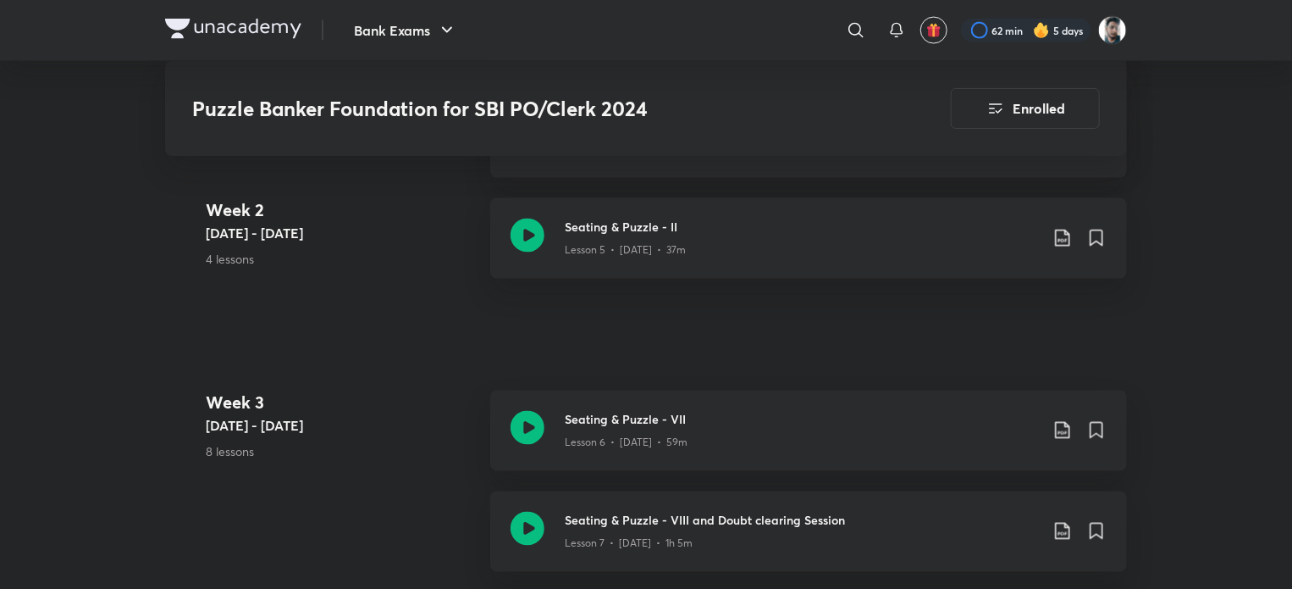
scroll to position [1440, 0]
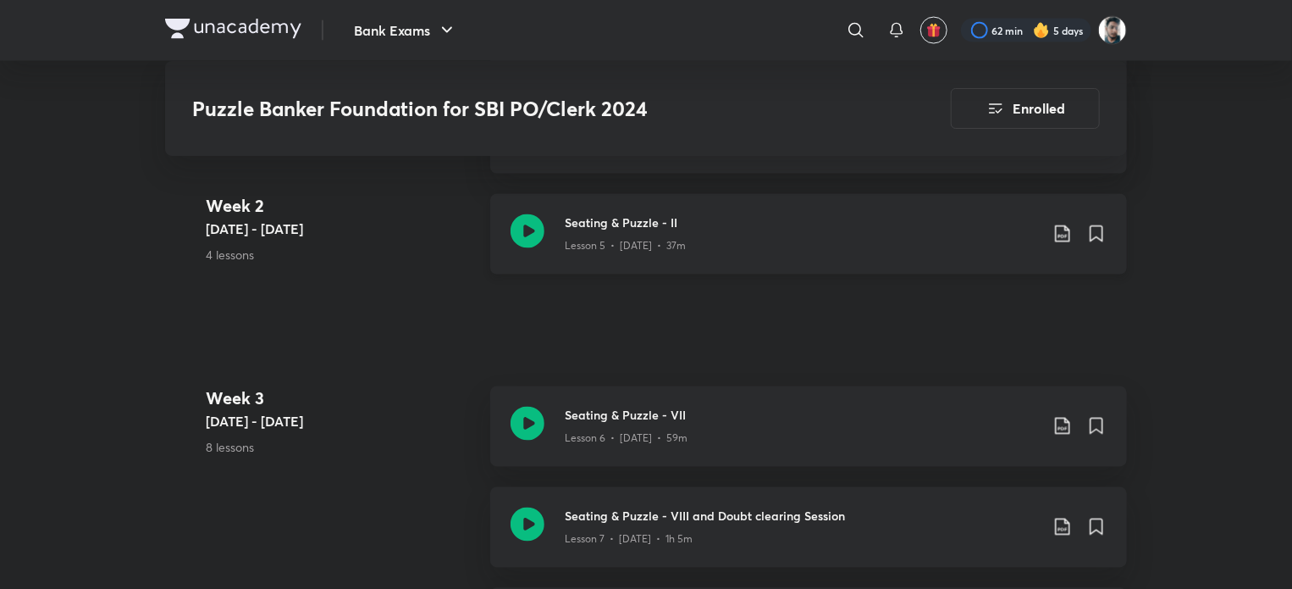
click at [1064, 228] on icon at bounding box center [1063, 234] width 20 height 20
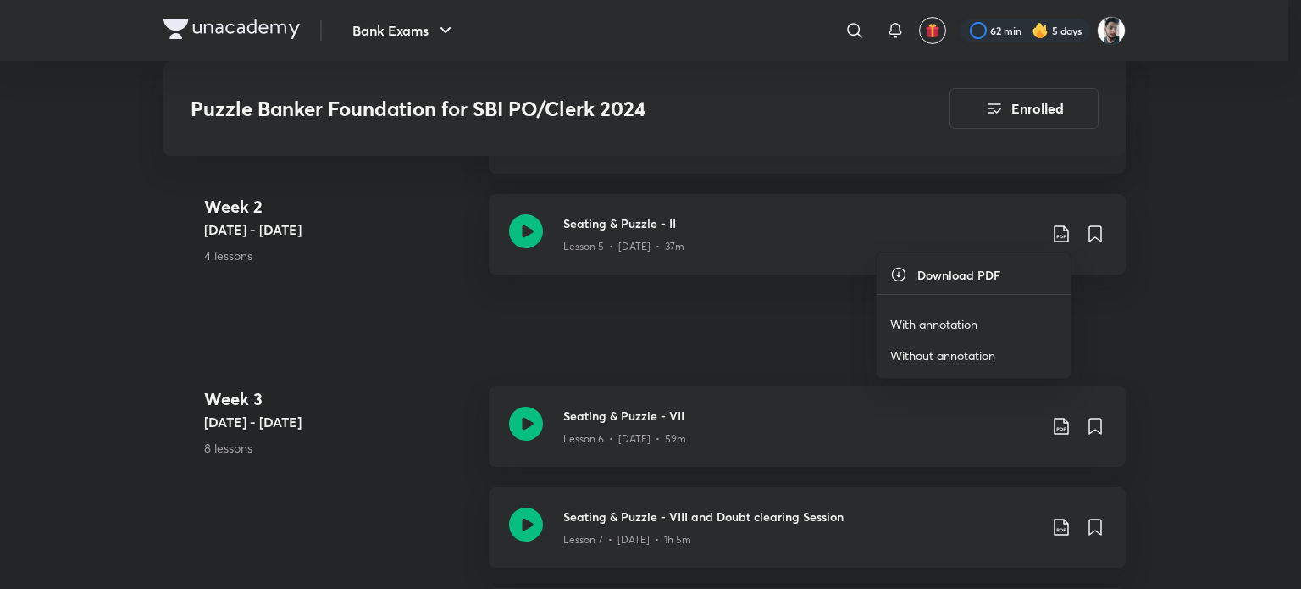
click at [987, 316] on li "With annotation" at bounding box center [974, 323] width 194 height 31
click at [963, 316] on p "With annotation" at bounding box center [933, 324] width 87 height 18
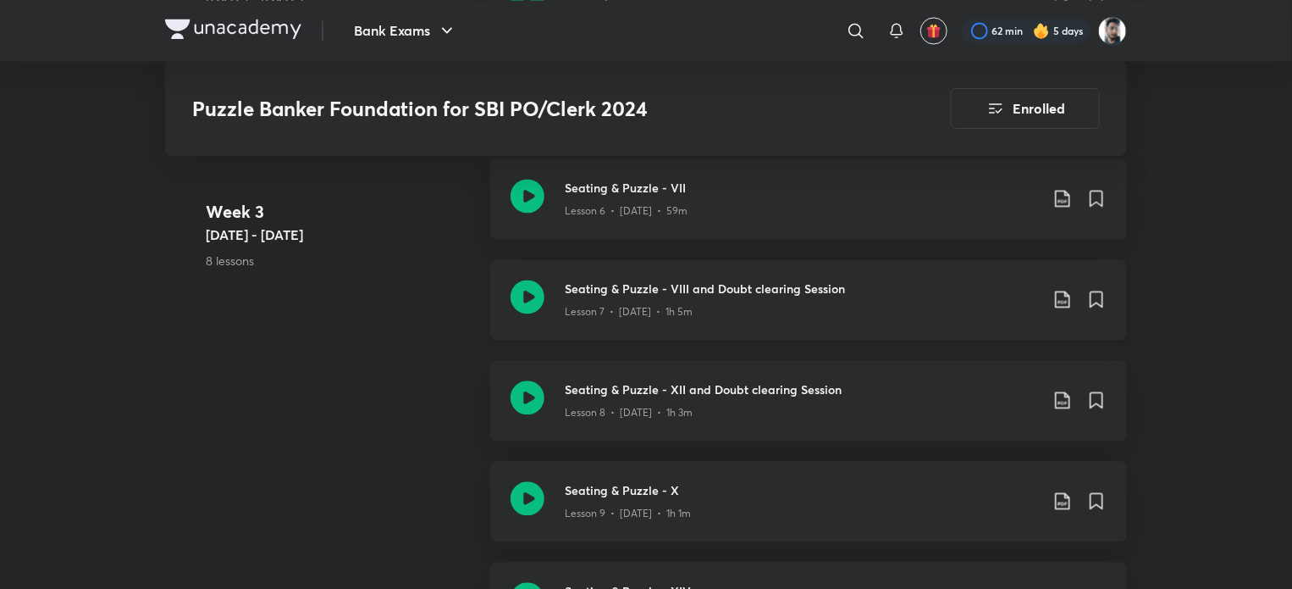
scroll to position [1694, 0]
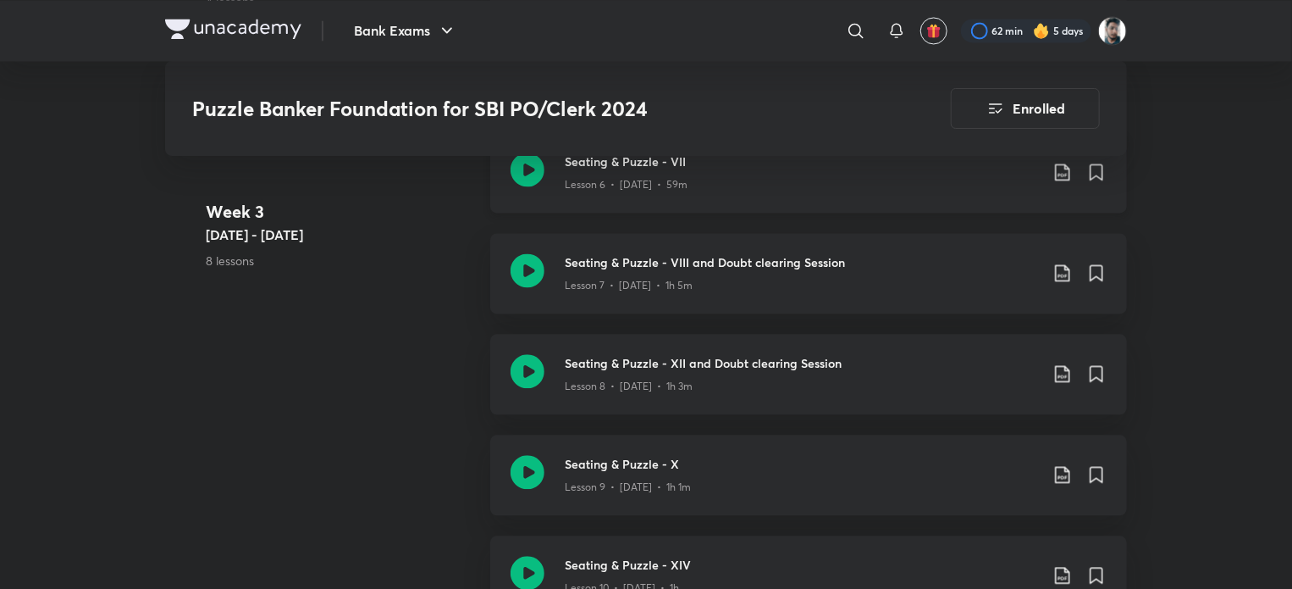
click at [1060, 169] on icon at bounding box center [1063, 172] width 20 height 20
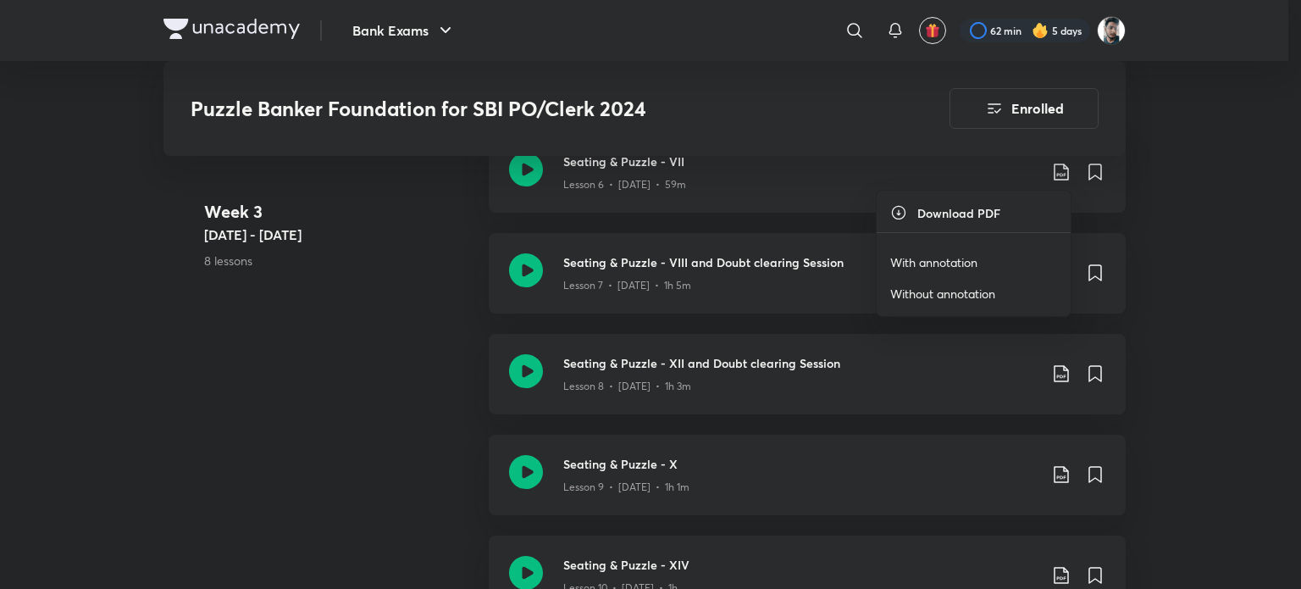
click at [991, 263] on li "With annotation" at bounding box center [974, 261] width 194 height 31
click at [976, 263] on p "With annotation" at bounding box center [933, 262] width 87 height 18
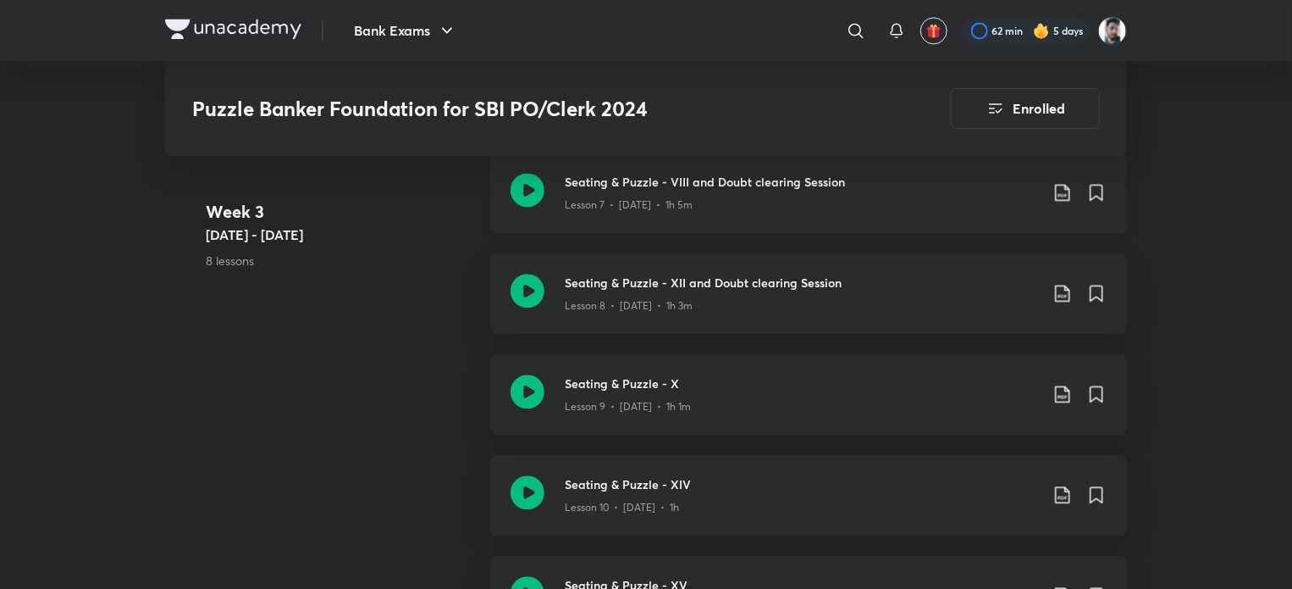
scroll to position [1779, 0]
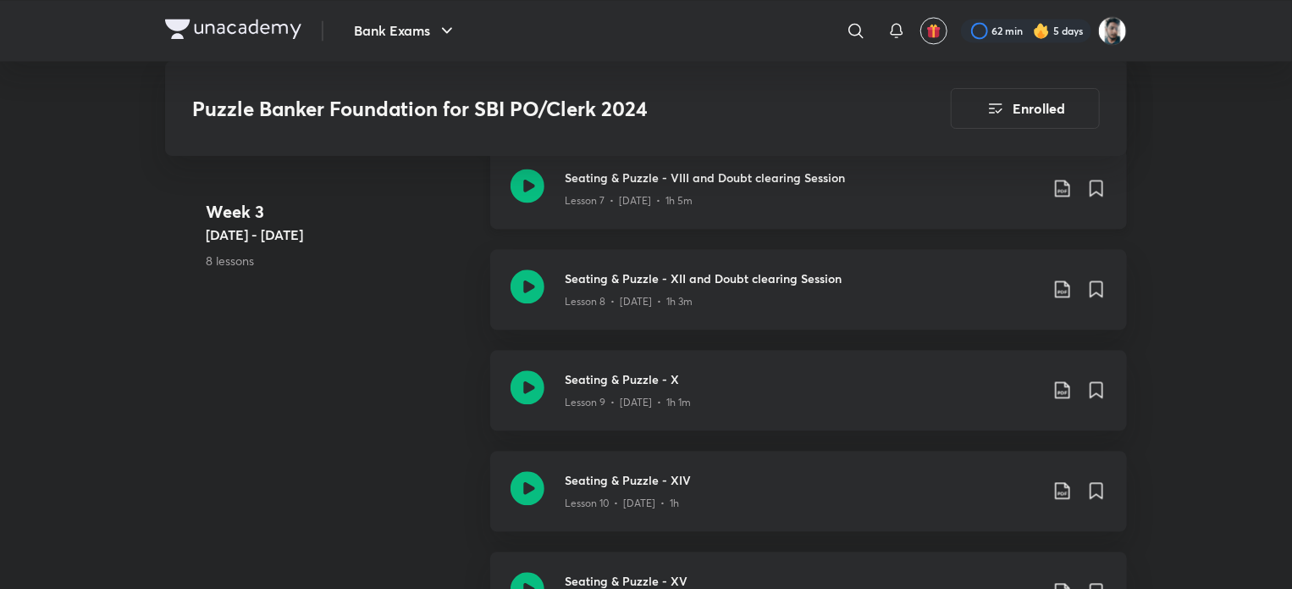
click at [1067, 189] on icon at bounding box center [1063, 188] width 20 height 20
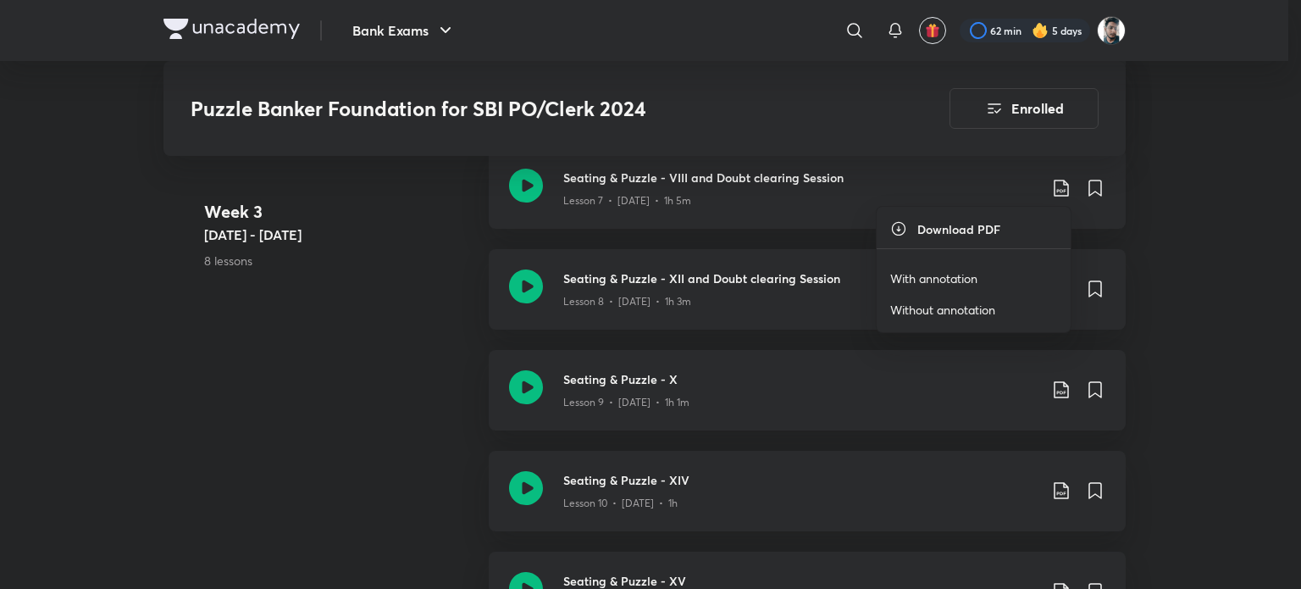
click at [979, 277] on li "With annotation" at bounding box center [974, 278] width 194 height 31
click at [966, 269] on p "With annotation" at bounding box center [933, 278] width 87 height 18
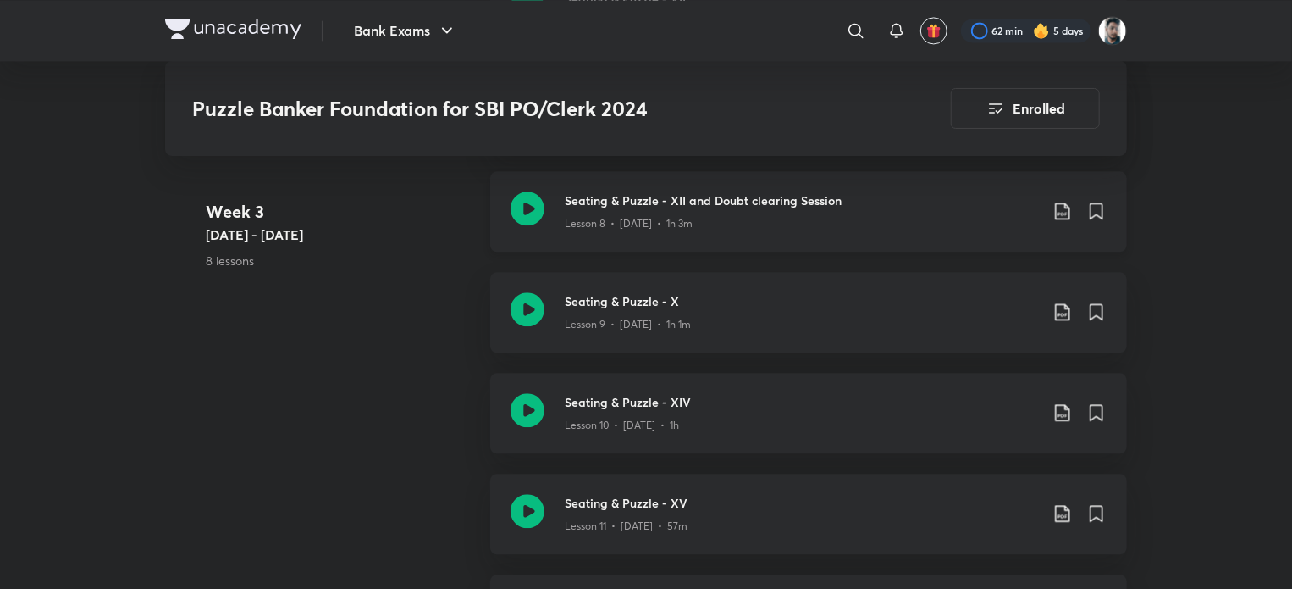
scroll to position [1863, 0]
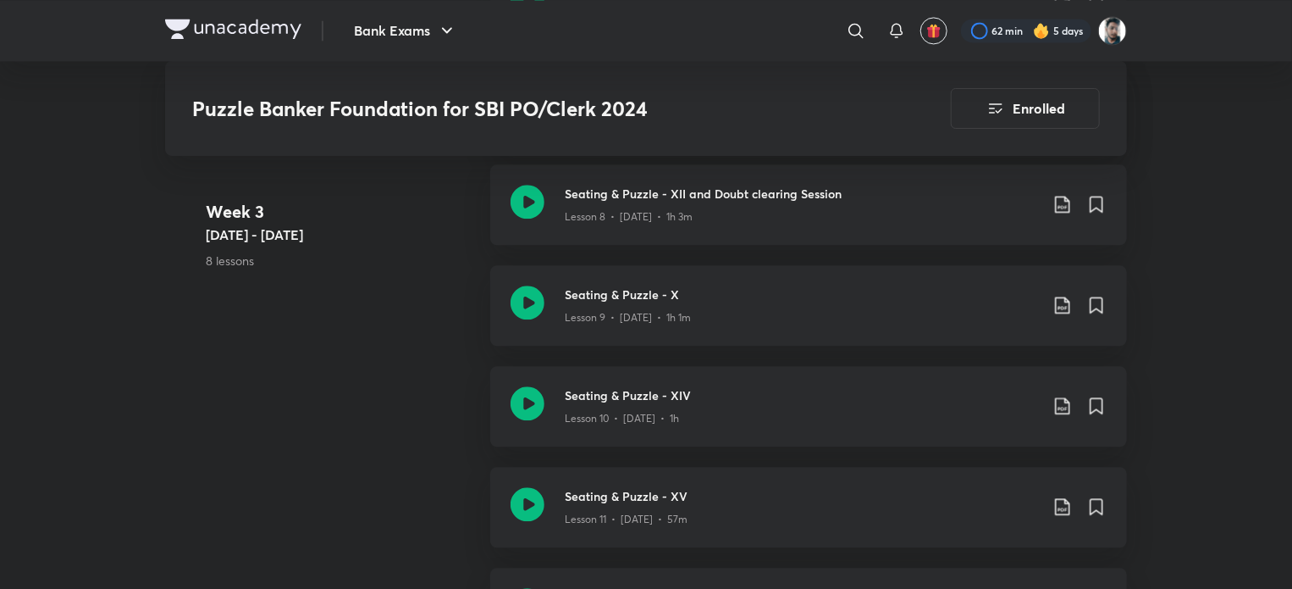
click at [390, 263] on p "8 lessons" at bounding box center [341, 261] width 271 height 18
click at [1060, 206] on icon at bounding box center [1063, 204] width 20 height 20
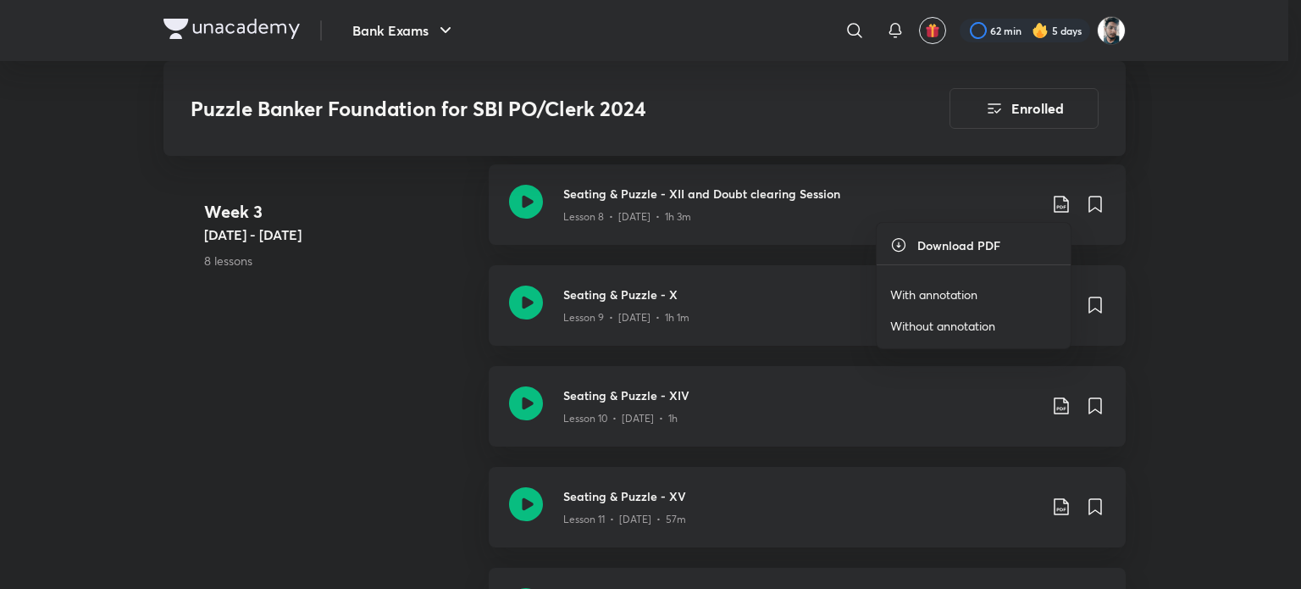
click at [909, 290] on p "With annotation" at bounding box center [933, 294] width 87 height 18
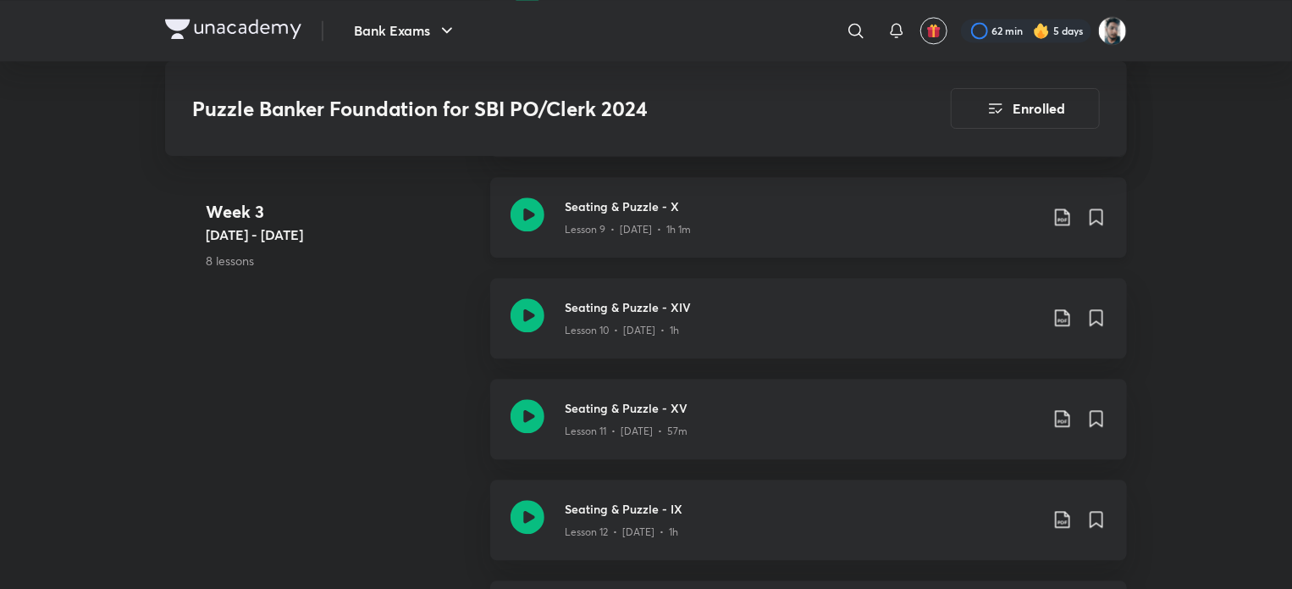
scroll to position [1948, 0]
click at [1063, 216] on icon at bounding box center [1063, 220] width 20 height 20
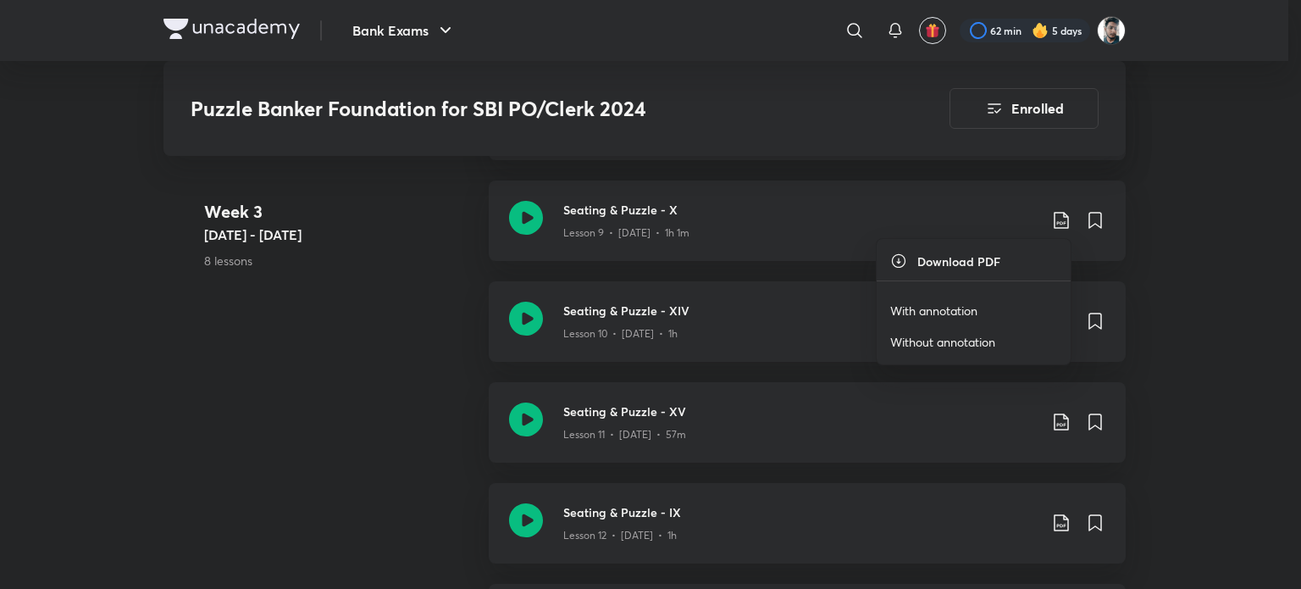
click at [929, 310] on p "With annotation" at bounding box center [933, 311] width 87 height 18
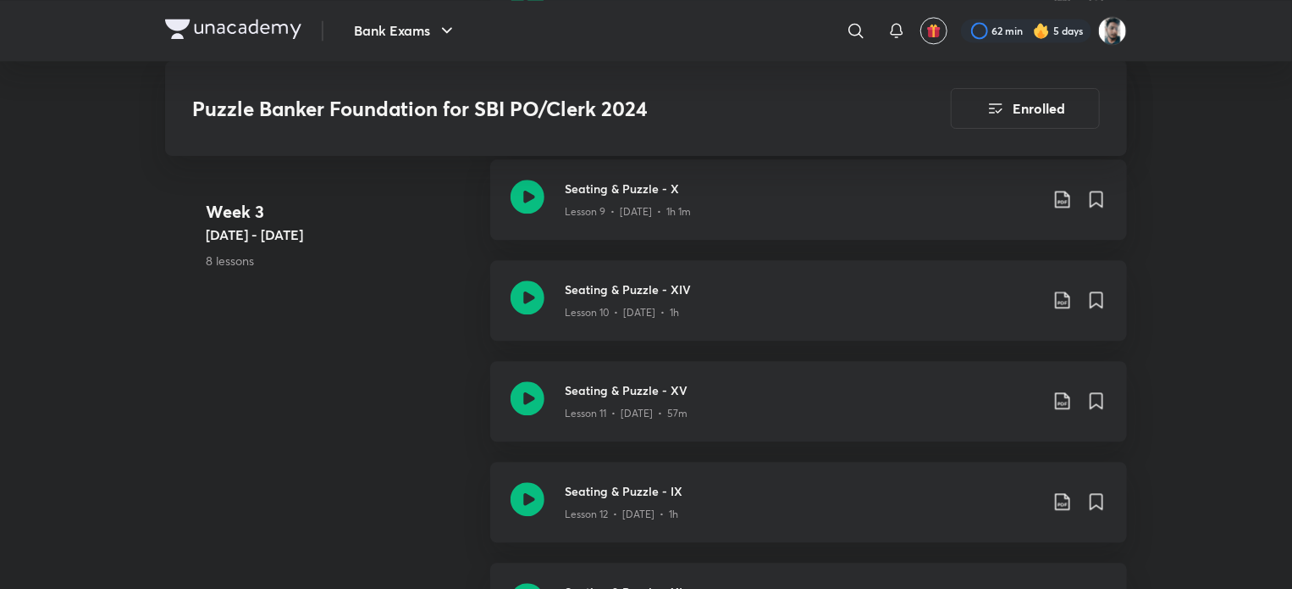
scroll to position [2033, 0]
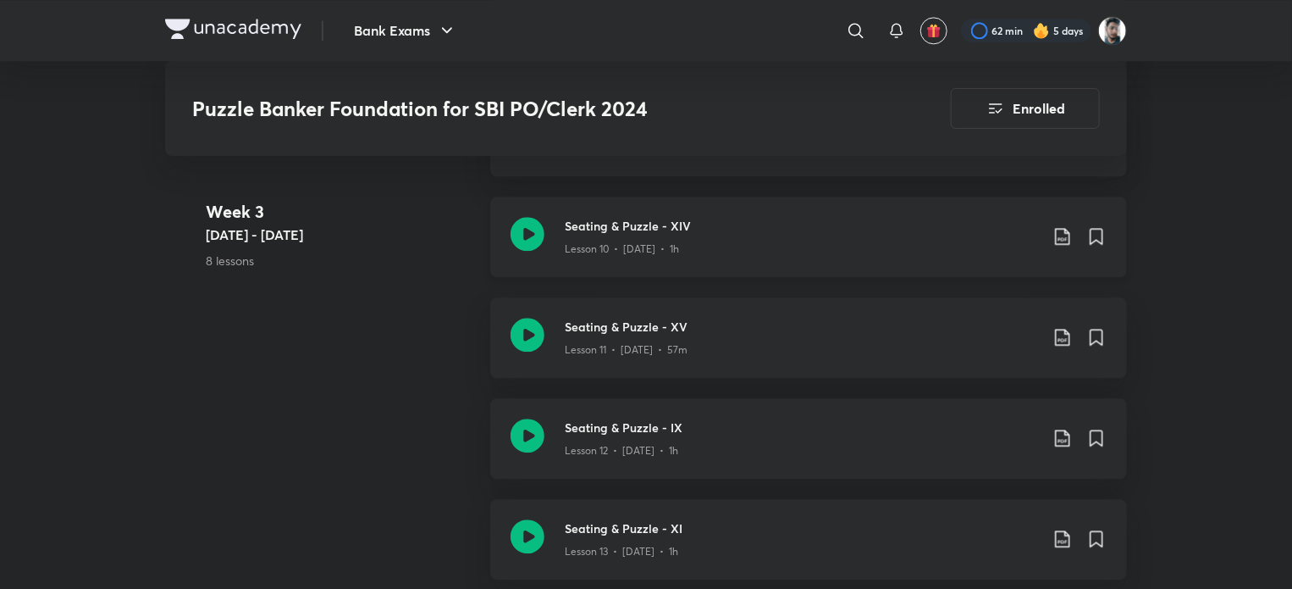
click at [1054, 240] on icon at bounding box center [1063, 236] width 20 height 20
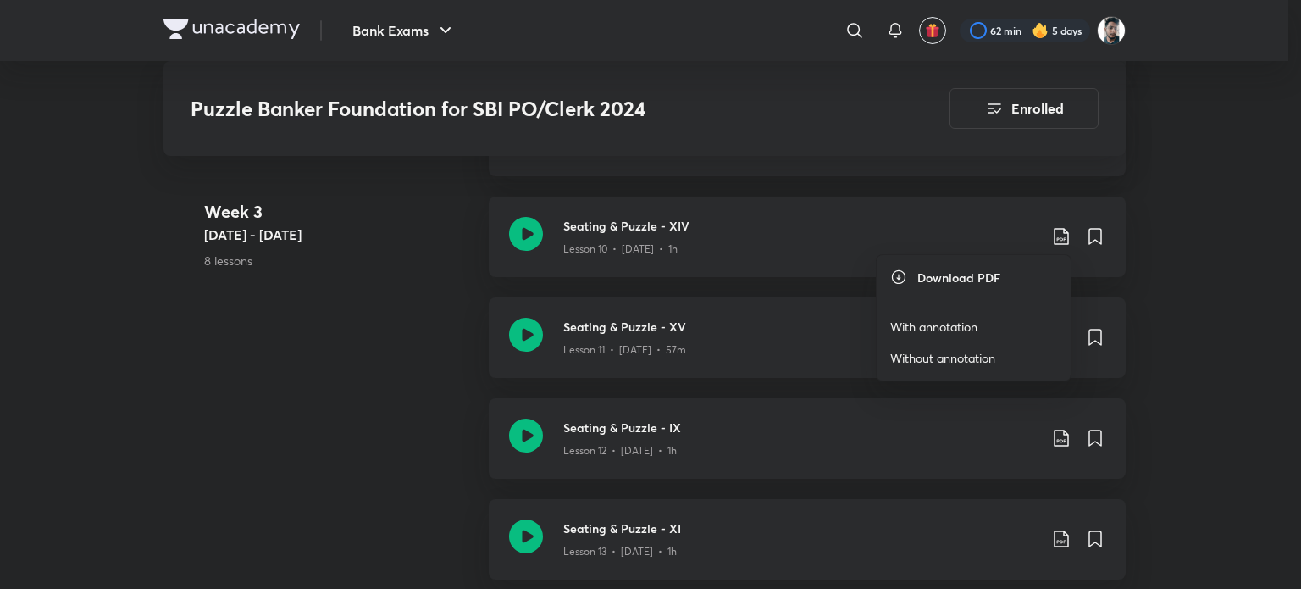
click at [926, 322] on p "With annotation" at bounding box center [933, 327] width 87 height 18
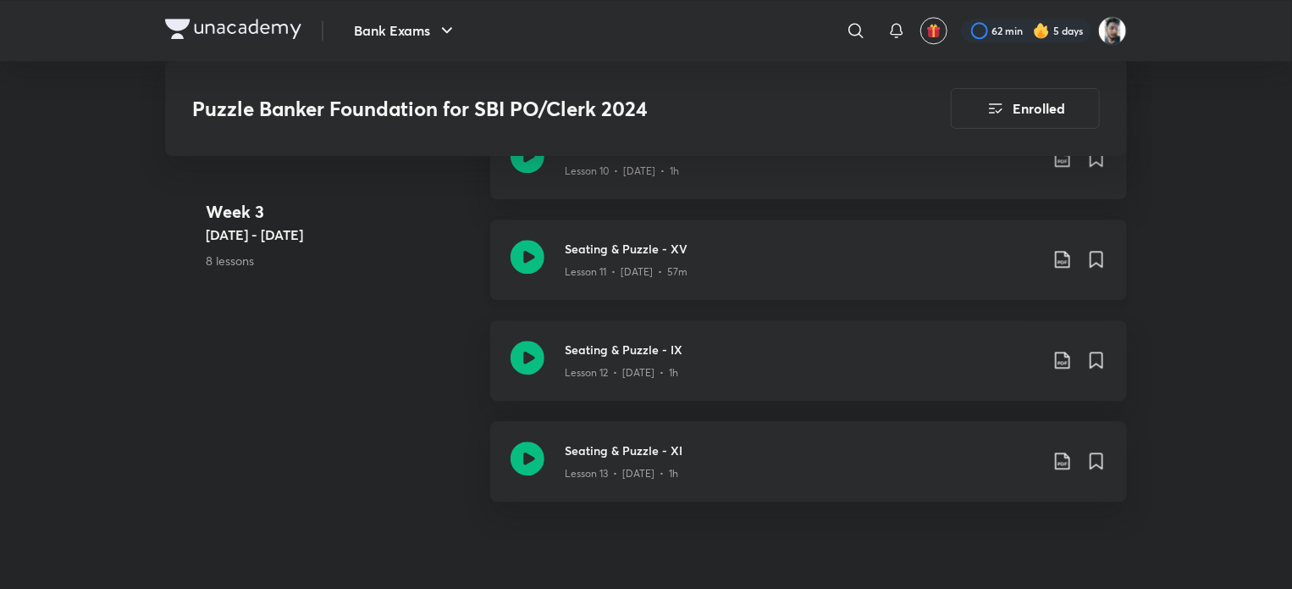
scroll to position [2117, 0]
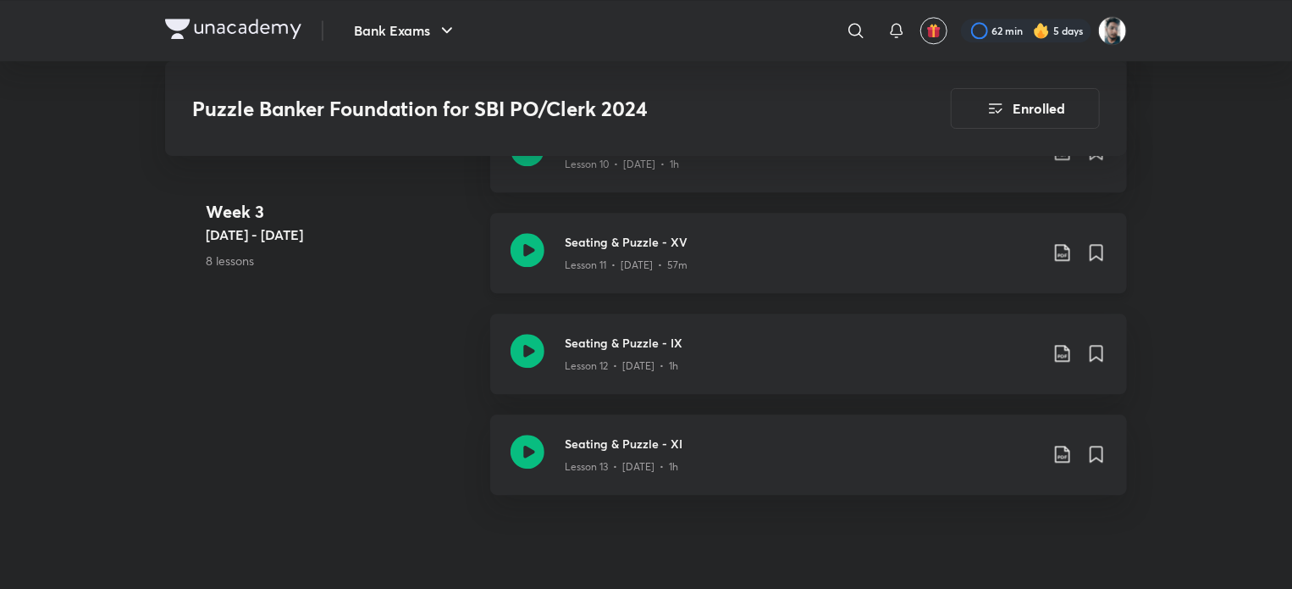
click at [1064, 250] on icon at bounding box center [1063, 252] width 20 height 20
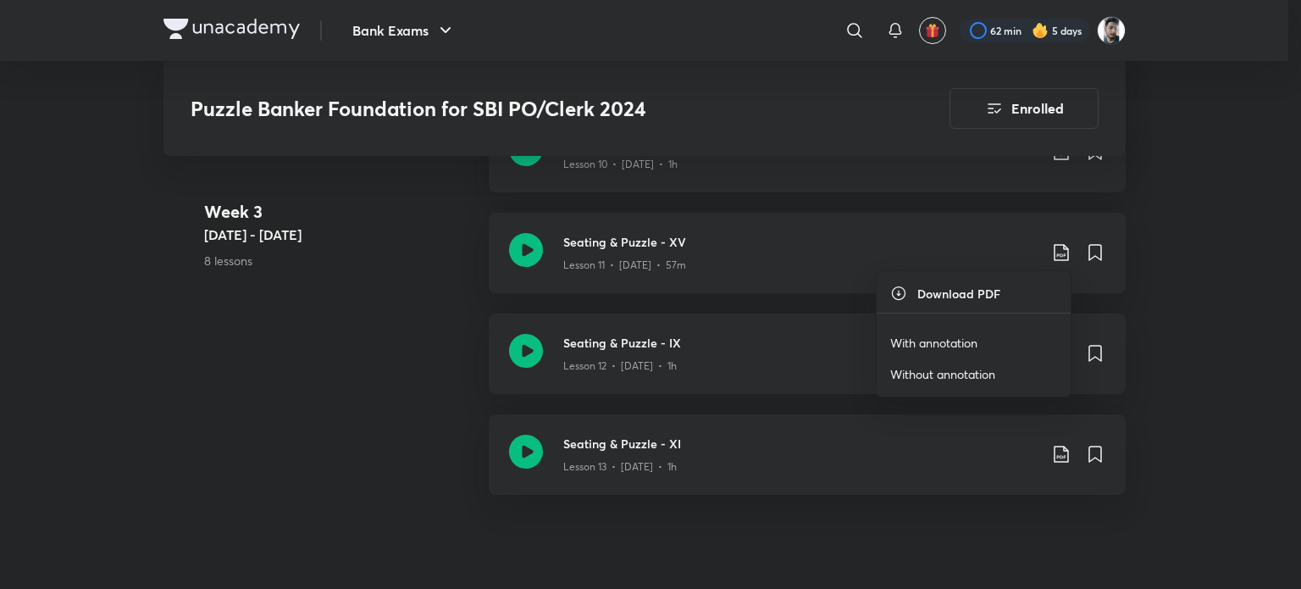
click at [962, 335] on p "With annotation" at bounding box center [933, 343] width 87 height 18
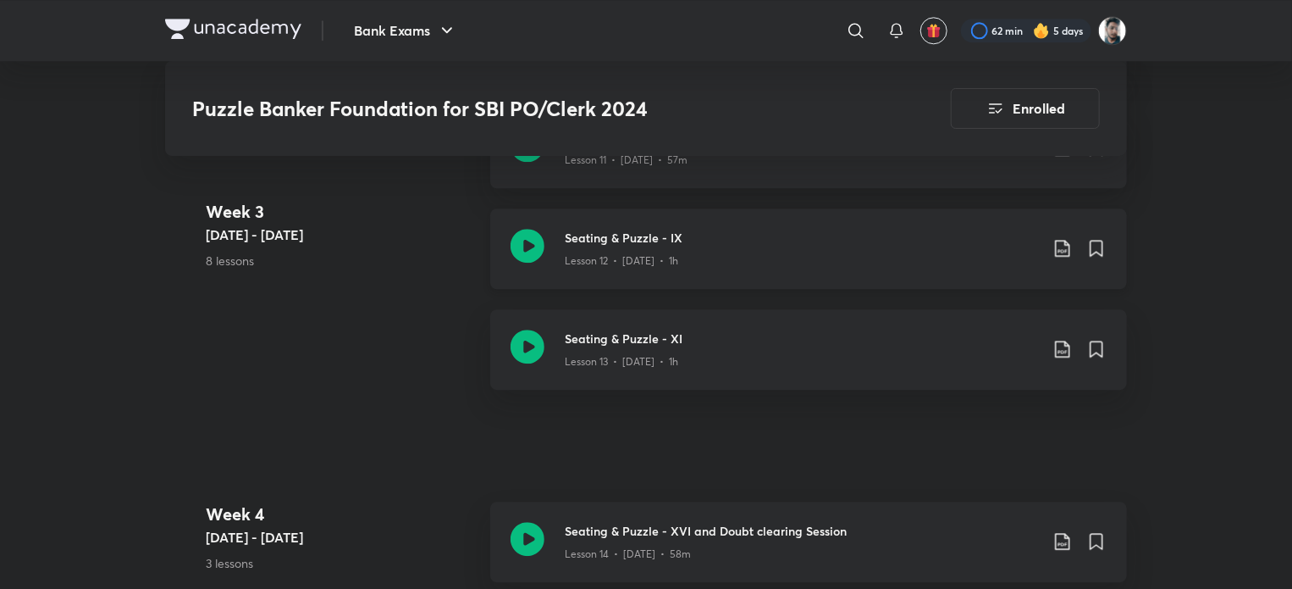
scroll to position [2287, 0]
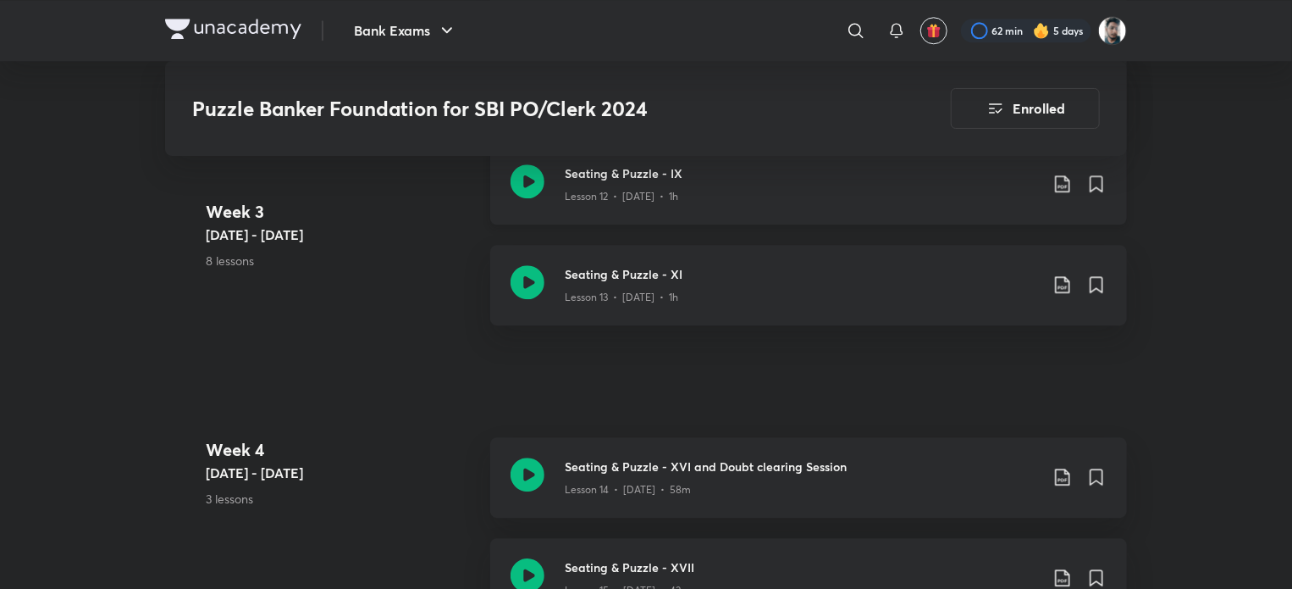
click at [1058, 182] on icon at bounding box center [1063, 184] width 20 height 20
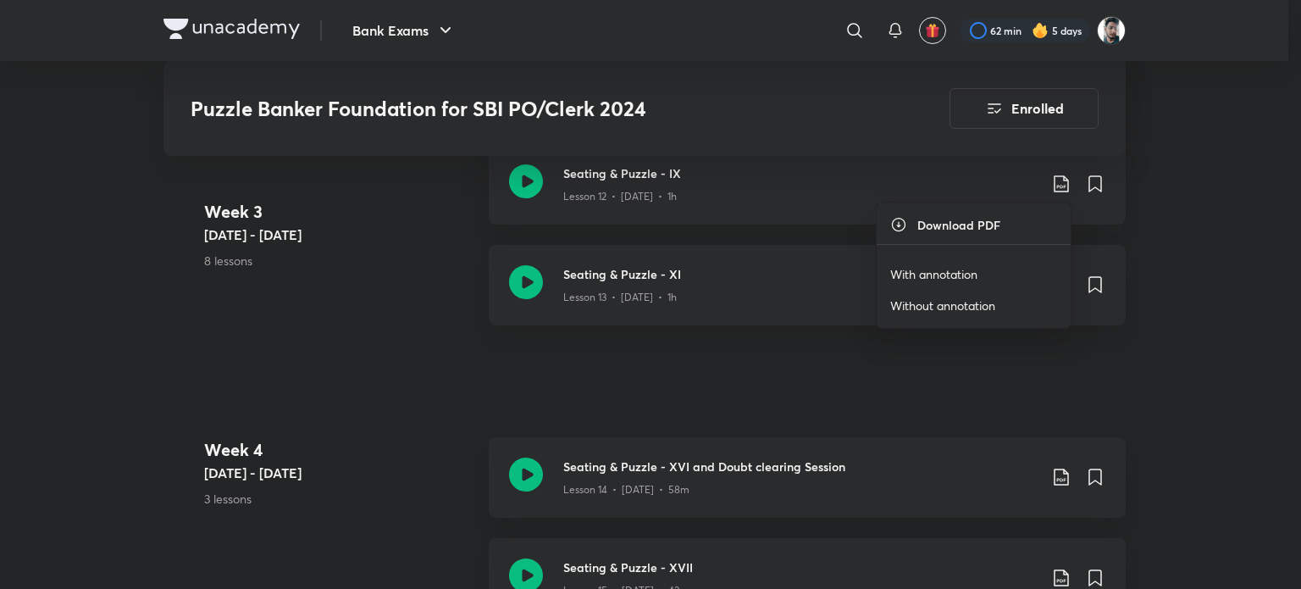
click at [955, 272] on p "With annotation" at bounding box center [933, 274] width 87 height 18
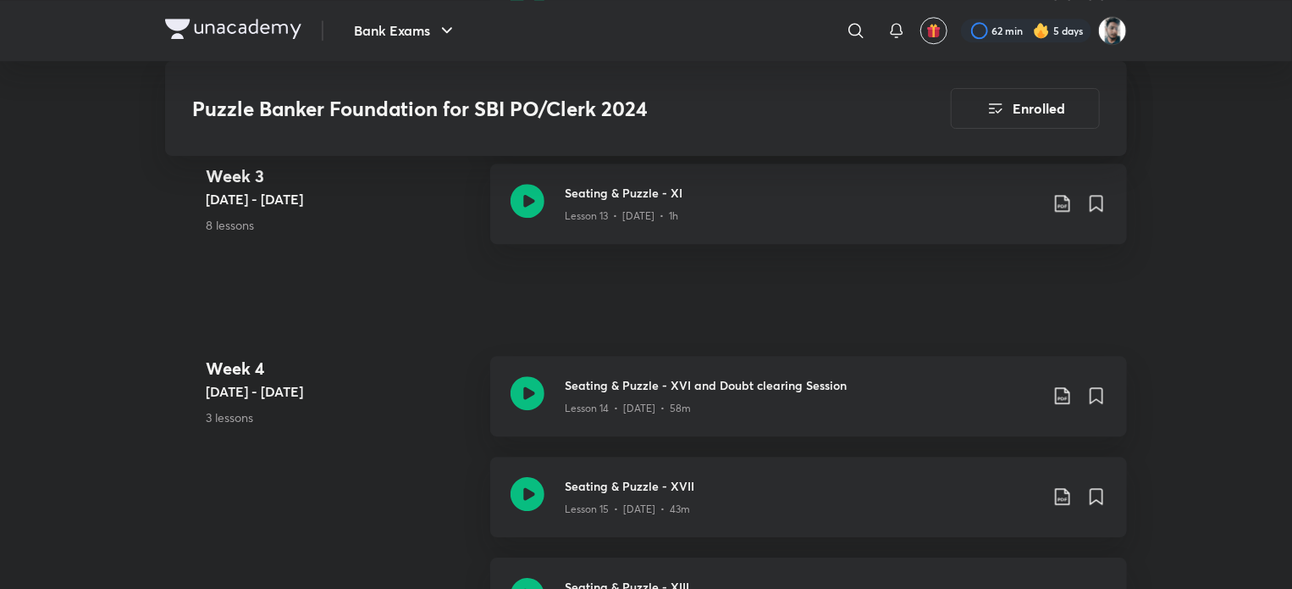
scroll to position [2372, 0]
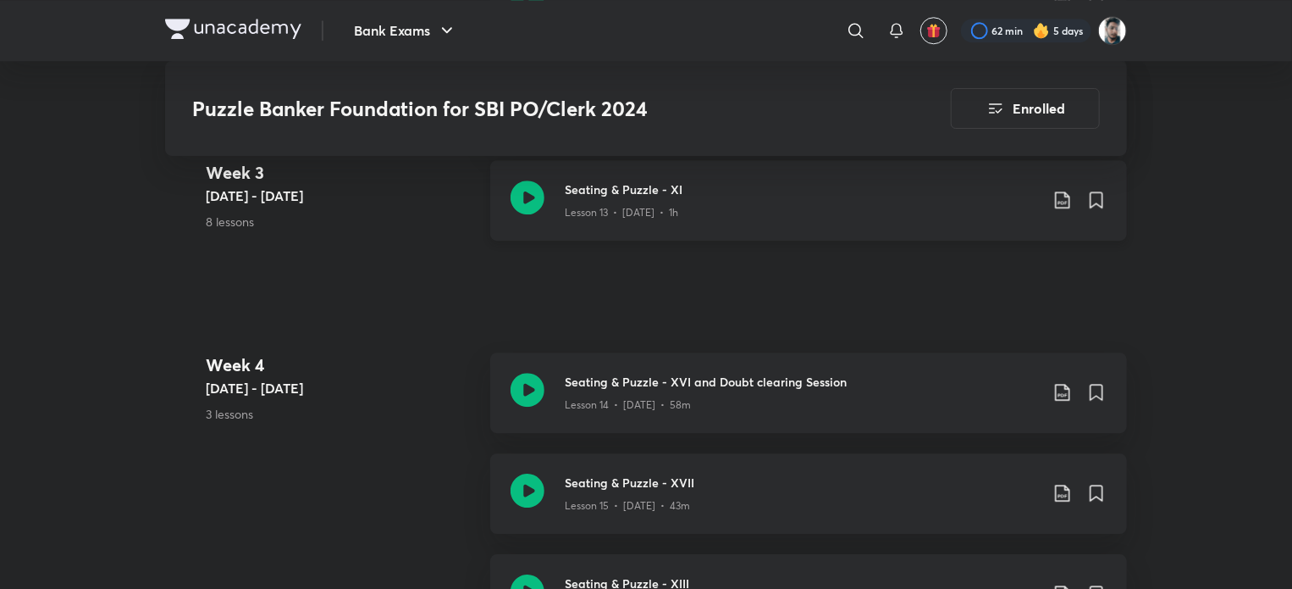
click at [1057, 202] on icon at bounding box center [1063, 200] width 20 height 20
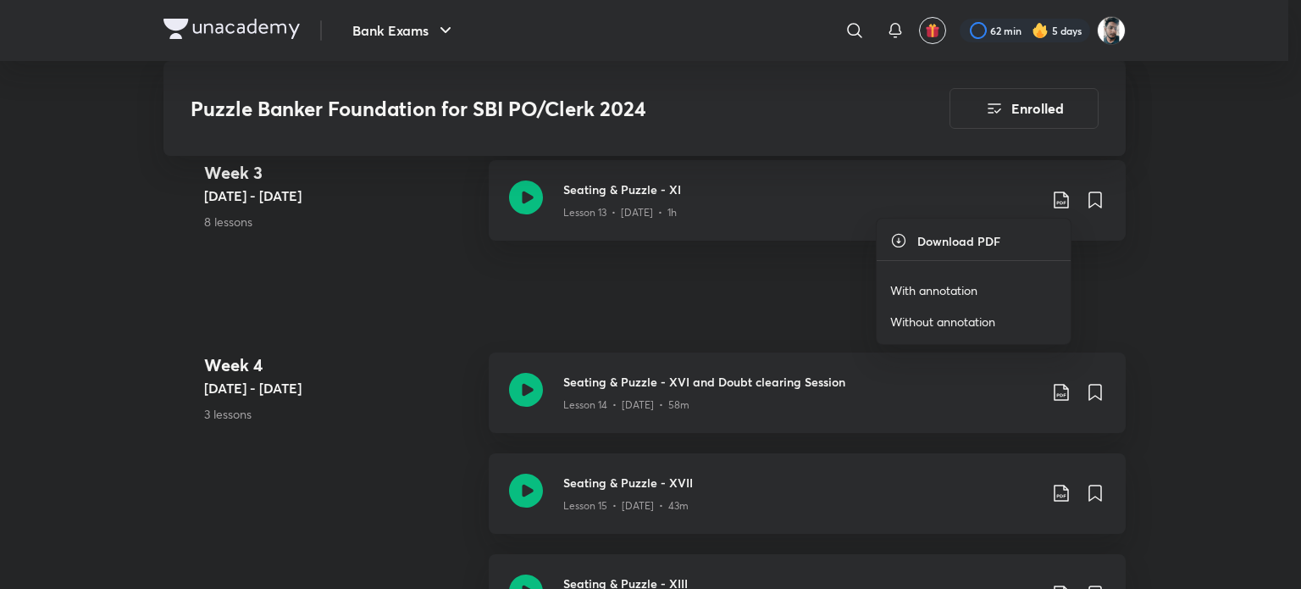
click at [961, 290] on p "With annotation" at bounding box center [933, 290] width 87 height 18
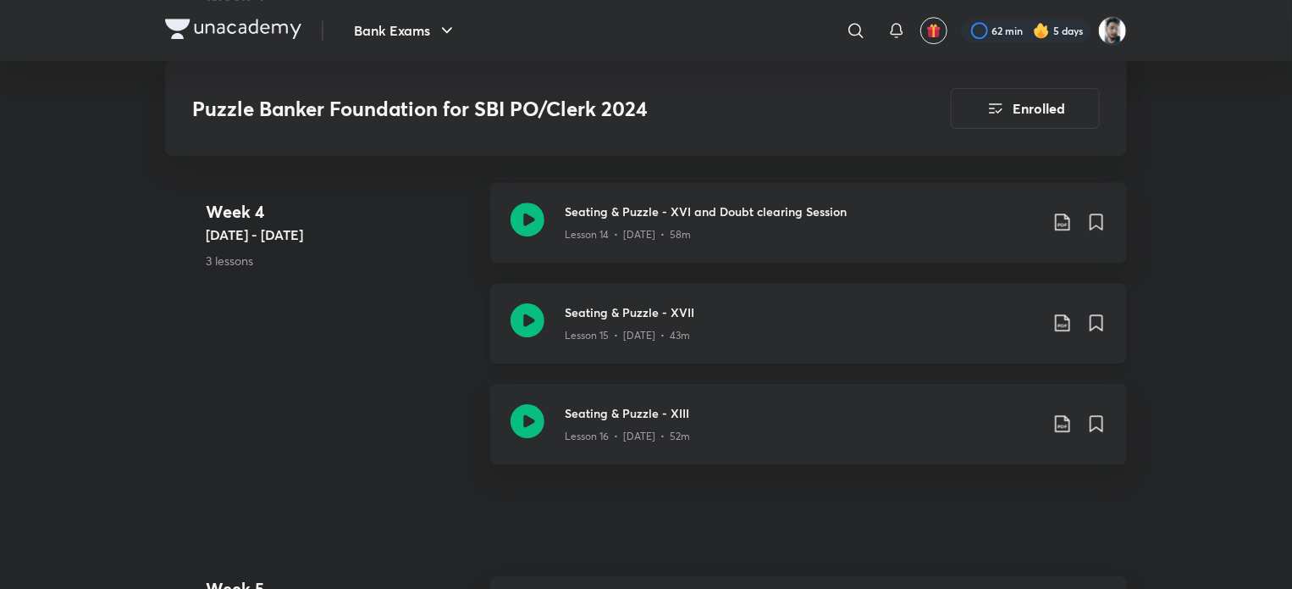
scroll to position [2541, 0]
click at [894, 233] on div "Lesson 14 • Sept 30 • 58m" at bounding box center [802, 232] width 474 height 22
click at [1071, 221] on icon at bounding box center [1063, 223] width 20 height 20
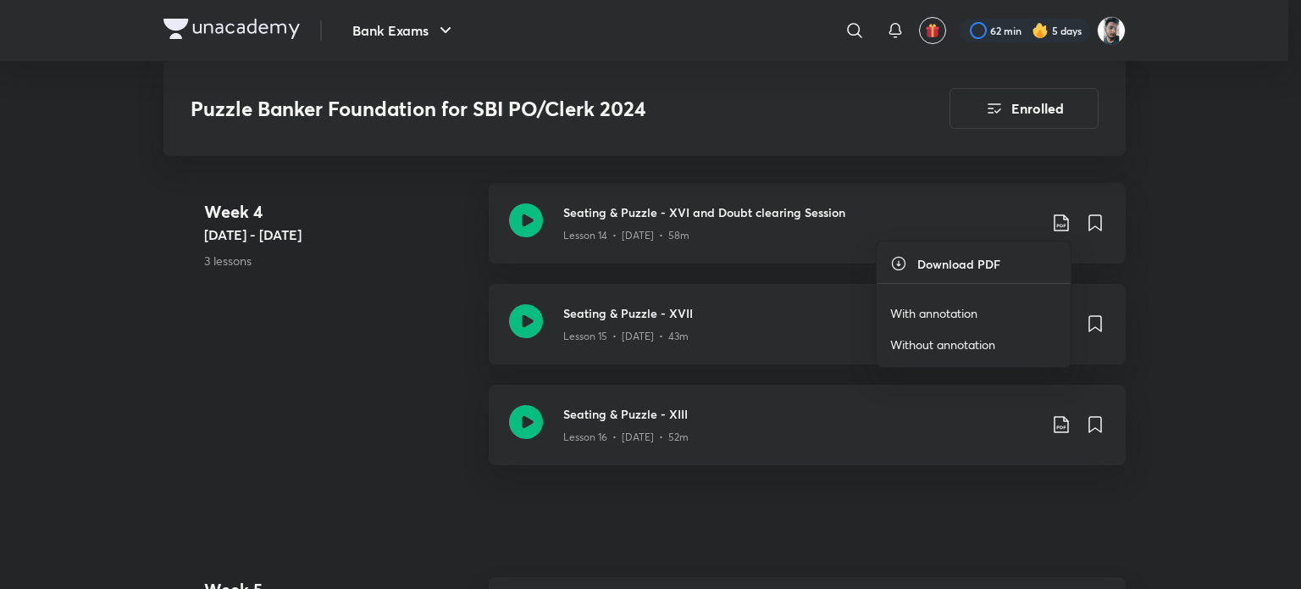
click at [928, 313] on p "With annotation" at bounding box center [933, 313] width 87 height 18
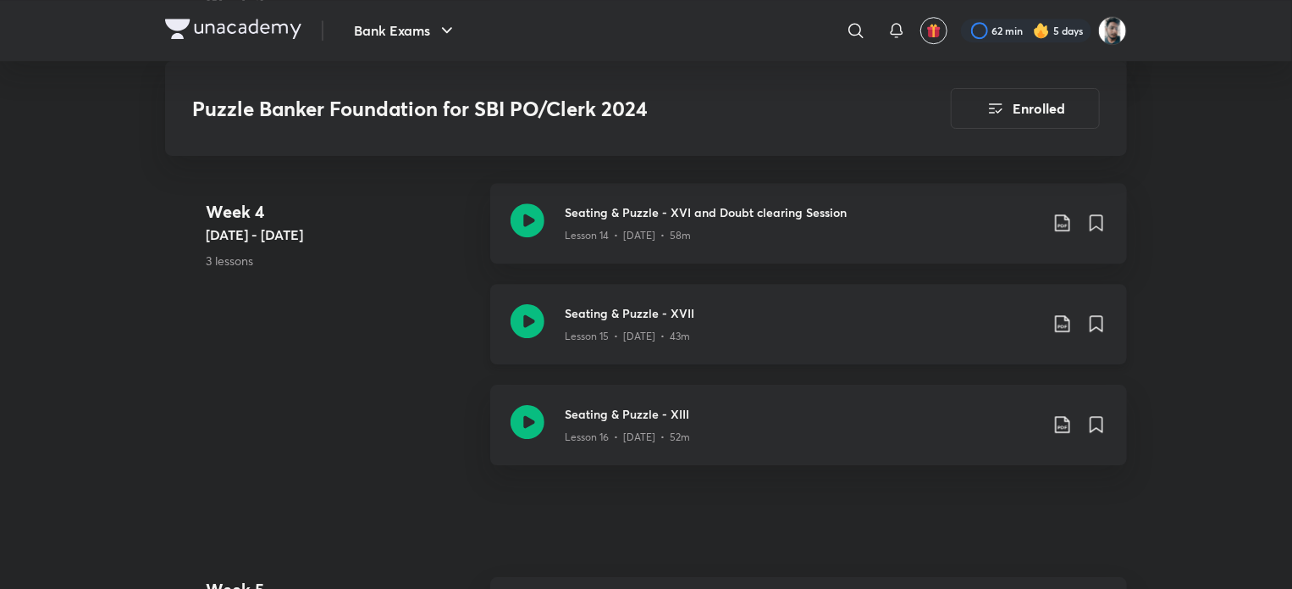
click at [1054, 324] on icon at bounding box center [1063, 323] width 20 height 20
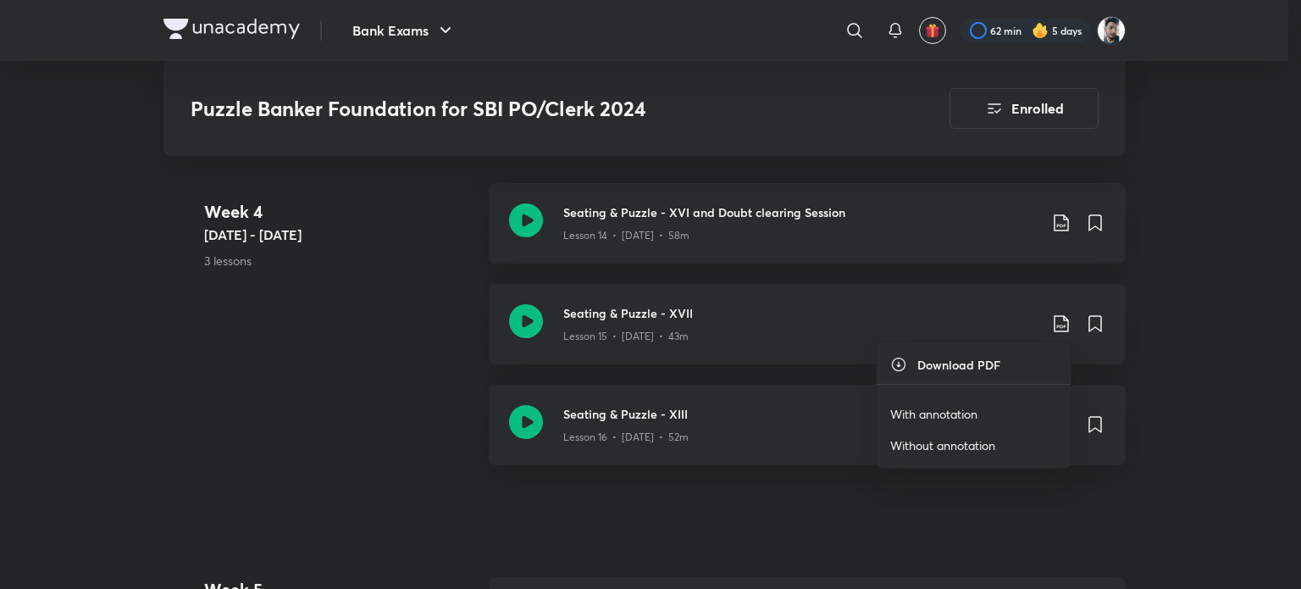
click at [955, 406] on p "With annotation" at bounding box center [933, 414] width 87 height 18
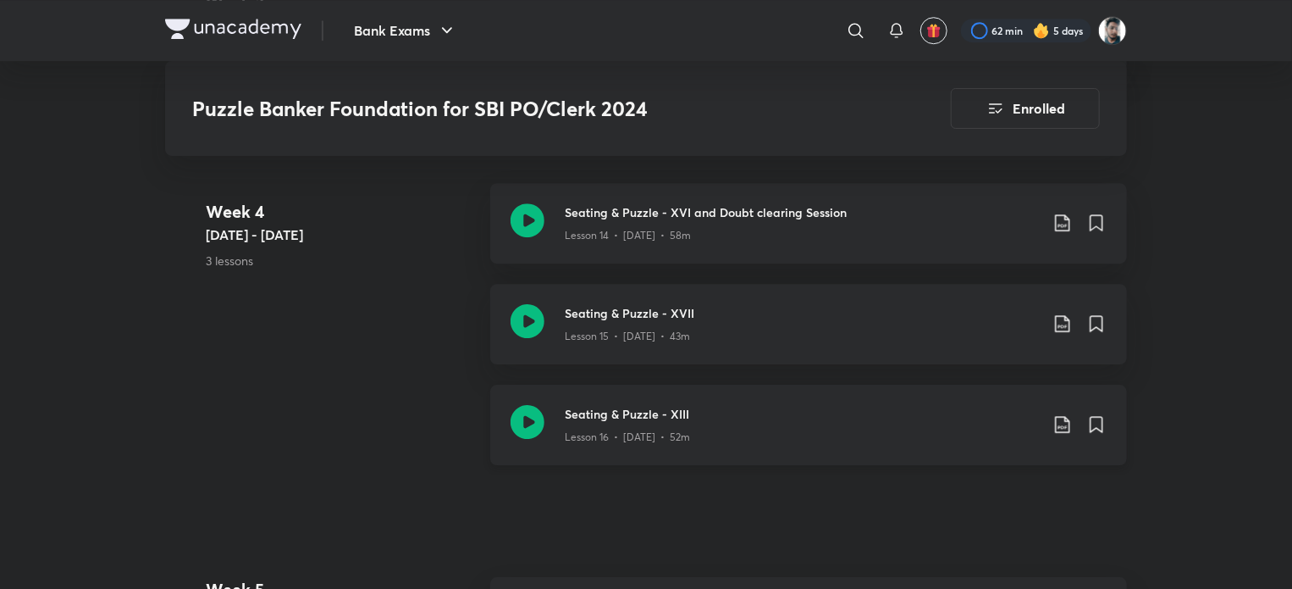
click at [1058, 421] on icon at bounding box center [1063, 424] width 20 height 20
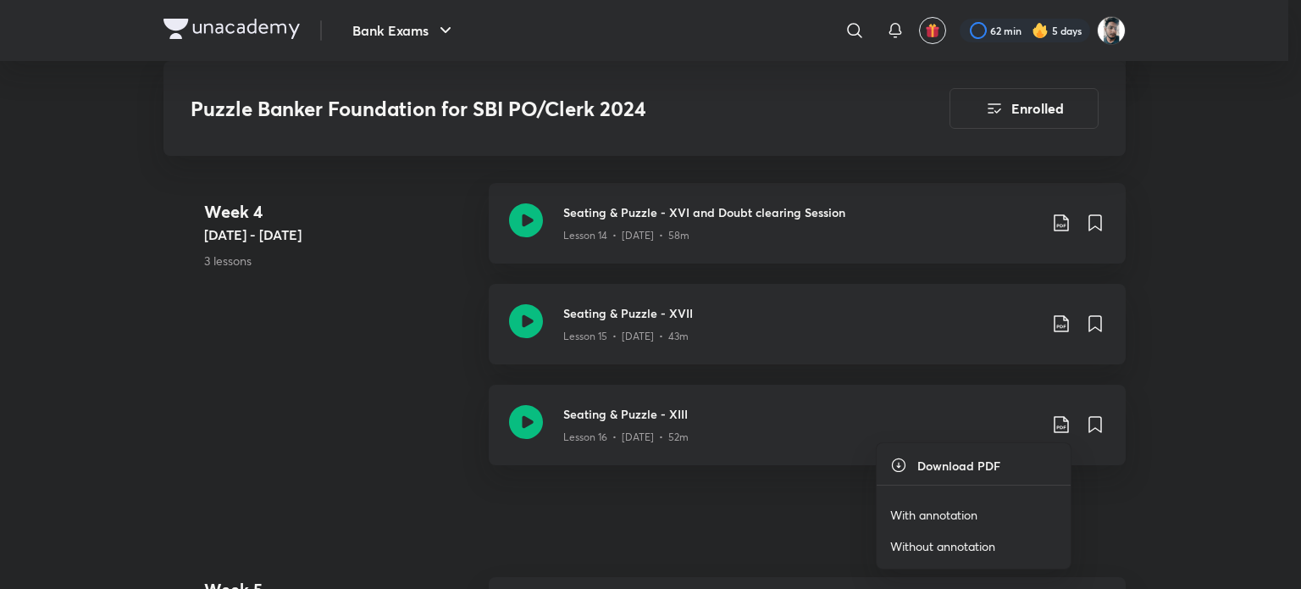
click at [934, 516] on p "With annotation" at bounding box center [933, 515] width 87 height 18
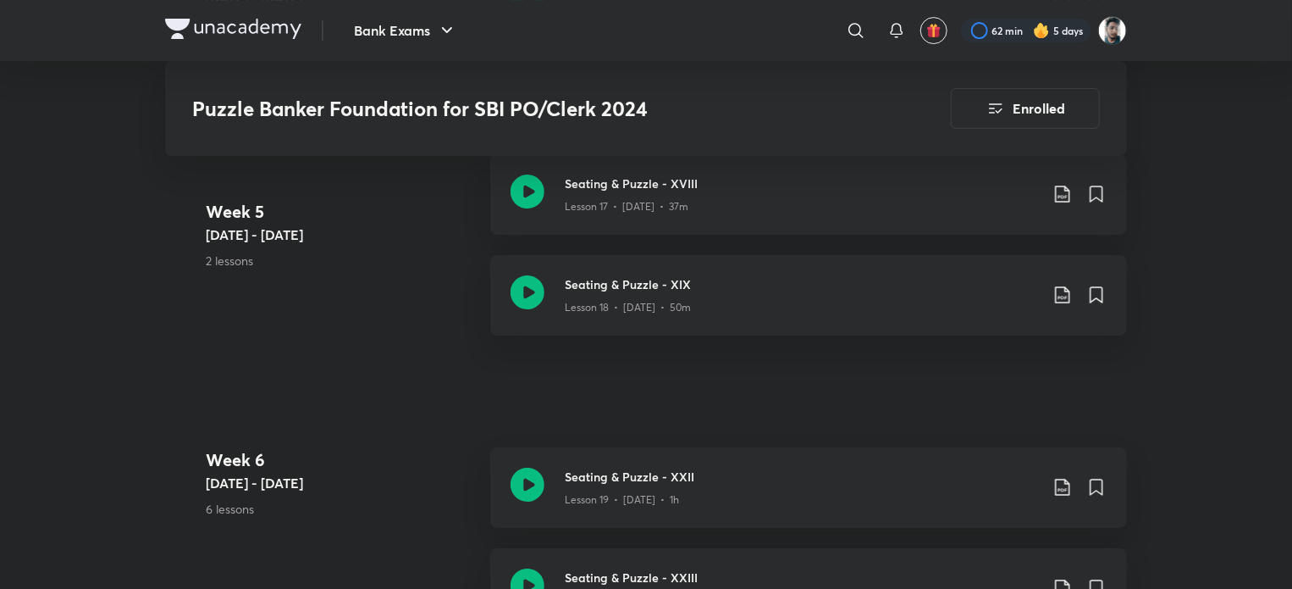
scroll to position [2964, 0]
click at [1058, 187] on icon at bounding box center [1063, 193] width 20 height 20
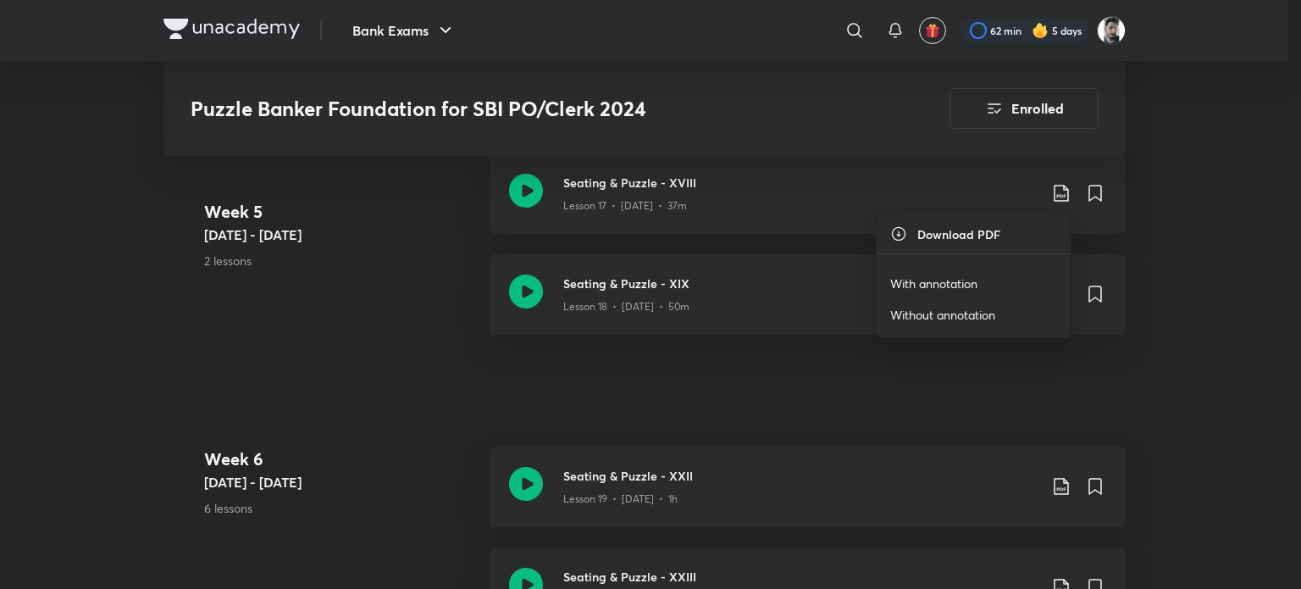
click at [977, 285] on p "With annotation" at bounding box center [933, 283] width 87 height 18
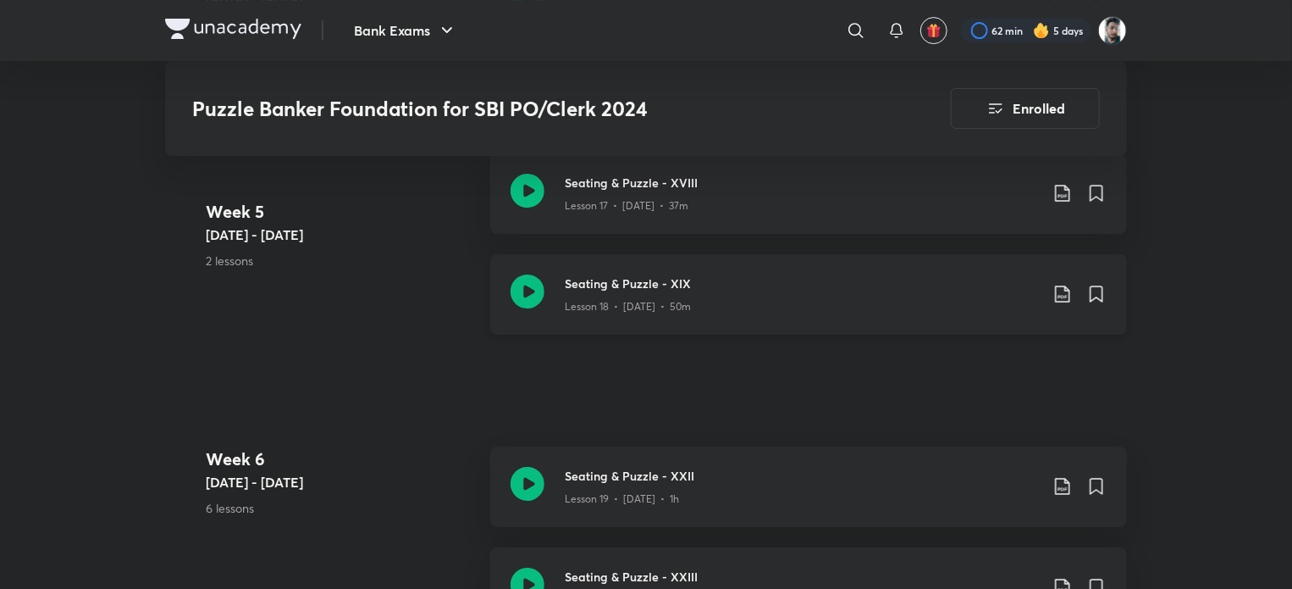
click at [1060, 291] on icon at bounding box center [1063, 294] width 20 height 20
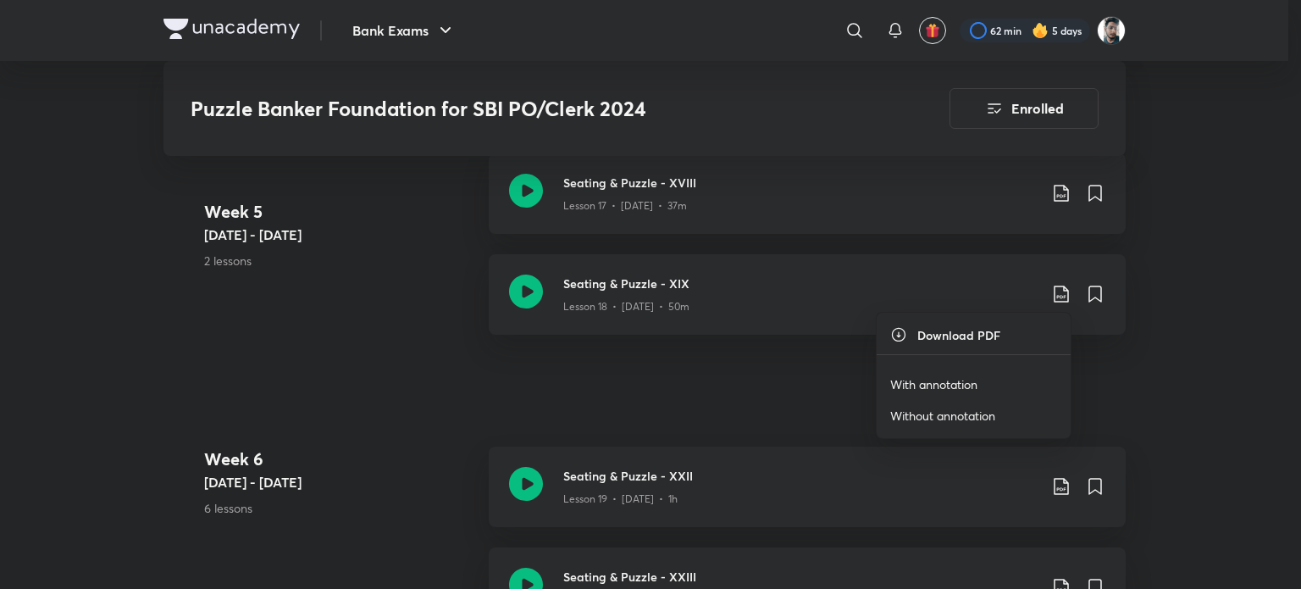
click at [938, 384] on p "With annotation" at bounding box center [933, 384] width 87 height 18
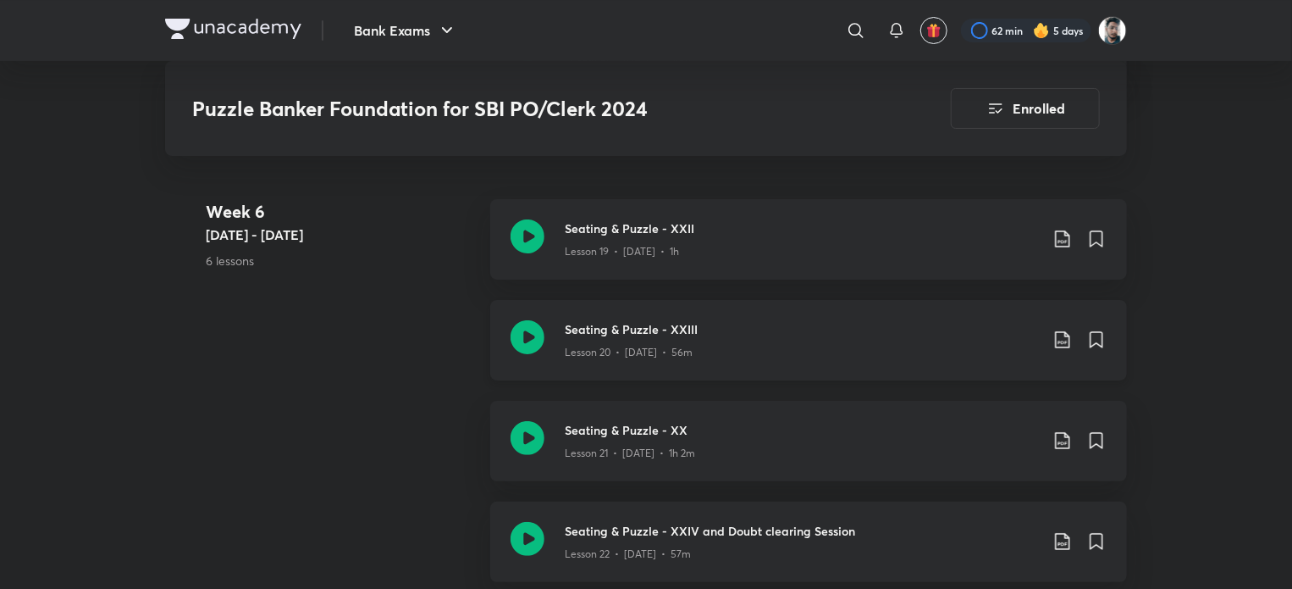
scroll to position [3219, 0]
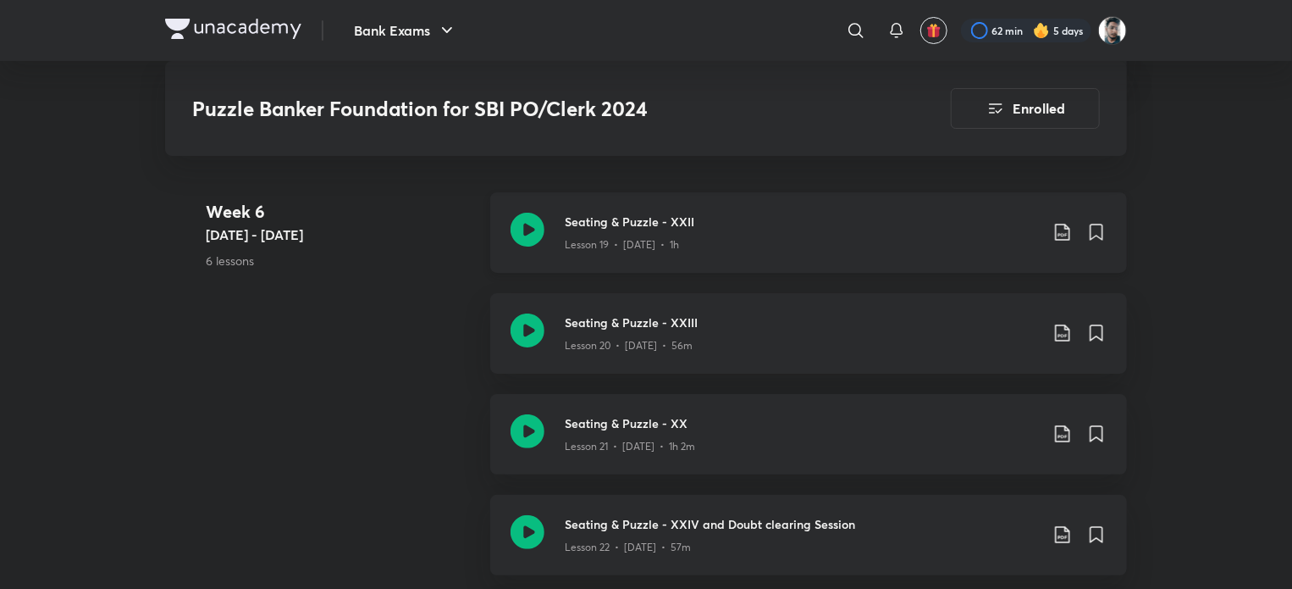
click at [1060, 232] on icon at bounding box center [1062, 232] width 14 height 17
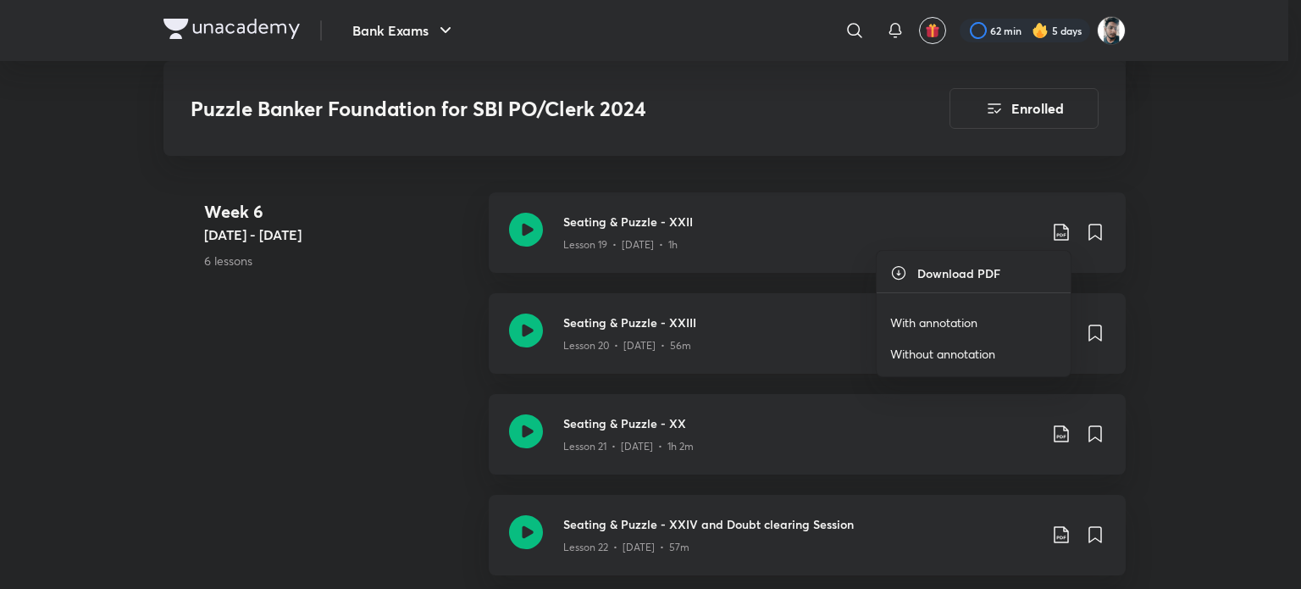
click at [1010, 314] on li "With annotation" at bounding box center [974, 322] width 194 height 31
click at [973, 315] on p "With annotation" at bounding box center [933, 322] width 87 height 18
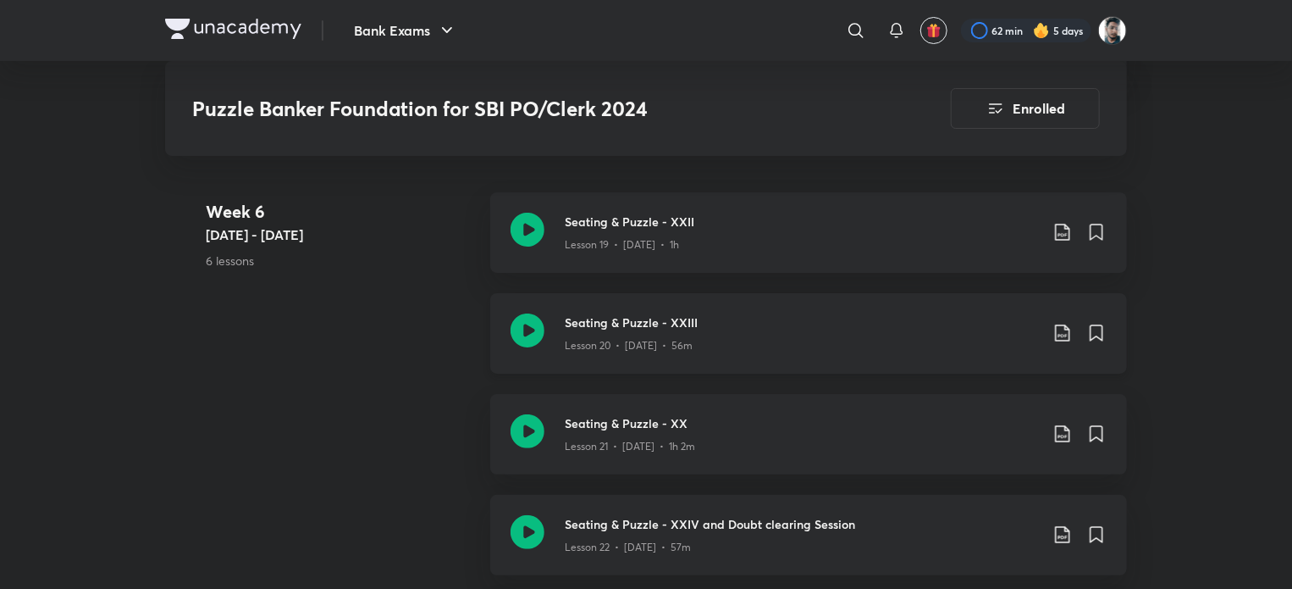
click at [840, 331] on div "Lesson 20 • Oct 15 • 56m" at bounding box center [802, 342] width 474 height 22
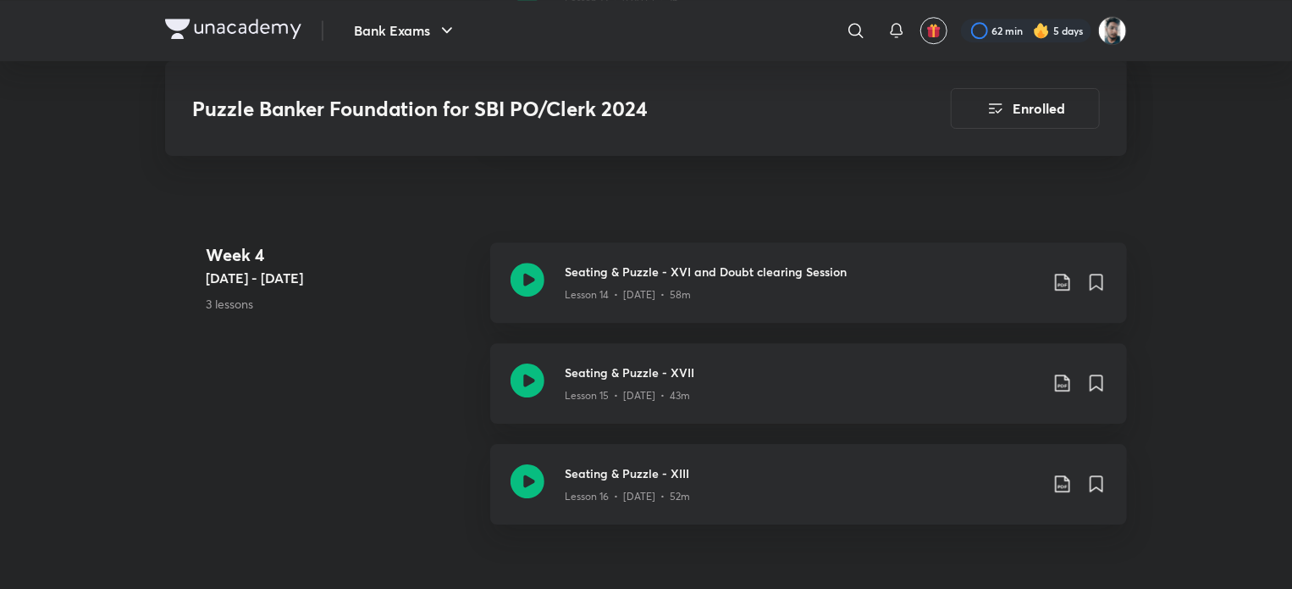
scroll to position [2626, 0]
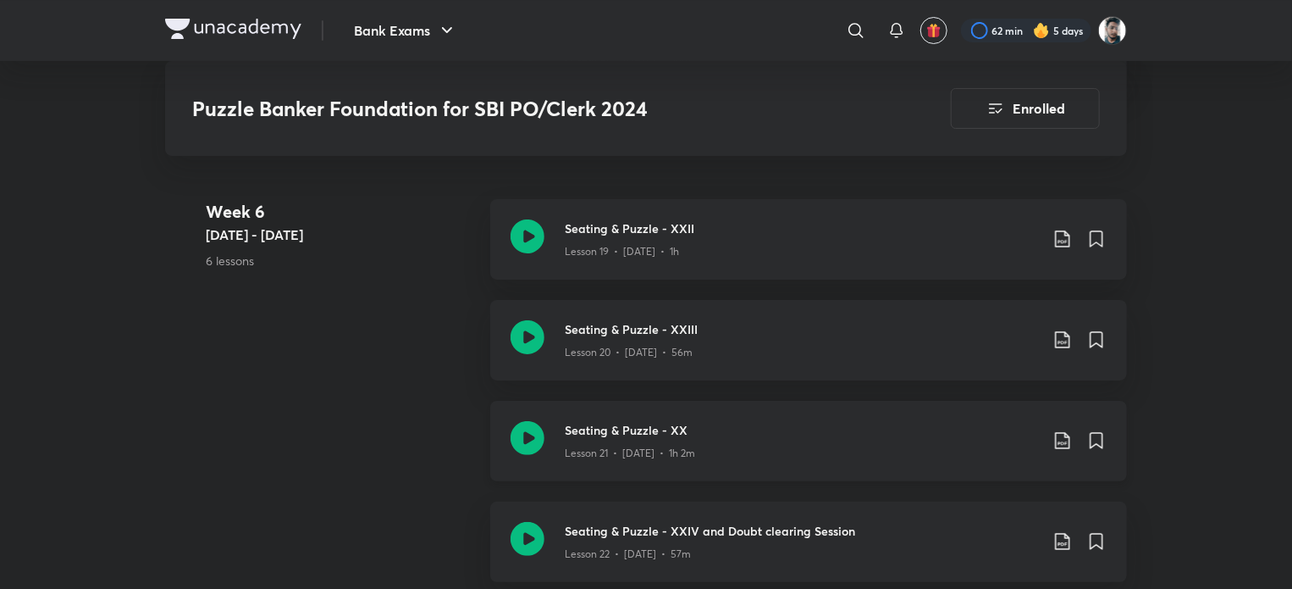
scroll to position [3219, 0]
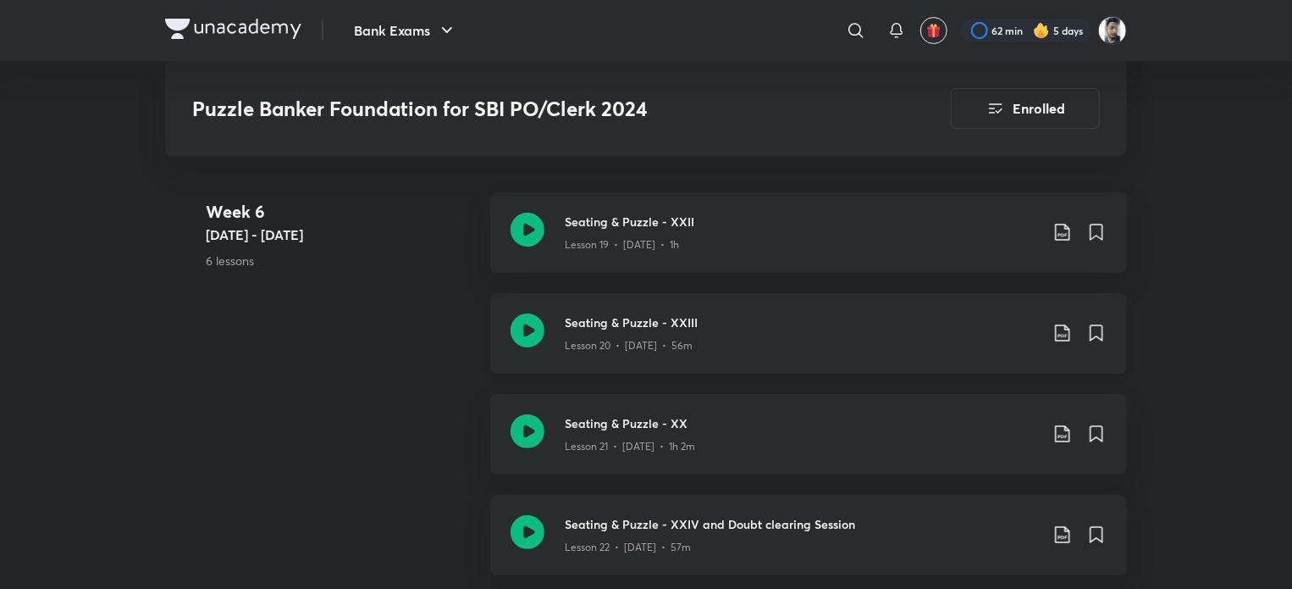
click at [1064, 329] on icon at bounding box center [1063, 333] width 20 height 20
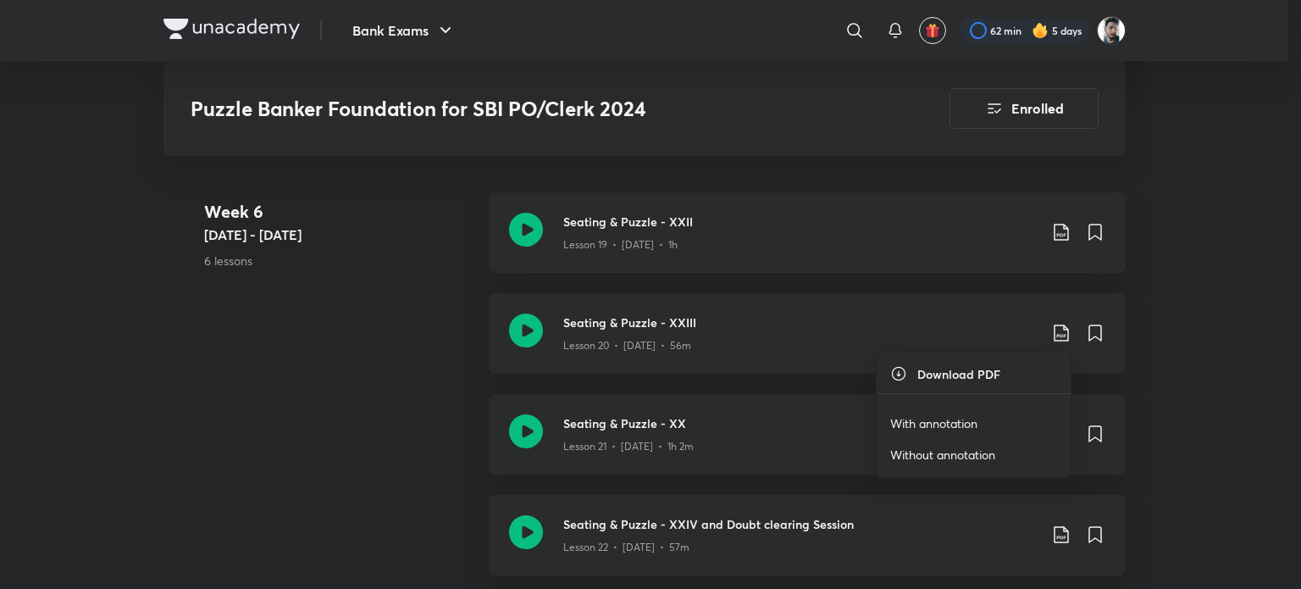
click at [946, 418] on p "With annotation" at bounding box center [933, 423] width 87 height 18
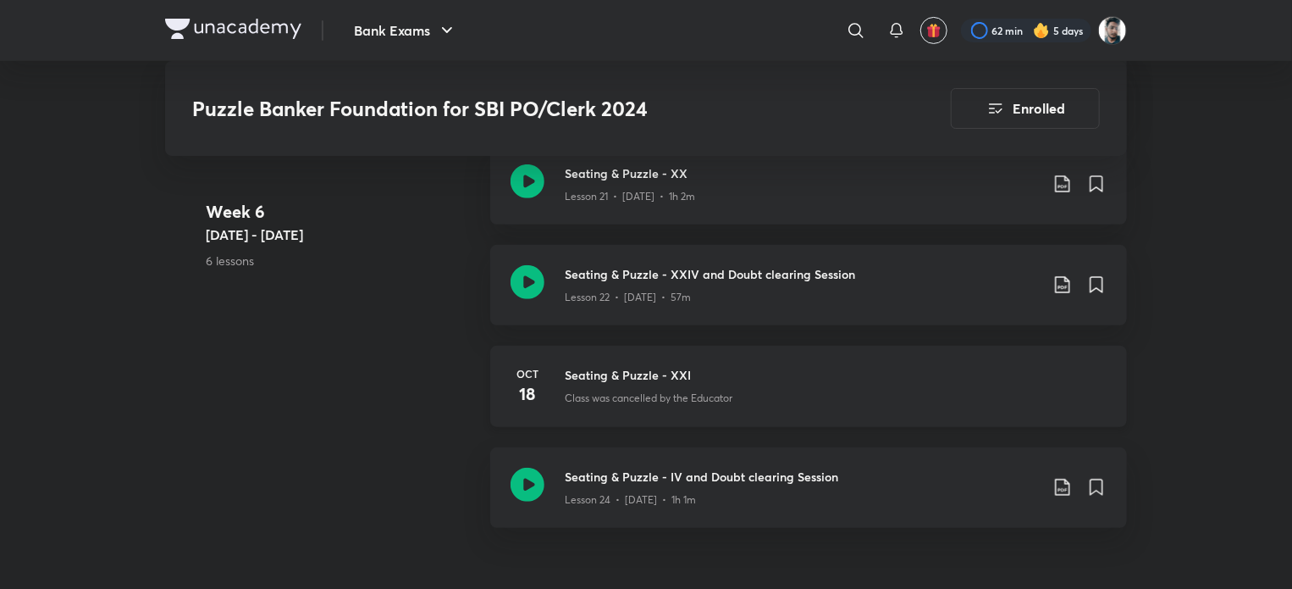
scroll to position [3473, 0]
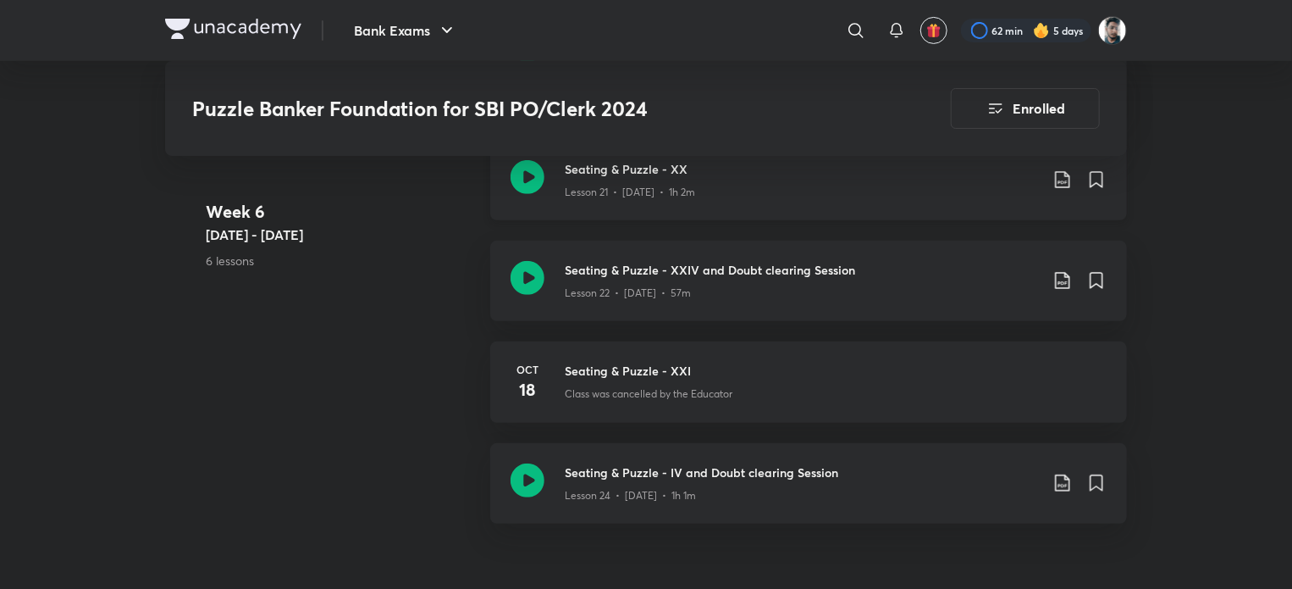
click at [1063, 176] on icon at bounding box center [1063, 179] width 20 height 20
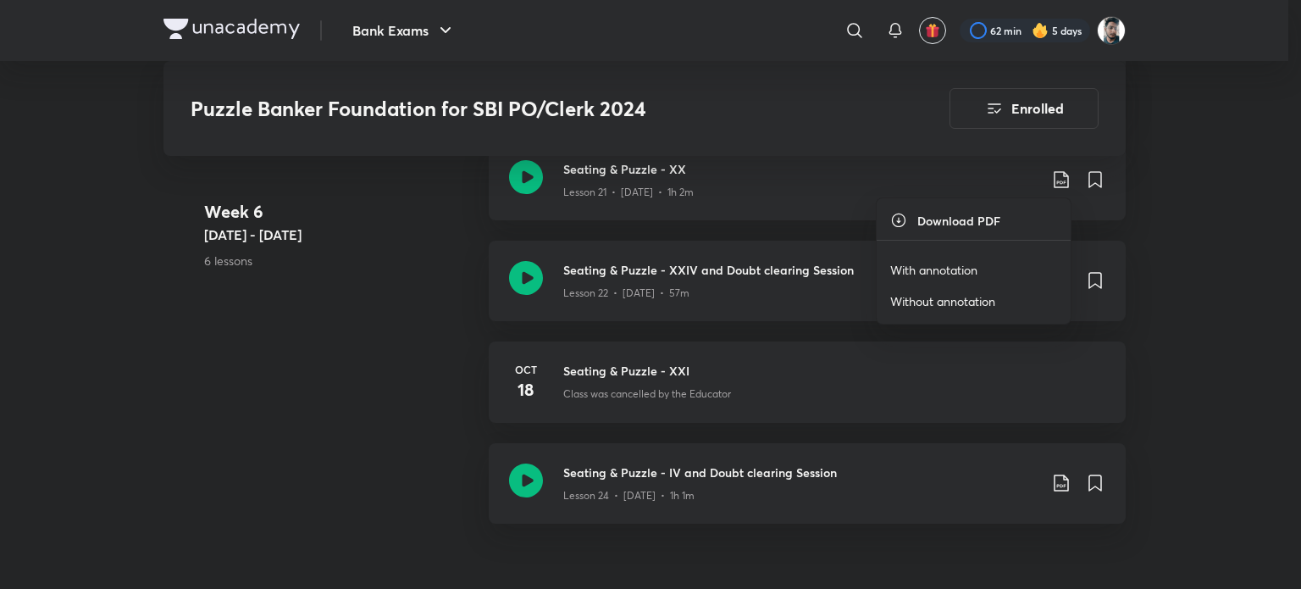
click at [935, 273] on p "With annotation" at bounding box center [933, 270] width 87 height 18
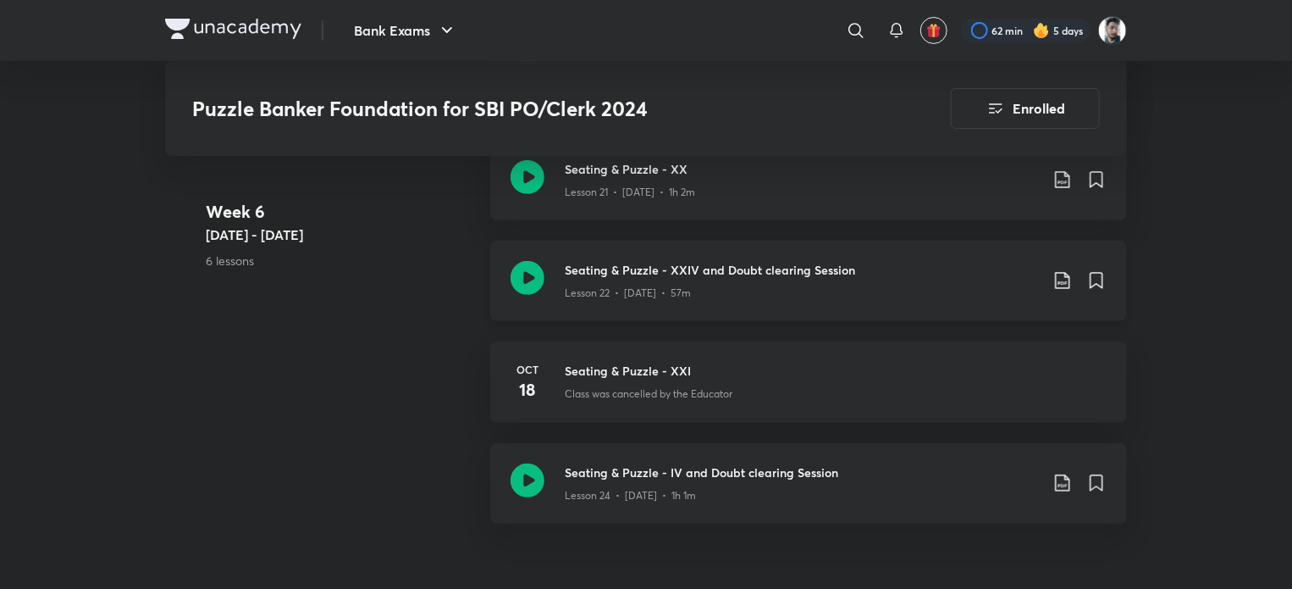
scroll to position [3557, 0]
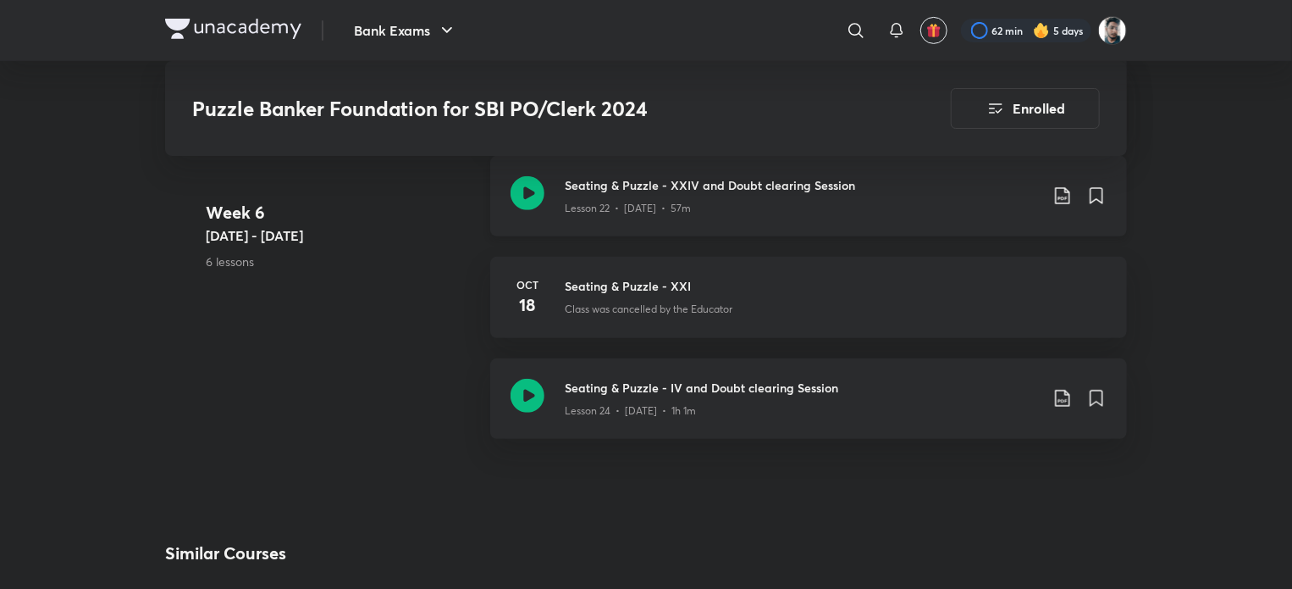
click at [1061, 200] on icon at bounding box center [1063, 195] width 20 height 20
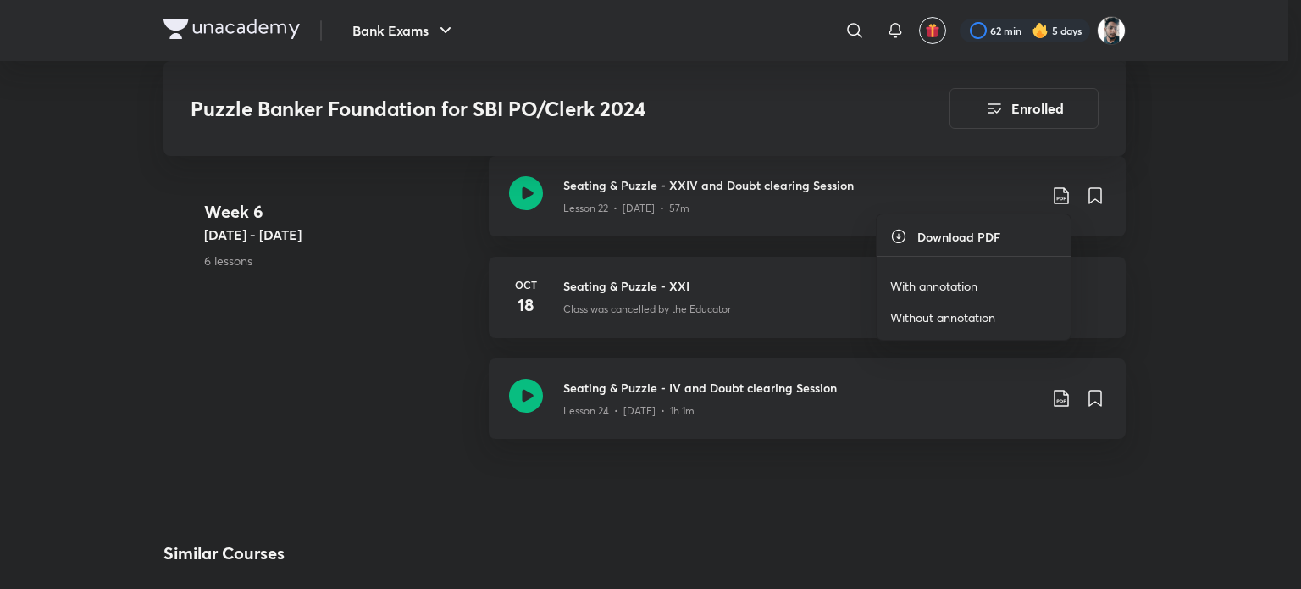
click at [938, 284] on p "With annotation" at bounding box center [933, 286] width 87 height 18
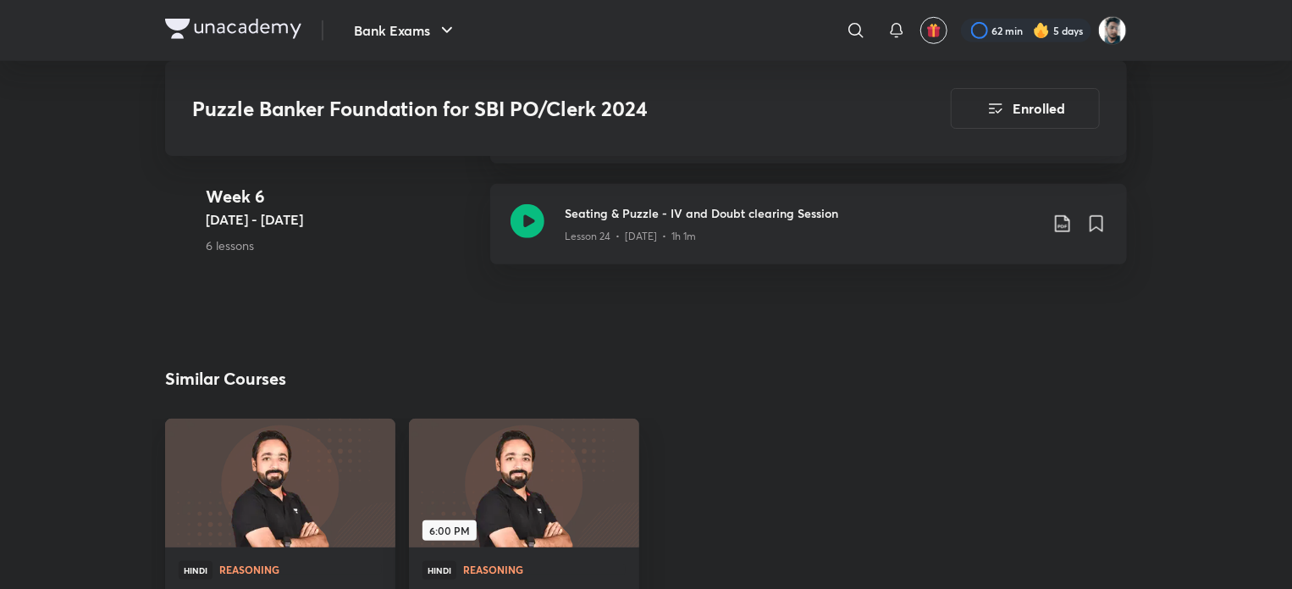
scroll to position [3727, 0]
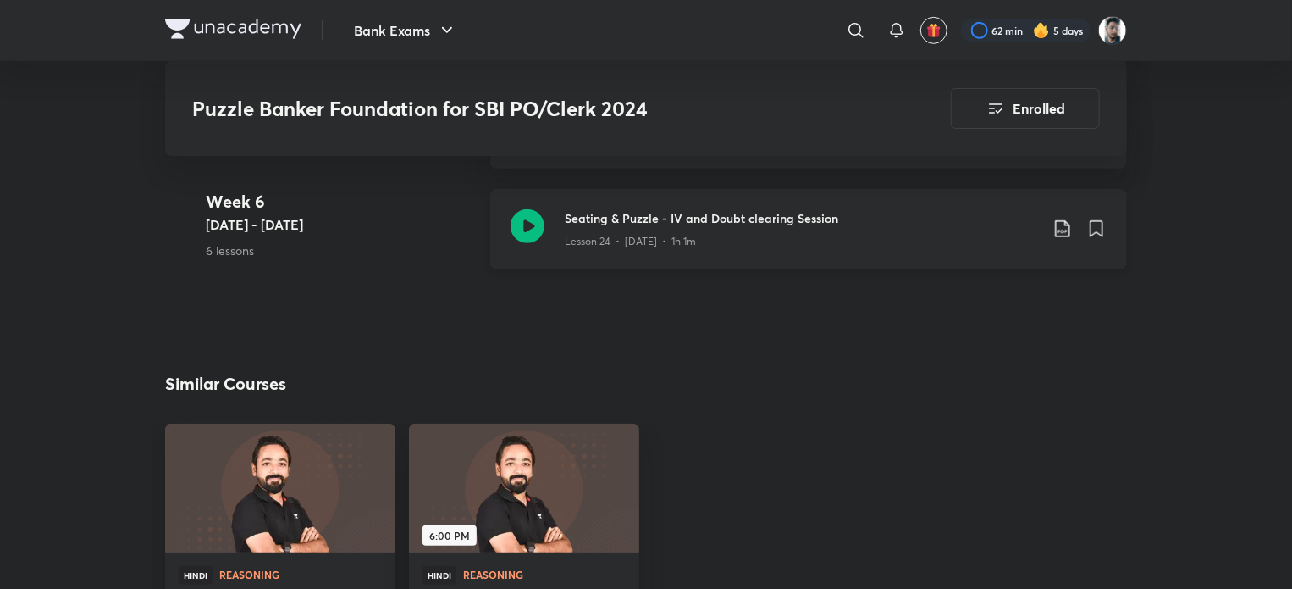
click at [1062, 225] on icon at bounding box center [1063, 229] width 20 height 20
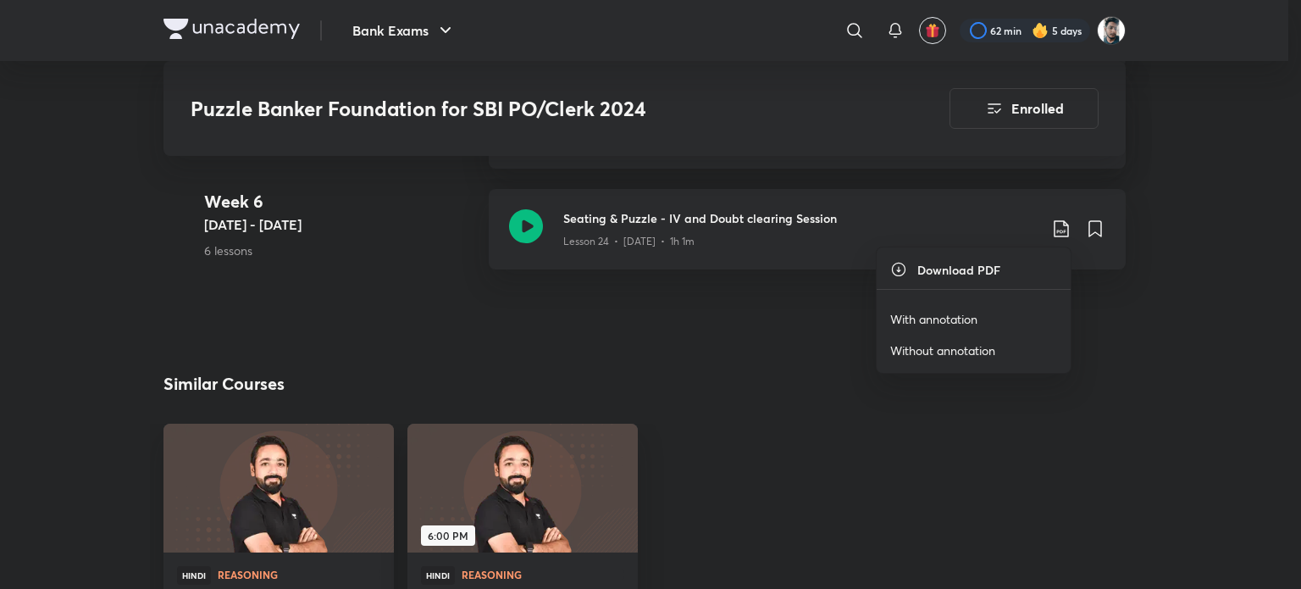
click at [977, 312] on p "With annotation" at bounding box center [933, 319] width 87 height 18
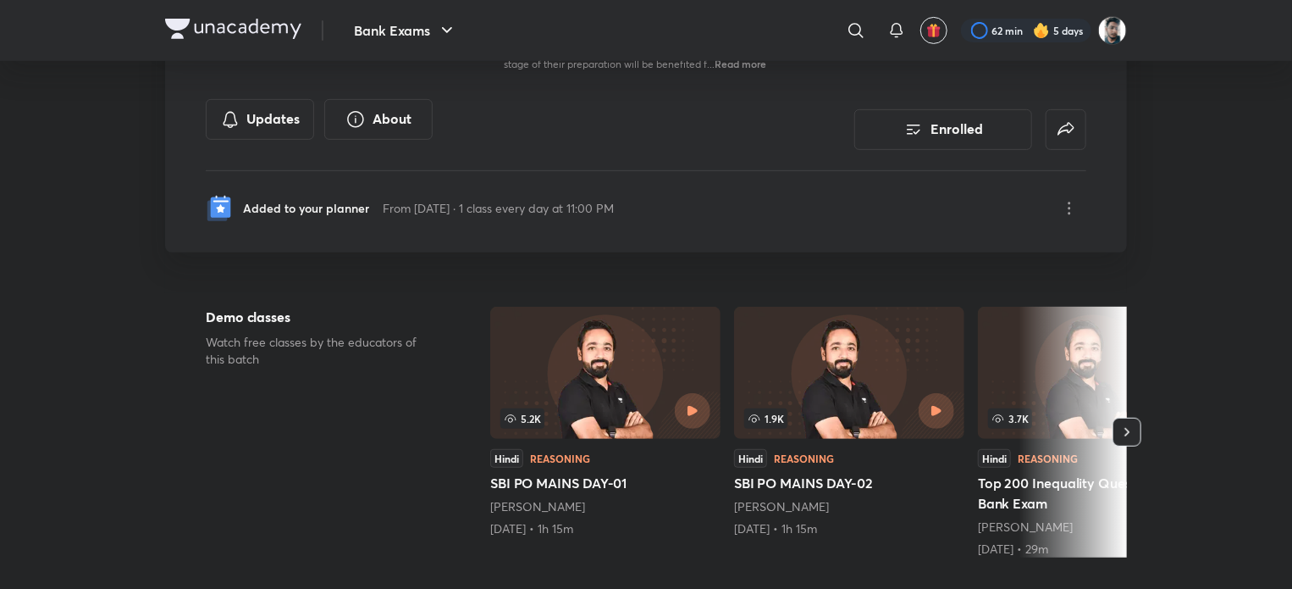
scroll to position [0, 0]
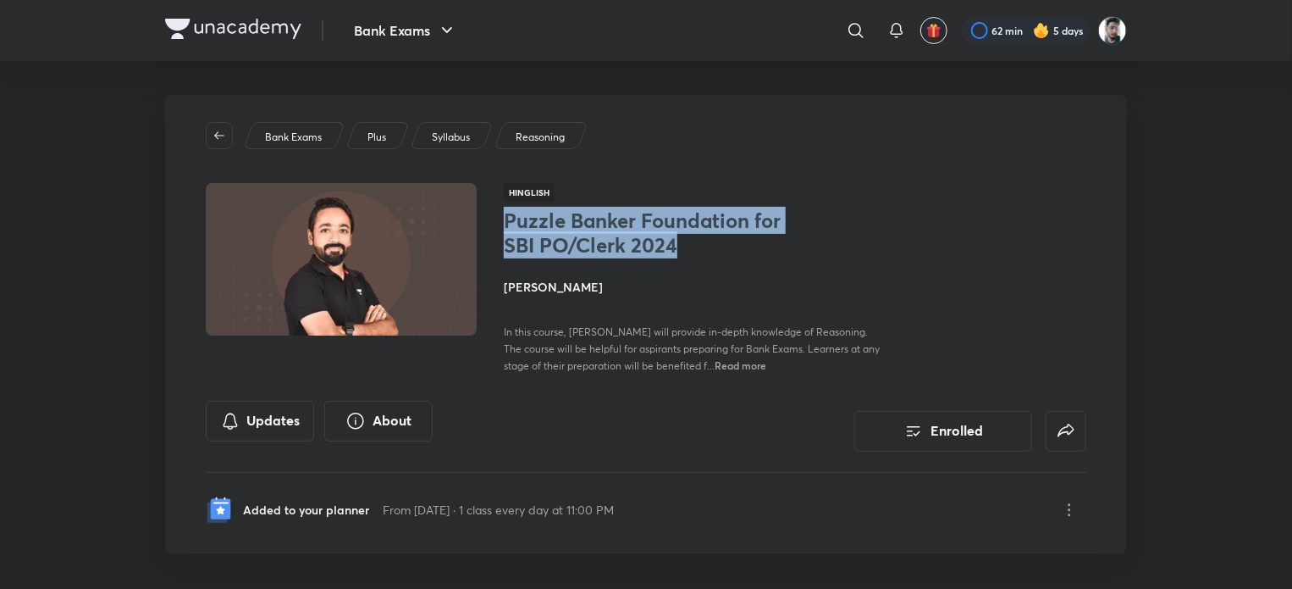
drag, startPoint x: 498, startPoint y: 213, endPoint x: 721, endPoint y: 245, distance: 224.9
click at [721, 245] on div "Hinglish Puzzle Banker Foundation for SBI PO/Clerk 2024 Puneet Kumar Sharma In …" at bounding box center [646, 278] width 881 height 191
copy h1 "Puzzle Banker Foundation for SBI PO/Clerk 2024"
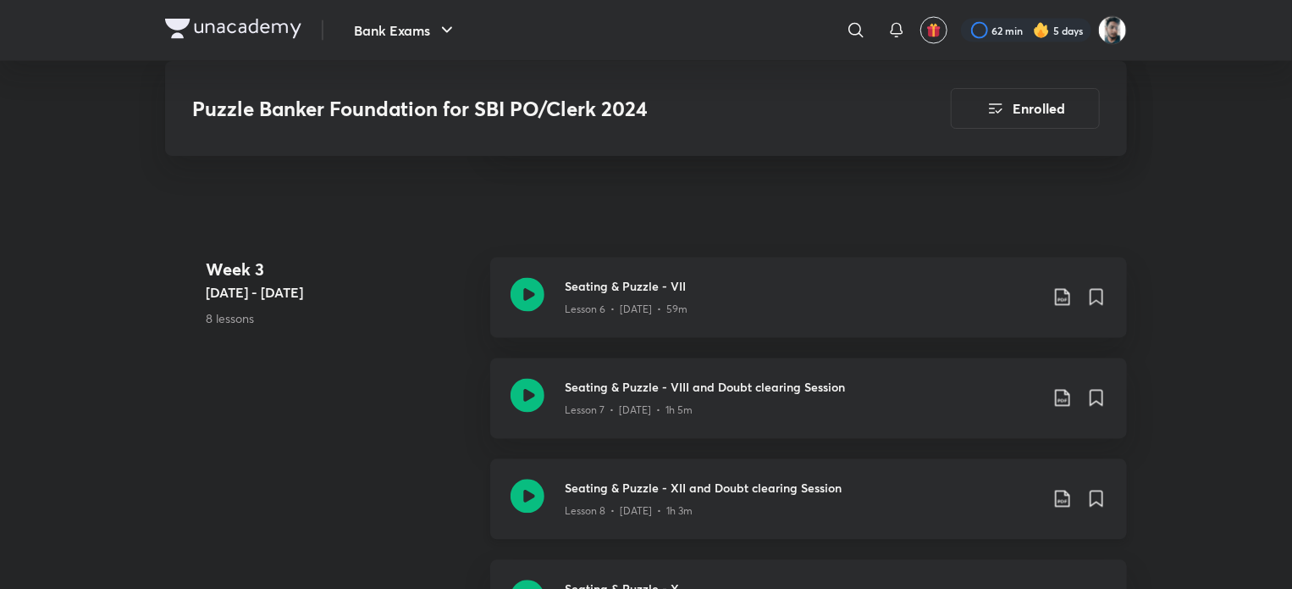
scroll to position [1270, 0]
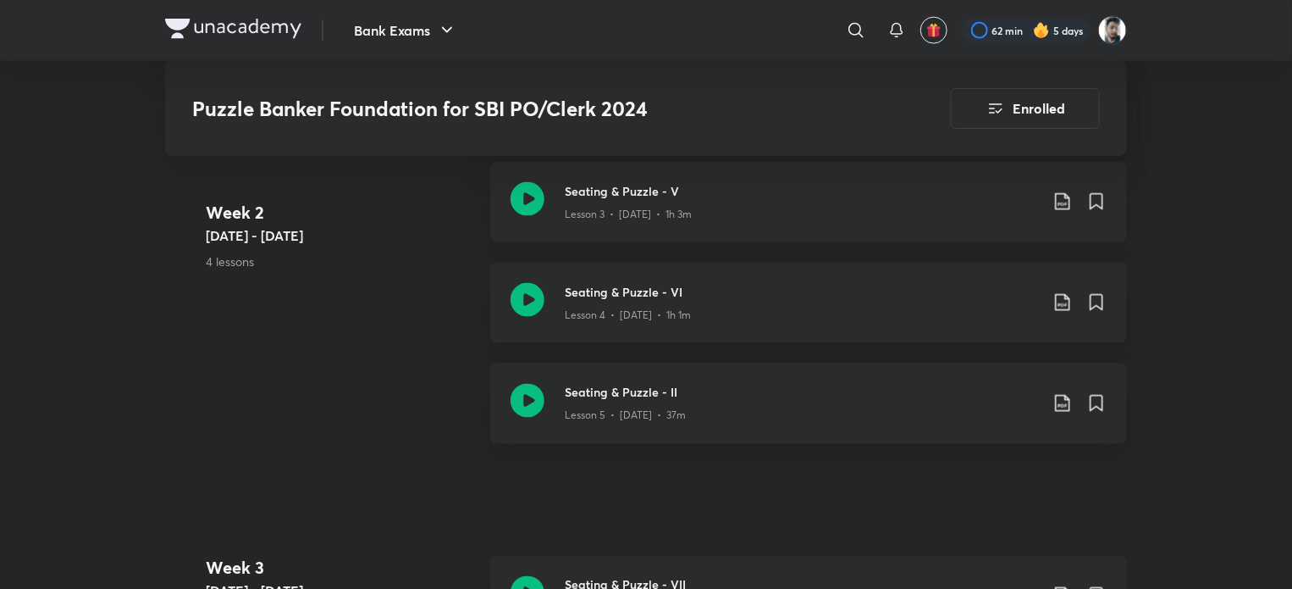
scroll to position [847, 0]
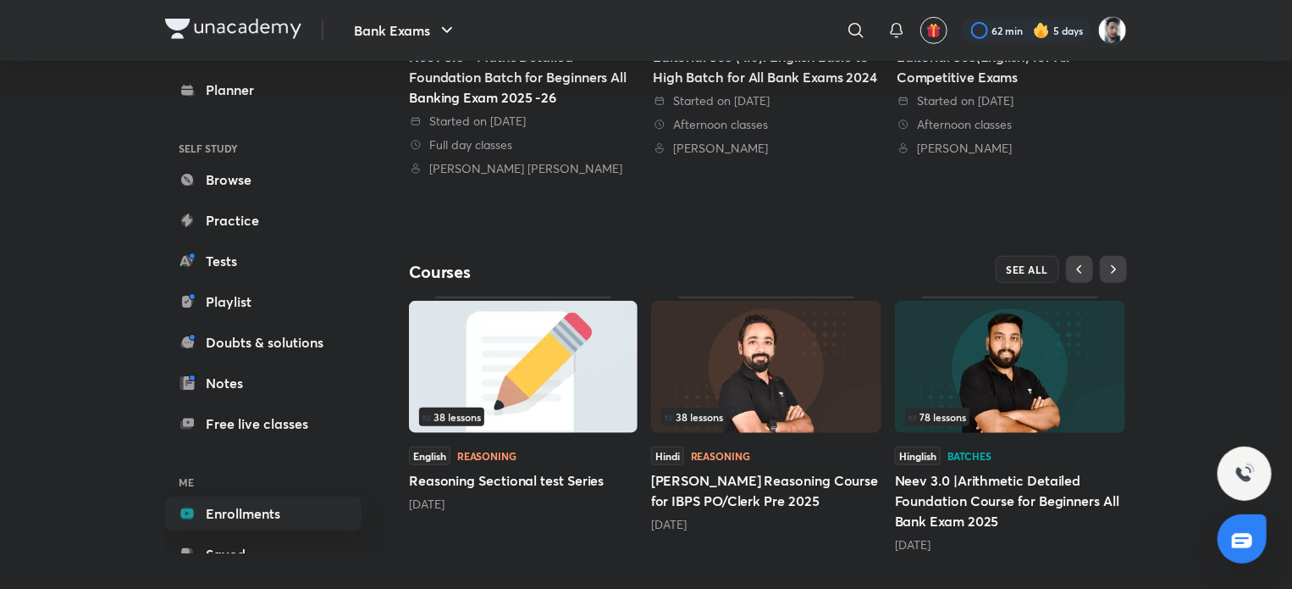
scroll to position [599, 0]
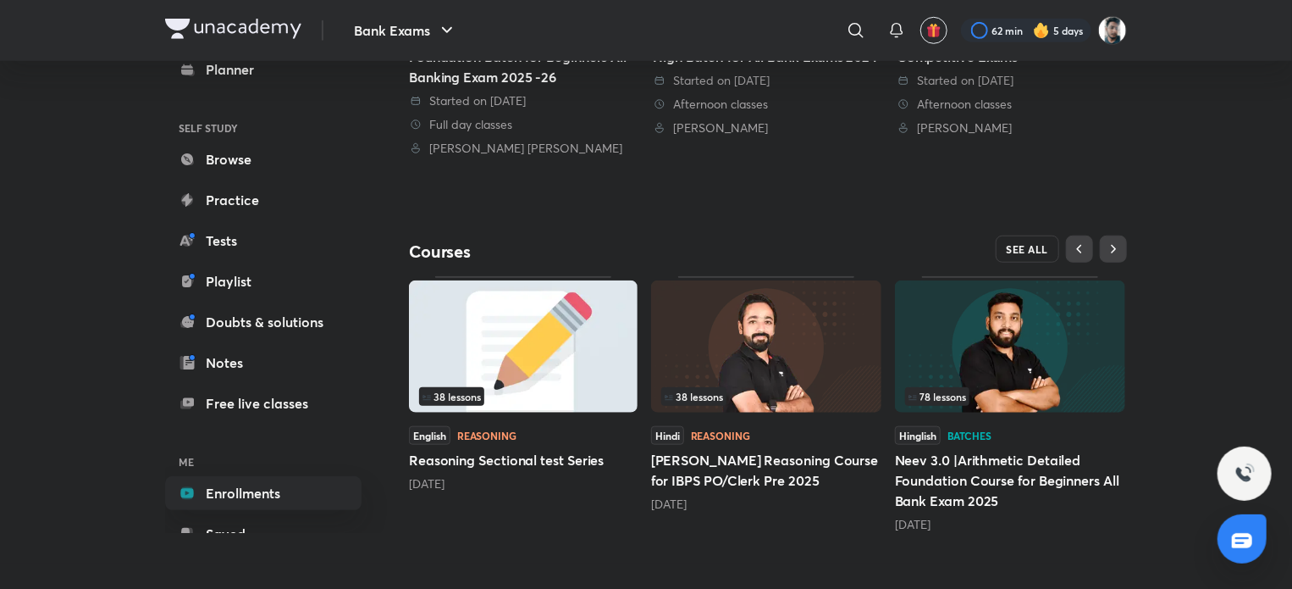
click at [1042, 243] on span "SEE ALL" at bounding box center [1028, 249] width 42 height 12
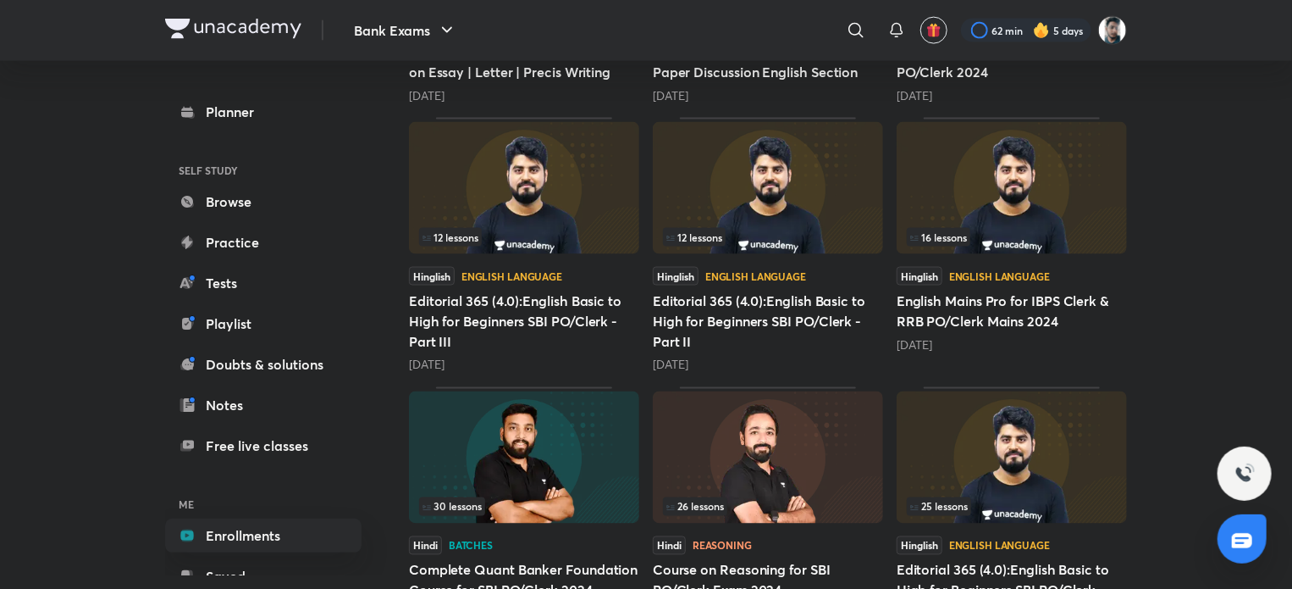
scroll to position [1355, 0]
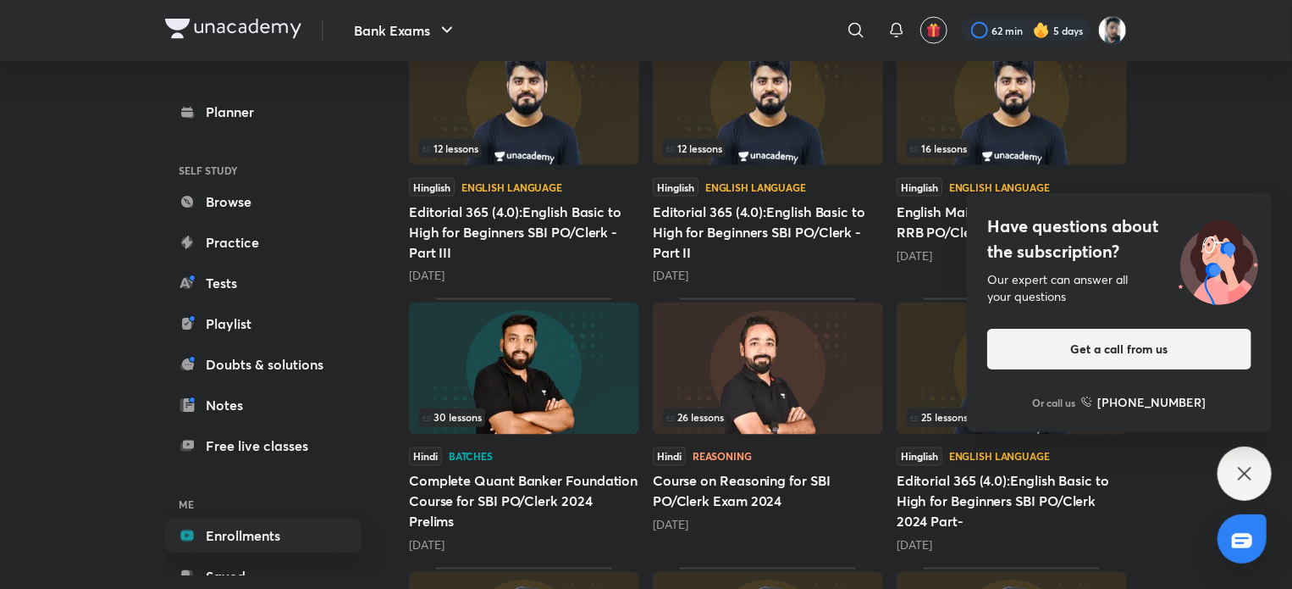
click at [1248, 464] on icon at bounding box center [1245, 473] width 20 height 20
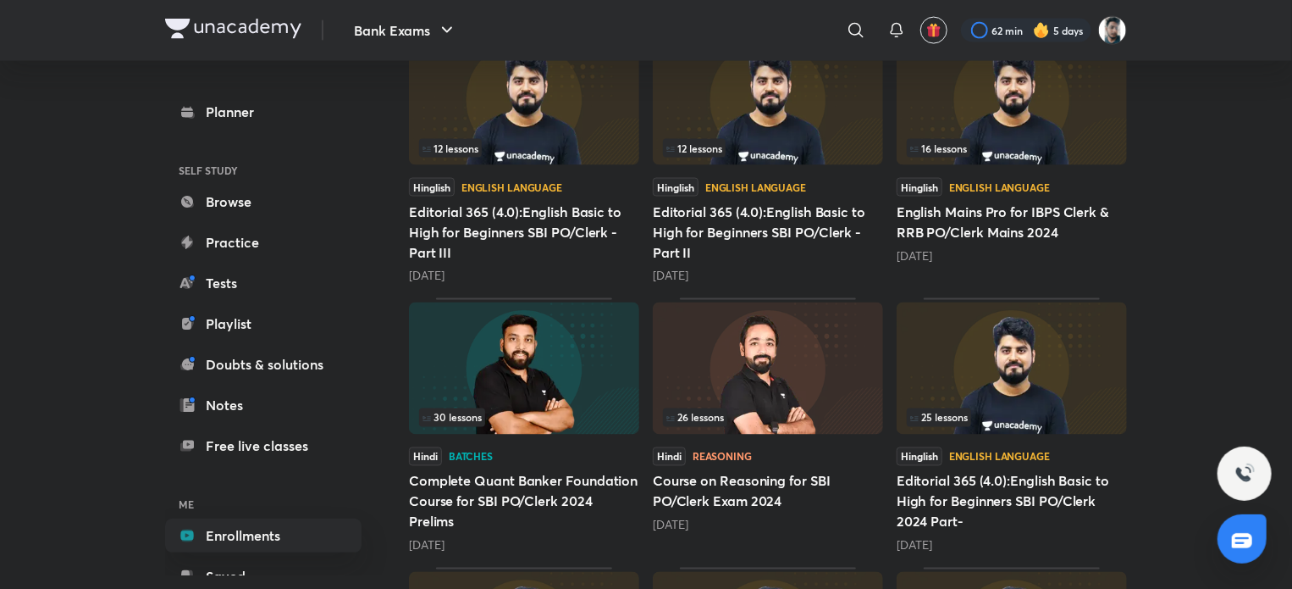
click at [545, 365] on img at bounding box center [524, 368] width 230 height 132
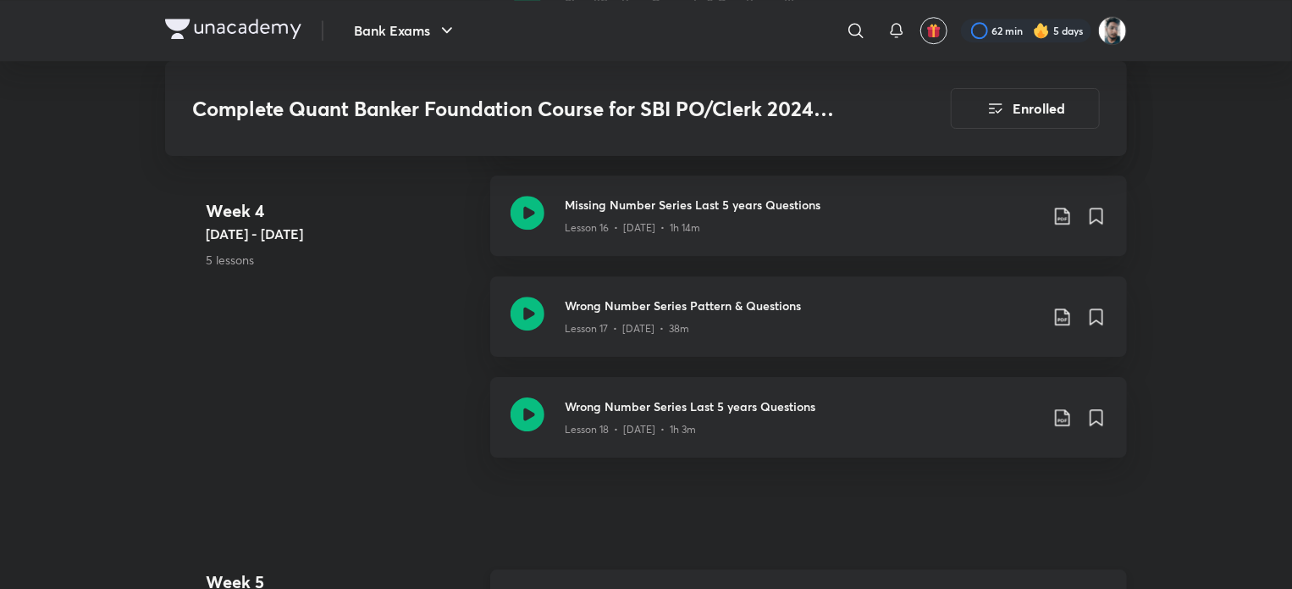
scroll to position [2456, 0]
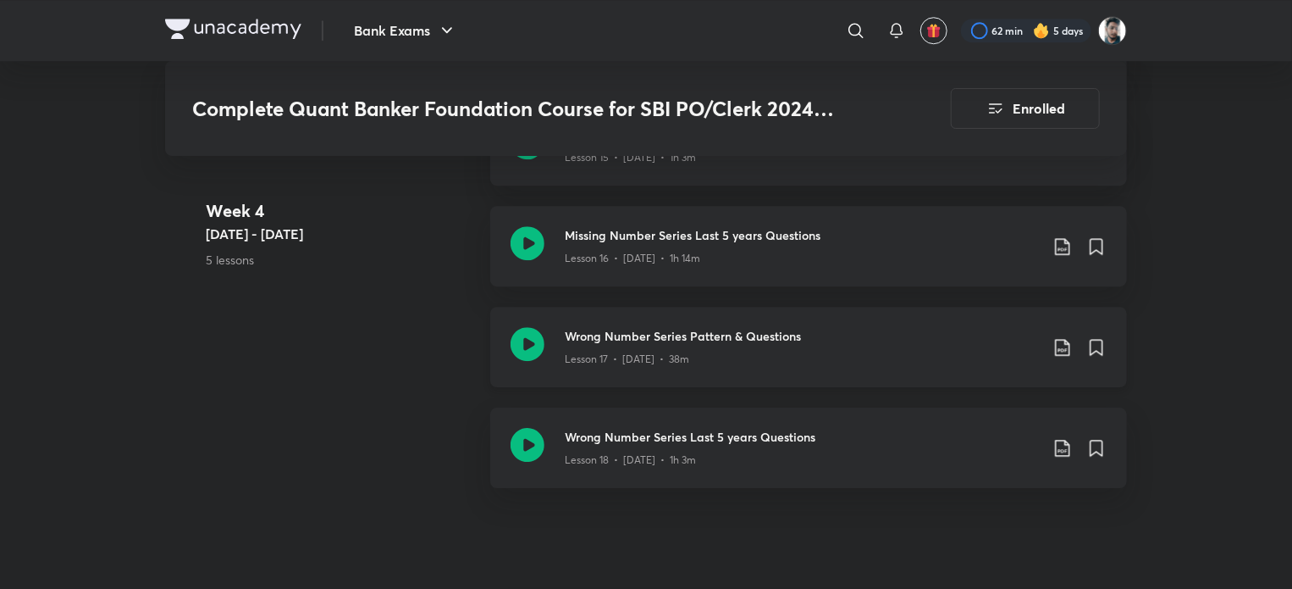
click at [1054, 337] on icon at bounding box center [1063, 347] width 20 height 20
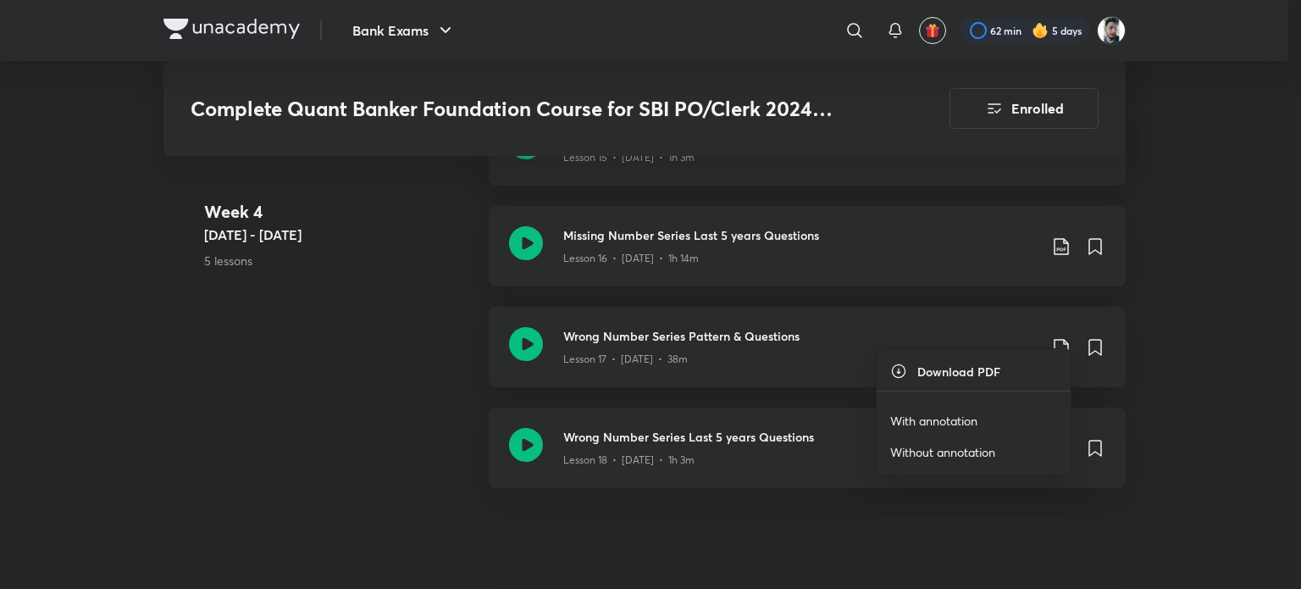
click at [976, 422] on p "With annotation" at bounding box center [933, 421] width 87 height 18
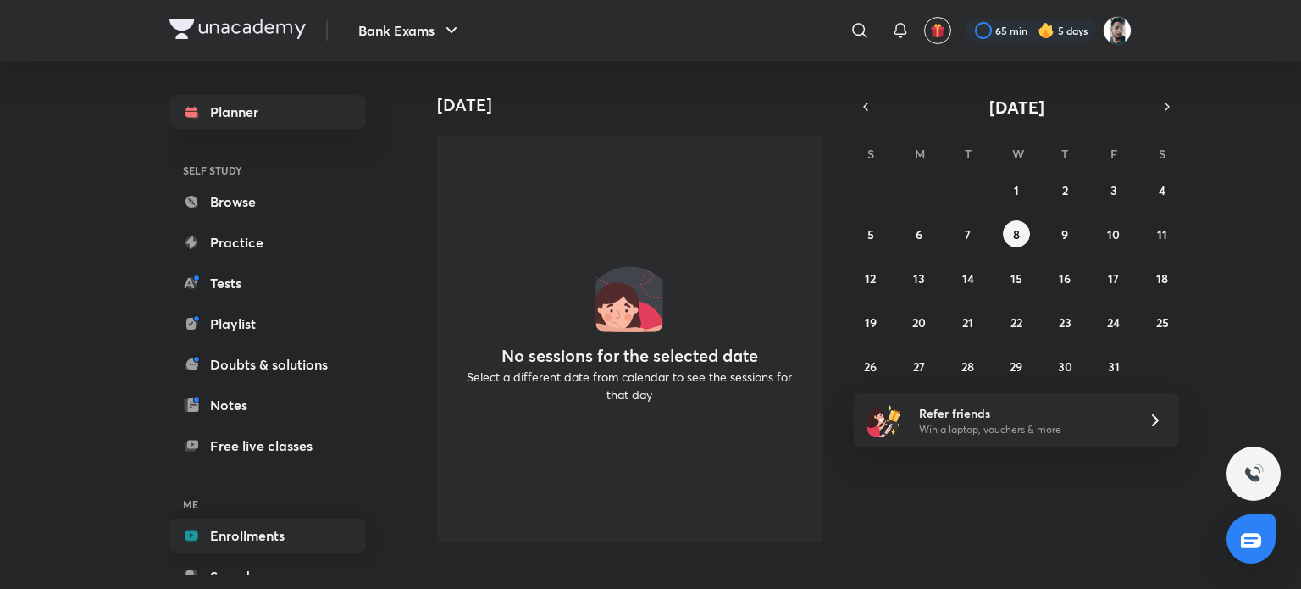
click at [273, 520] on link "Enrollments" at bounding box center [267, 535] width 196 height 34
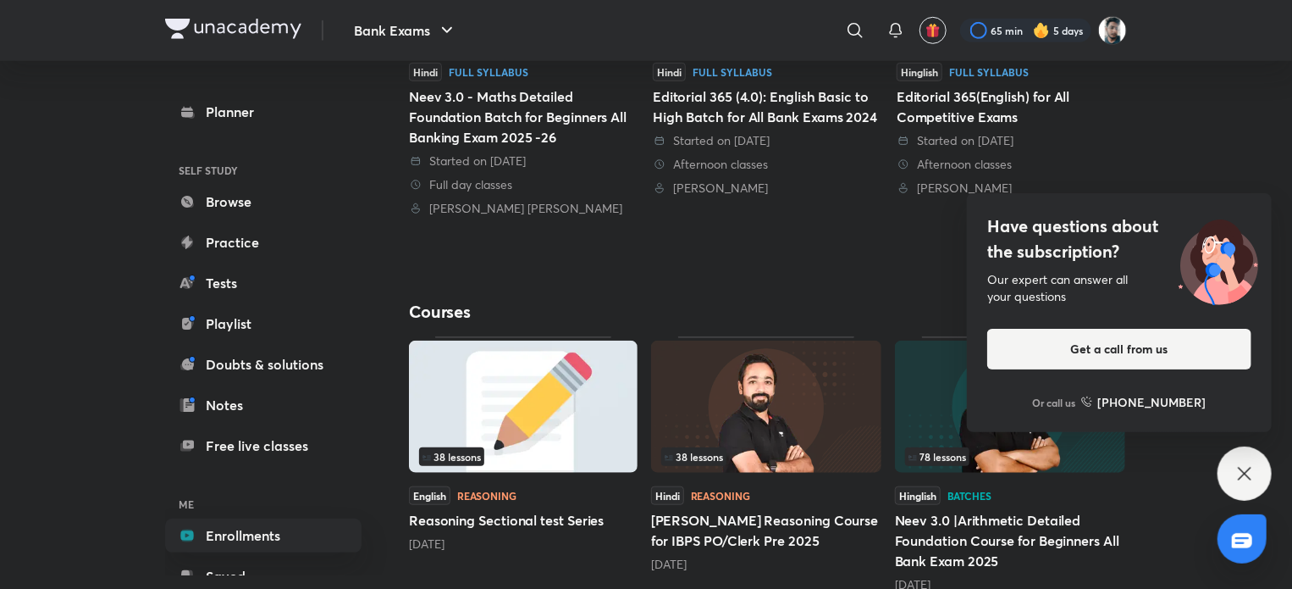
scroll to position [593, 0]
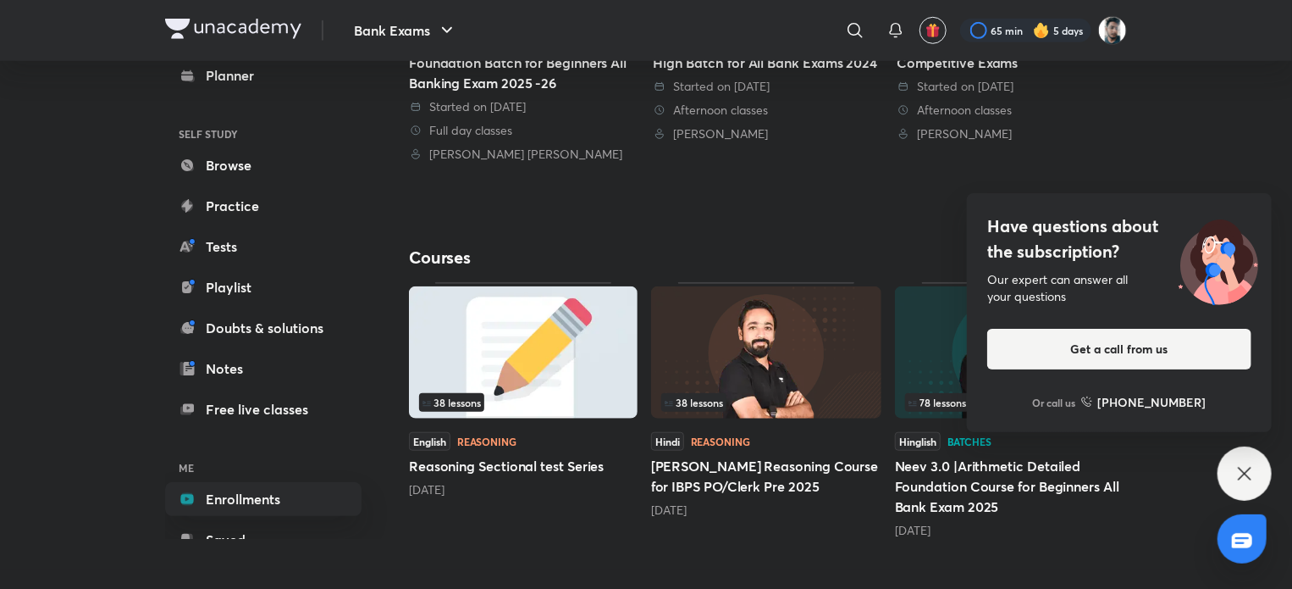
click at [1264, 481] on div "Have questions about the subscription? Our expert can answer all your questions…" at bounding box center [1245, 473] width 54 height 54
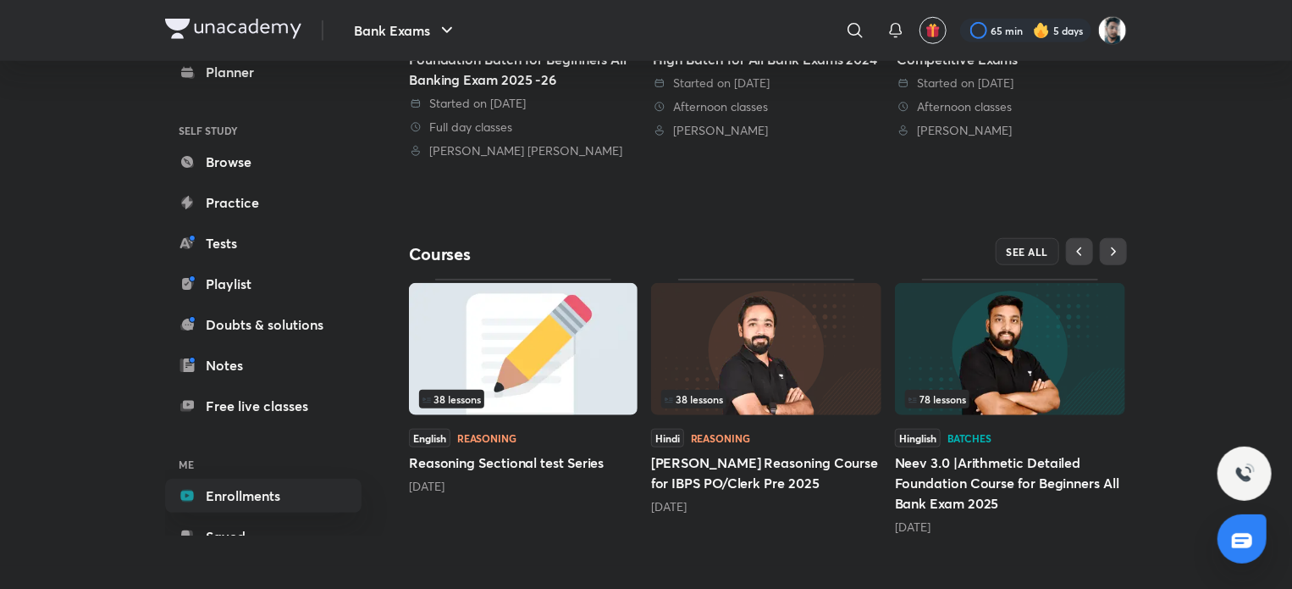
scroll to position [599, 0]
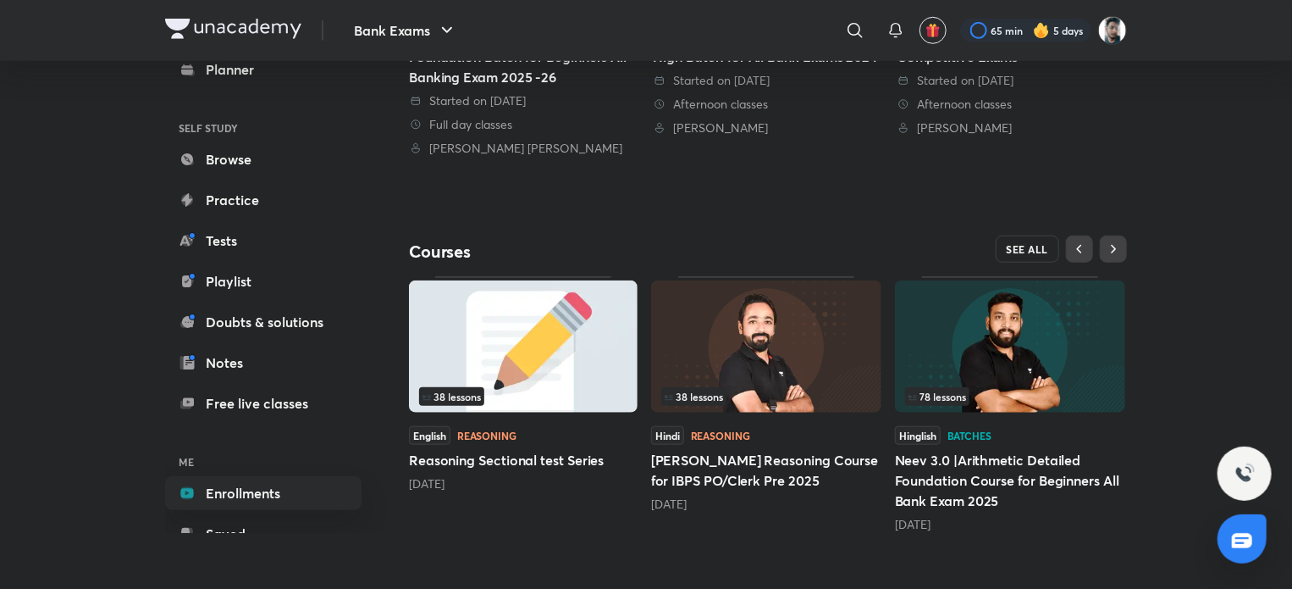
click at [1024, 243] on span "SEE ALL" at bounding box center [1028, 249] width 42 height 12
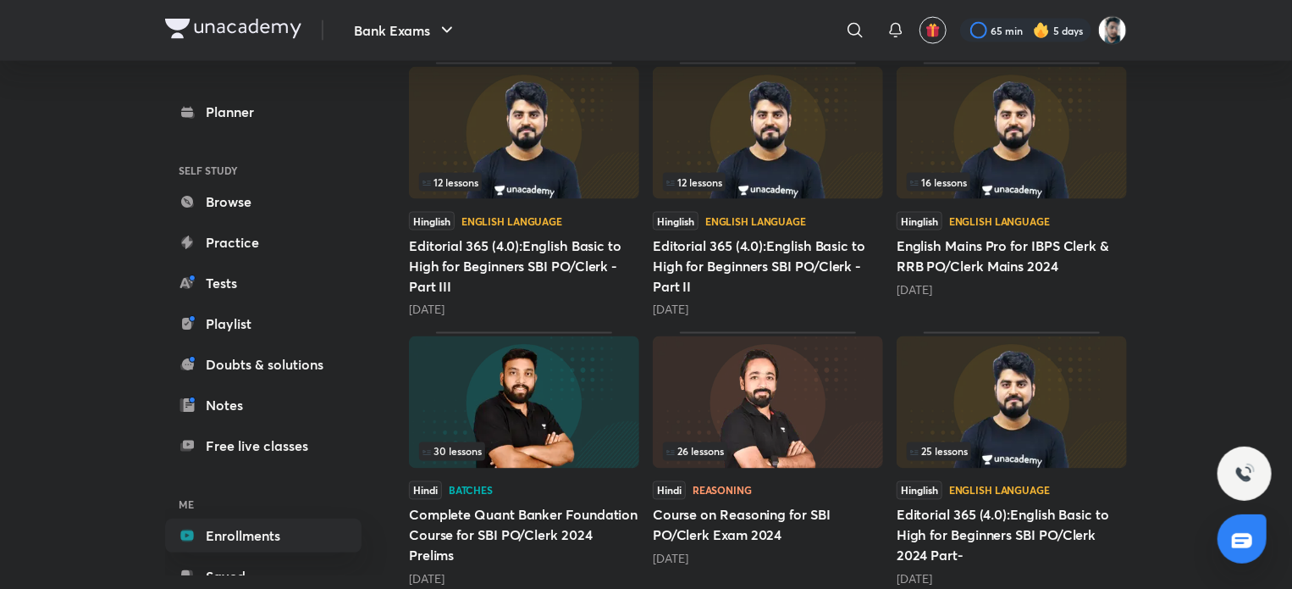
scroll to position [1403, 0]
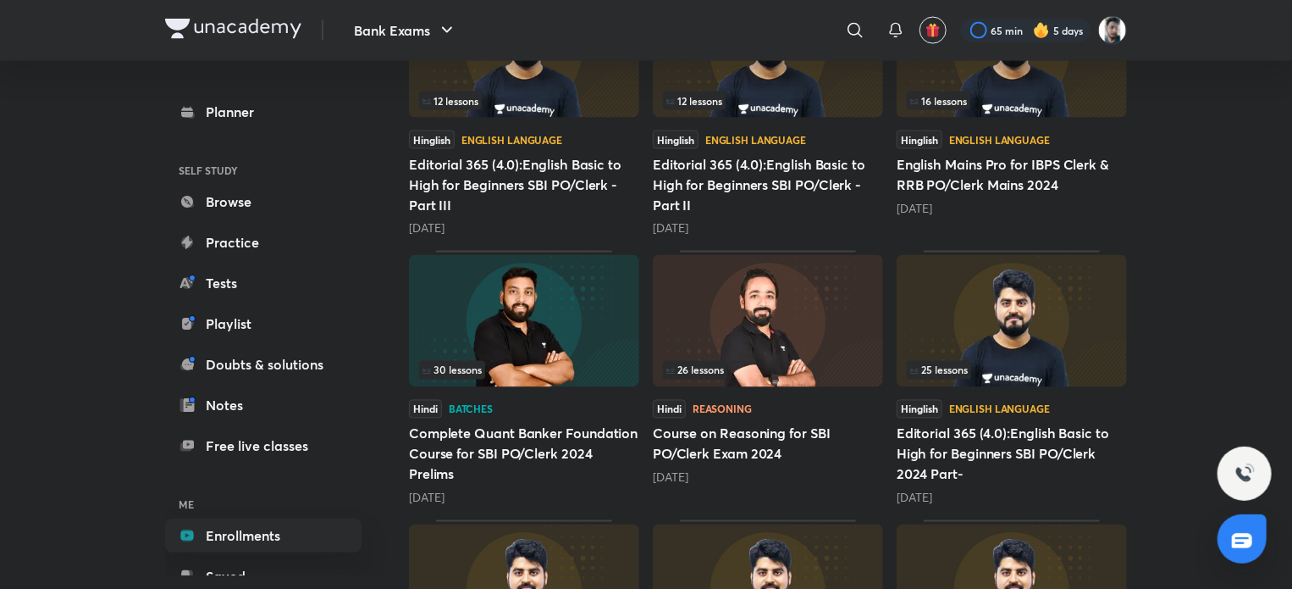
click at [590, 371] on div "30 lessons" at bounding box center [524, 370] width 210 height 19
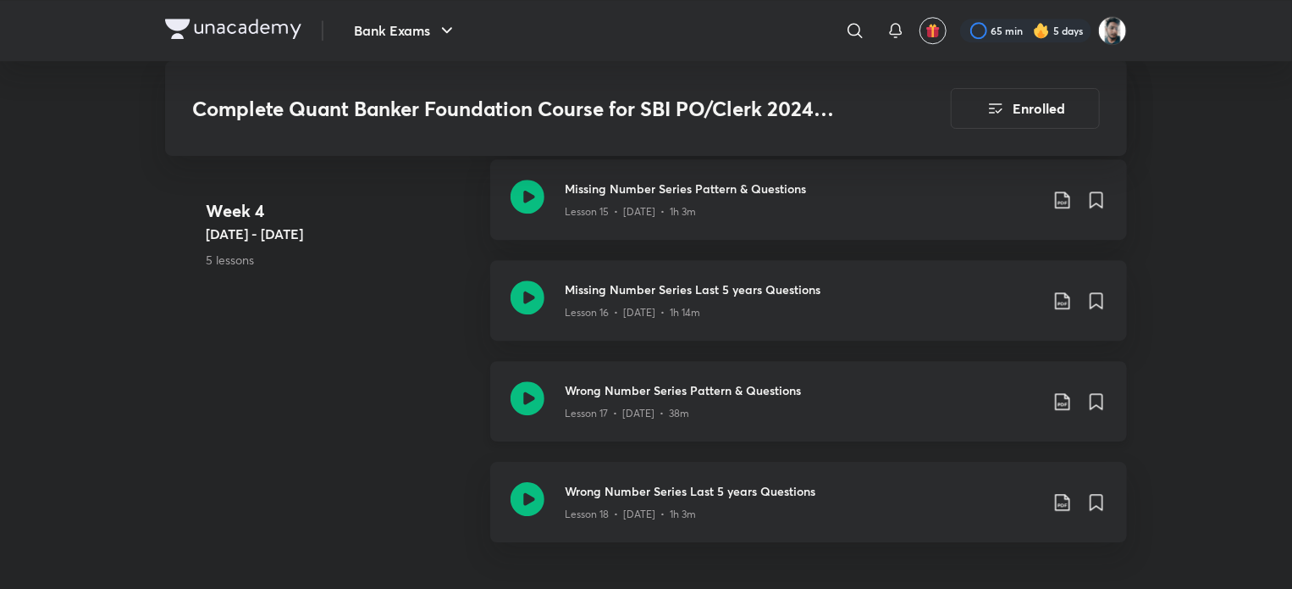
scroll to position [2456, 0]
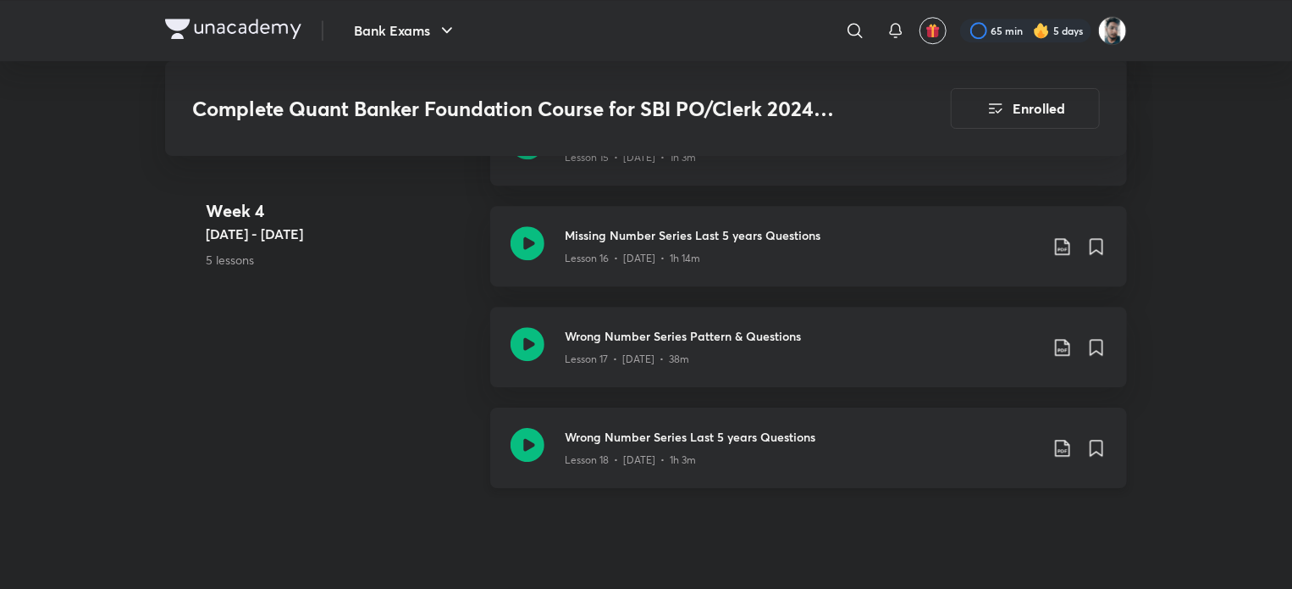
click at [1059, 438] on icon at bounding box center [1063, 448] width 20 height 20
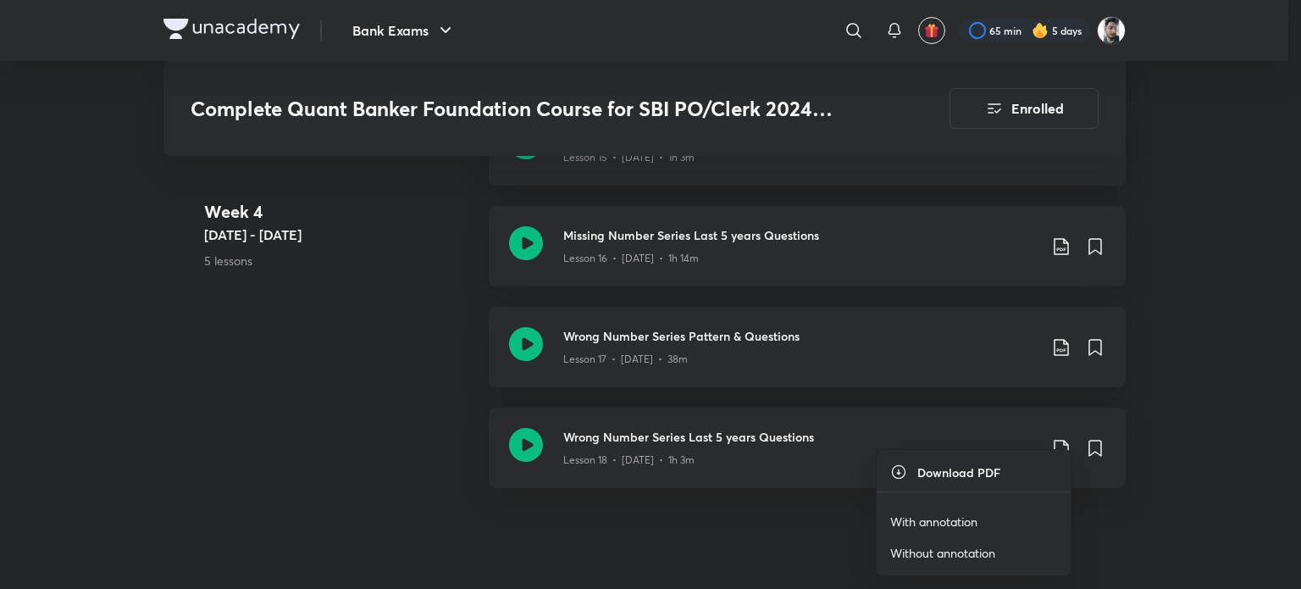
click at [1017, 507] on li "With annotation" at bounding box center [974, 521] width 194 height 31
click at [967, 518] on p "With annotation" at bounding box center [933, 521] width 87 height 18
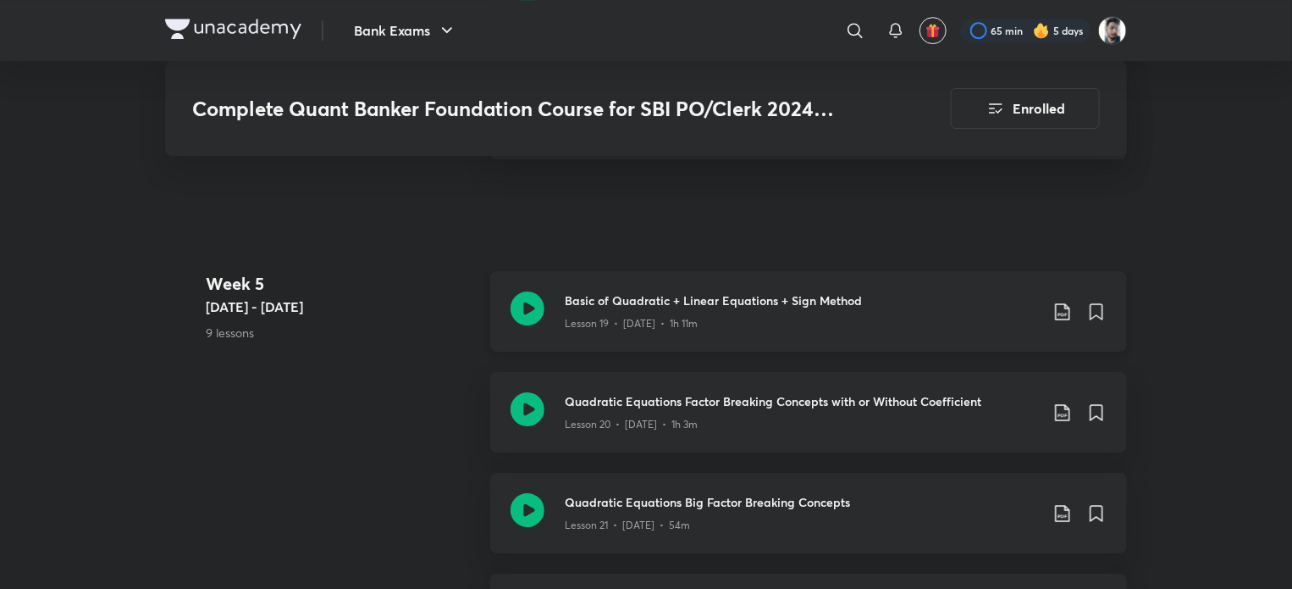
scroll to position [2795, 0]
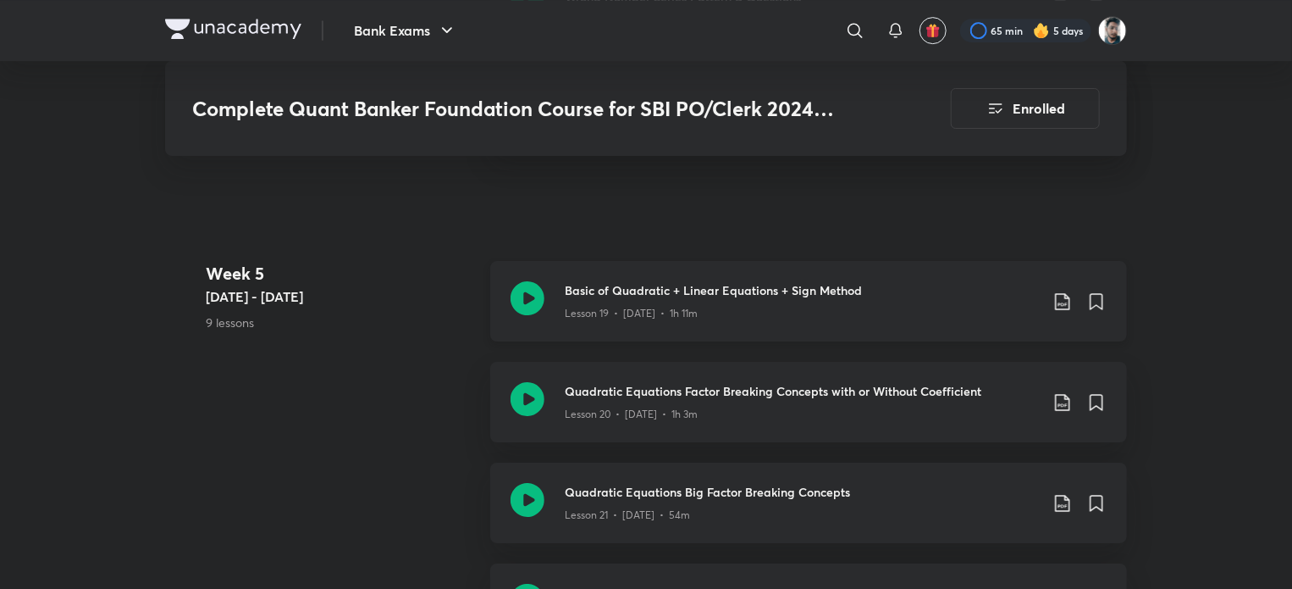
click at [1064, 291] on icon at bounding box center [1063, 301] width 20 height 20
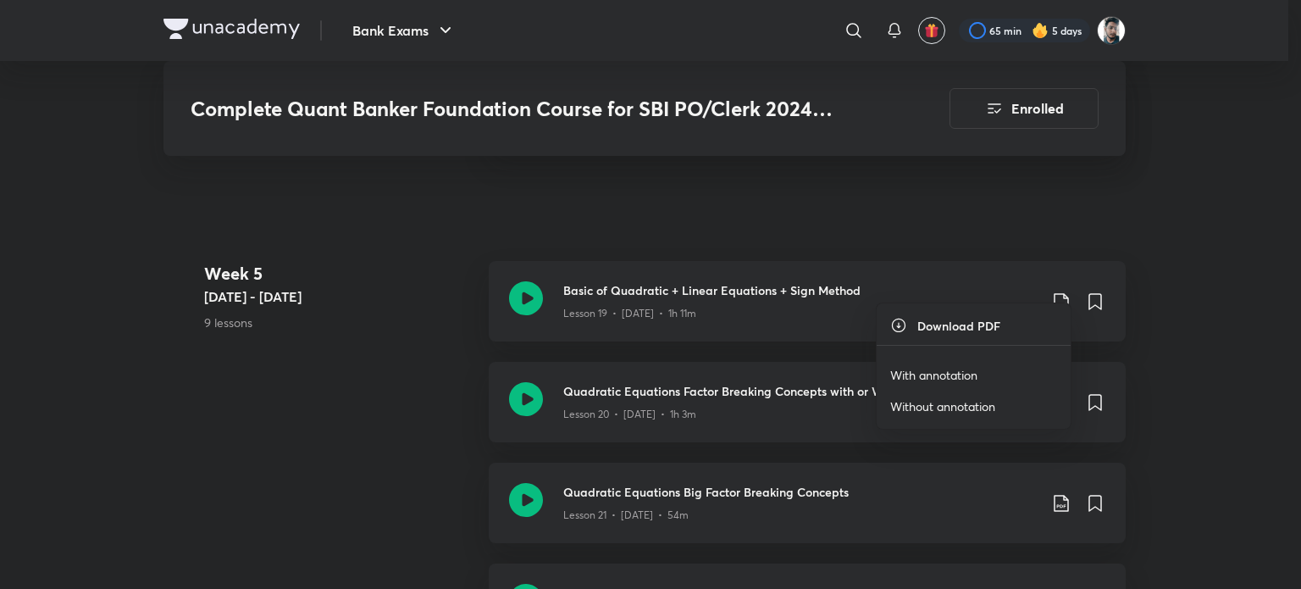
click at [936, 368] on p "With annotation" at bounding box center [933, 375] width 87 height 18
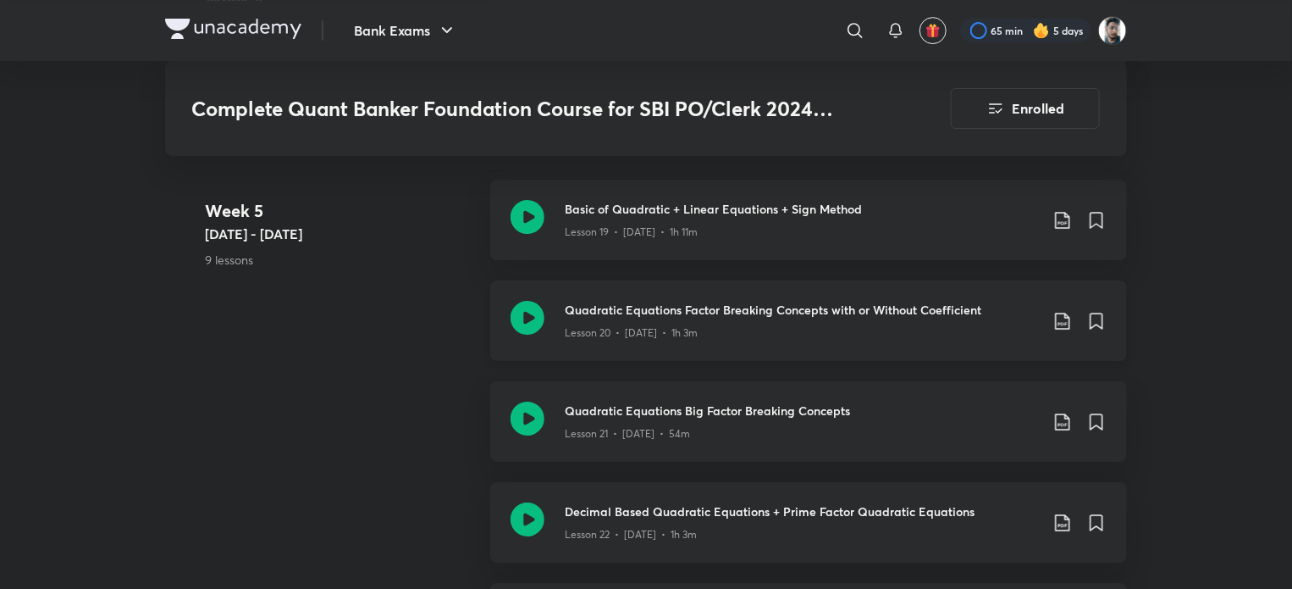
scroll to position [2880, 0]
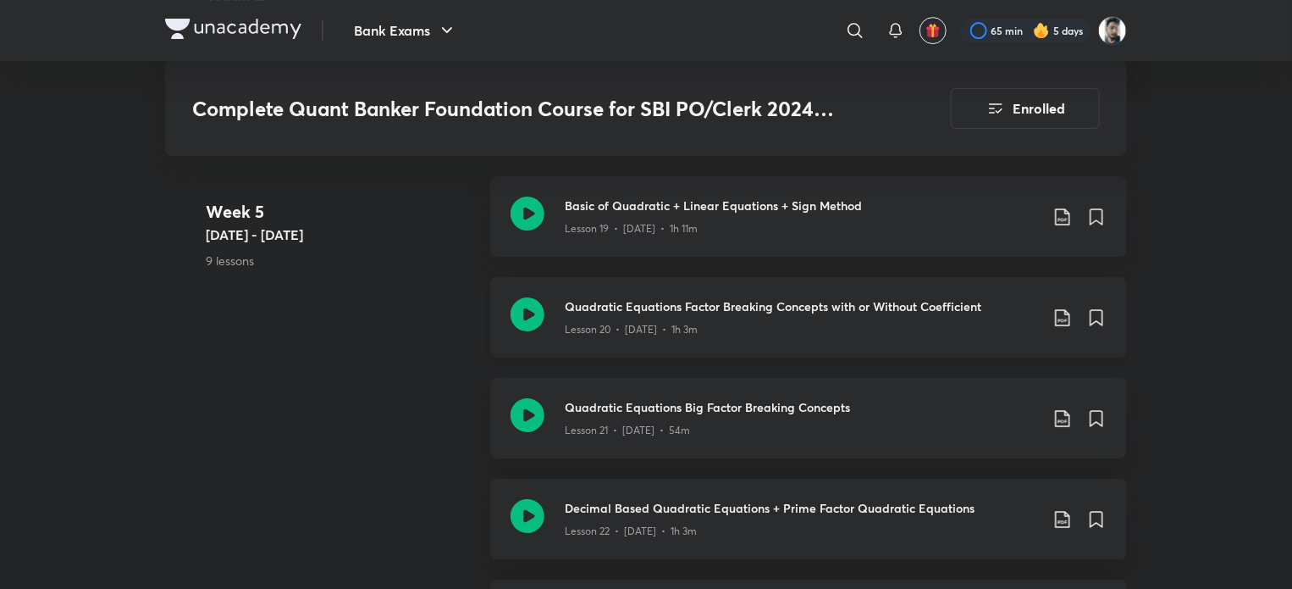
click at [1062, 307] on icon at bounding box center [1063, 317] width 20 height 20
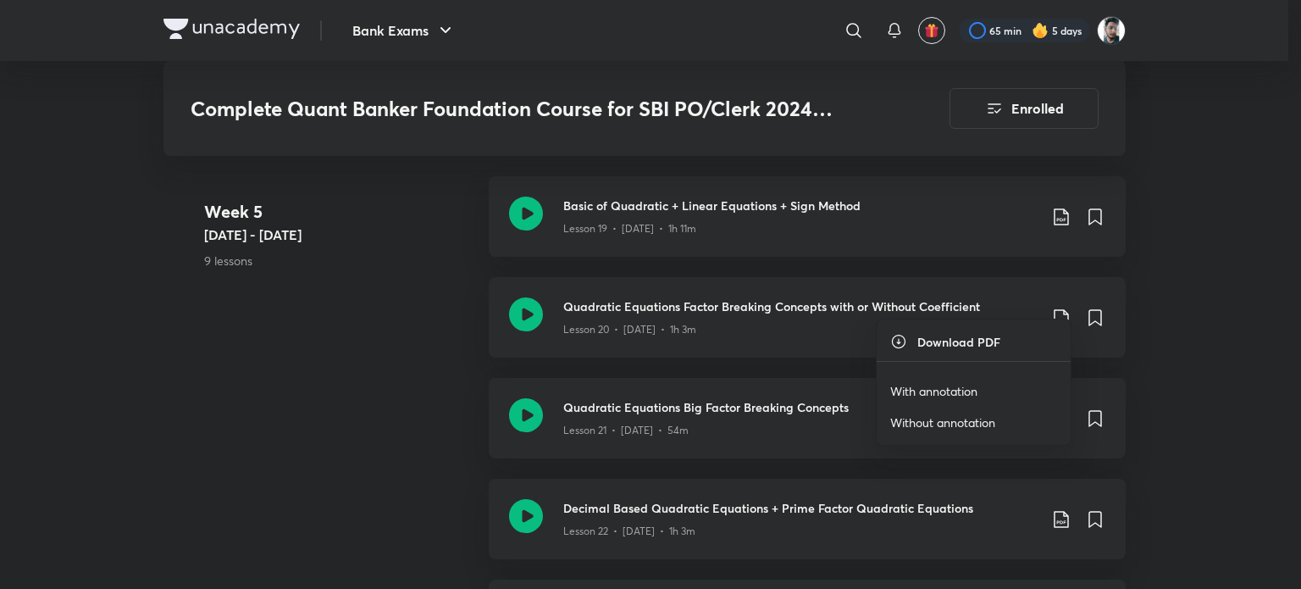
click at [962, 389] on p "With annotation" at bounding box center [933, 391] width 87 height 18
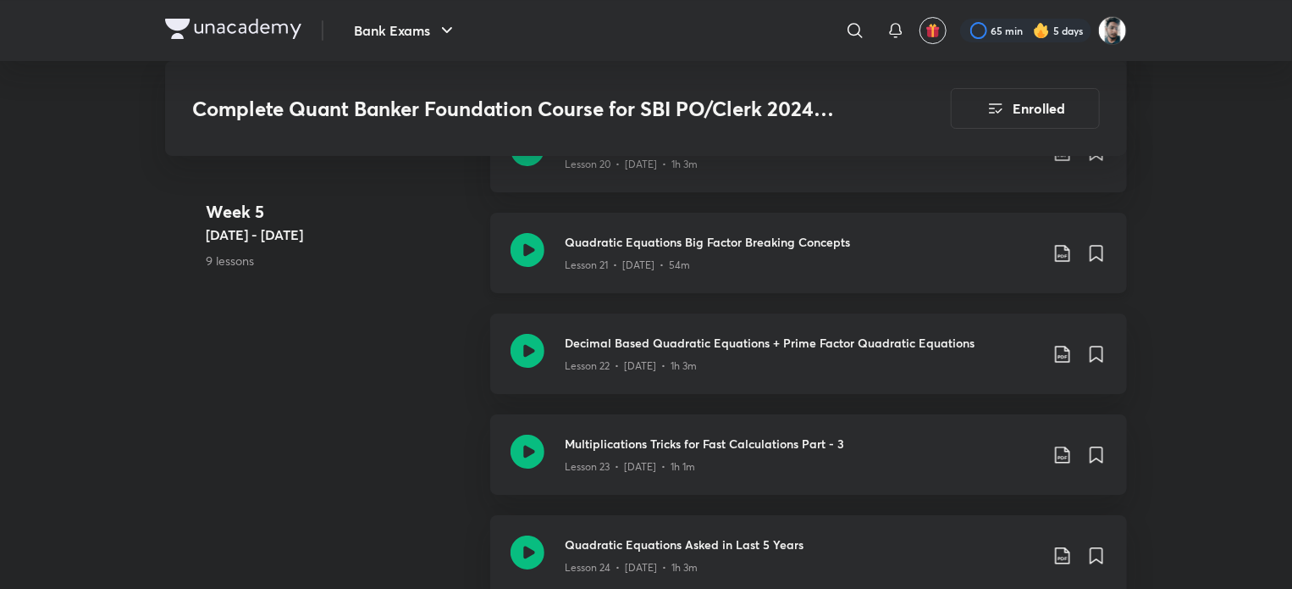
scroll to position [3049, 0]
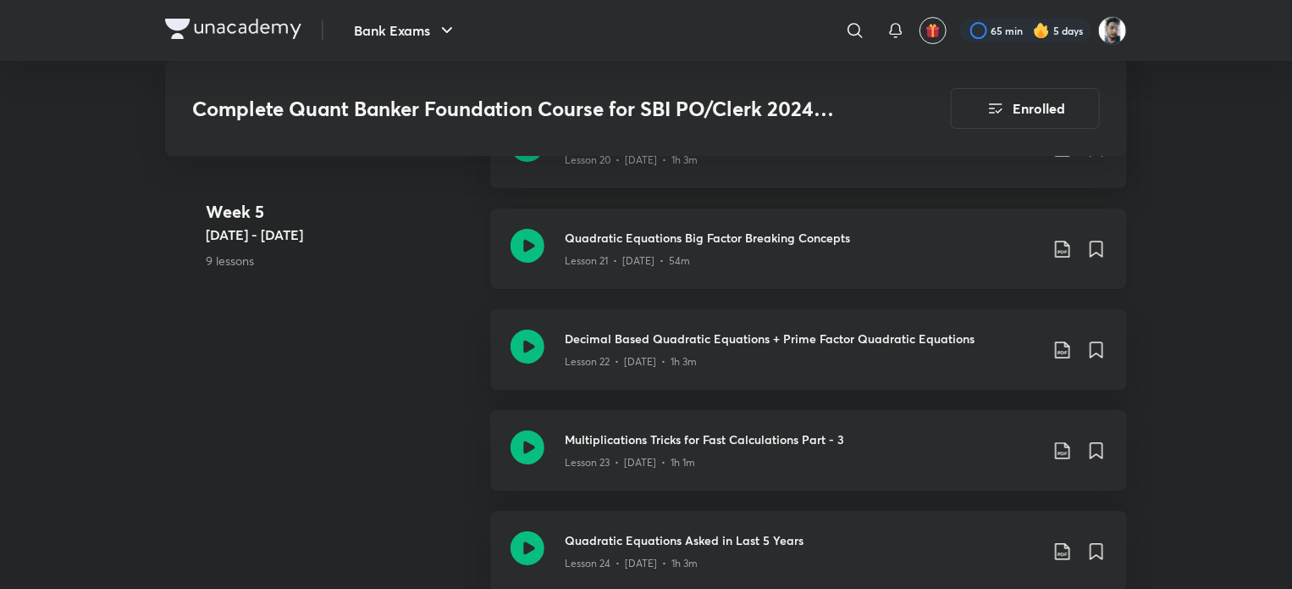
click at [1060, 239] on icon at bounding box center [1063, 249] width 20 height 20
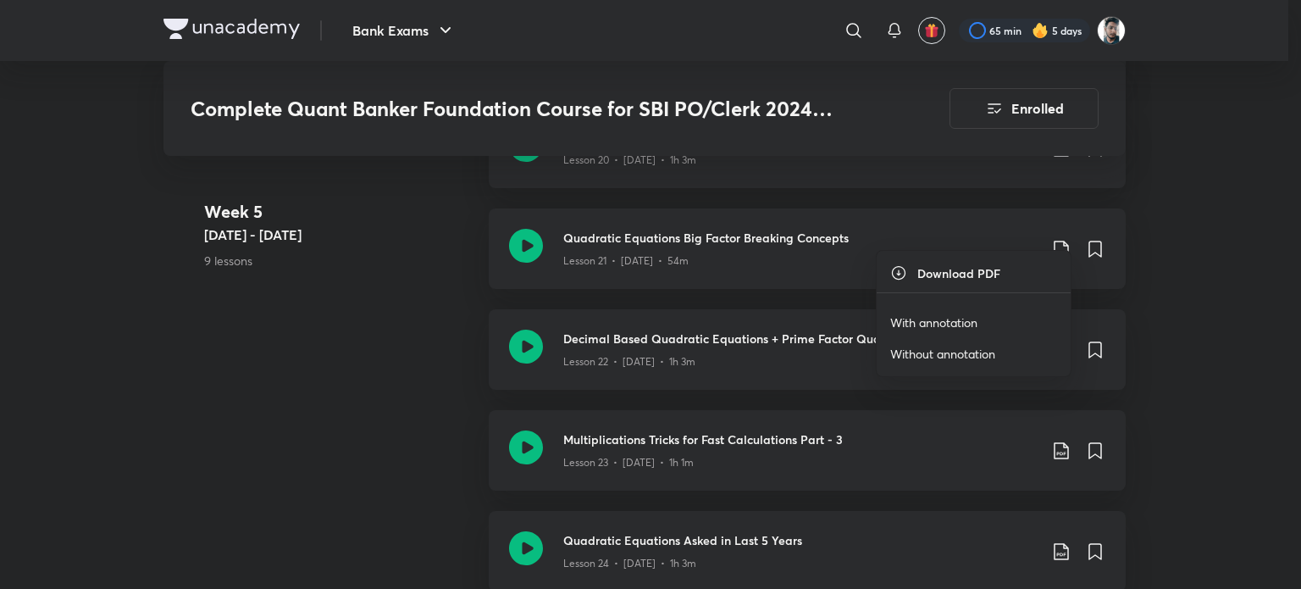
click at [948, 316] on p "With annotation" at bounding box center [933, 322] width 87 height 18
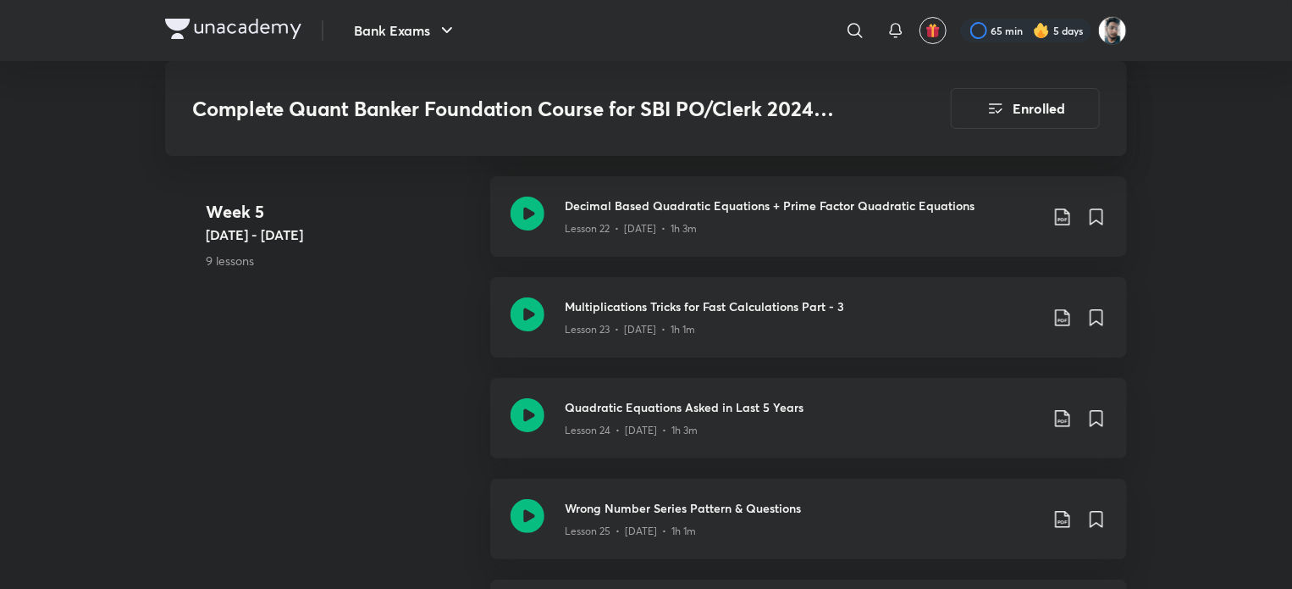
scroll to position [3134, 0]
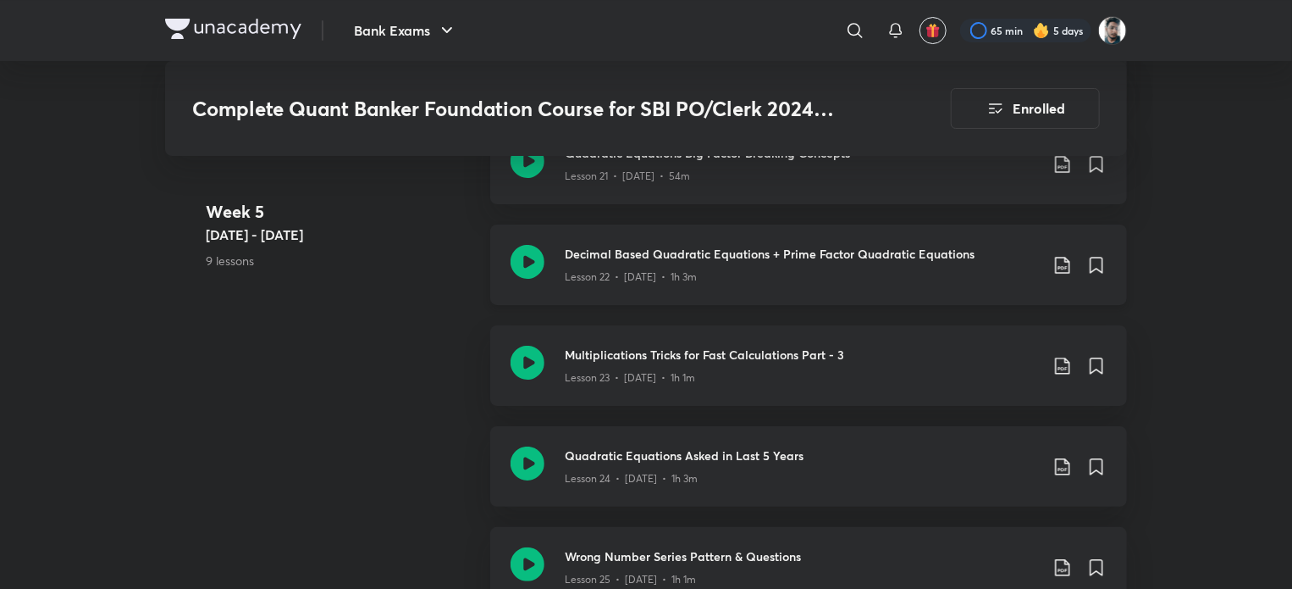
click at [1061, 255] on icon at bounding box center [1063, 265] width 20 height 20
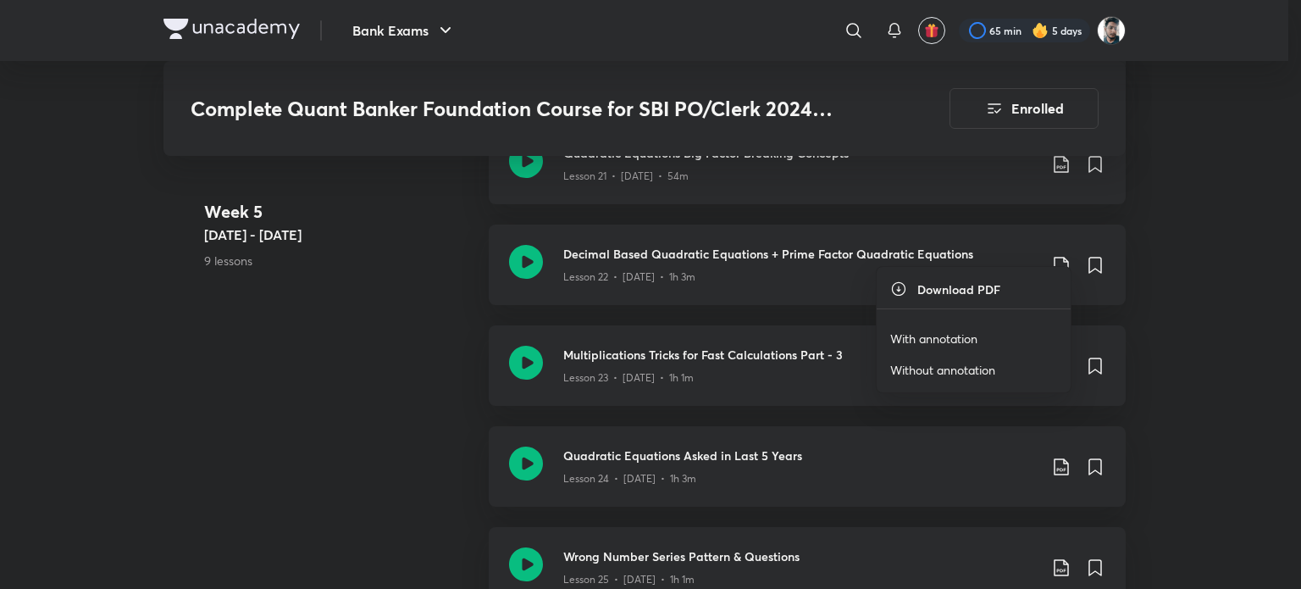
click at [945, 331] on p "With annotation" at bounding box center [933, 338] width 87 height 18
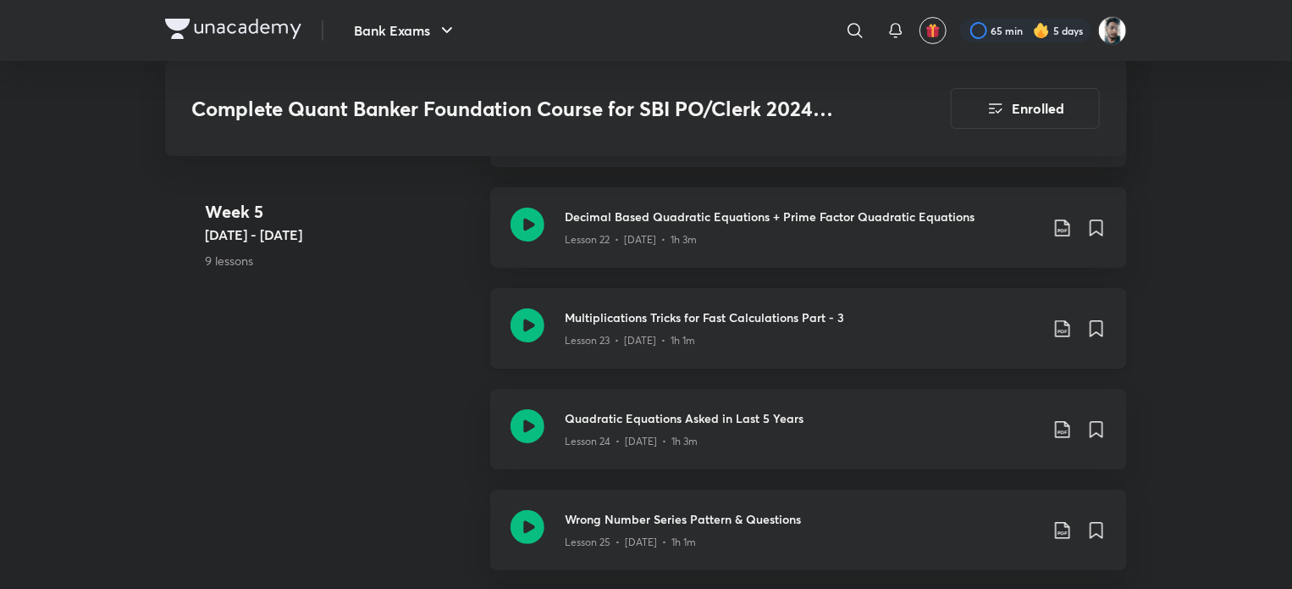
scroll to position [3219, 0]
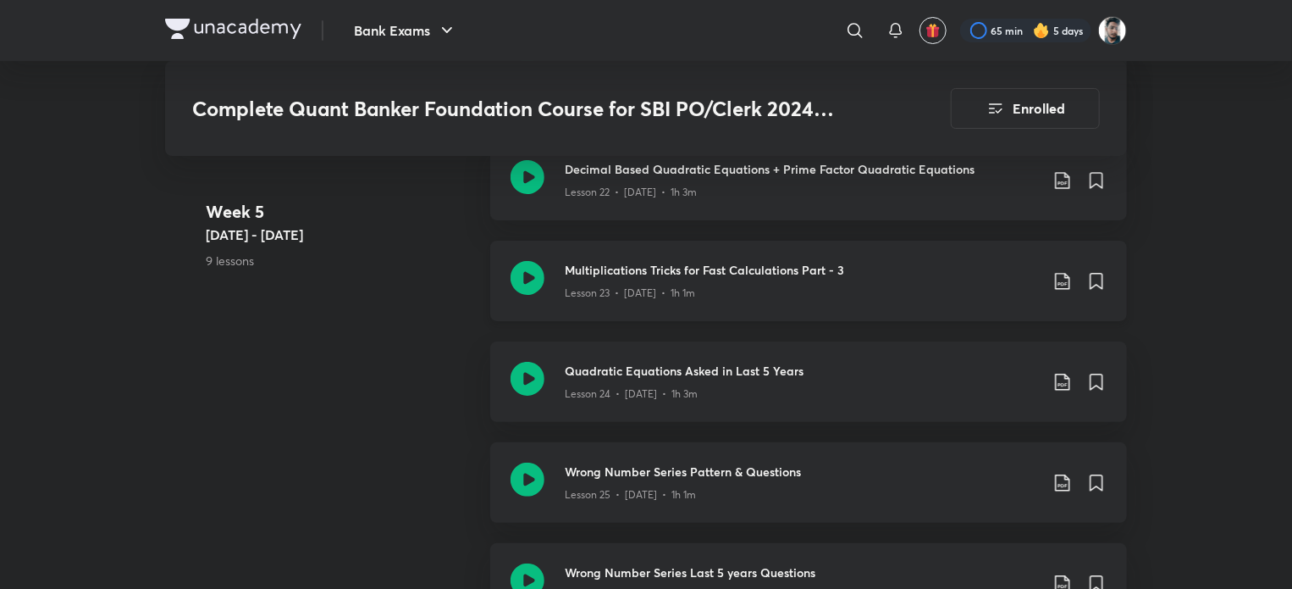
click at [1064, 273] on icon at bounding box center [1062, 281] width 14 height 17
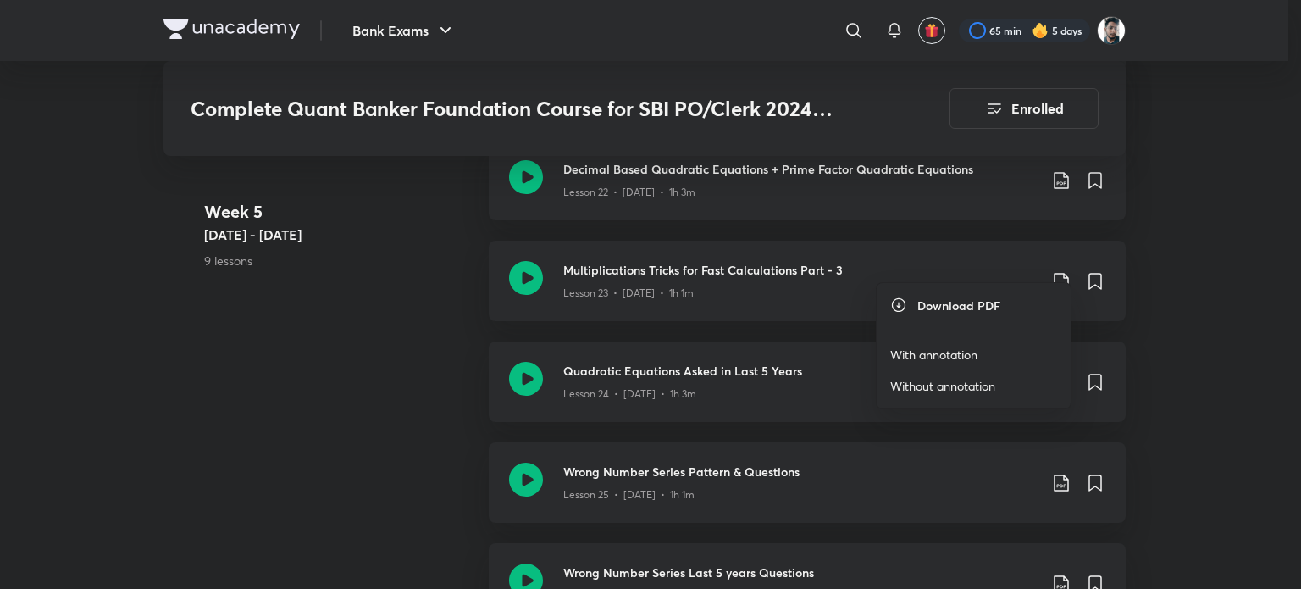
click at [944, 354] on p "With annotation" at bounding box center [933, 355] width 87 height 18
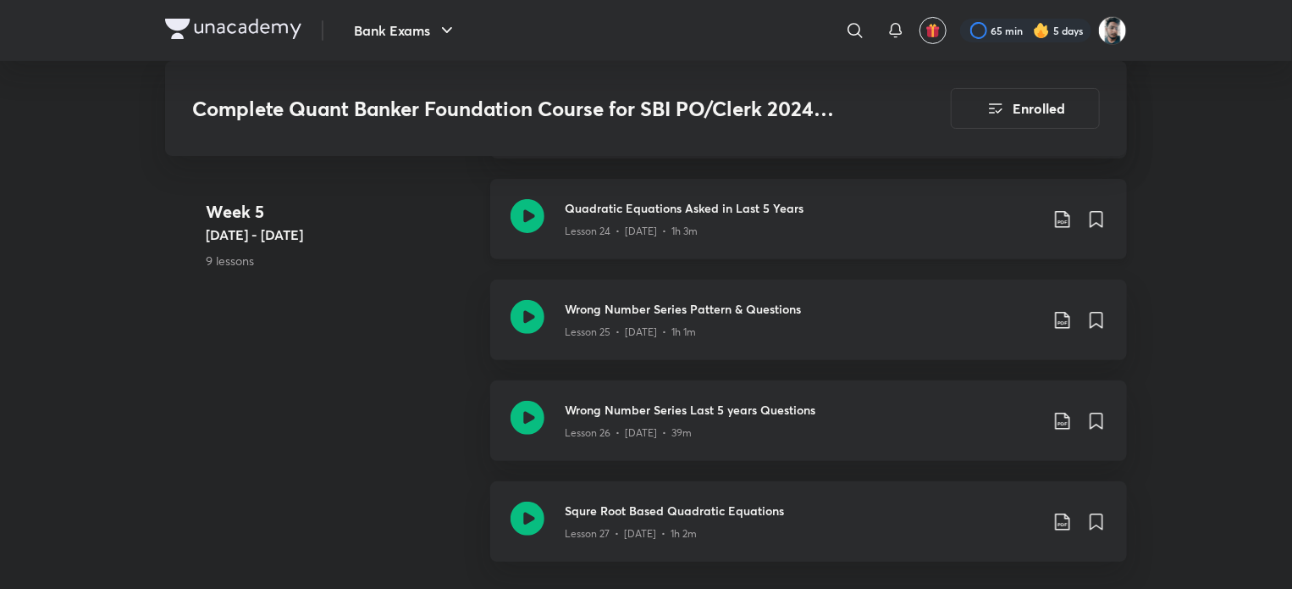
scroll to position [3388, 0]
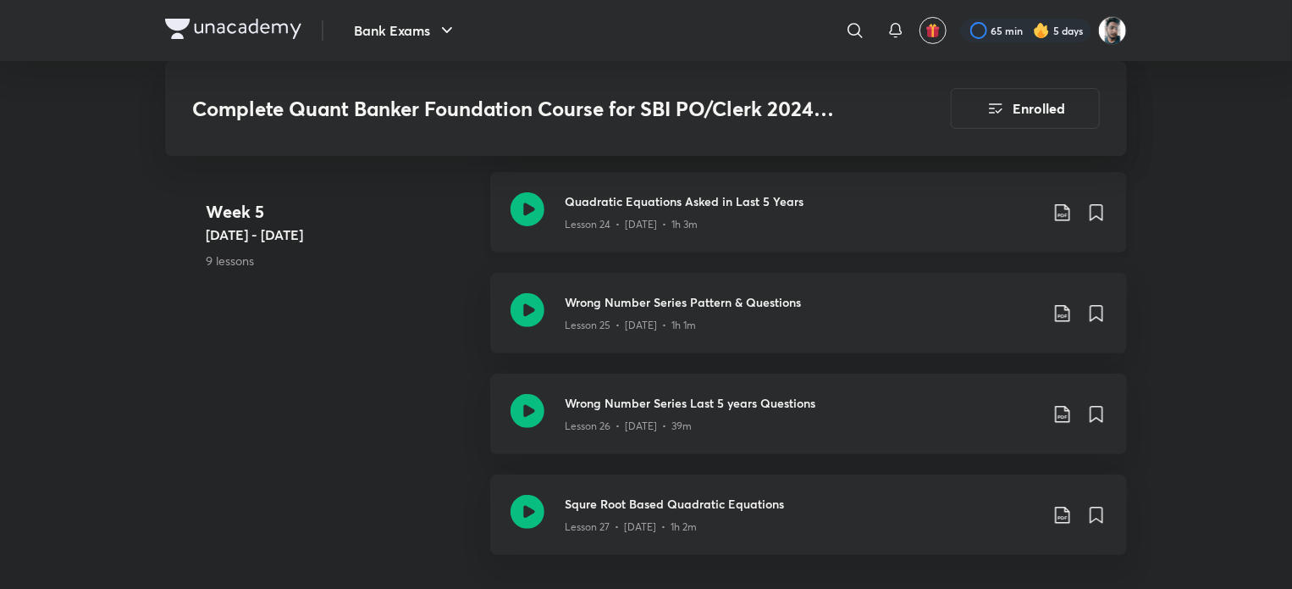
click at [1066, 204] on icon at bounding box center [1062, 212] width 14 height 17
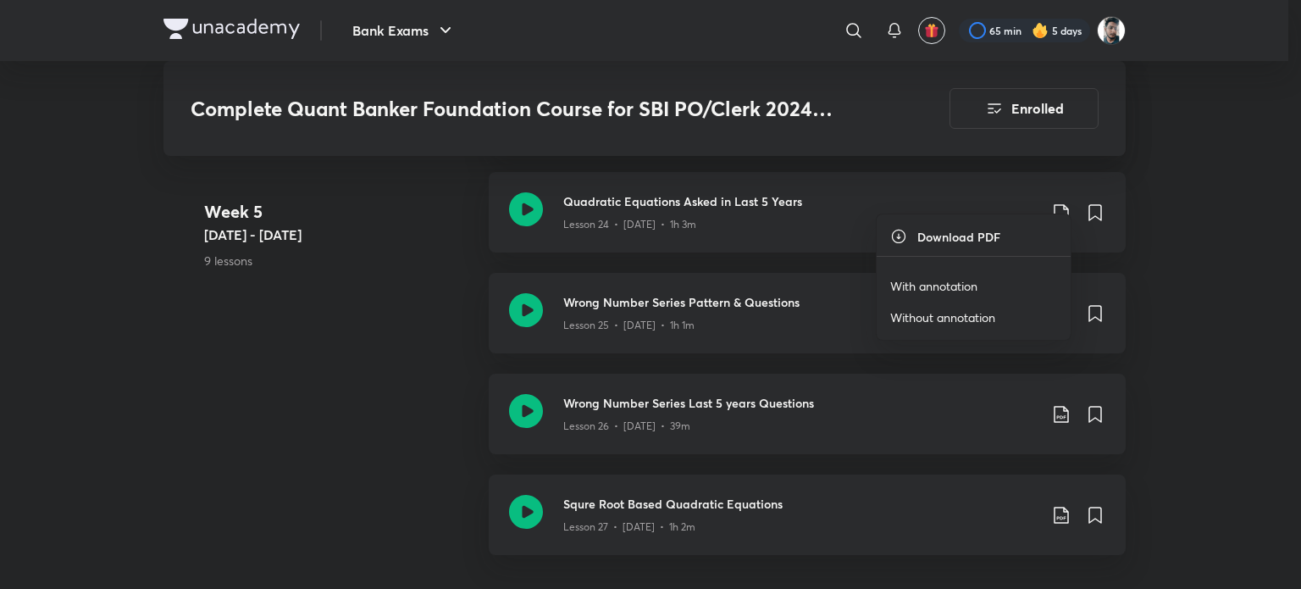
click at [977, 280] on p "With annotation" at bounding box center [933, 286] width 87 height 18
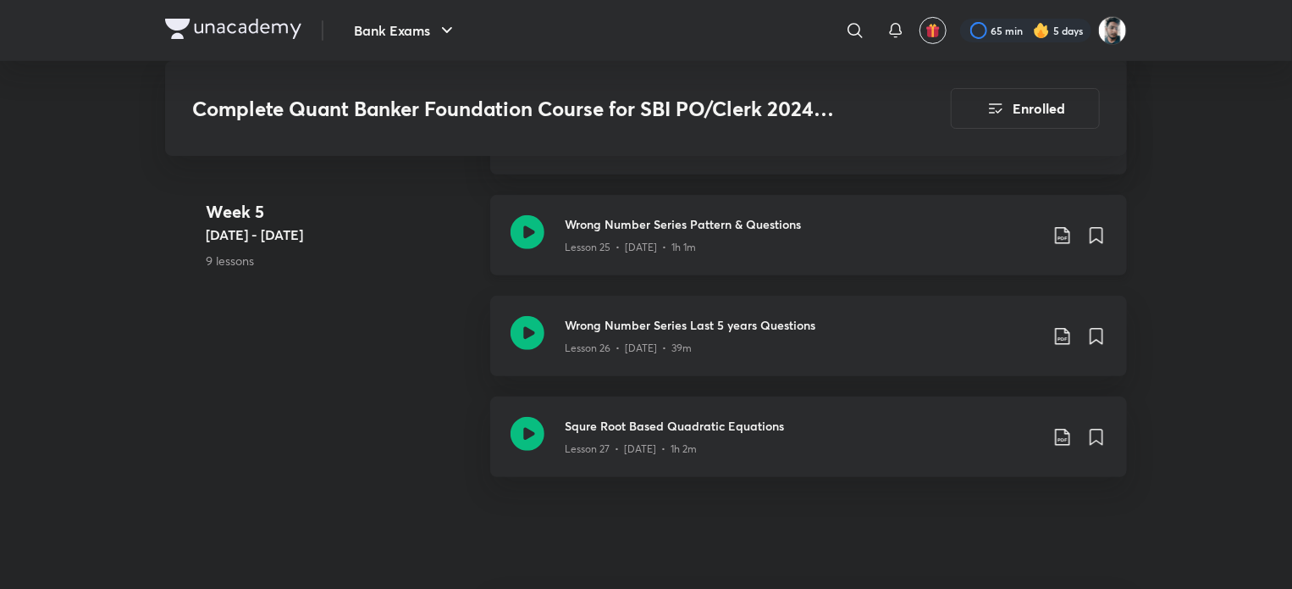
scroll to position [3473, 0]
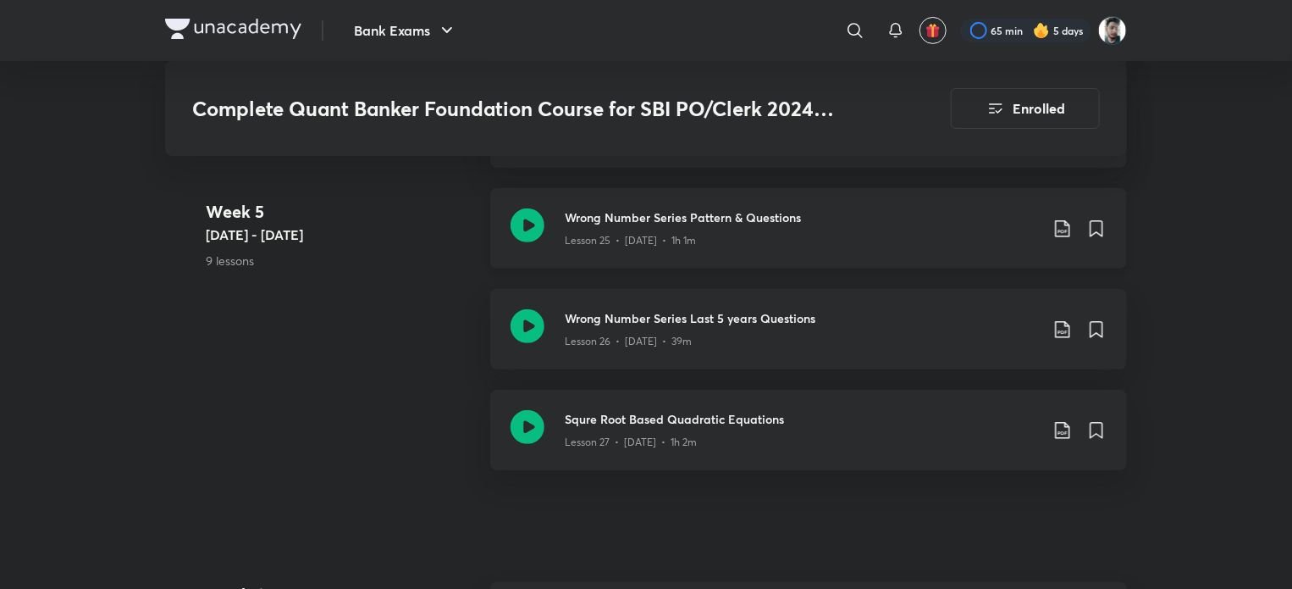
click at [1060, 219] on icon at bounding box center [1063, 229] width 20 height 20
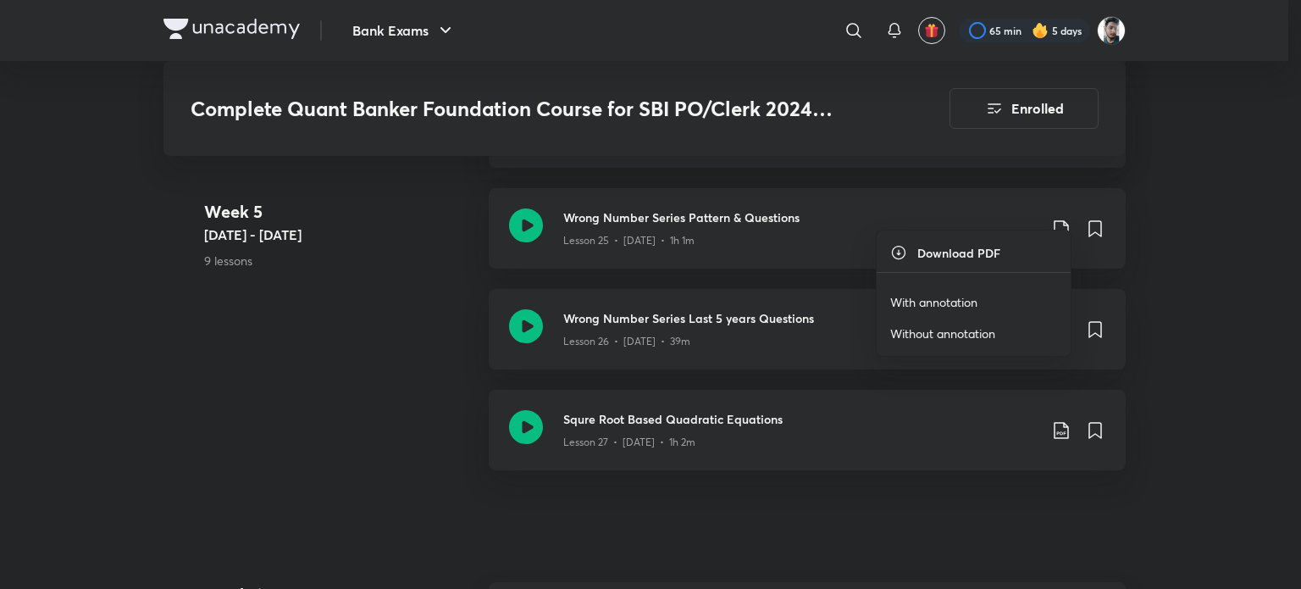
click at [976, 290] on li "With annotation" at bounding box center [974, 301] width 194 height 31
click at [966, 296] on p "With annotation" at bounding box center [933, 302] width 87 height 18
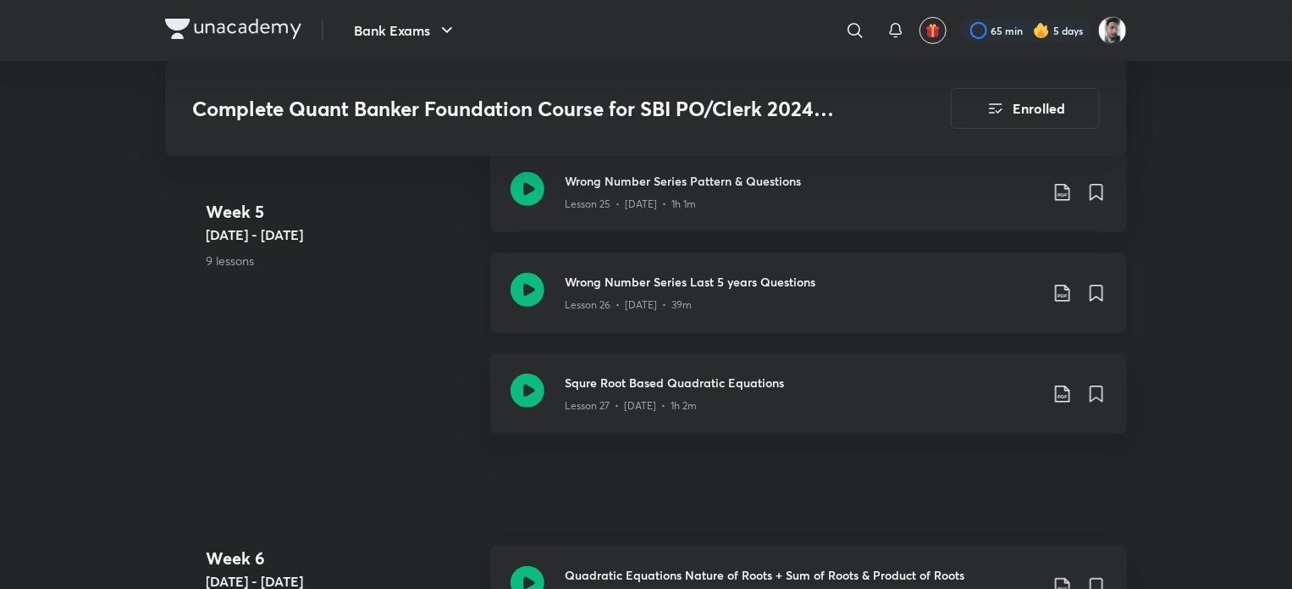
scroll to position [3557, 0]
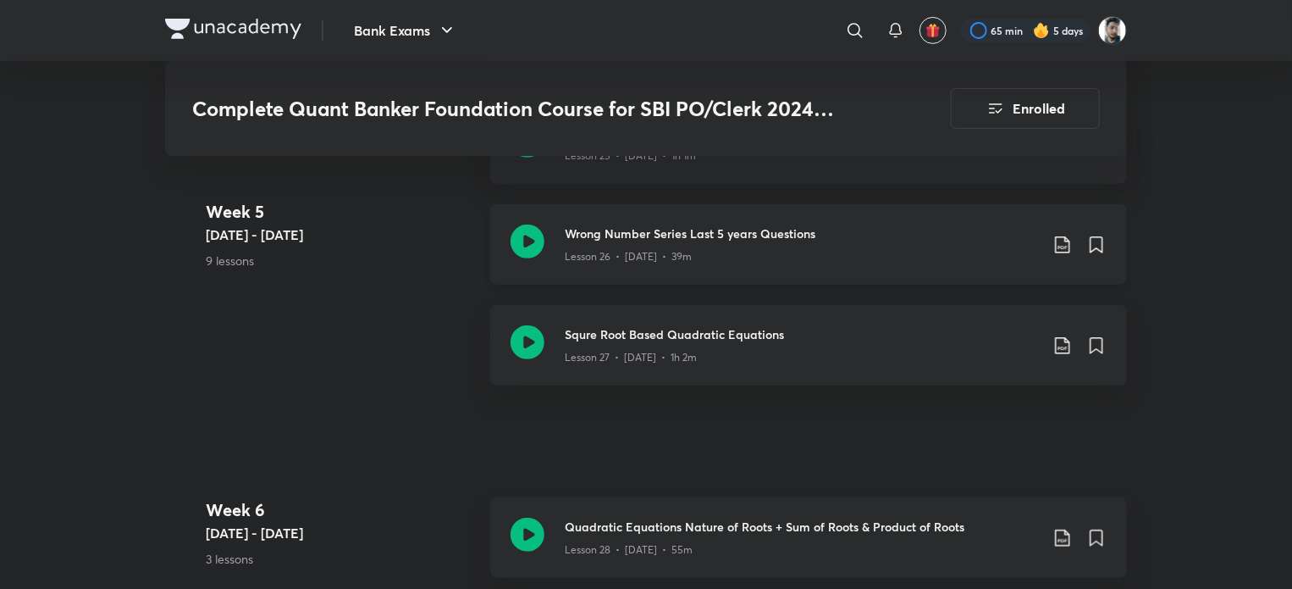
click at [1054, 235] on icon at bounding box center [1063, 245] width 20 height 20
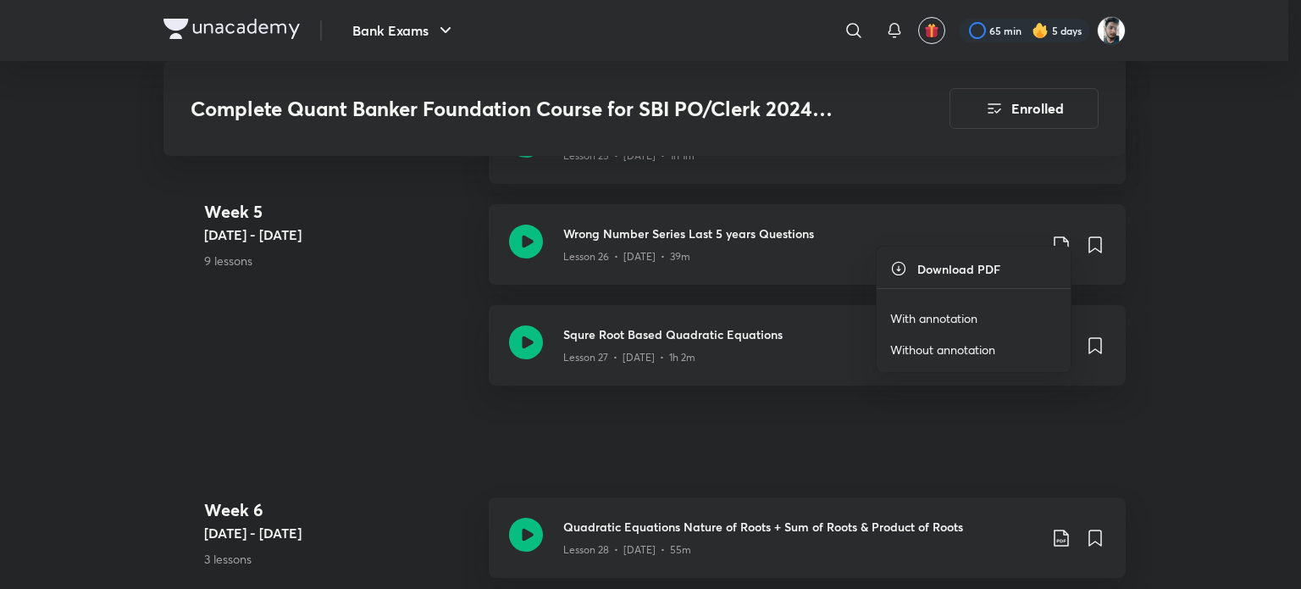
click at [922, 315] on p "With annotation" at bounding box center [933, 318] width 87 height 18
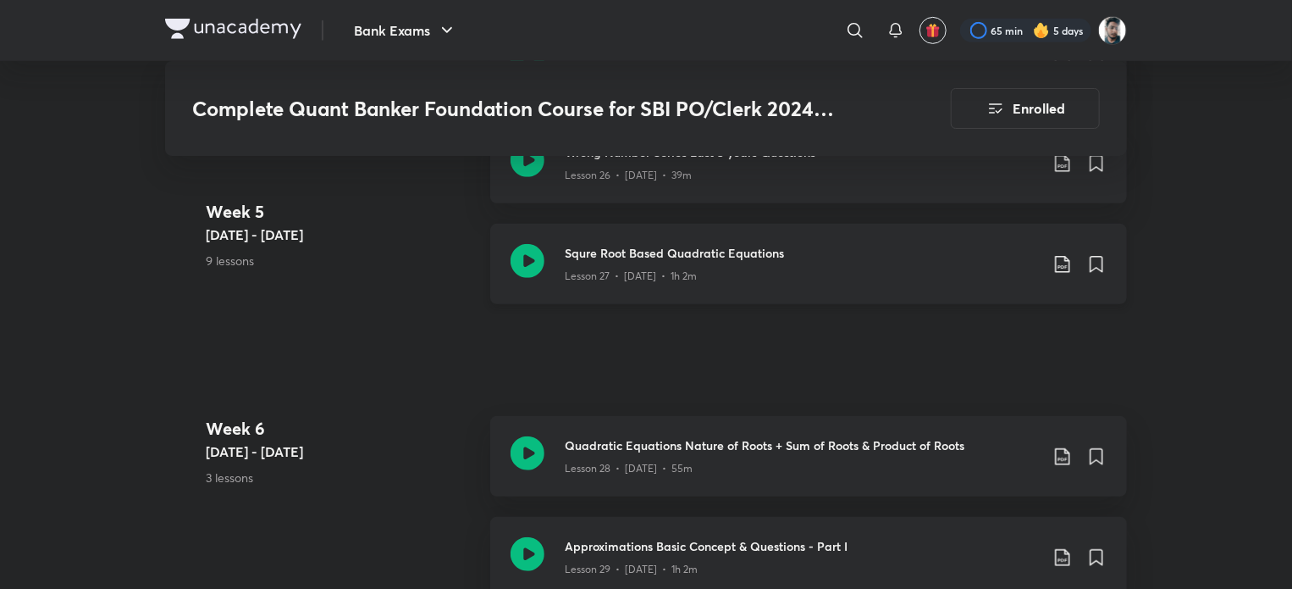
scroll to position [3642, 0]
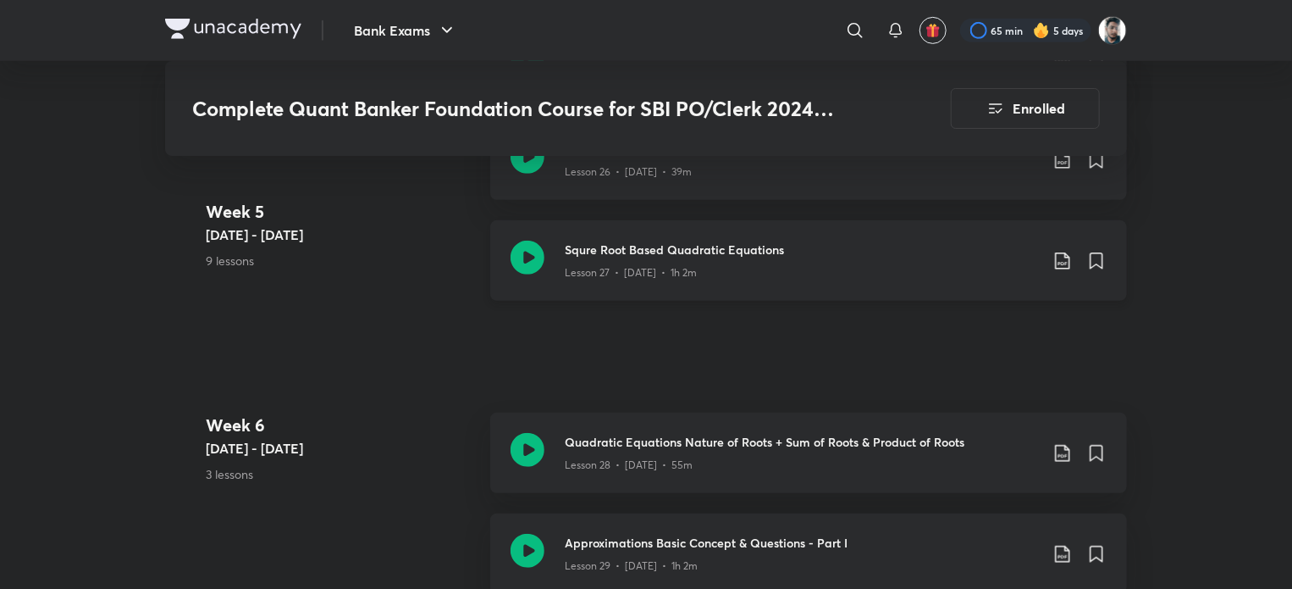
click at [1060, 251] on icon at bounding box center [1063, 261] width 20 height 20
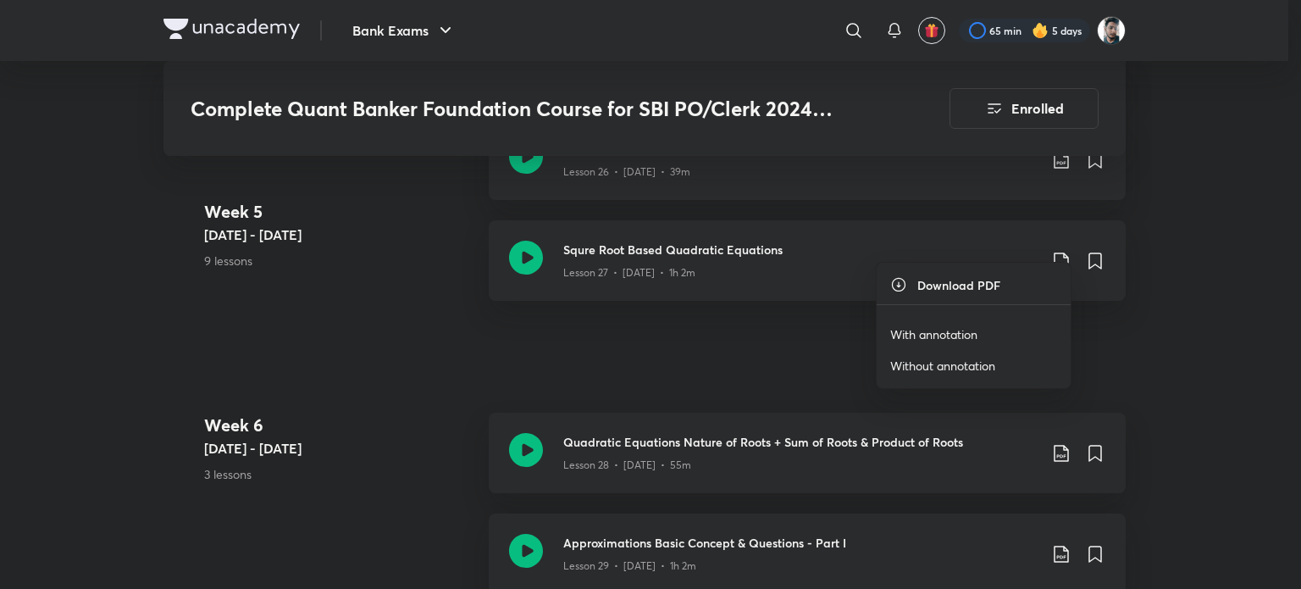
click at [971, 322] on li "With annotation" at bounding box center [974, 333] width 194 height 31
click at [964, 329] on p "With annotation" at bounding box center [933, 334] width 87 height 18
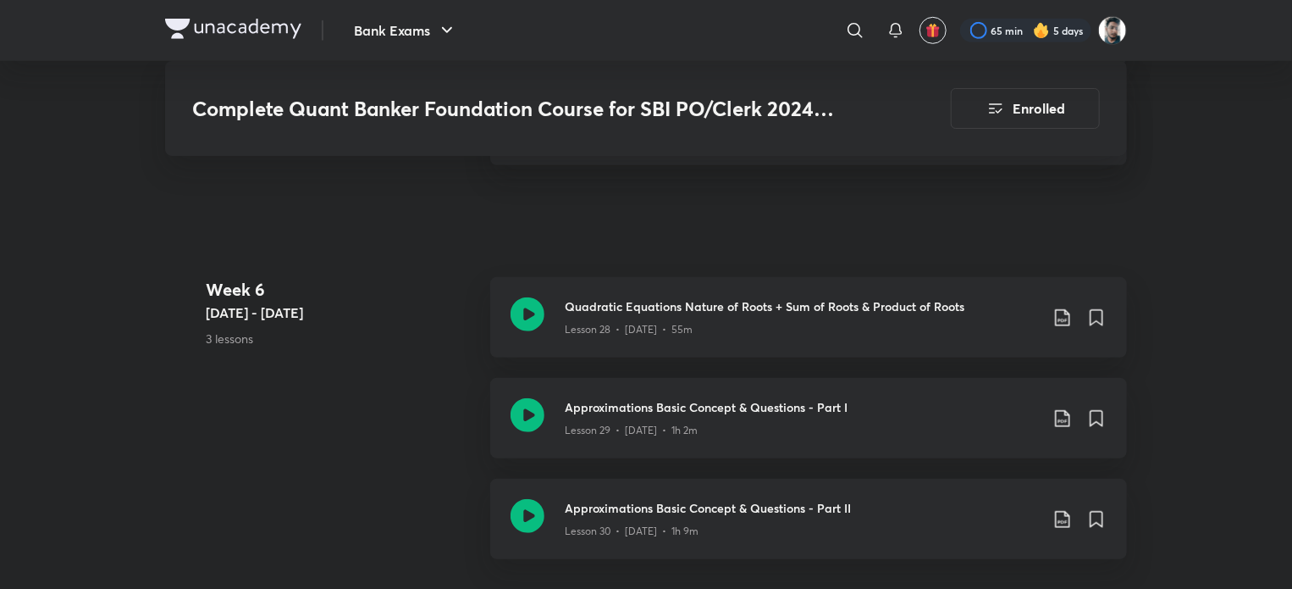
scroll to position [3811, 0]
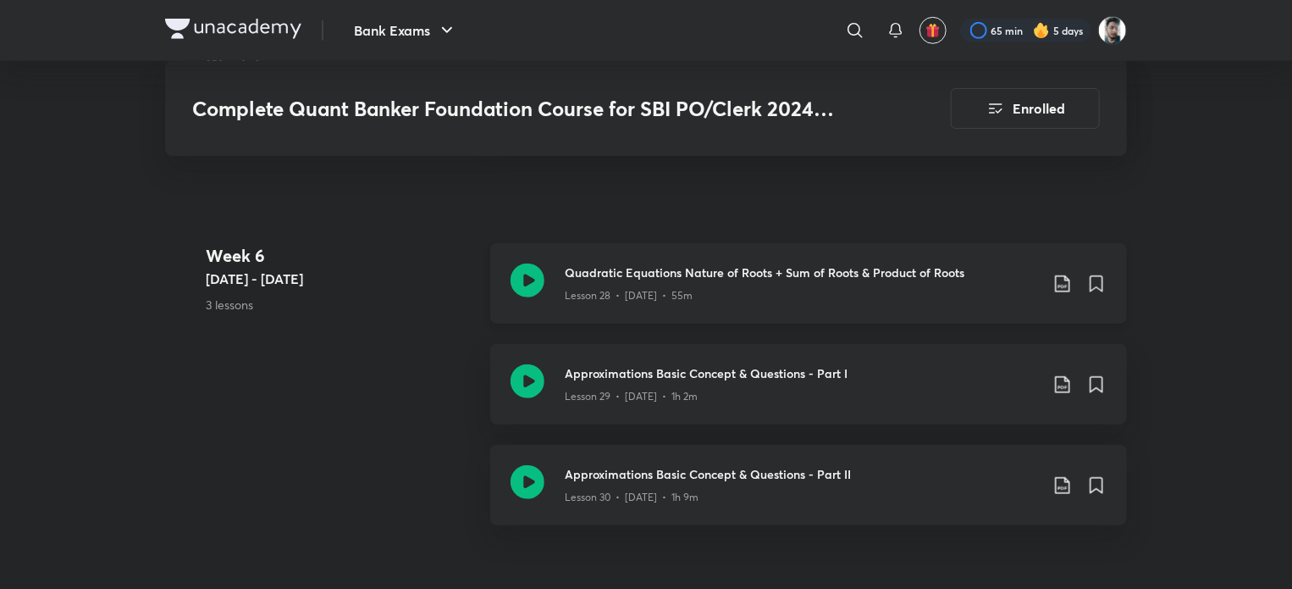
click at [1060, 274] on icon at bounding box center [1063, 284] width 20 height 20
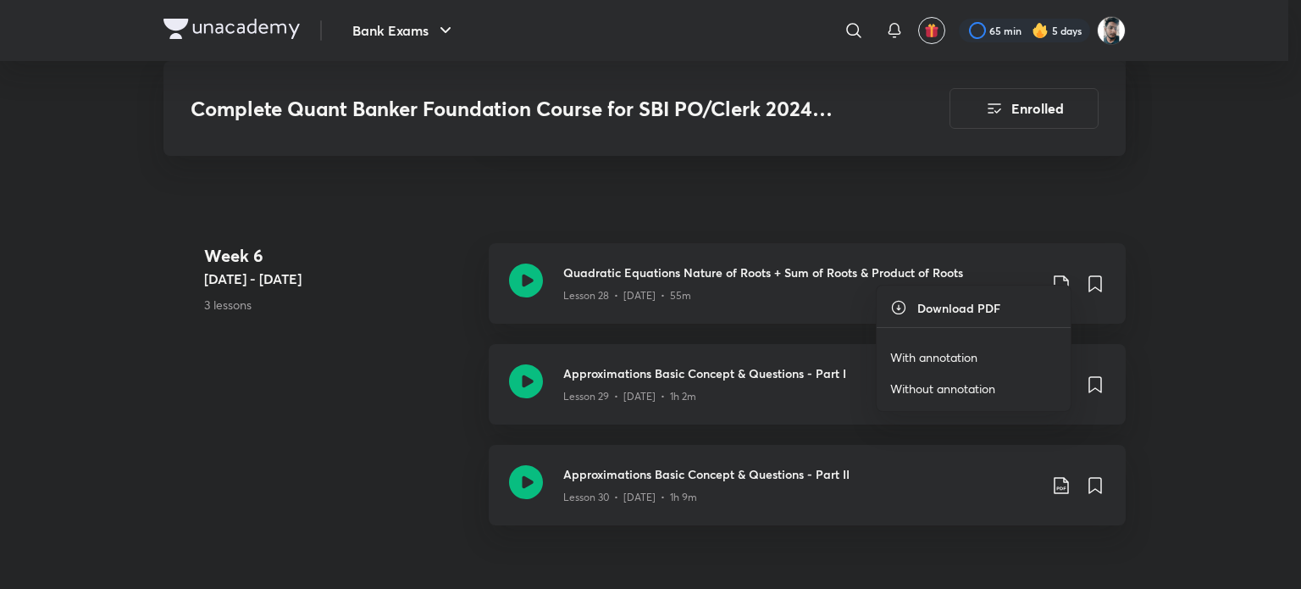
click at [916, 353] on p "With annotation" at bounding box center [933, 357] width 87 height 18
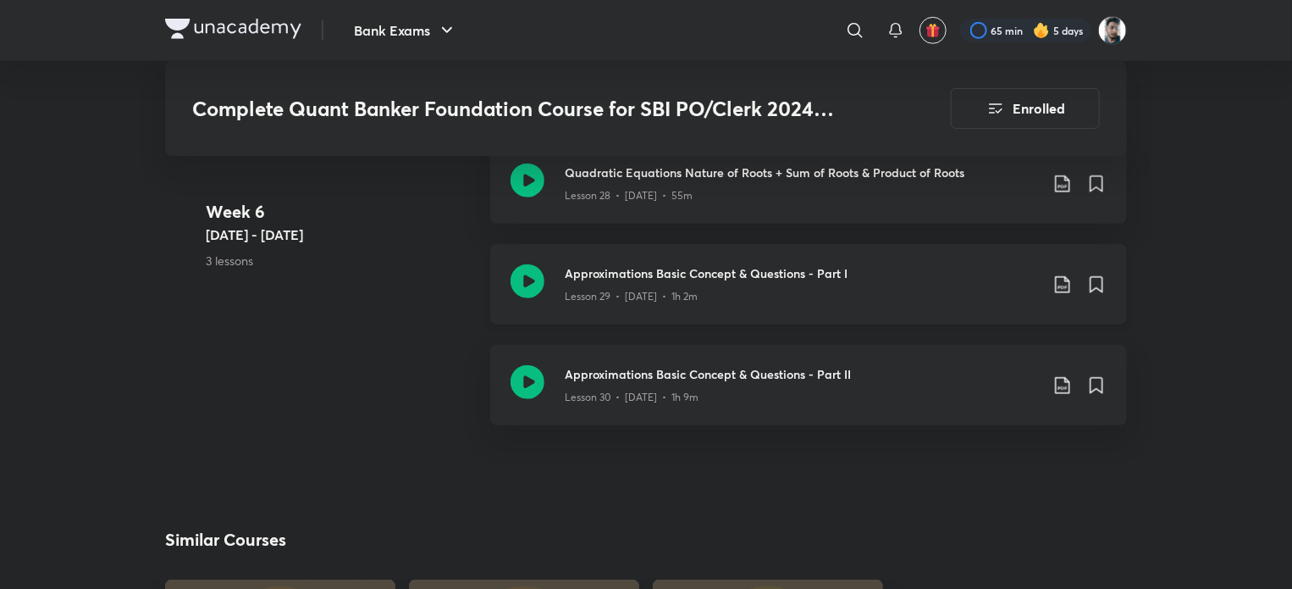
scroll to position [3981, 0]
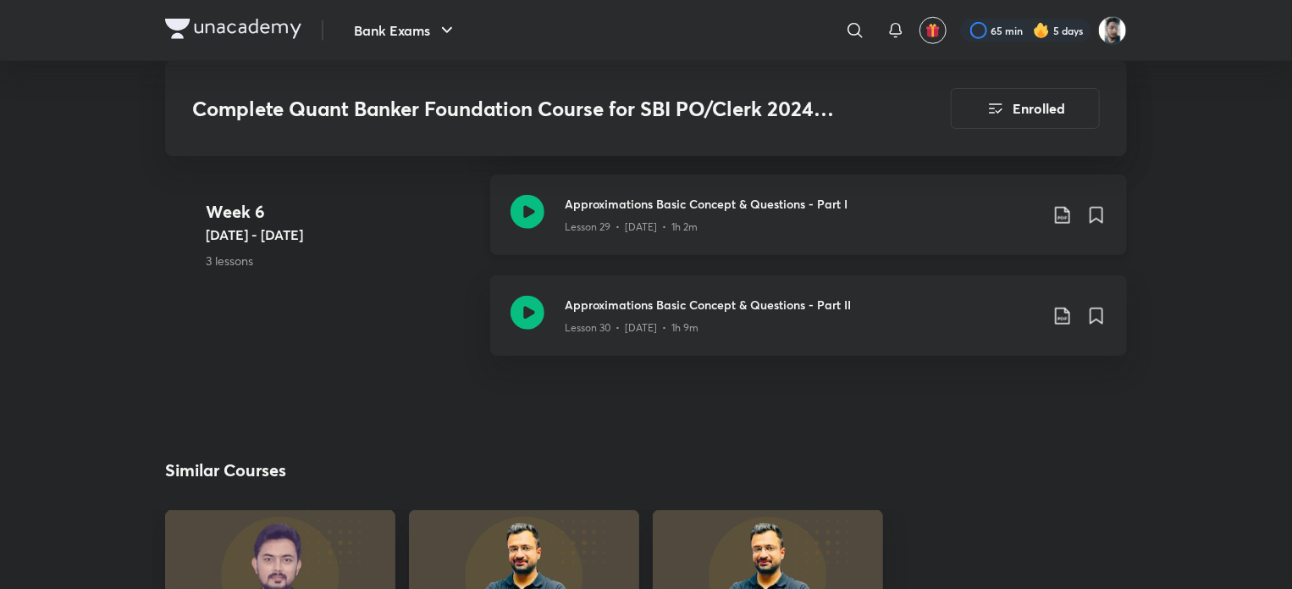
click at [1058, 207] on icon at bounding box center [1062, 215] width 14 height 17
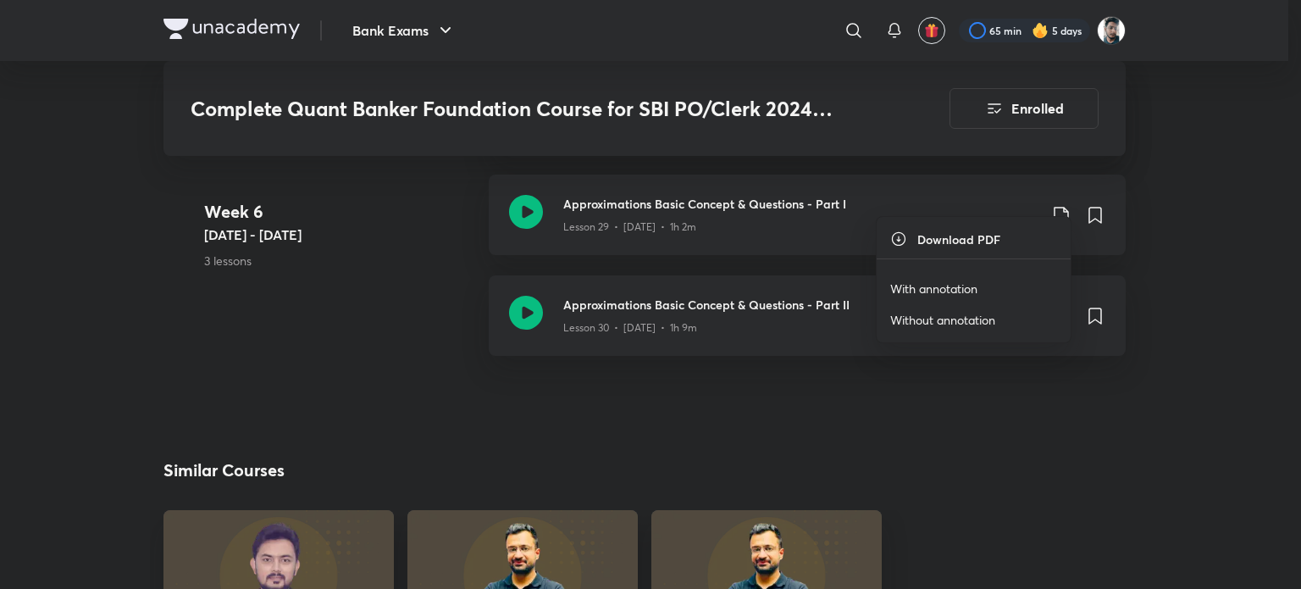
click at [966, 283] on p "With annotation" at bounding box center [933, 289] width 87 height 18
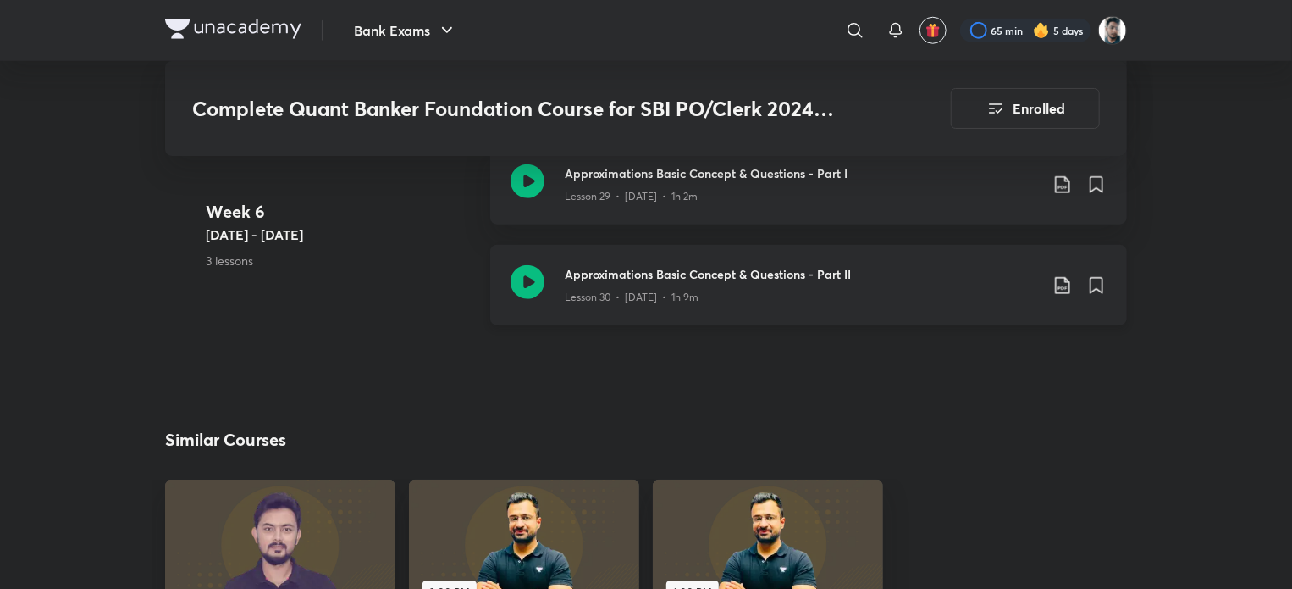
scroll to position [4065, 0]
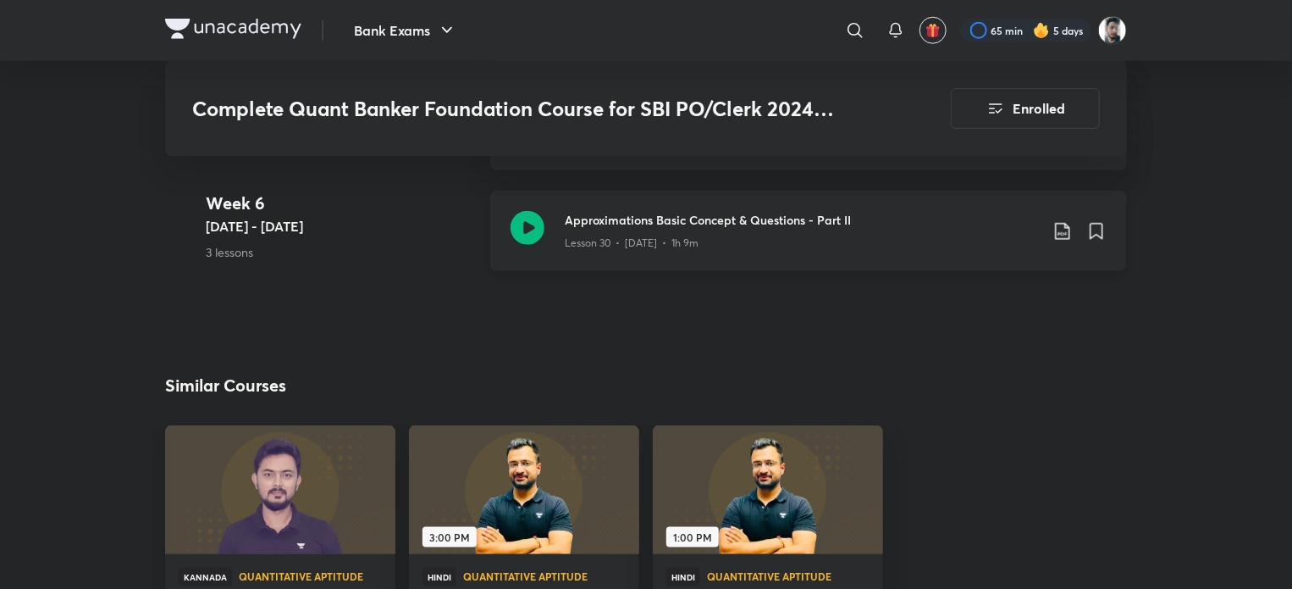
click at [1062, 221] on icon at bounding box center [1063, 231] width 20 height 20
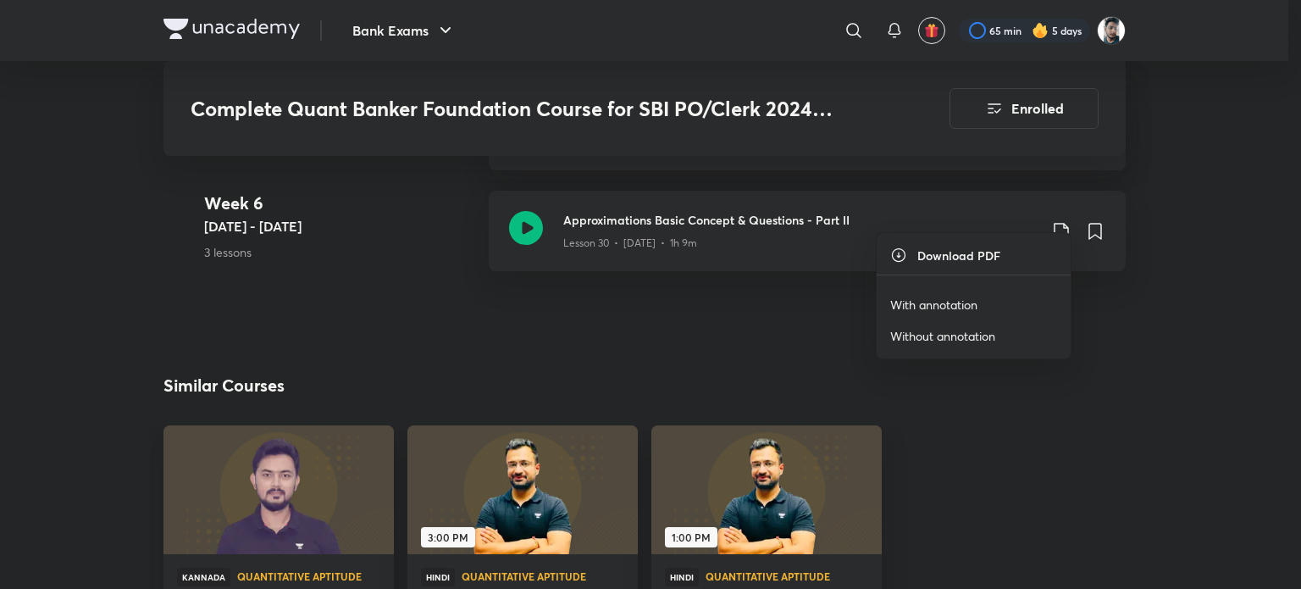
click at [949, 297] on p "With annotation" at bounding box center [933, 305] width 87 height 18
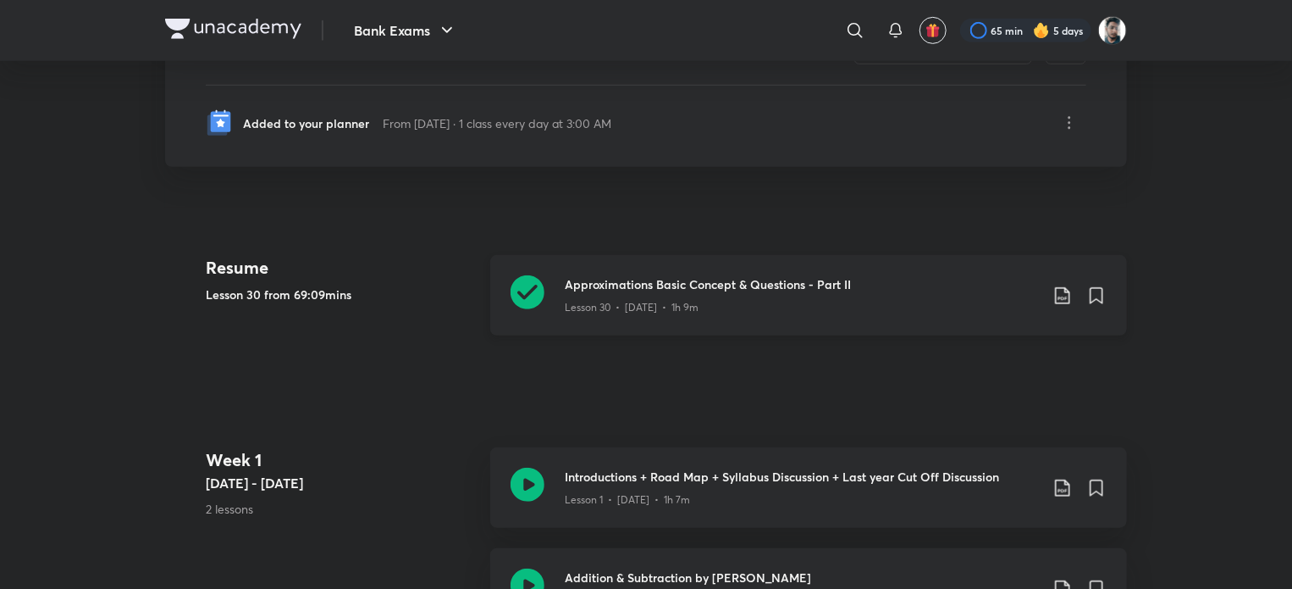
scroll to position [85, 0]
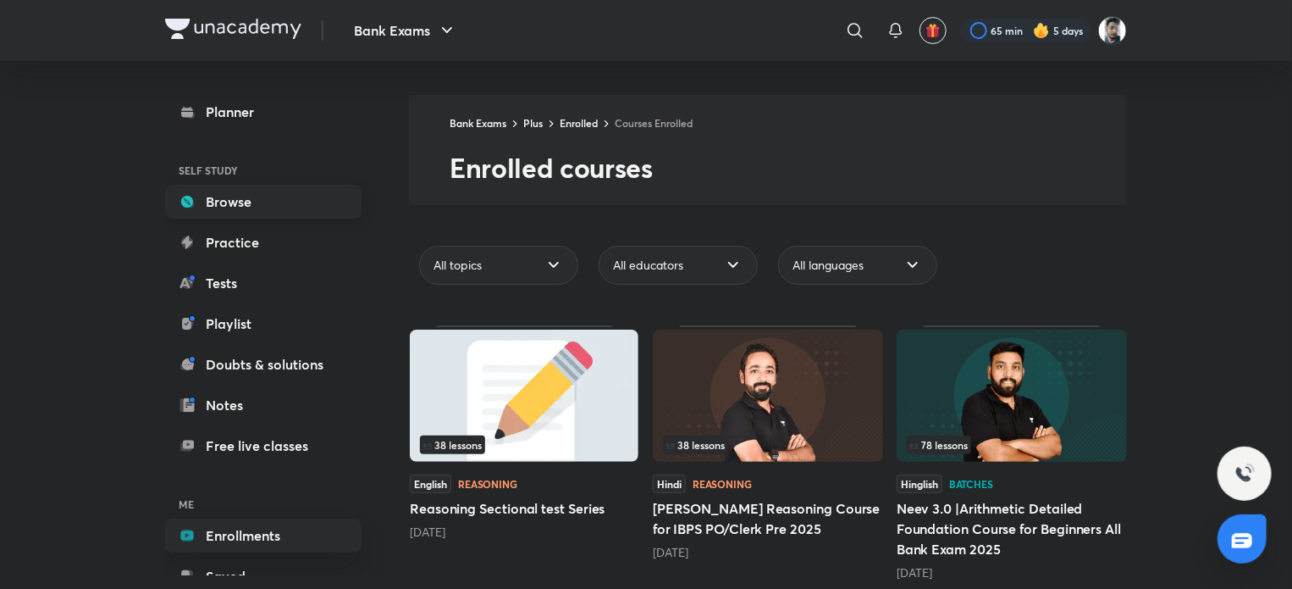
click at [231, 207] on link "Browse" at bounding box center [263, 202] width 196 height 34
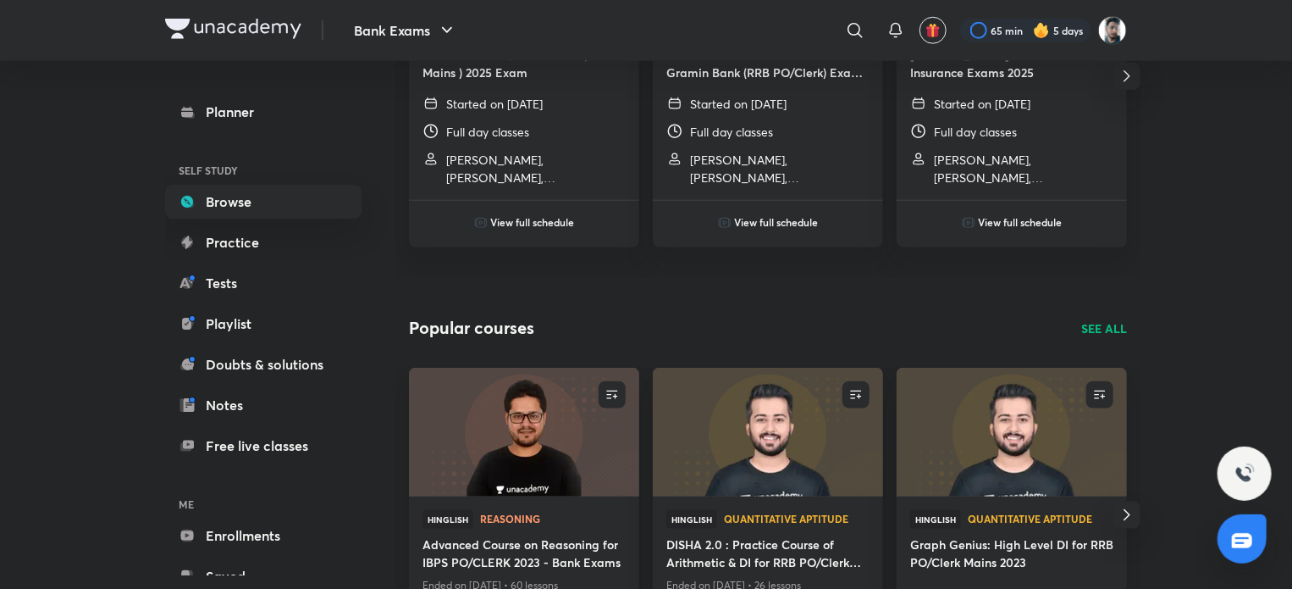
scroll to position [847, 0]
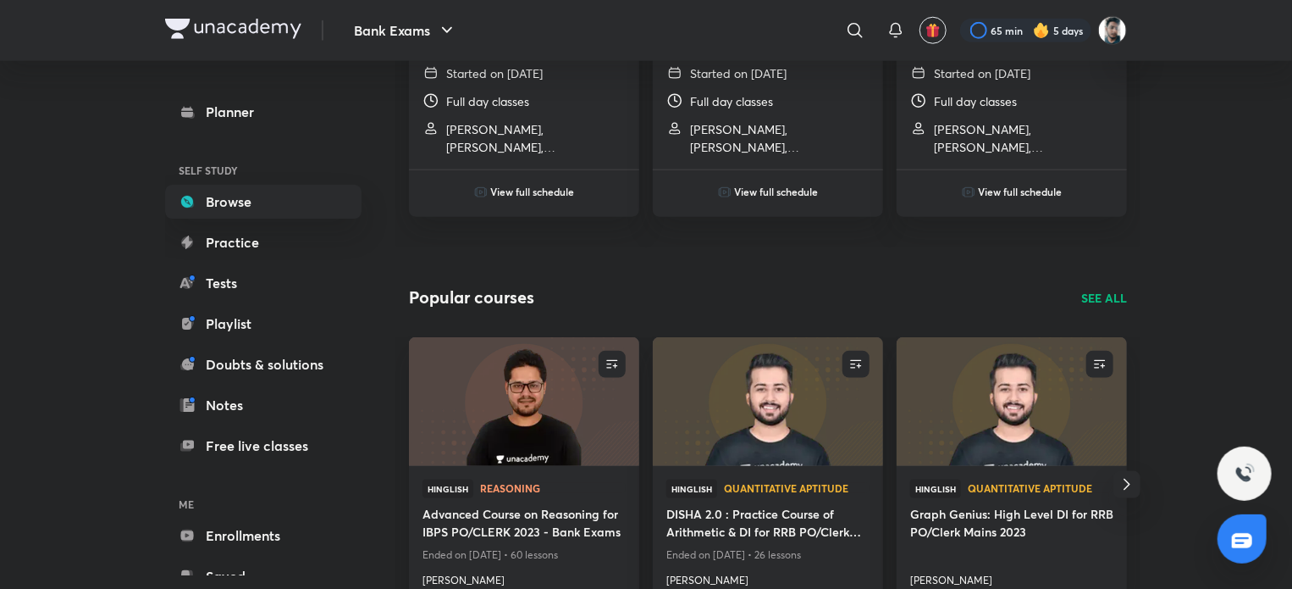
click at [1099, 290] on p "SEE ALL" at bounding box center [1105, 298] width 46 height 18
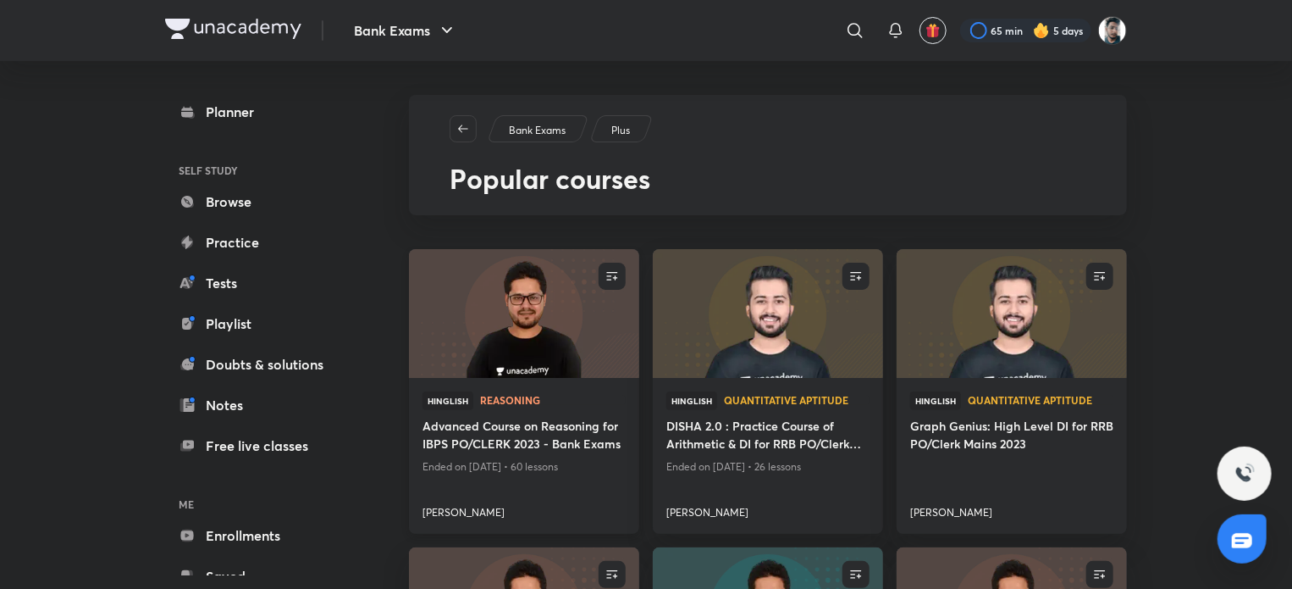
click at [594, 340] on img at bounding box center [524, 313] width 235 height 131
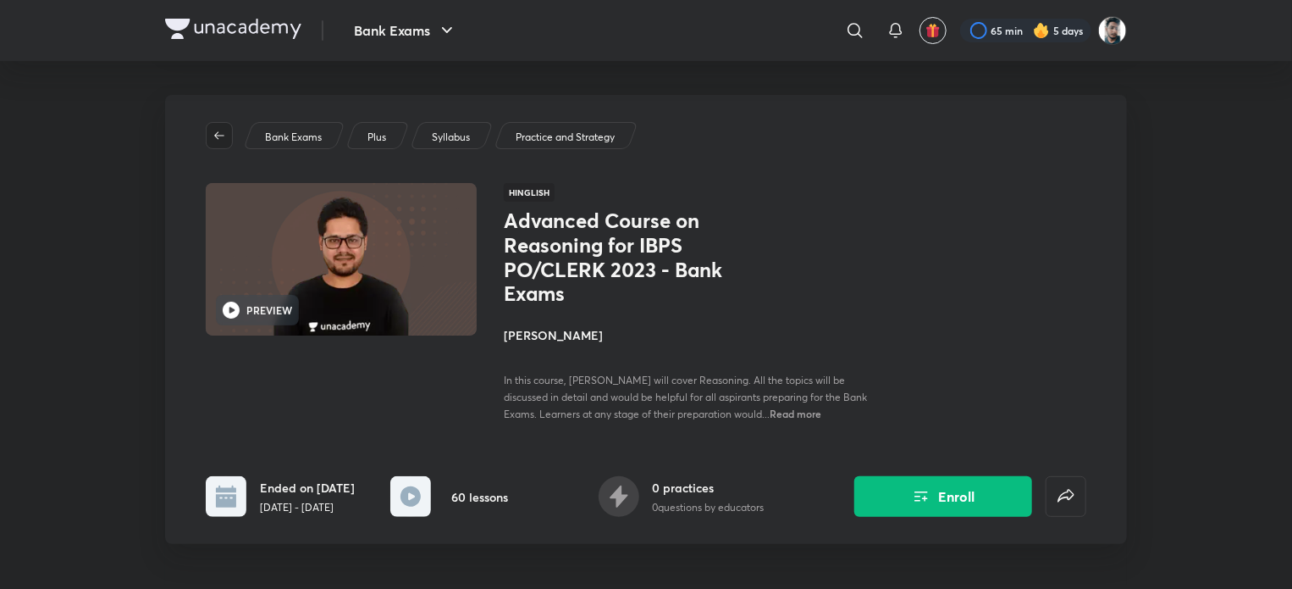
click at [217, 139] on icon "button" at bounding box center [220, 136] width 14 height 14
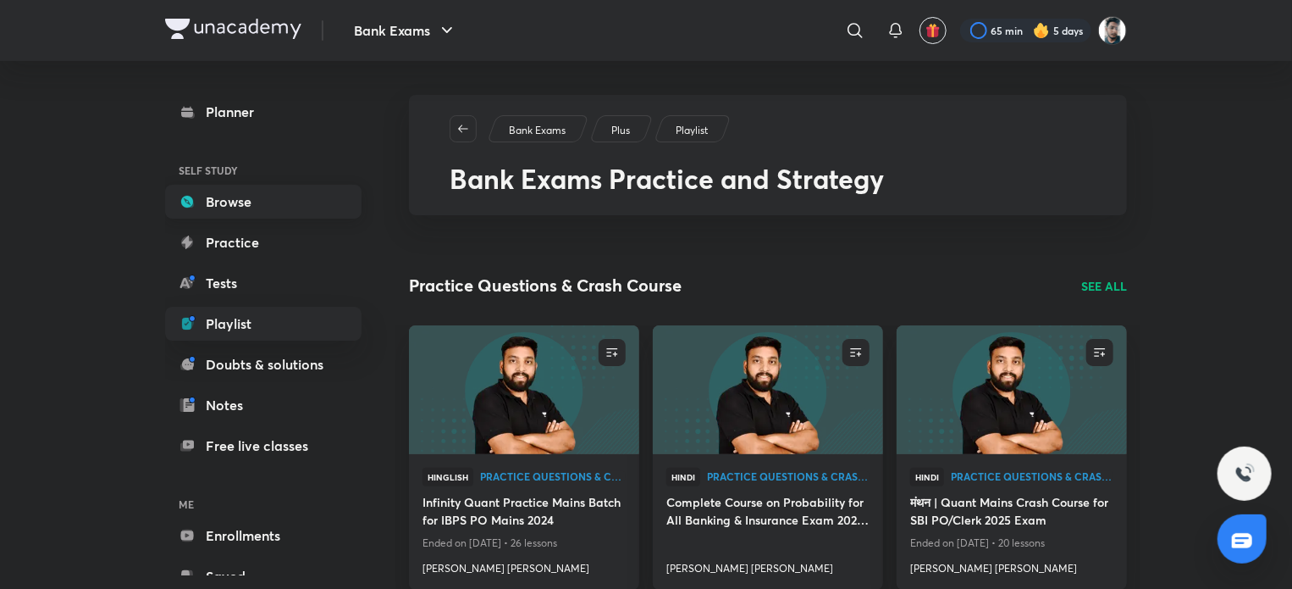
click at [293, 210] on link "Browse" at bounding box center [263, 202] width 196 height 34
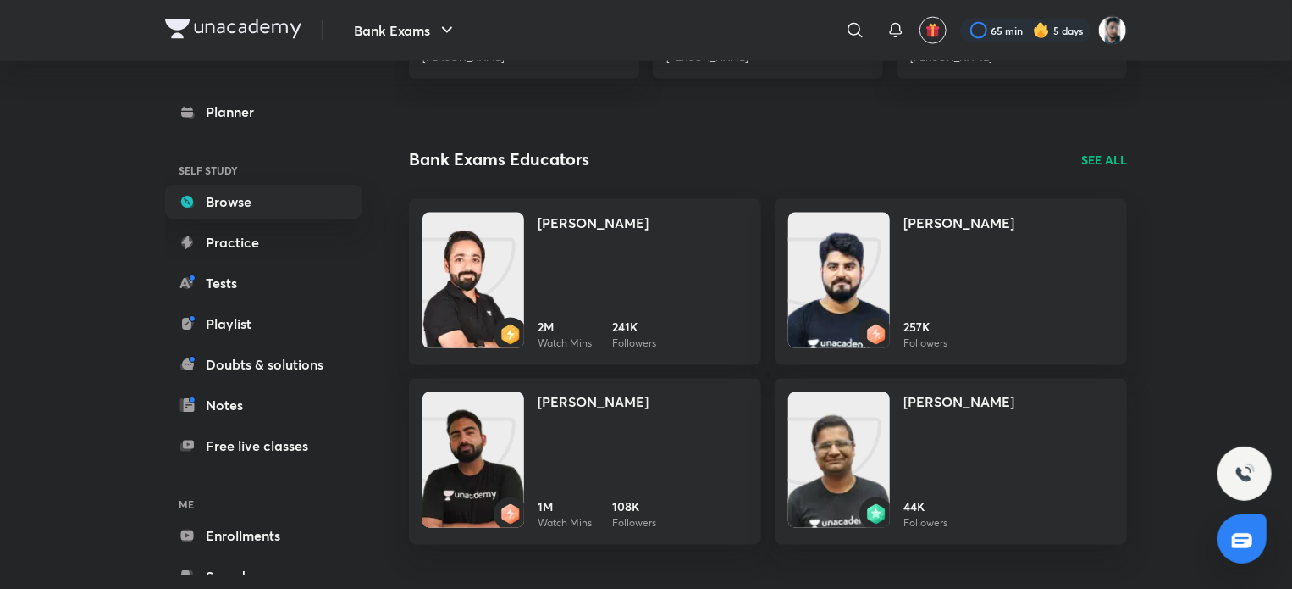
scroll to position [1398, 0]
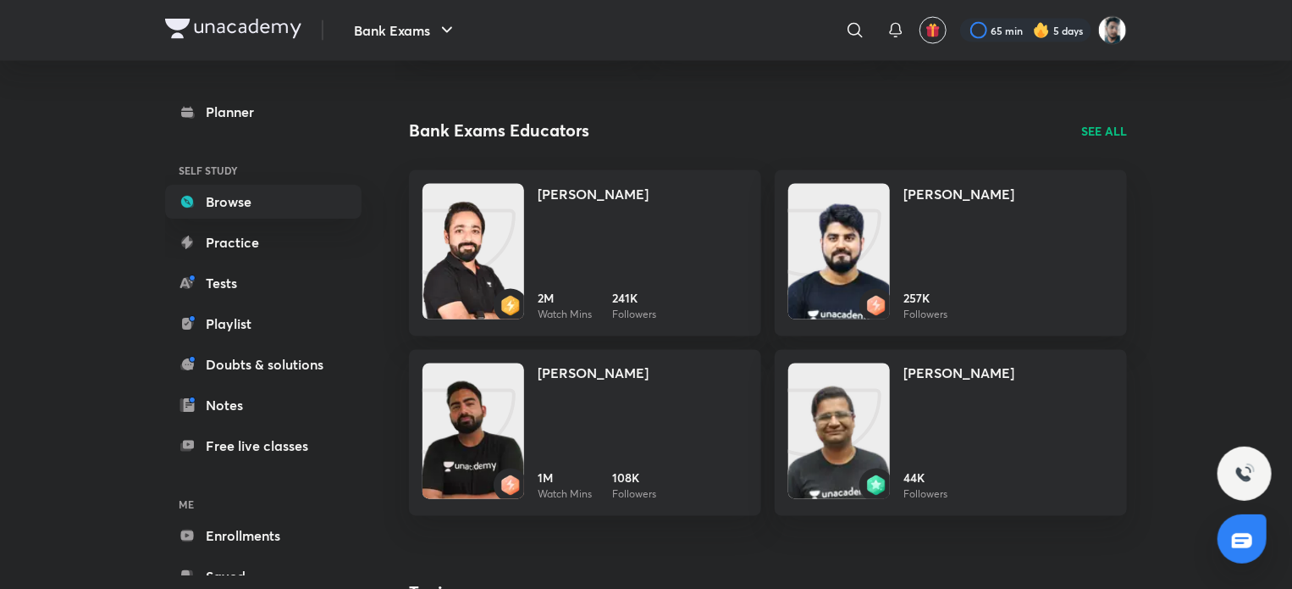
click at [1116, 122] on p "SEE ALL" at bounding box center [1105, 131] width 46 height 18
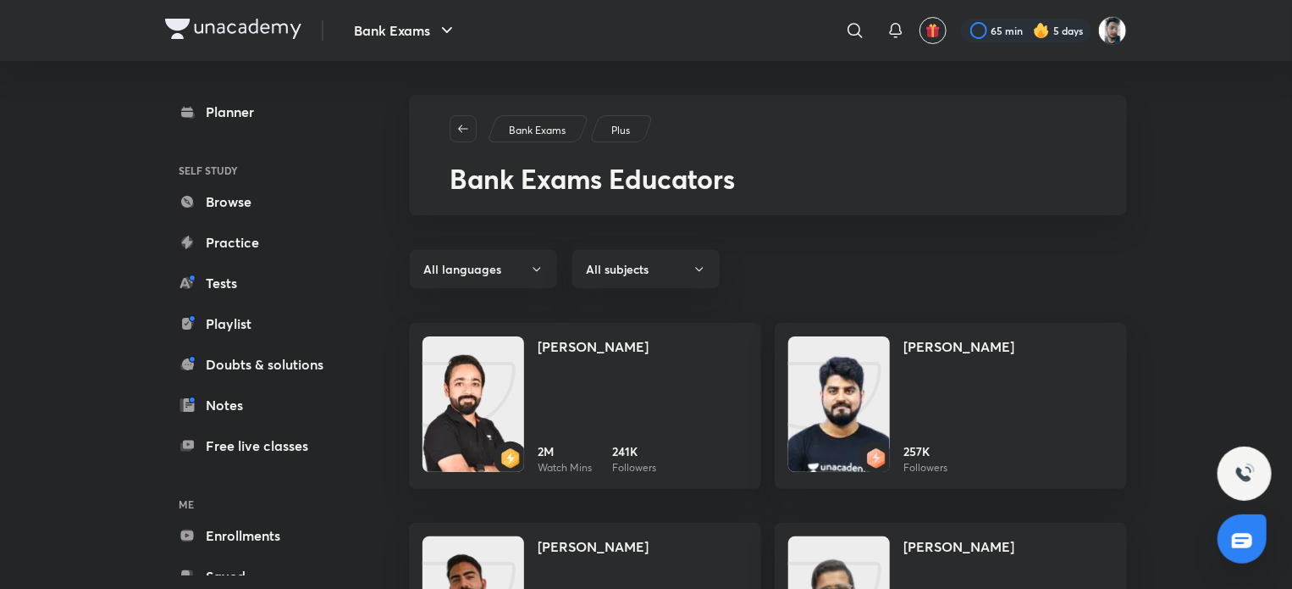
click at [1104, 125] on div "Bank Exams Plus" at bounding box center [789, 128] width 678 height 27
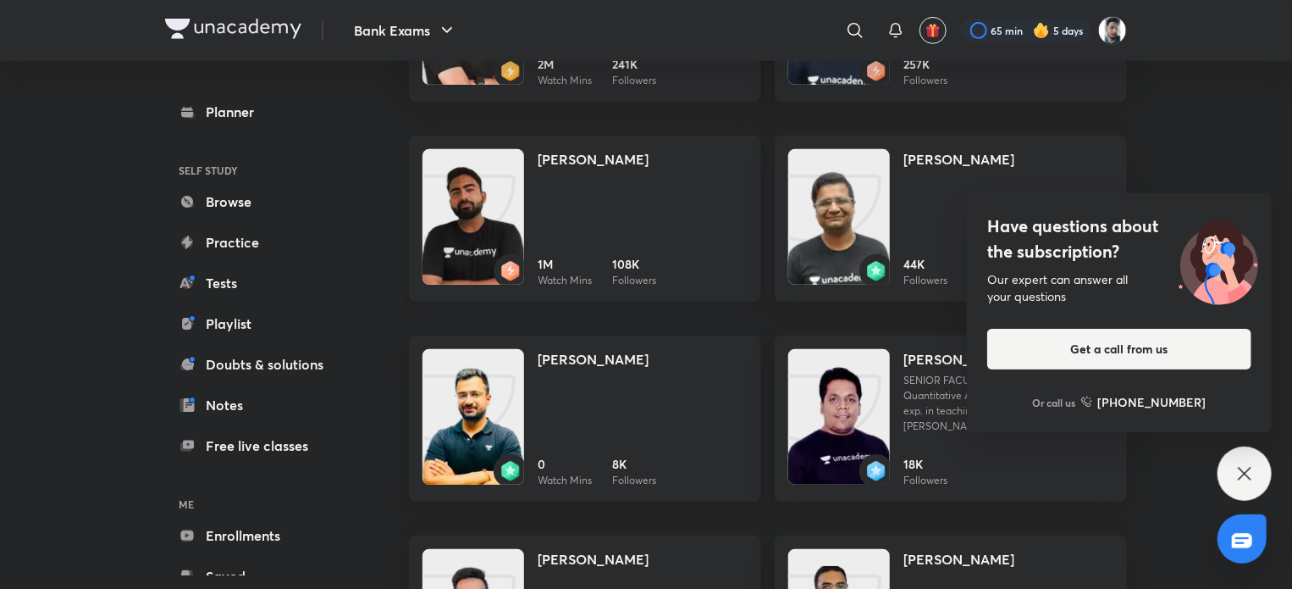
scroll to position [423, 0]
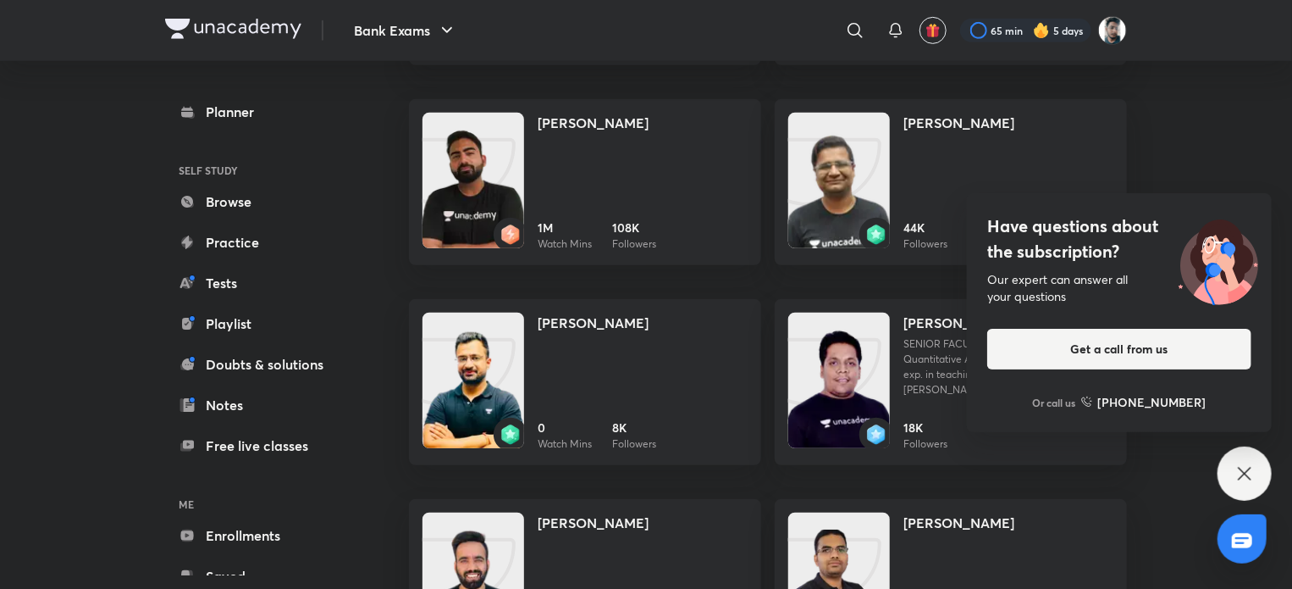
click at [1273, 474] on div "Bank Exams ​ 65 min 5 days Planner SELF STUDY Browse Practice Tests Playlist Do…" at bounding box center [646, 236] width 1292 height 1319
click at [1226, 472] on div "Have questions about the subscription? Our expert can answer all your questions…" at bounding box center [1245, 473] width 54 height 54
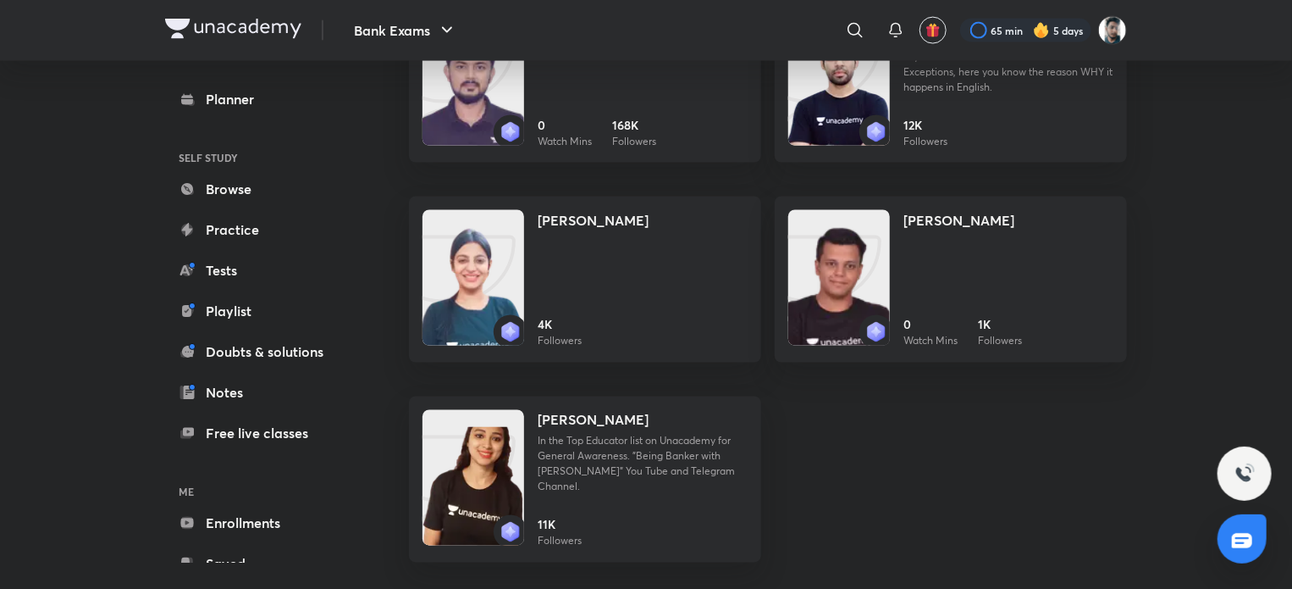
scroll to position [1329, 0]
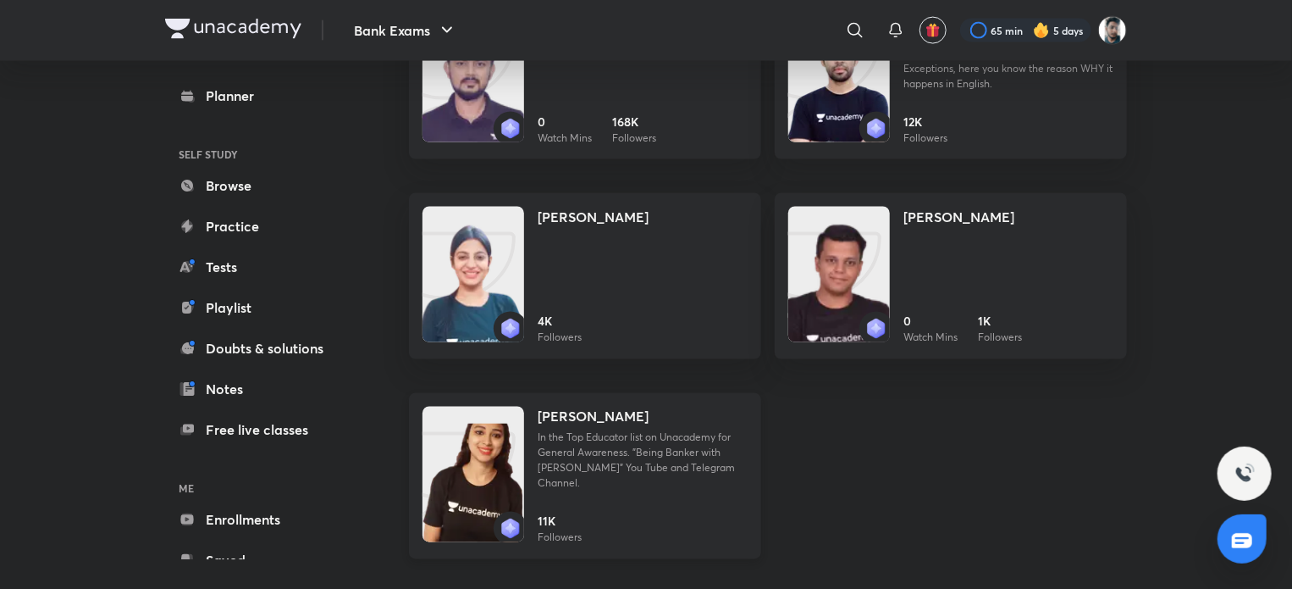
click at [695, 484] on div "Nivya Bhuwan In the Top Educator list on Unacademy for General Awareness. "Bein…" at bounding box center [643, 456] width 210 height 98
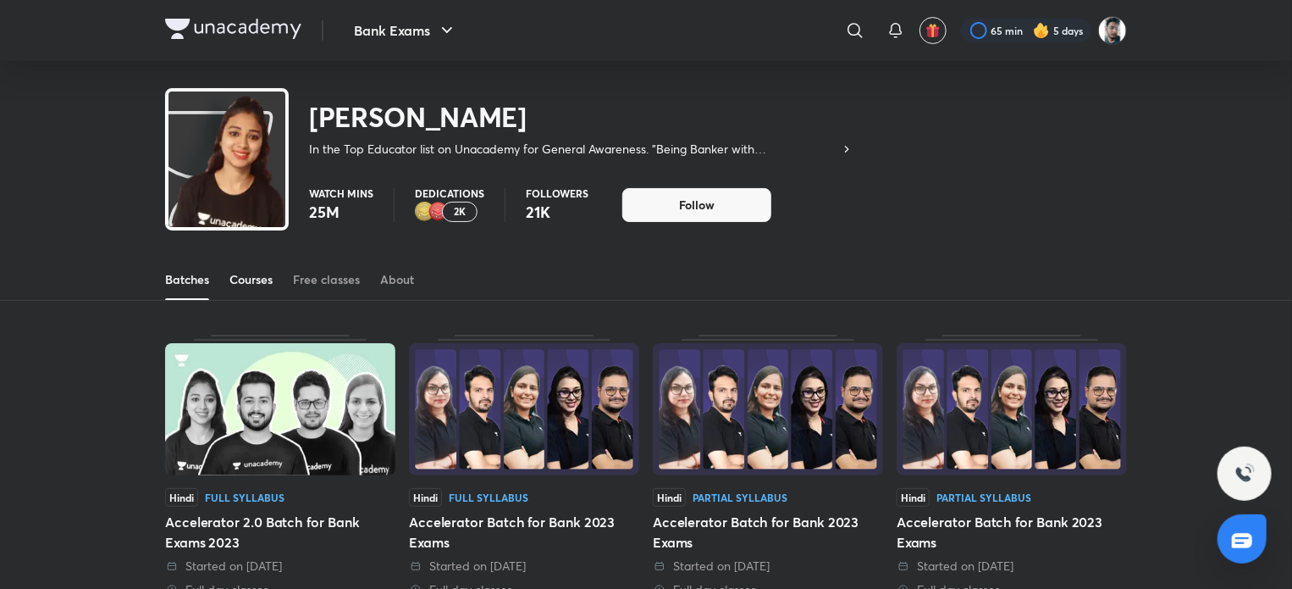
click at [258, 278] on div "Courses" at bounding box center [251, 279] width 43 height 17
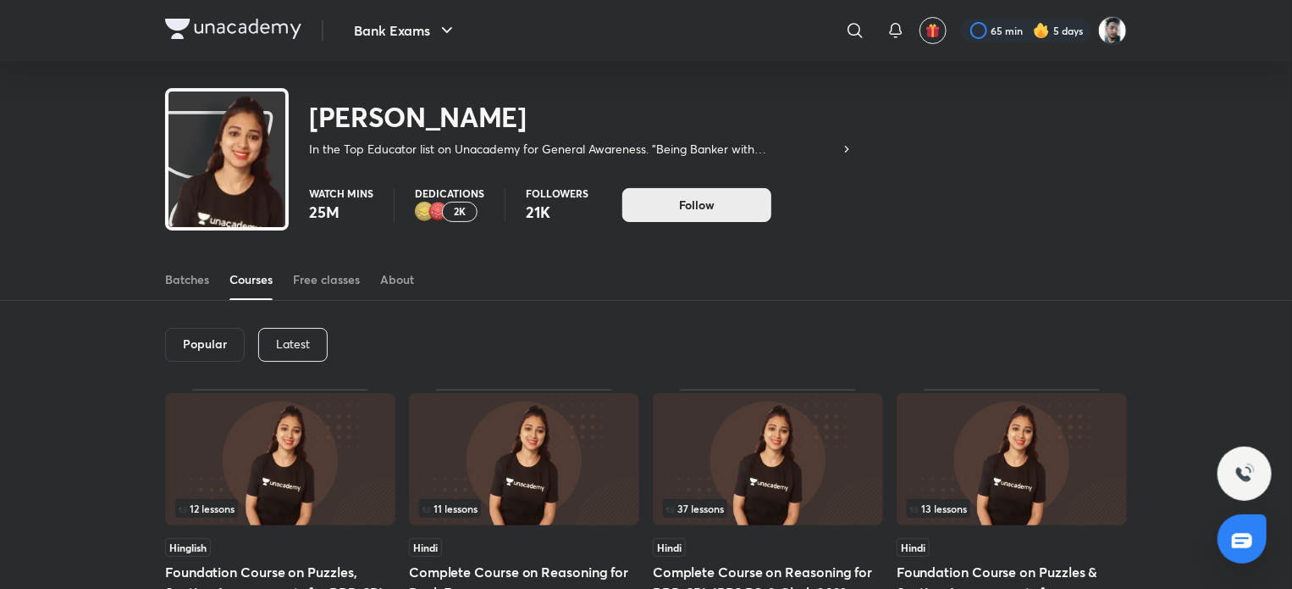
click at [698, 209] on span "Follow" at bounding box center [697, 204] width 36 height 17
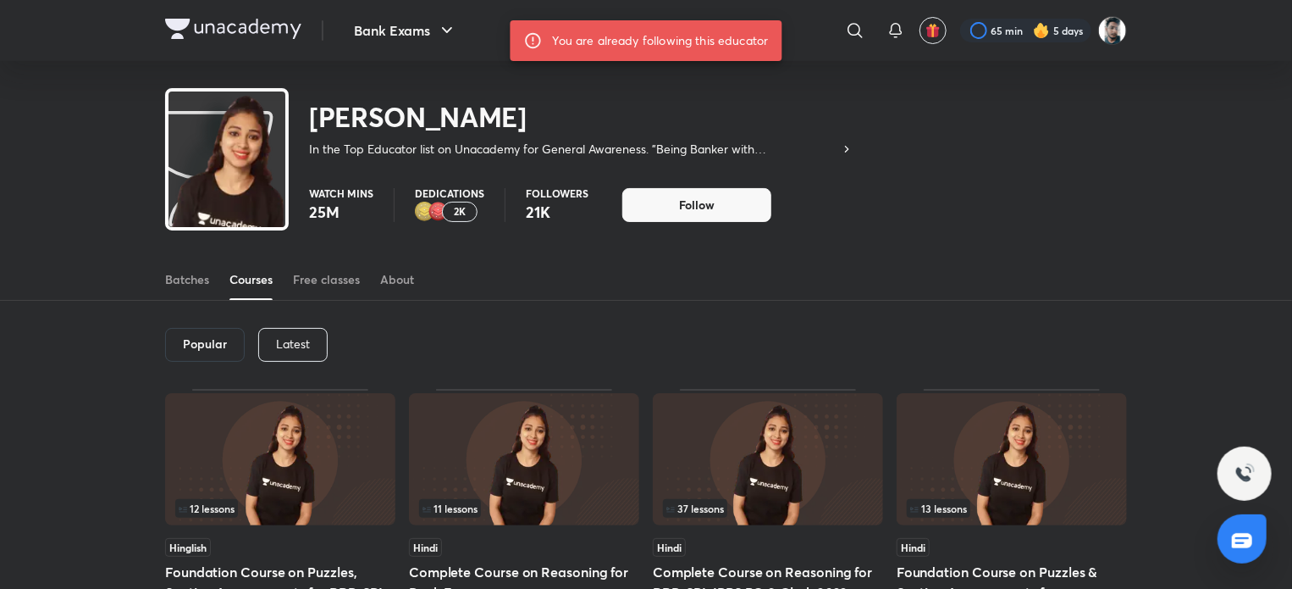
click at [242, 162] on img at bounding box center [227, 201] width 117 height 213
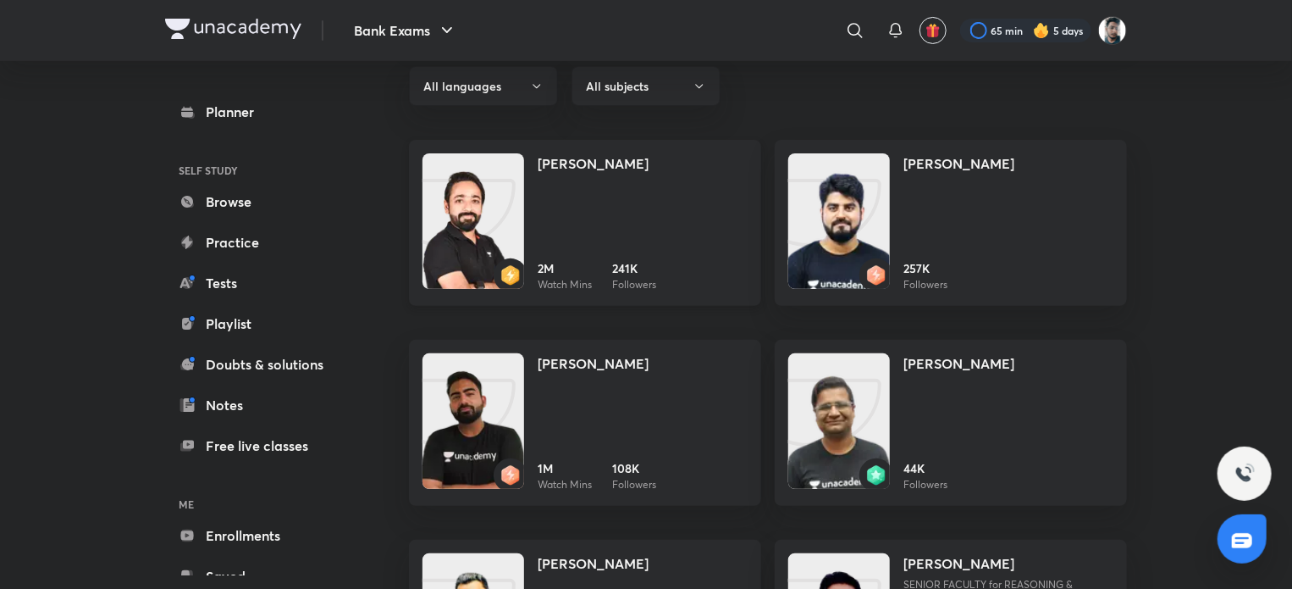
scroll to position [254, 0]
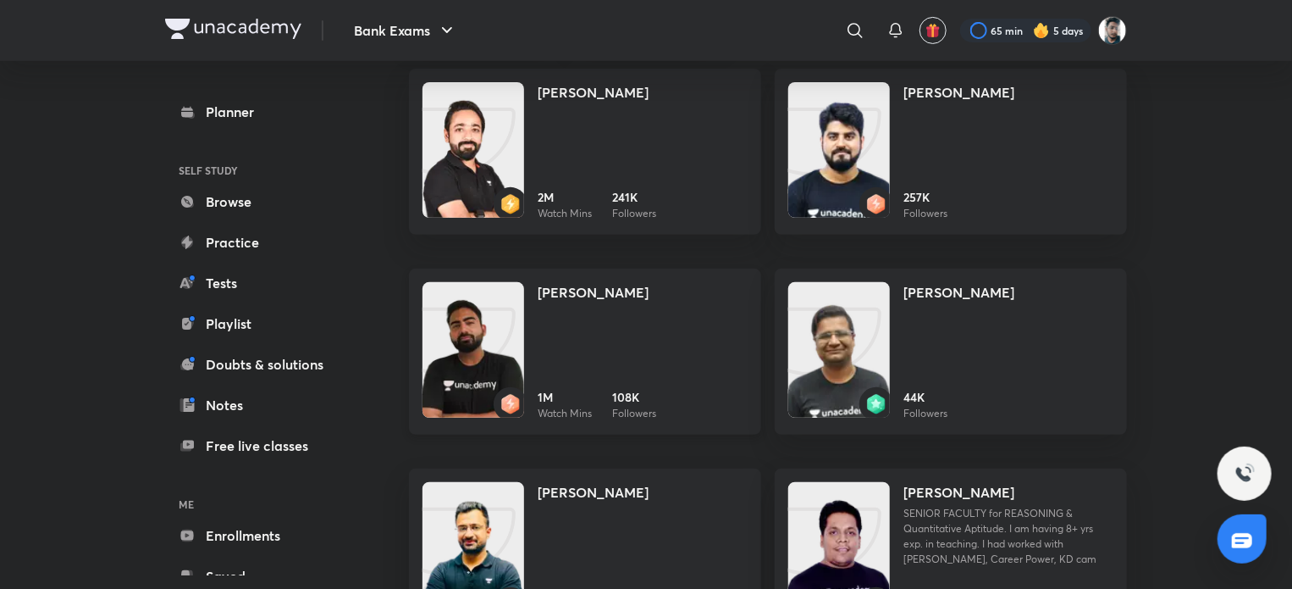
click at [645, 318] on div "Abhijeet Mishra" at bounding box center [643, 300] width 210 height 37
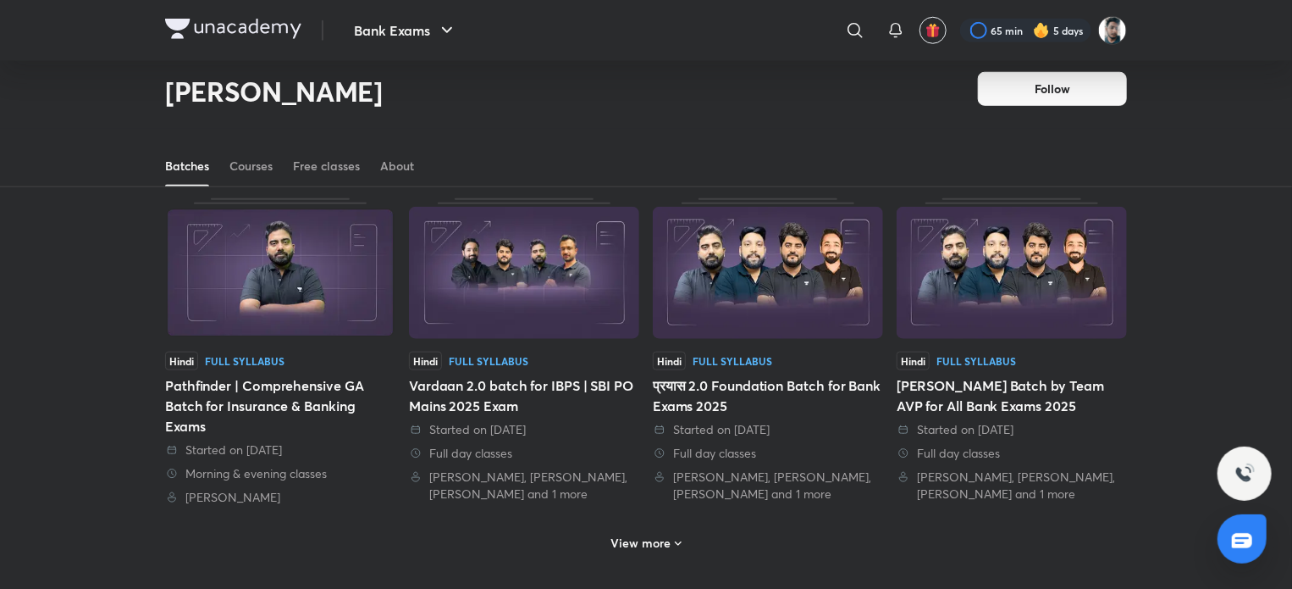
scroll to position [751, 0]
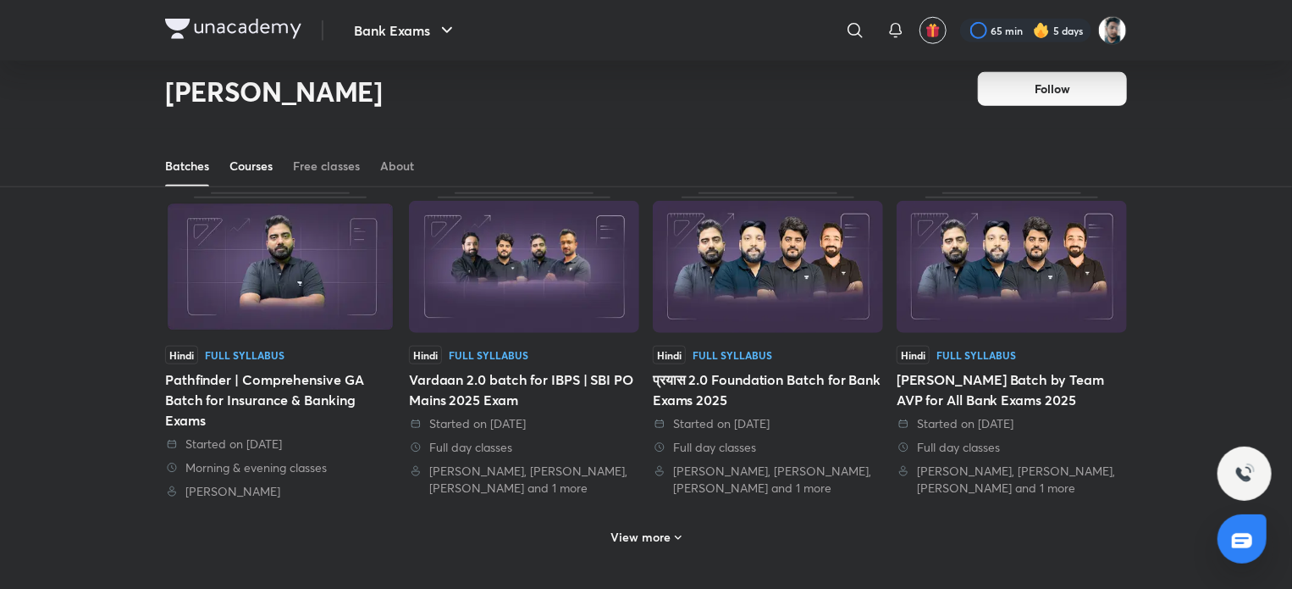
click at [261, 159] on div "Courses" at bounding box center [251, 166] width 43 height 17
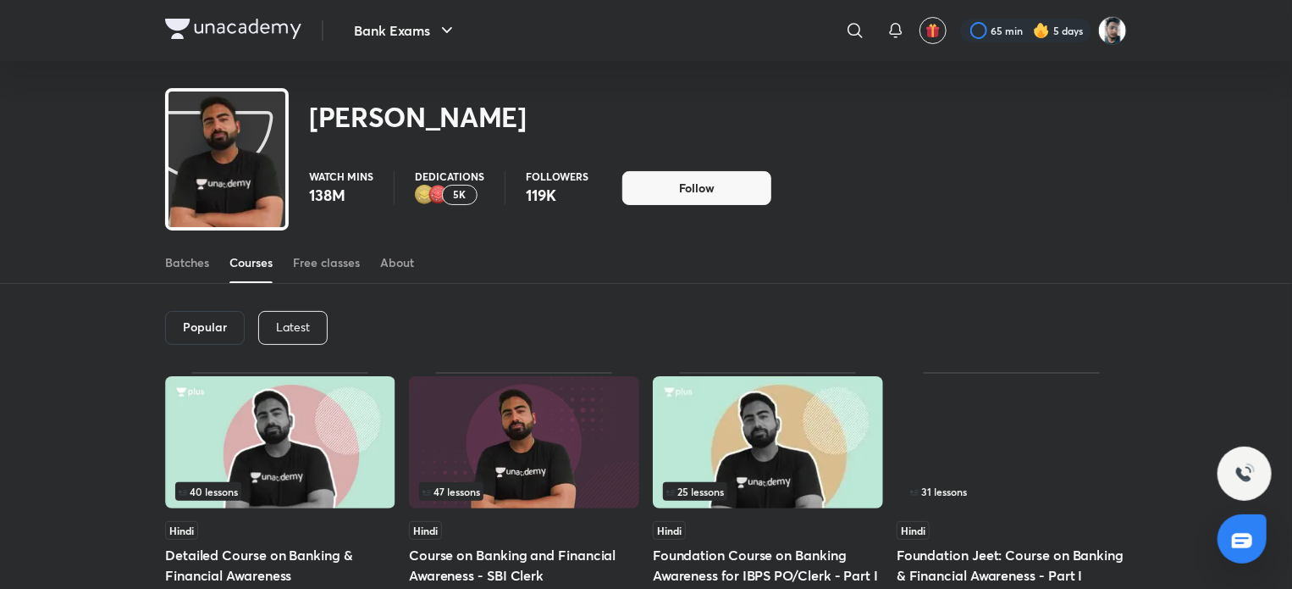
click at [296, 324] on p "Latest" at bounding box center [293, 327] width 34 height 14
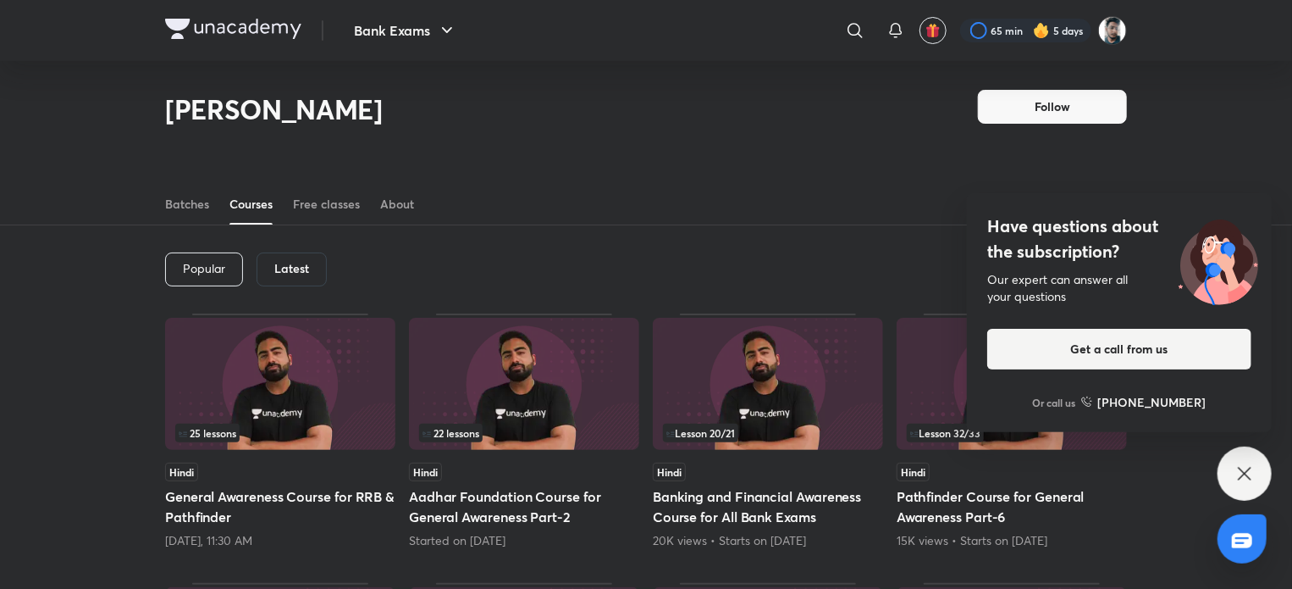
scroll to position [51, 0]
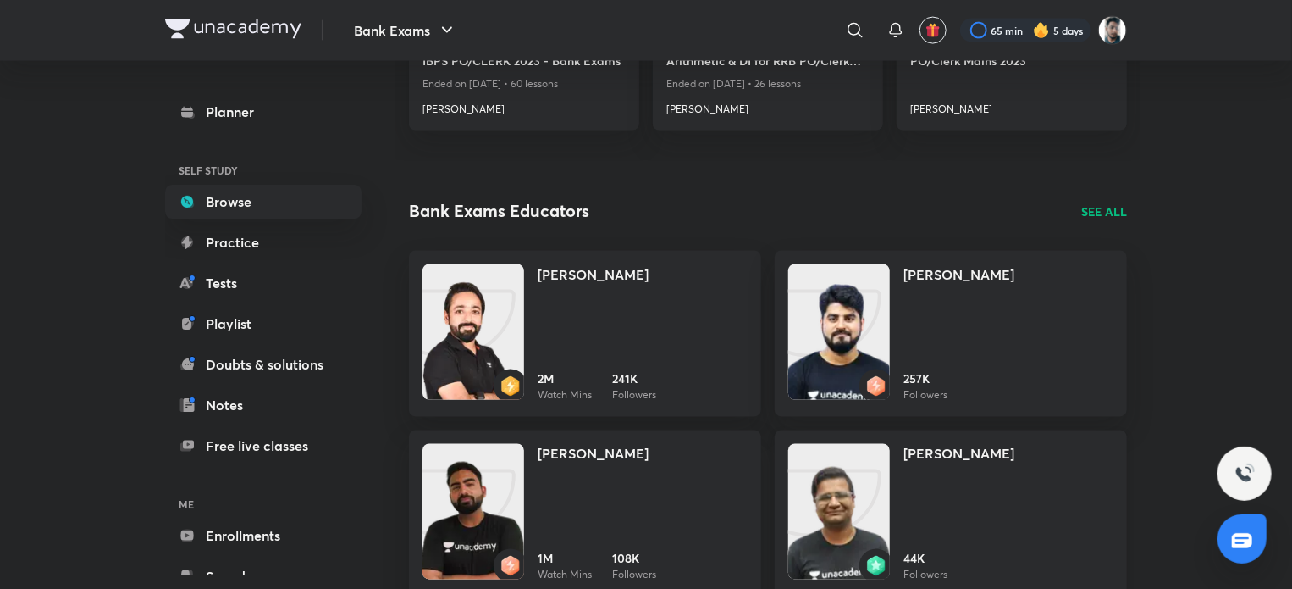
scroll to position [1270, 0]
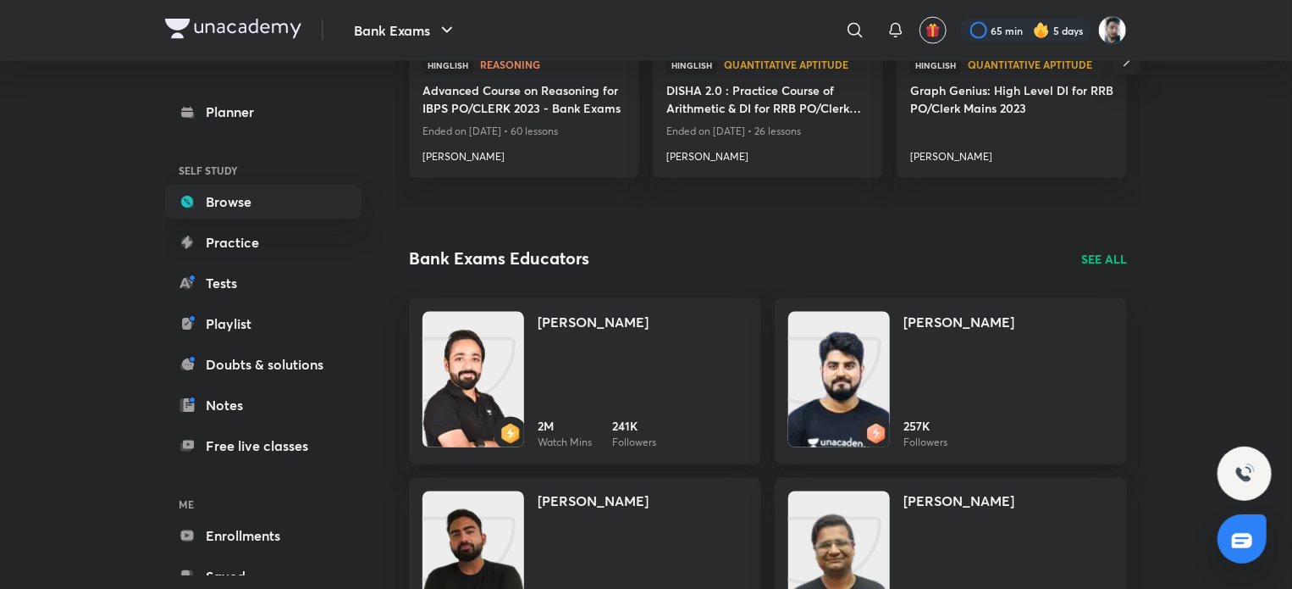
click at [1098, 260] on p "SEE ALL" at bounding box center [1105, 259] width 46 height 18
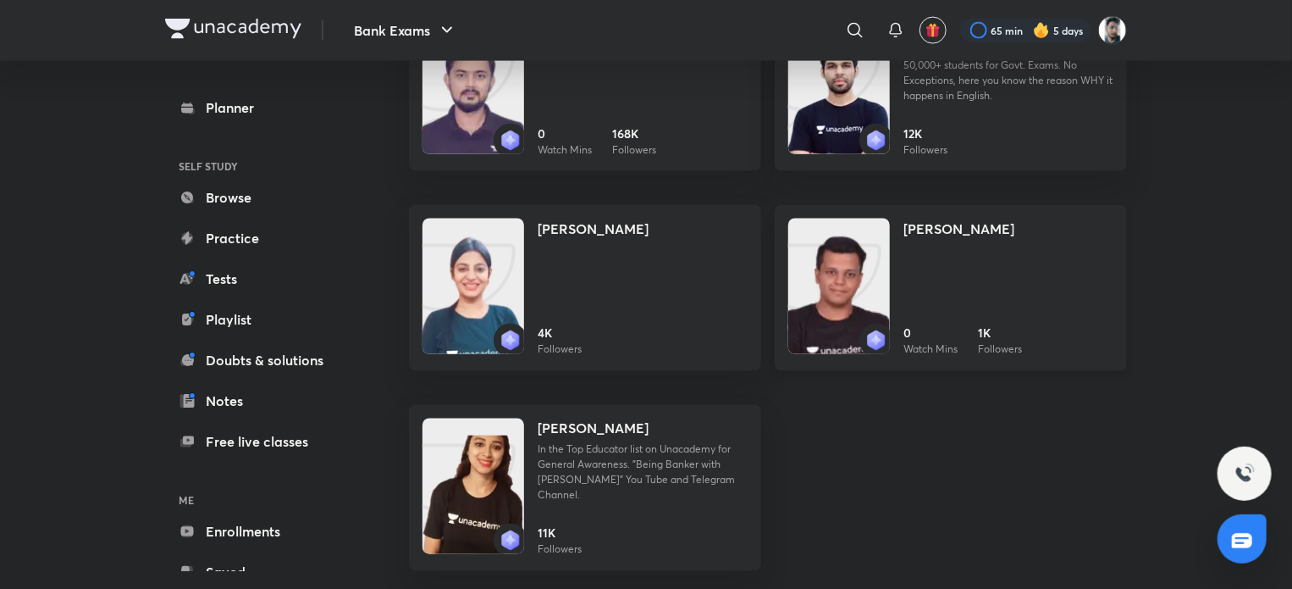
scroll to position [1329, 0]
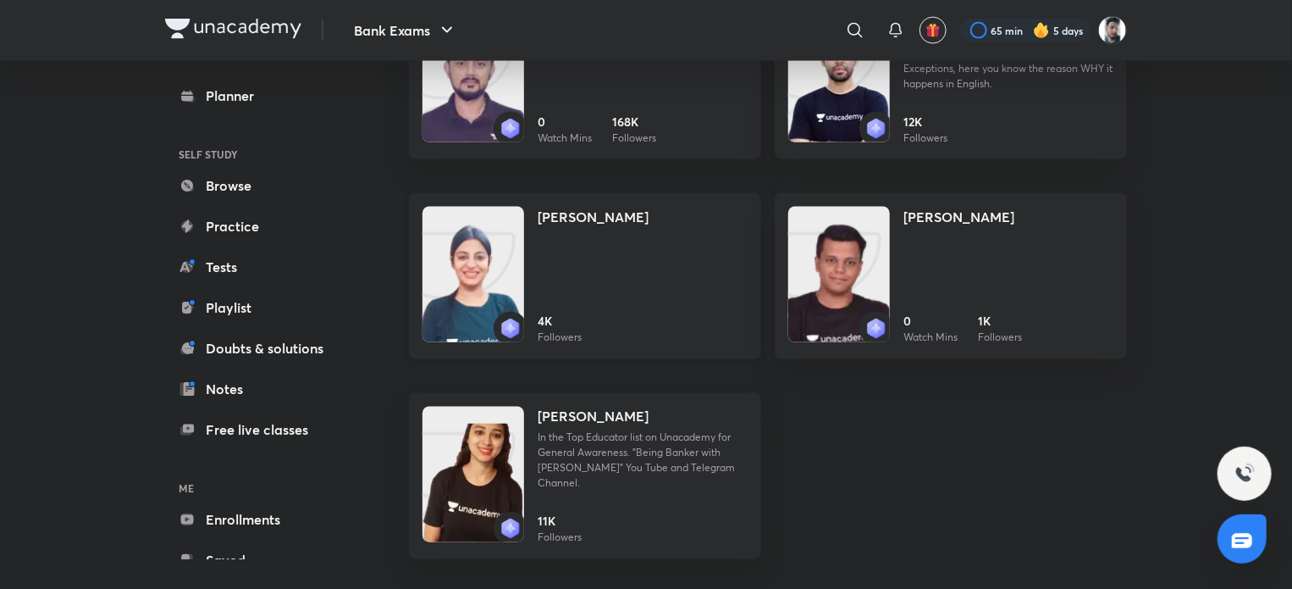
click at [690, 317] on div "4K Followers" at bounding box center [643, 329] width 210 height 33
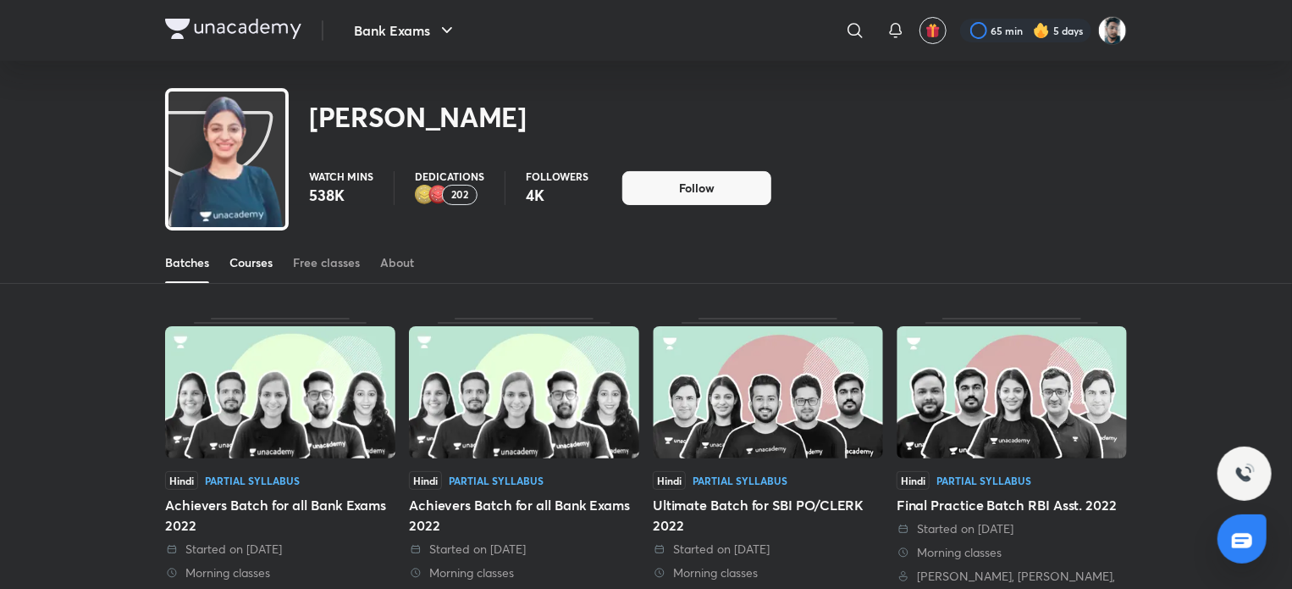
click at [261, 257] on div "Courses" at bounding box center [251, 262] width 43 height 17
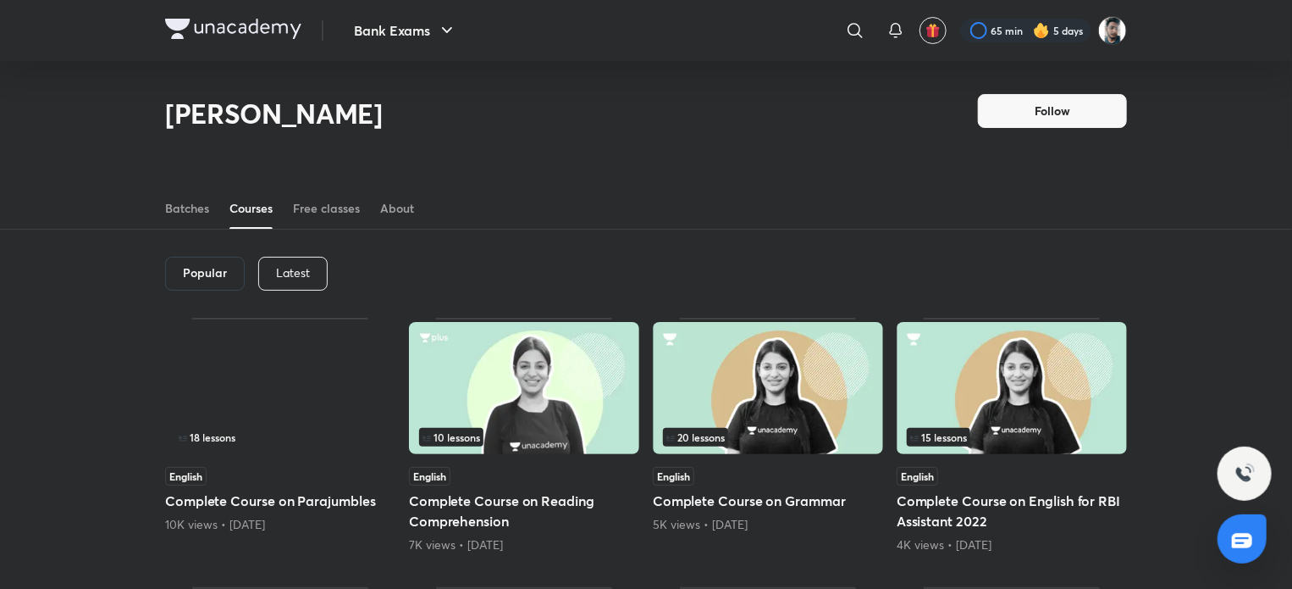
scroll to position [51, 0]
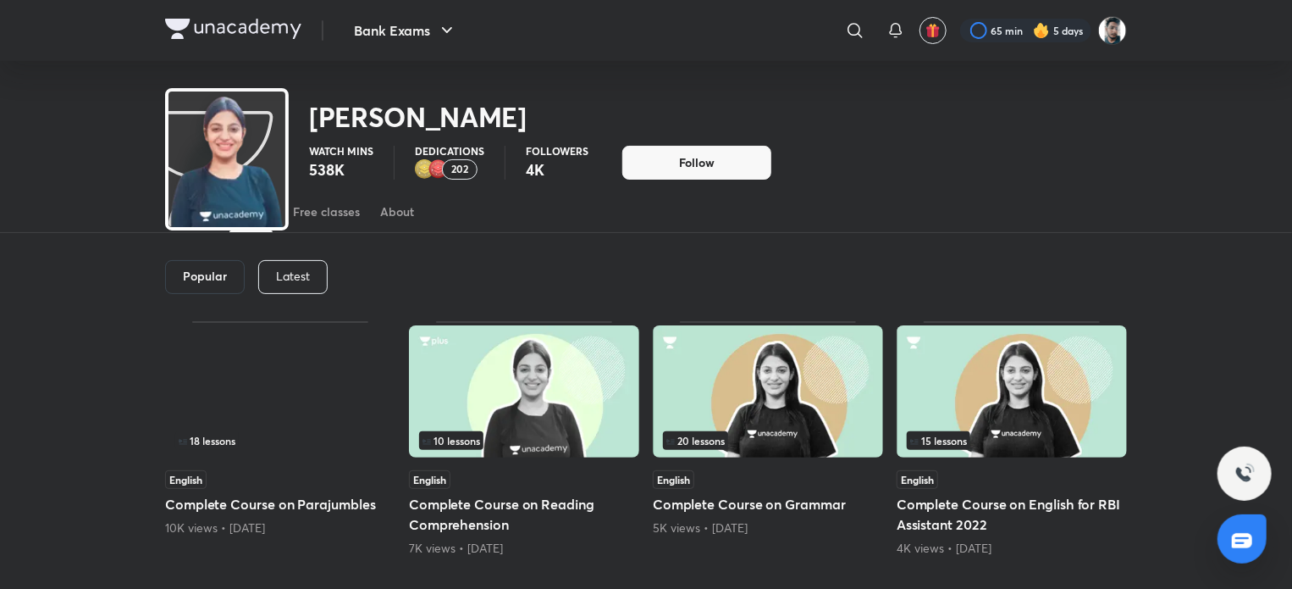
click at [308, 287] on div "Latest" at bounding box center [292, 277] width 69 height 34
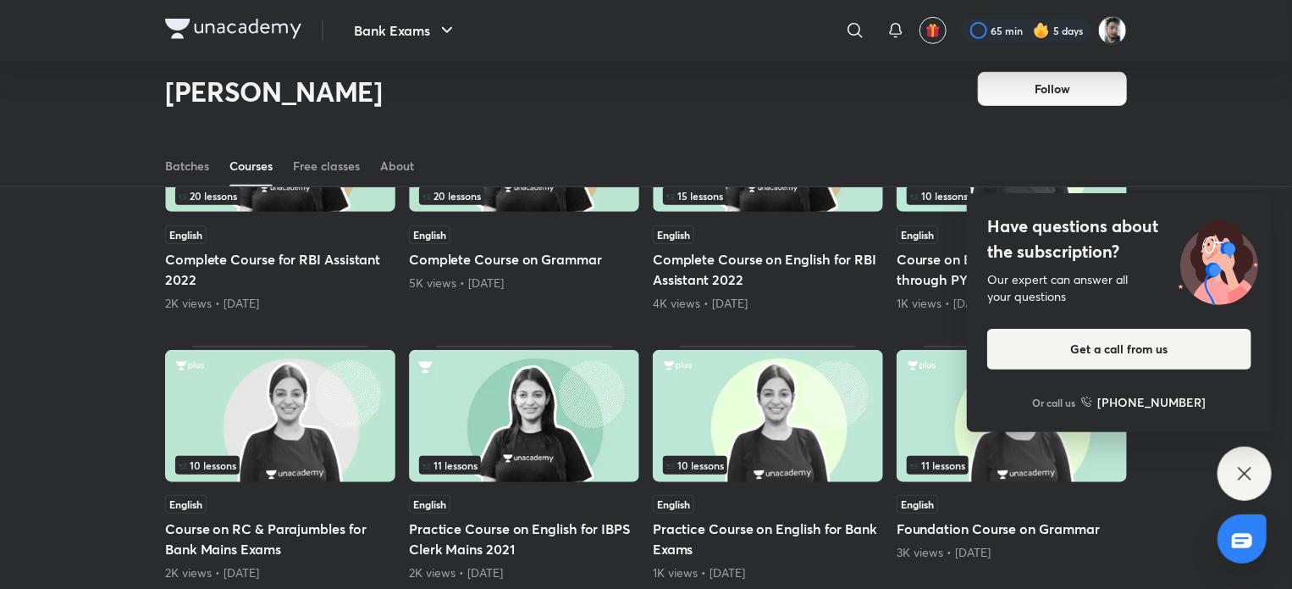
scroll to position [667, 0]
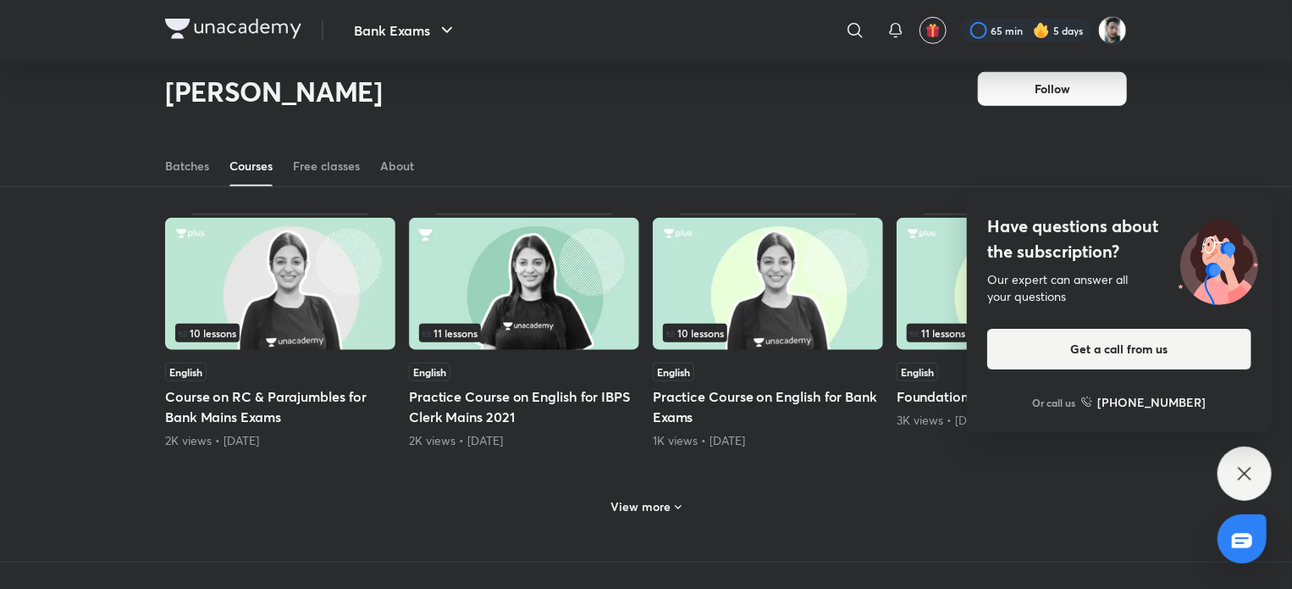
click at [657, 504] on h6 "View more" at bounding box center [642, 506] width 60 height 17
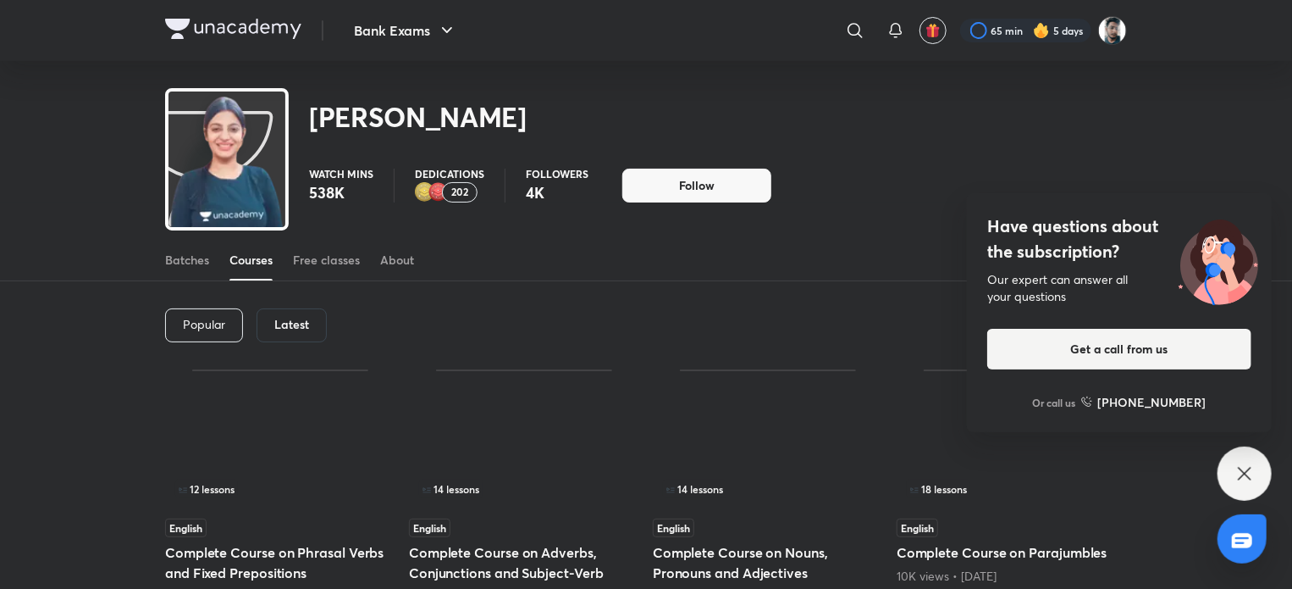
scroll to position [0, 0]
click at [296, 328] on h6 "Latest" at bounding box center [291, 327] width 35 height 14
click at [295, 328] on h6 "Latest" at bounding box center [291, 327] width 35 height 14
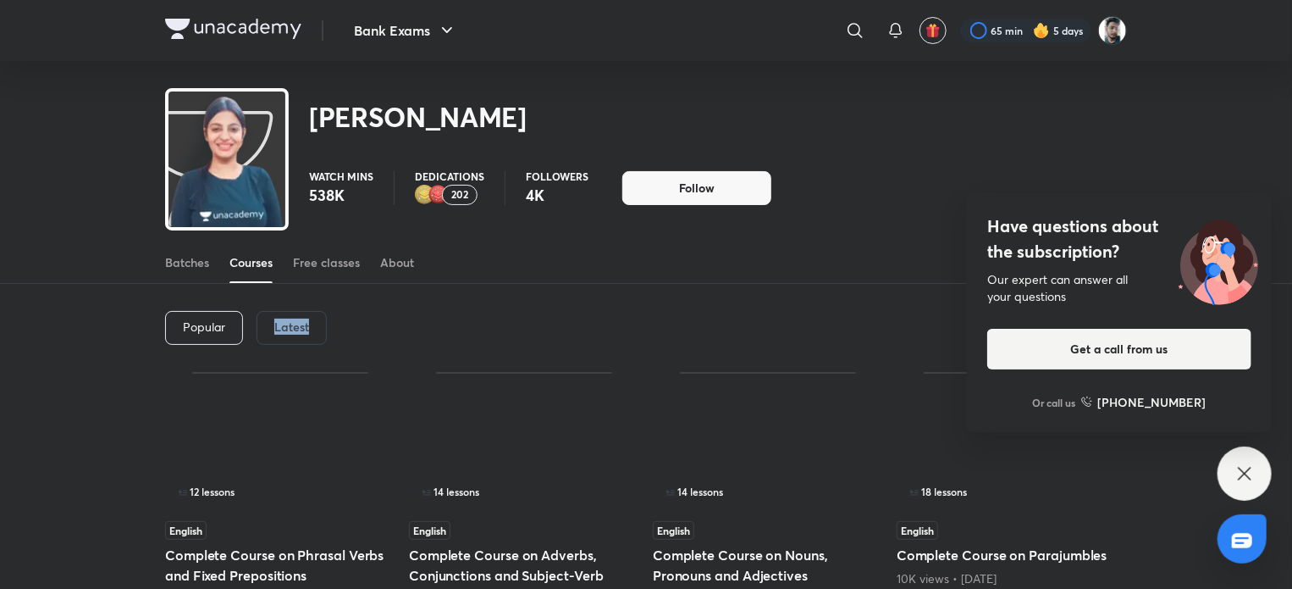
click at [295, 328] on h6 "Latest" at bounding box center [291, 327] width 35 height 14
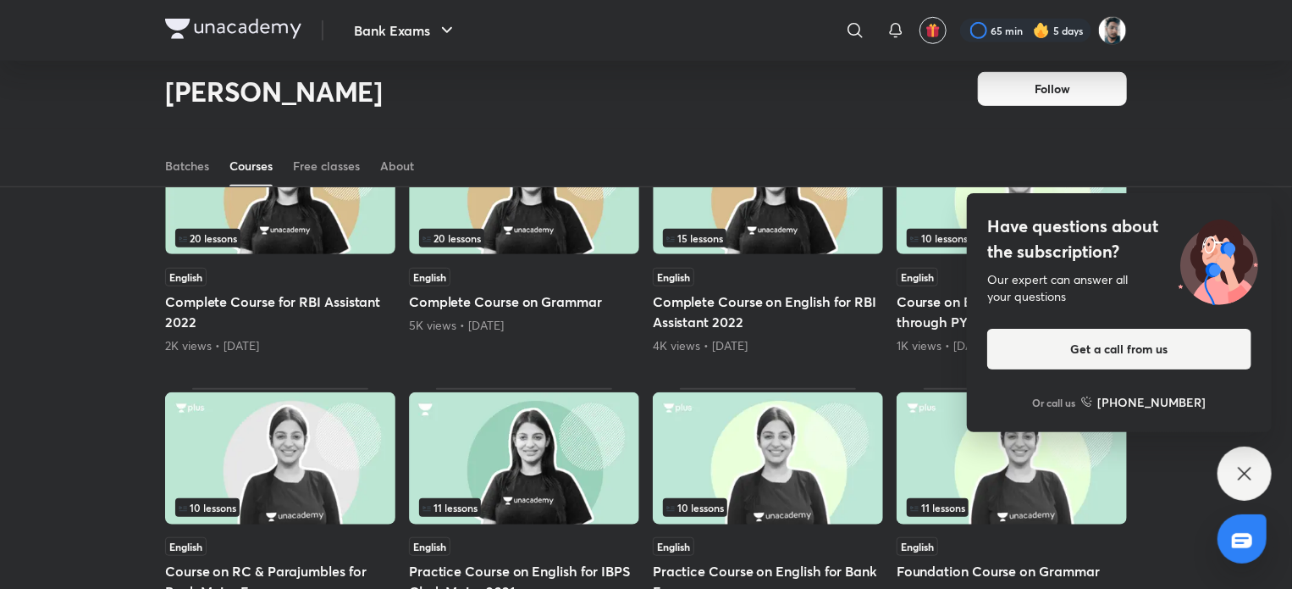
scroll to position [497, 0]
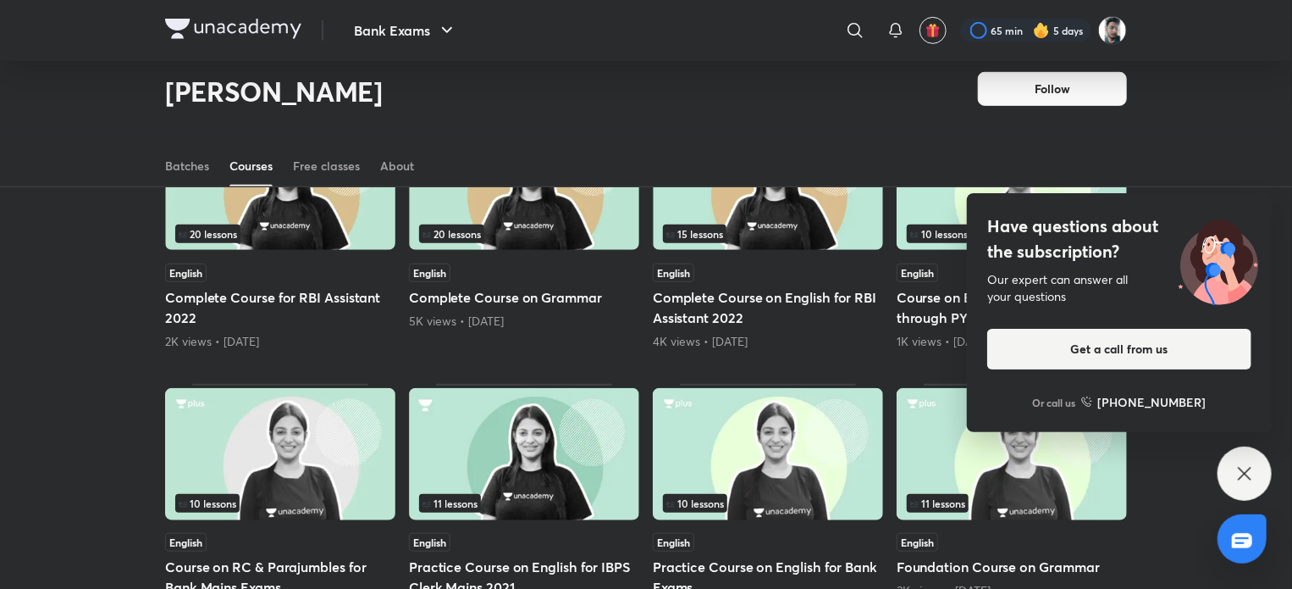
click at [569, 291] on h5 "Complete Course on Grammar" at bounding box center [524, 297] width 230 height 20
click at [559, 237] on div "20 lessons" at bounding box center [524, 233] width 210 height 19
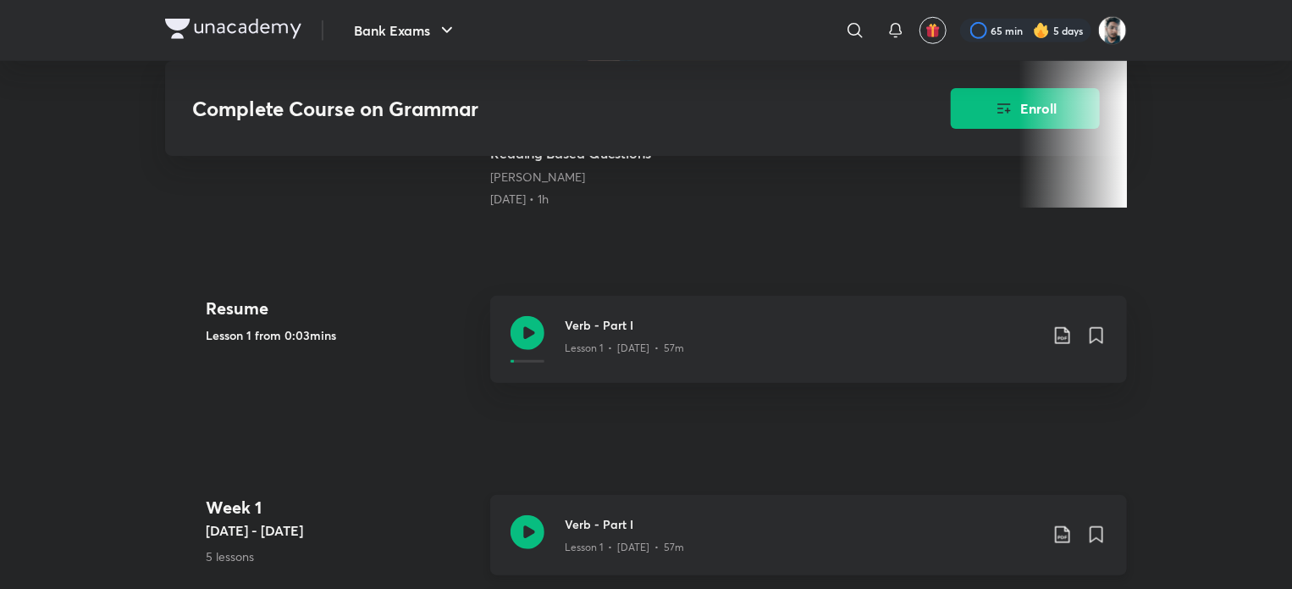
scroll to position [508, 0]
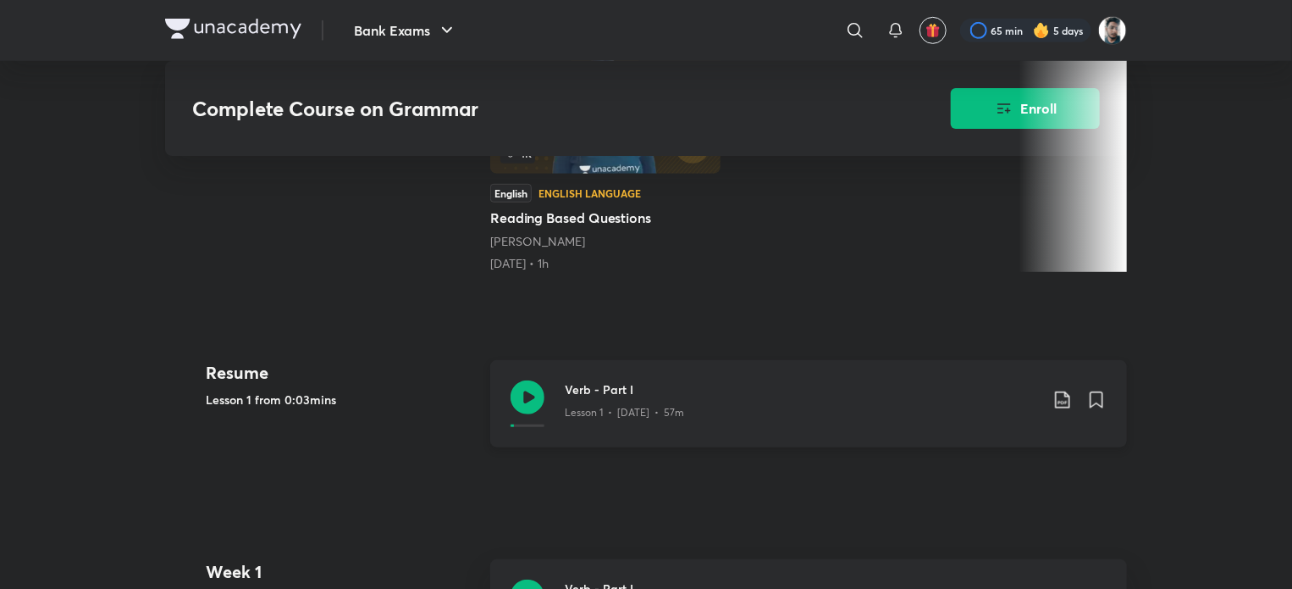
click at [518, 393] on icon at bounding box center [528, 397] width 34 height 34
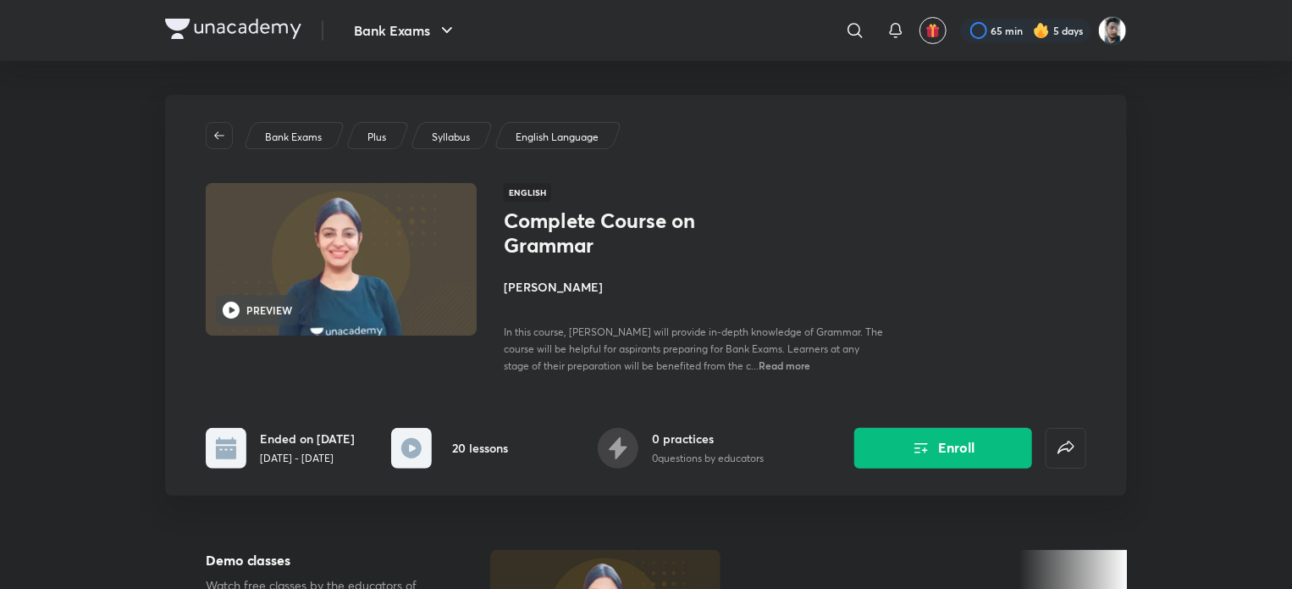
scroll to position [497, 0]
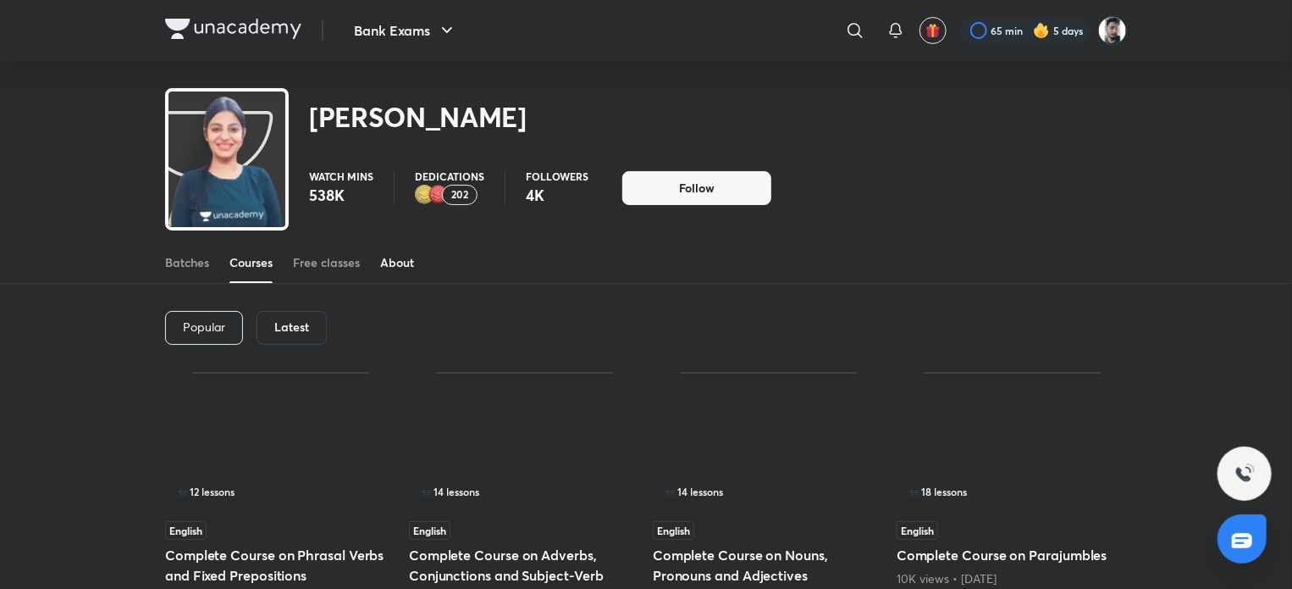
click at [401, 265] on div "About" at bounding box center [397, 262] width 34 height 17
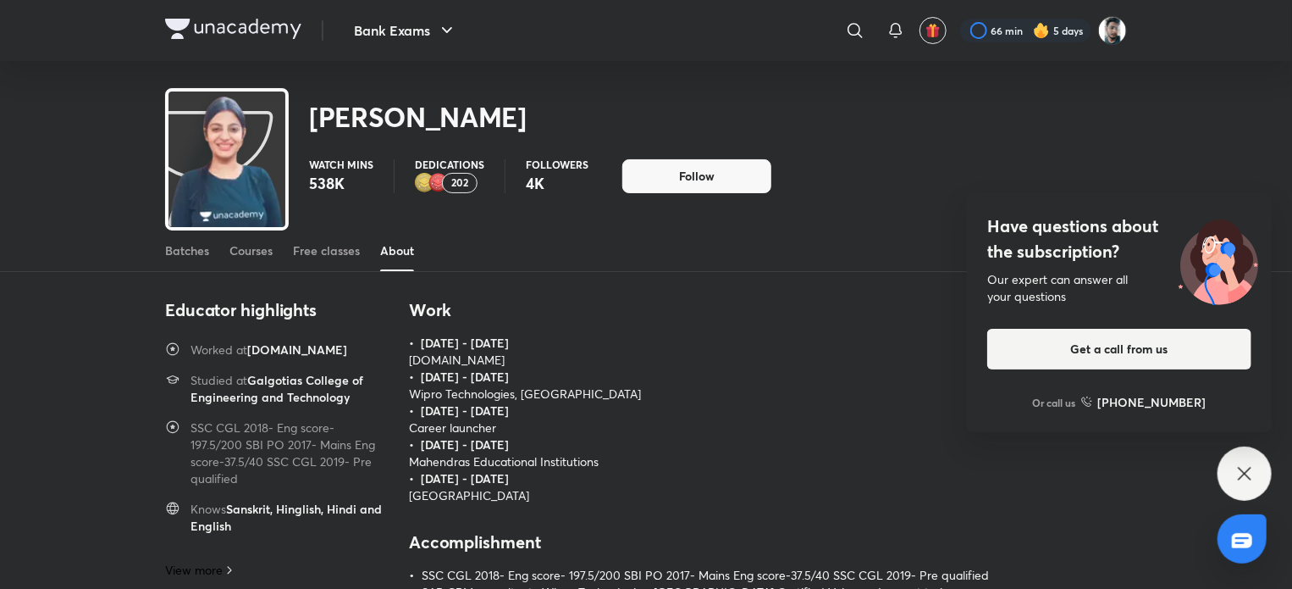
scroll to position [51, 0]
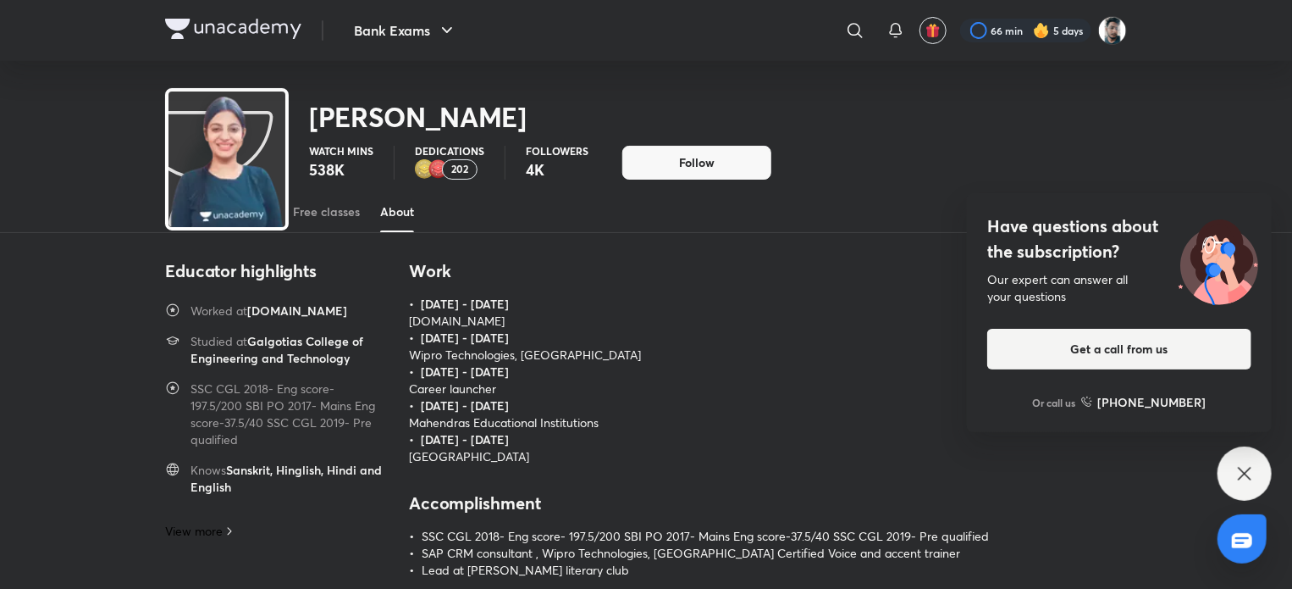
drag, startPoint x: 525, startPoint y: 335, endPoint x: 778, endPoint y: 463, distance: 283.7
click at [778, 463] on p "Delhi Public School" at bounding box center [699, 456] width 580 height 17
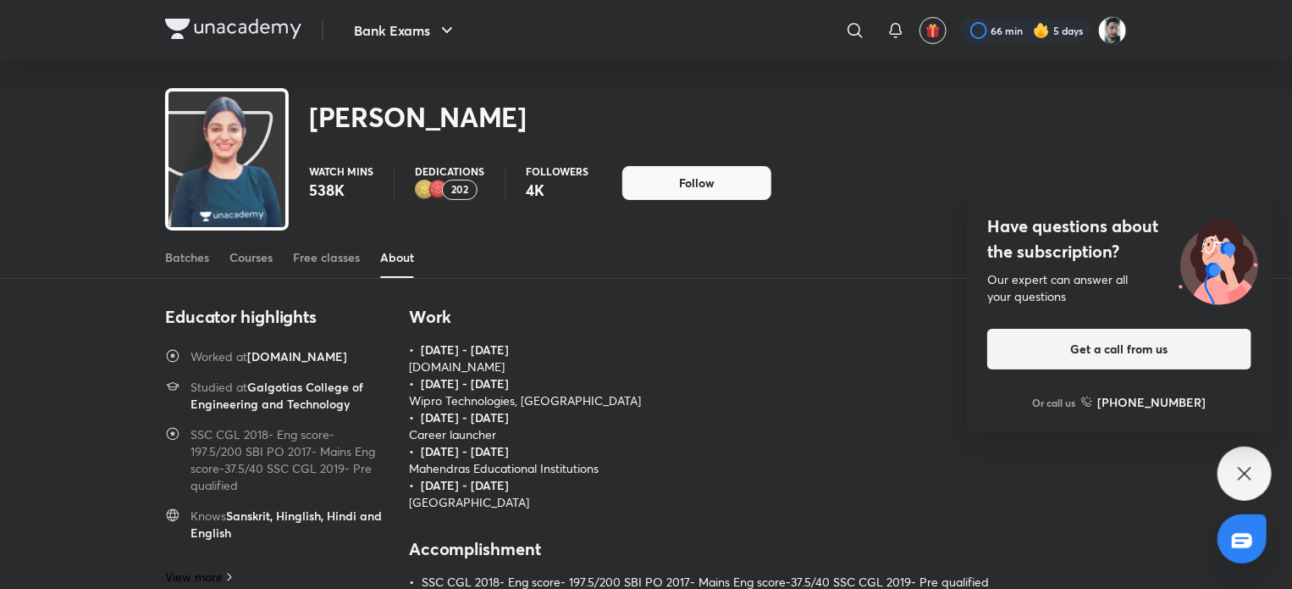
scroll to position [0, 0]
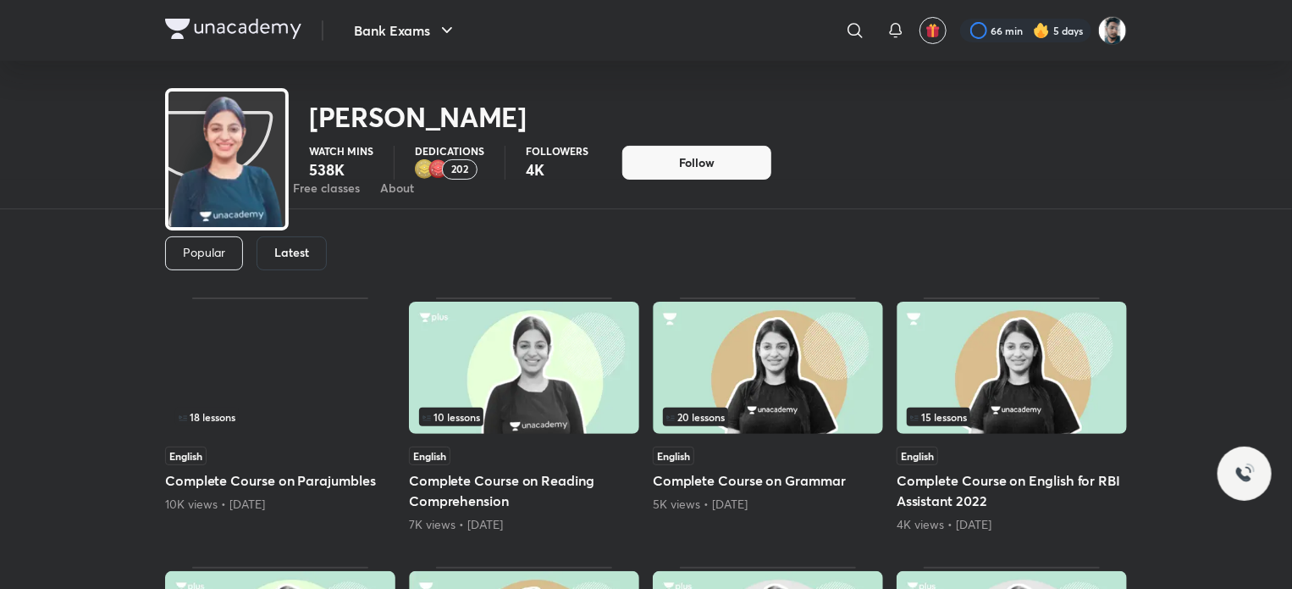
scroll to position [1182, 0]
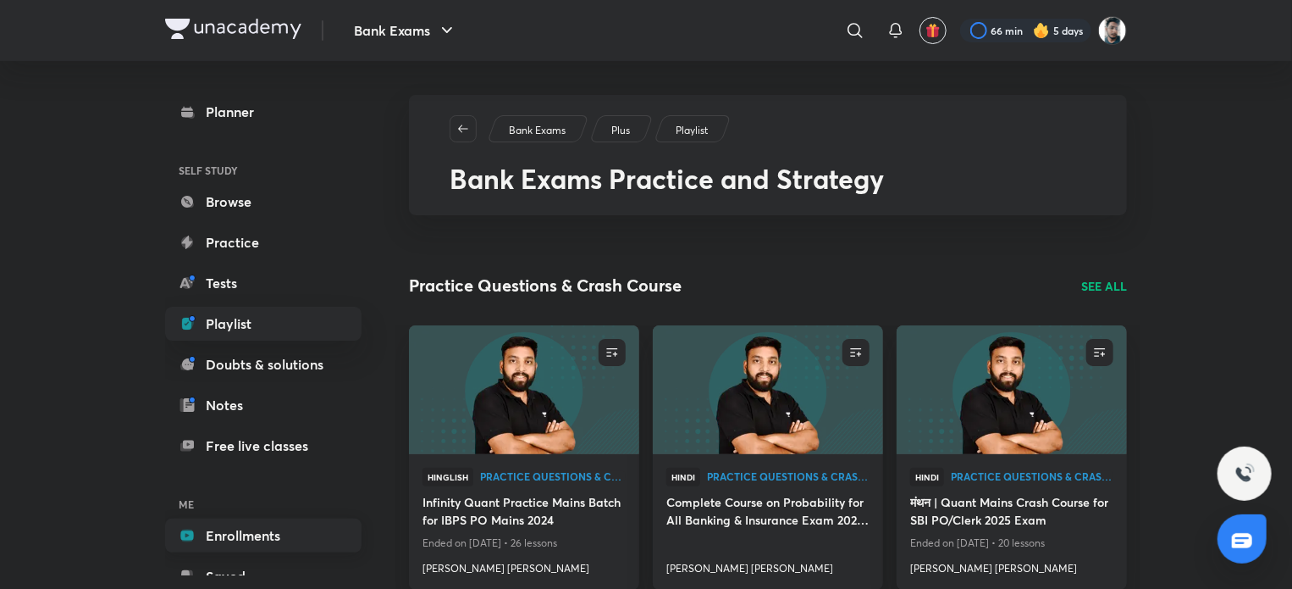
click at [270, 528] on link "Enrollments" at bounding box center [263, 535] width 196 height 34
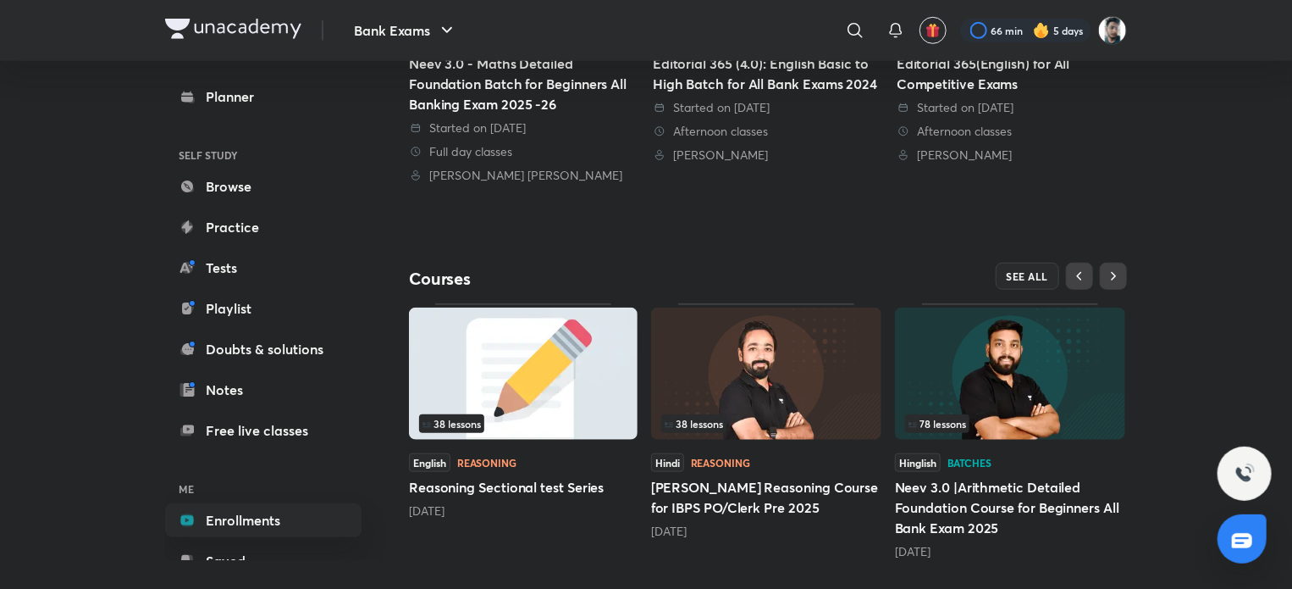
scroll to position [599, 0]
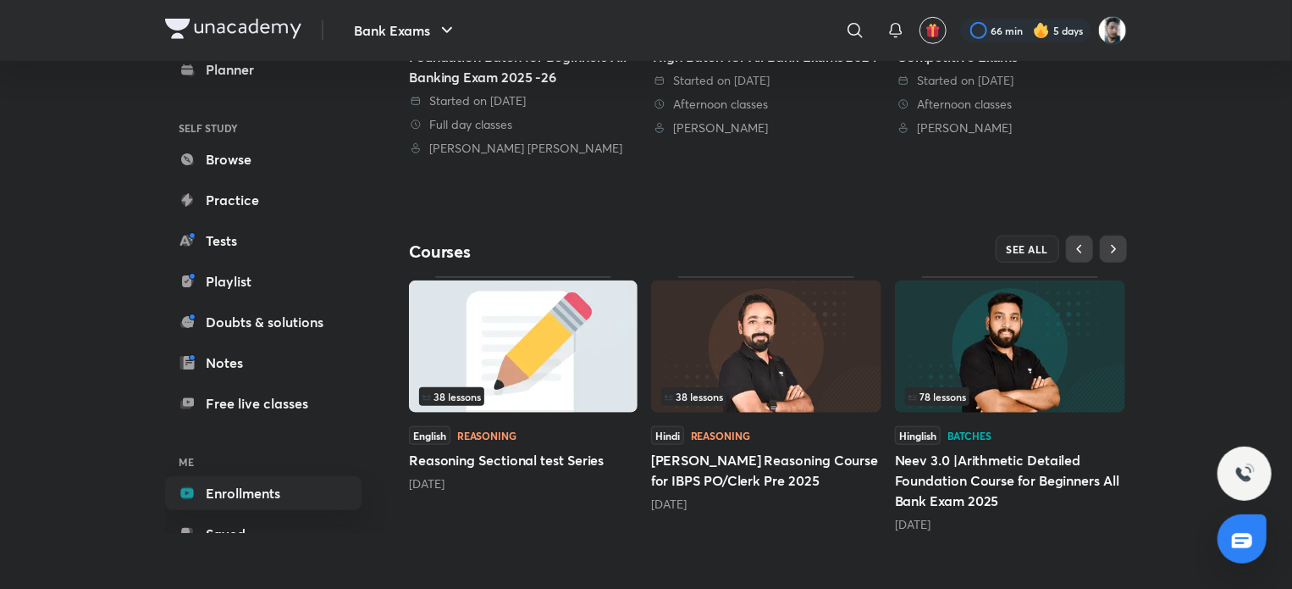
click at [810, 372] on img at bounding box center [766, 346] width 230 height 132
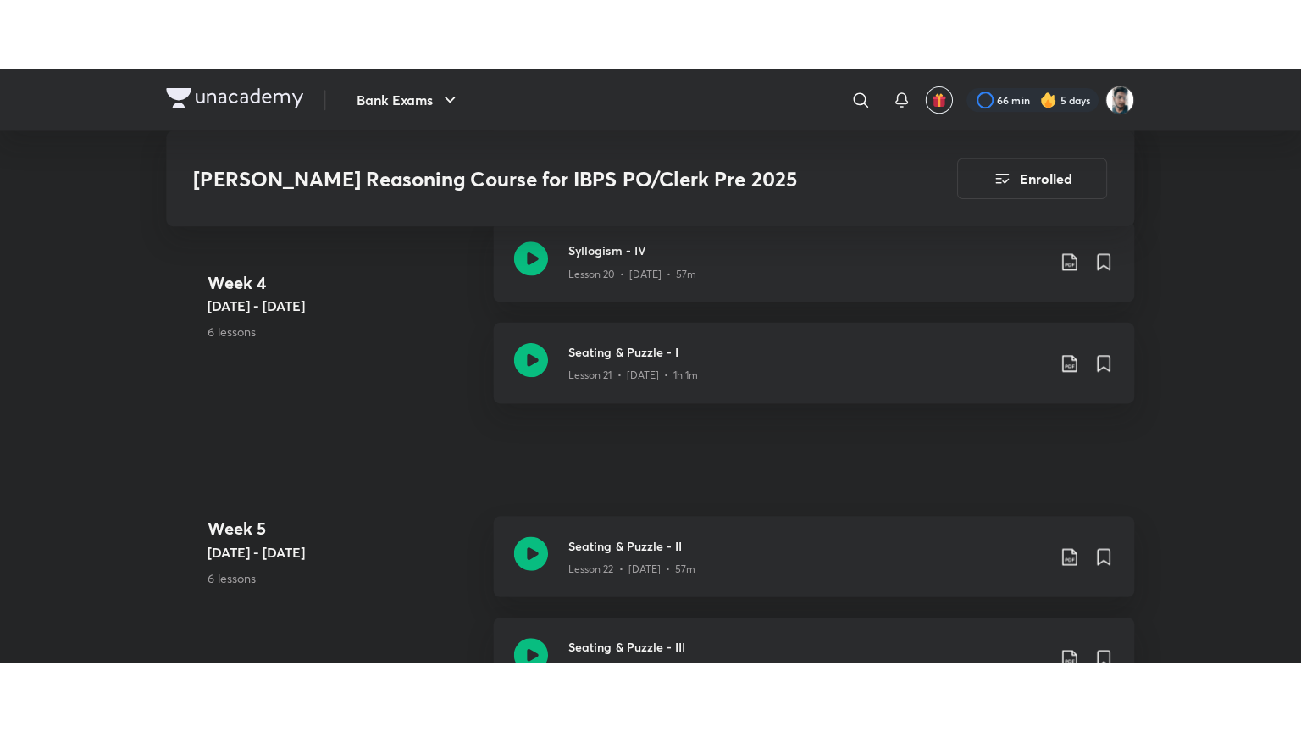
scroll to position [3303, 0]
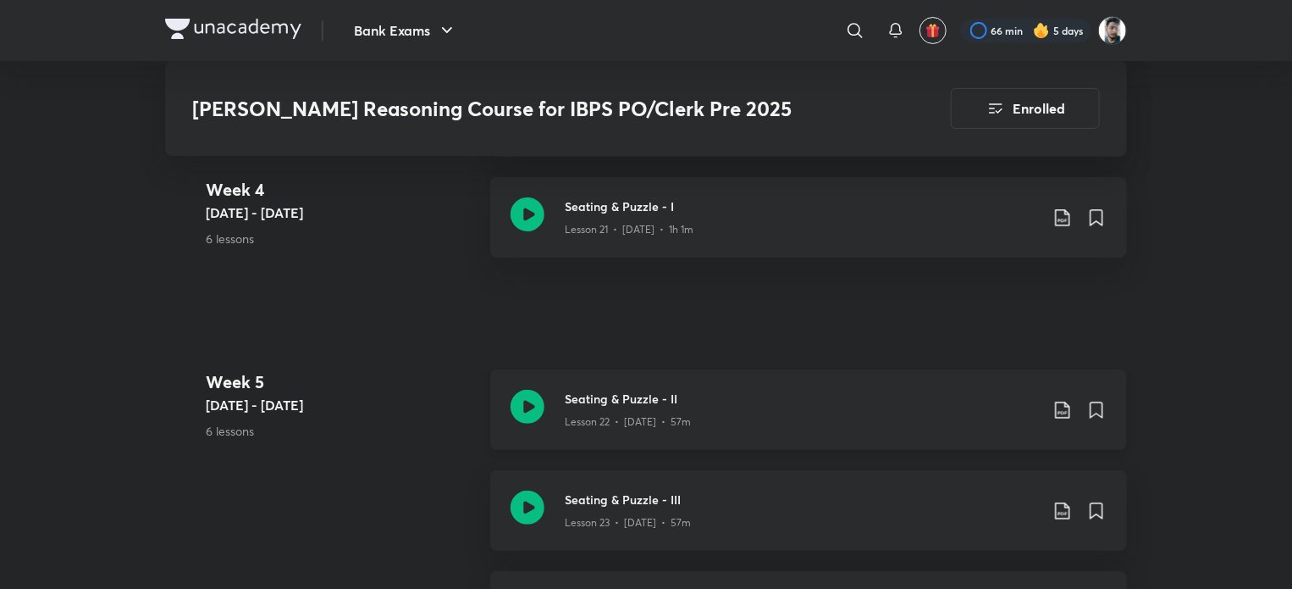
click at [525, 390] on icon at bounding box center [528, 407] width 34 height 34
